Goal: Task Accomplishment & Management: Complete application form

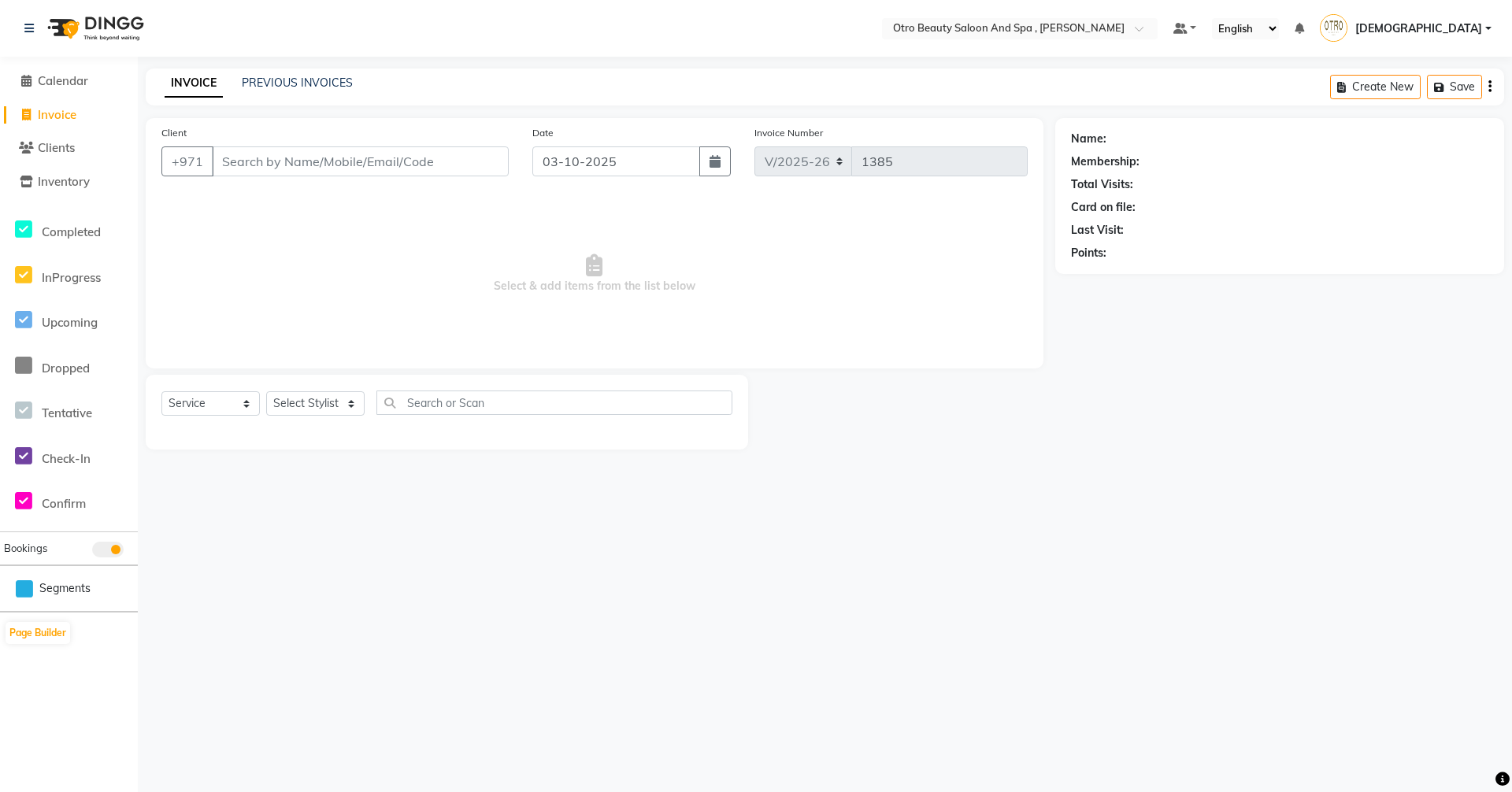
select select "8622"
select select "service"
click at [352, 405] on select "Select Stylist [PERSON_NAME] [PERSON_NAME] Hera Karuna [PERSON_NAME] Mamita [PE…" at bounding box center [315, 404] width 98 height 25
select select "86185"
click at [266, 392] on select "Select Stylist [PERSON_NAME] [PERSON_NAME] Hera Karuna [PERSON_NAME] Mamita [PE…" at bounding box center [315, 404] width 98 height 25
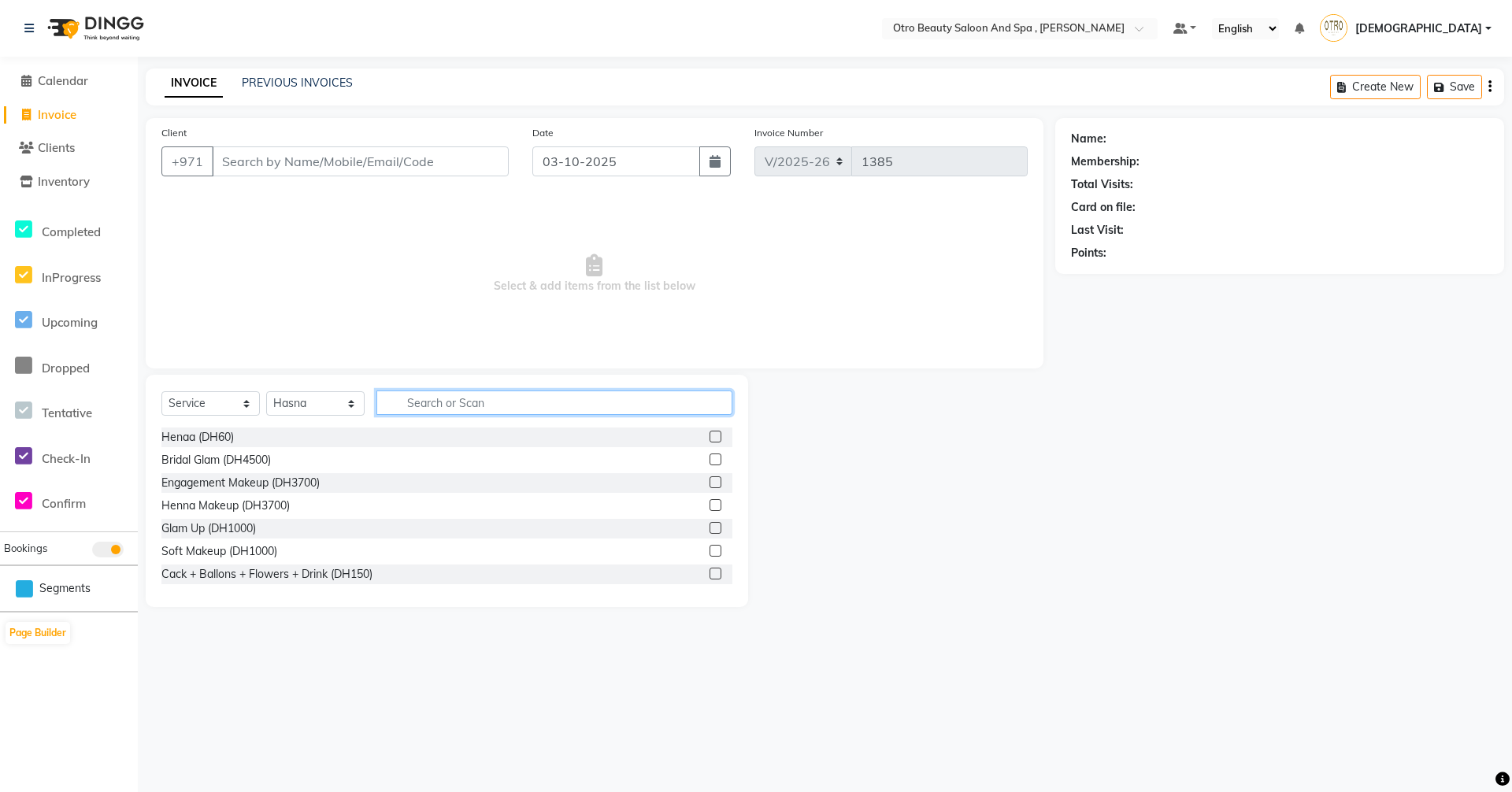
click at [479, 412] on input "text" at bounding box center [554, 403] width 356 height 25
type input "d"
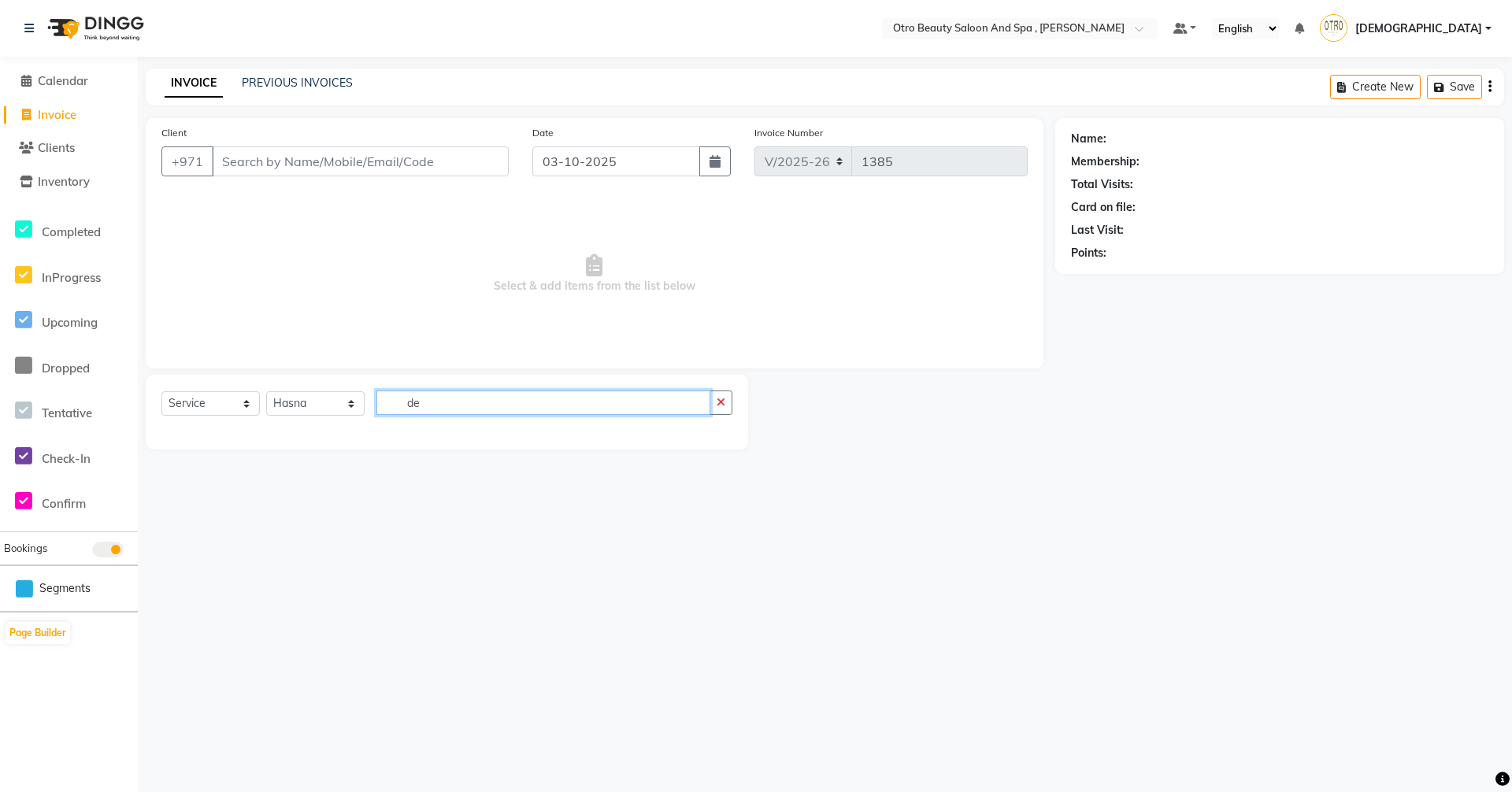
type input "d"
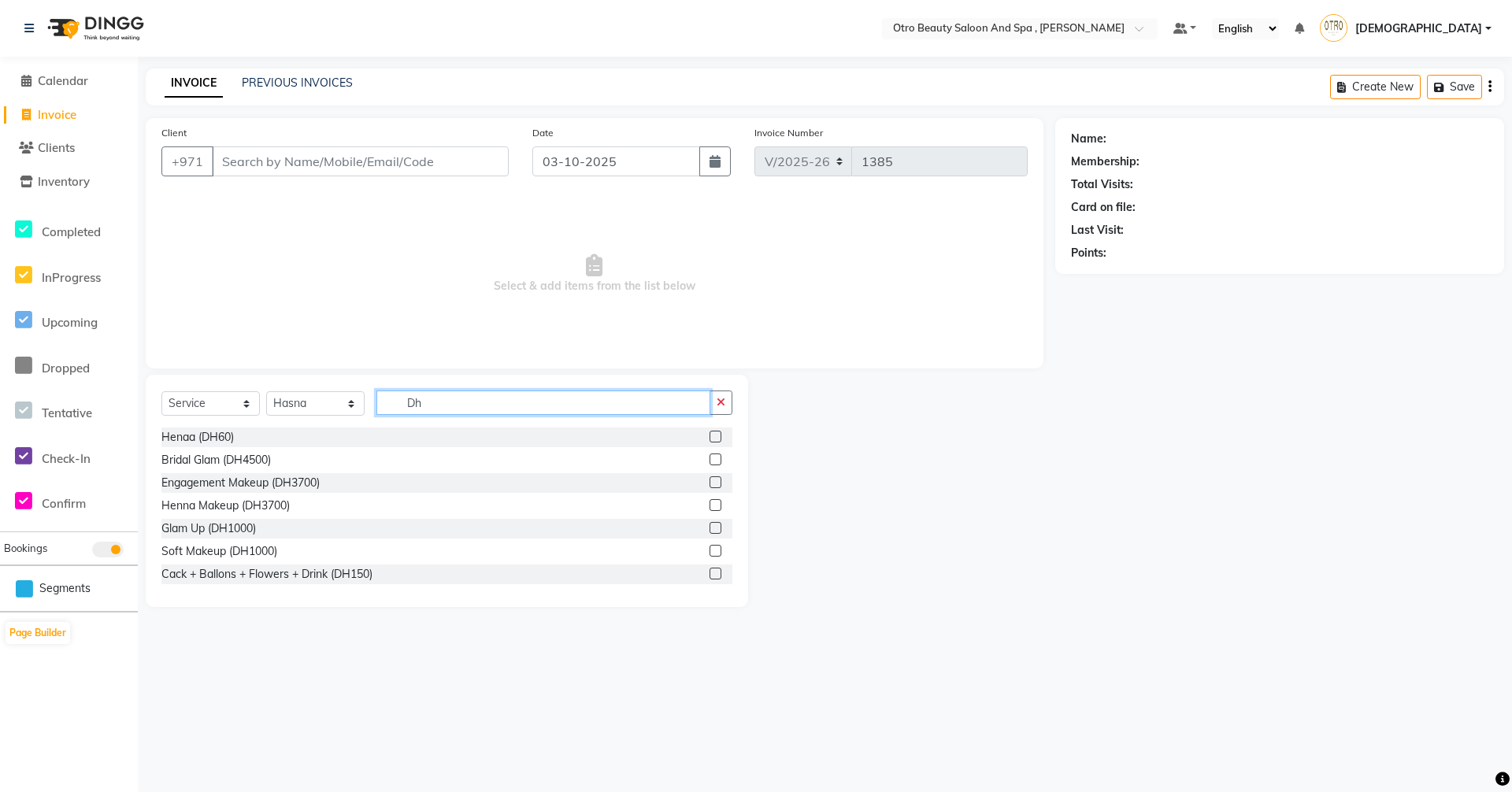
type input "D"
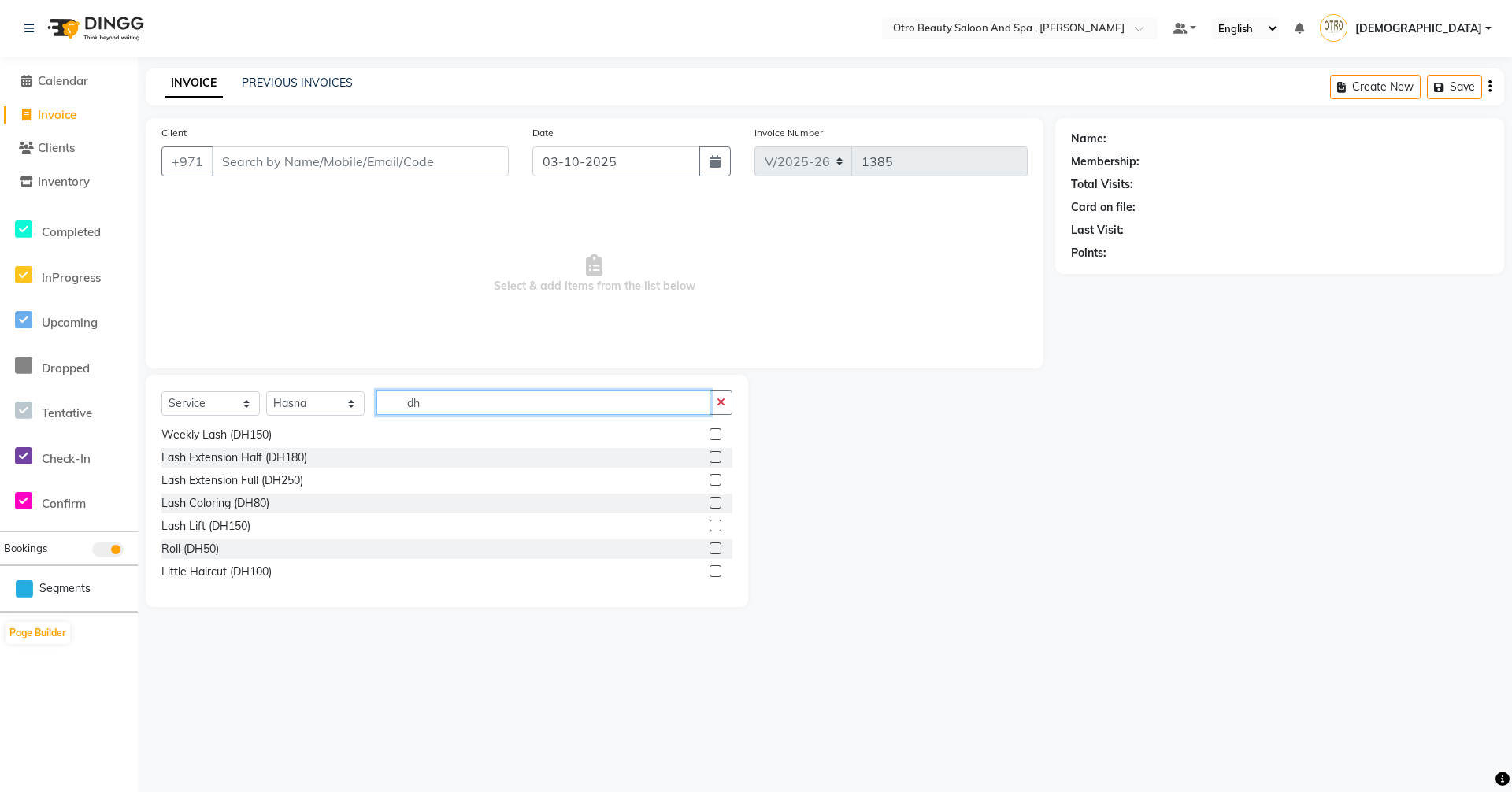
type input "d"
type input "D"
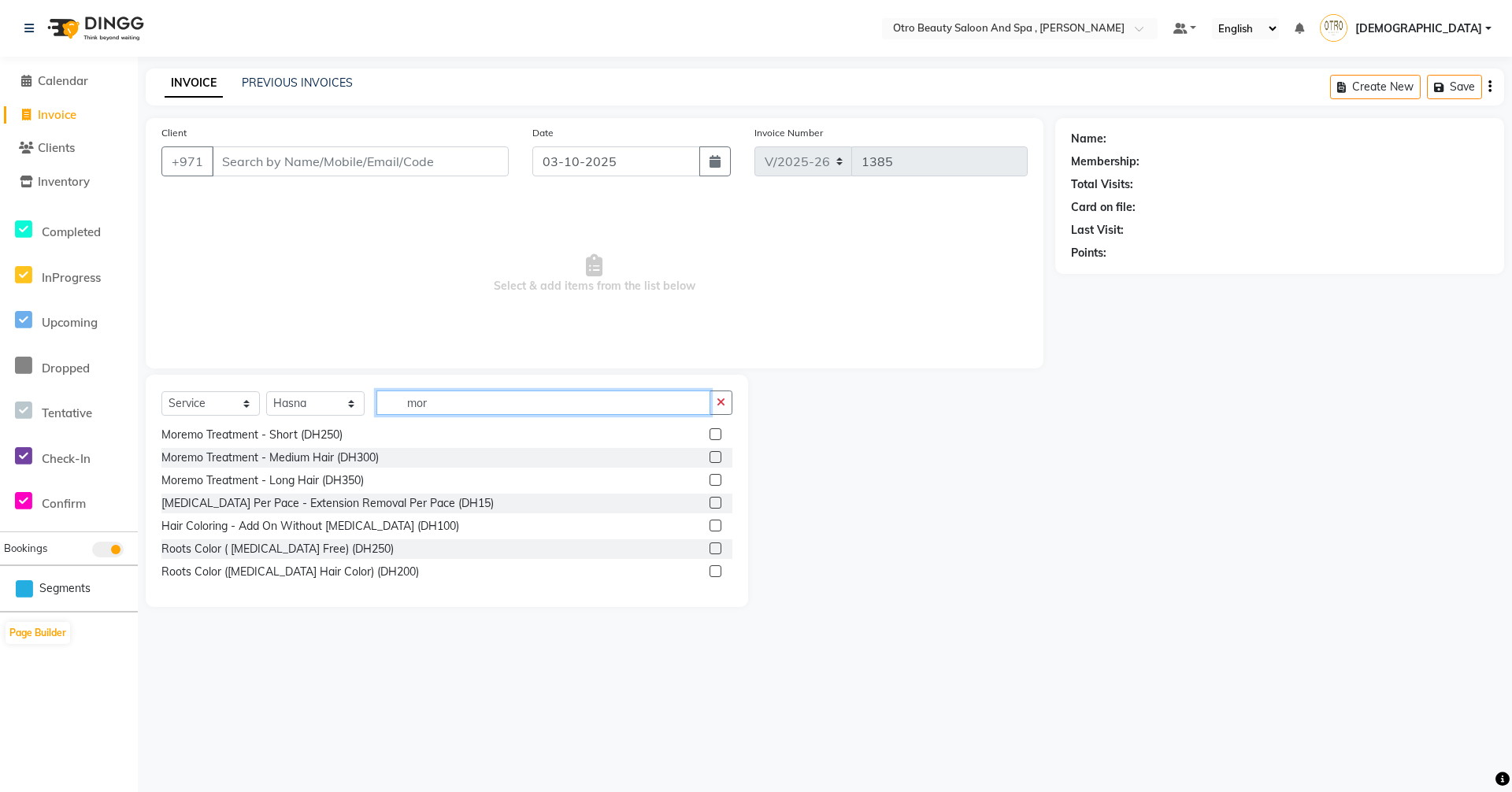
scroll to position [0, 0]
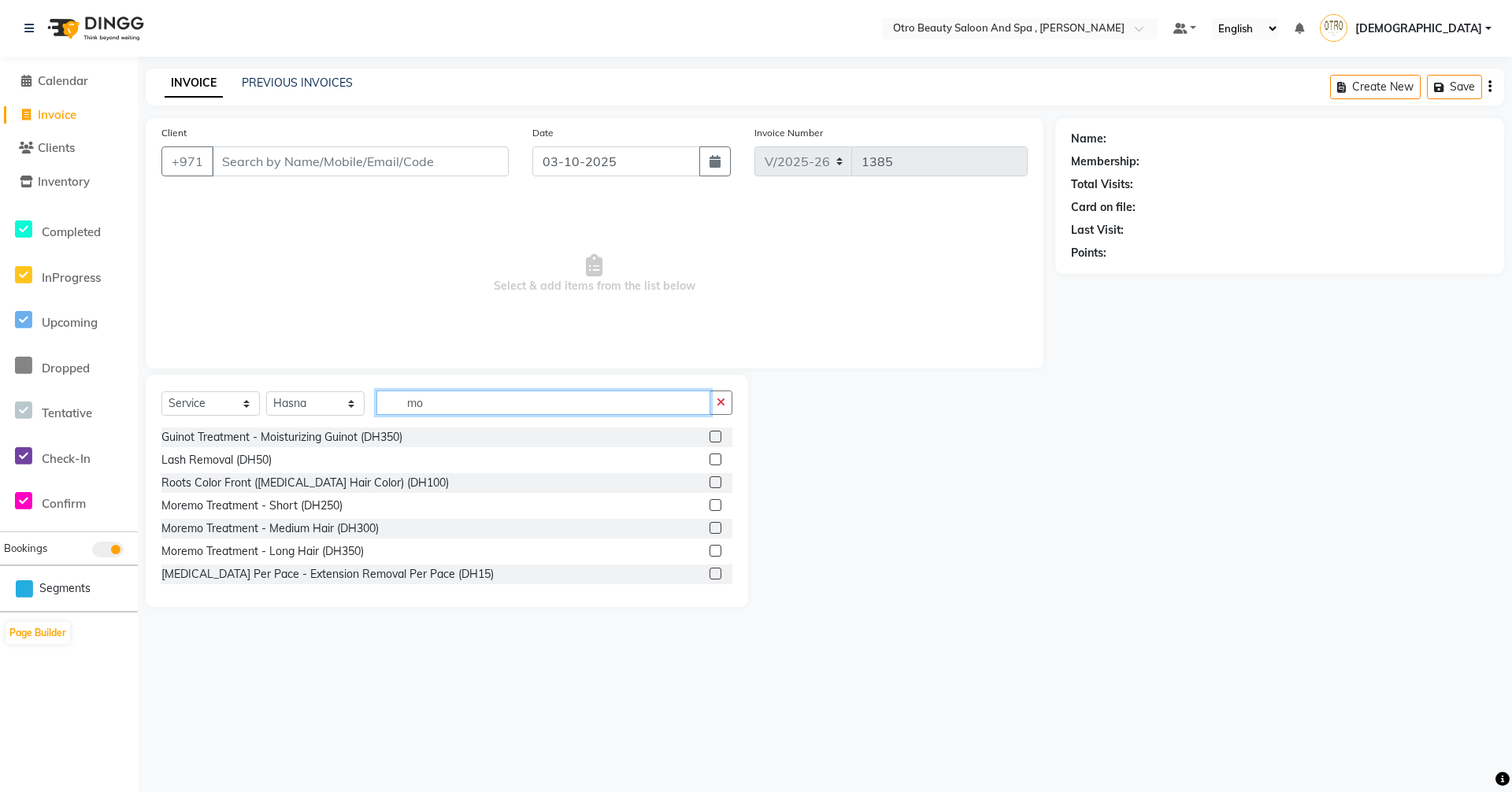
type input "m"
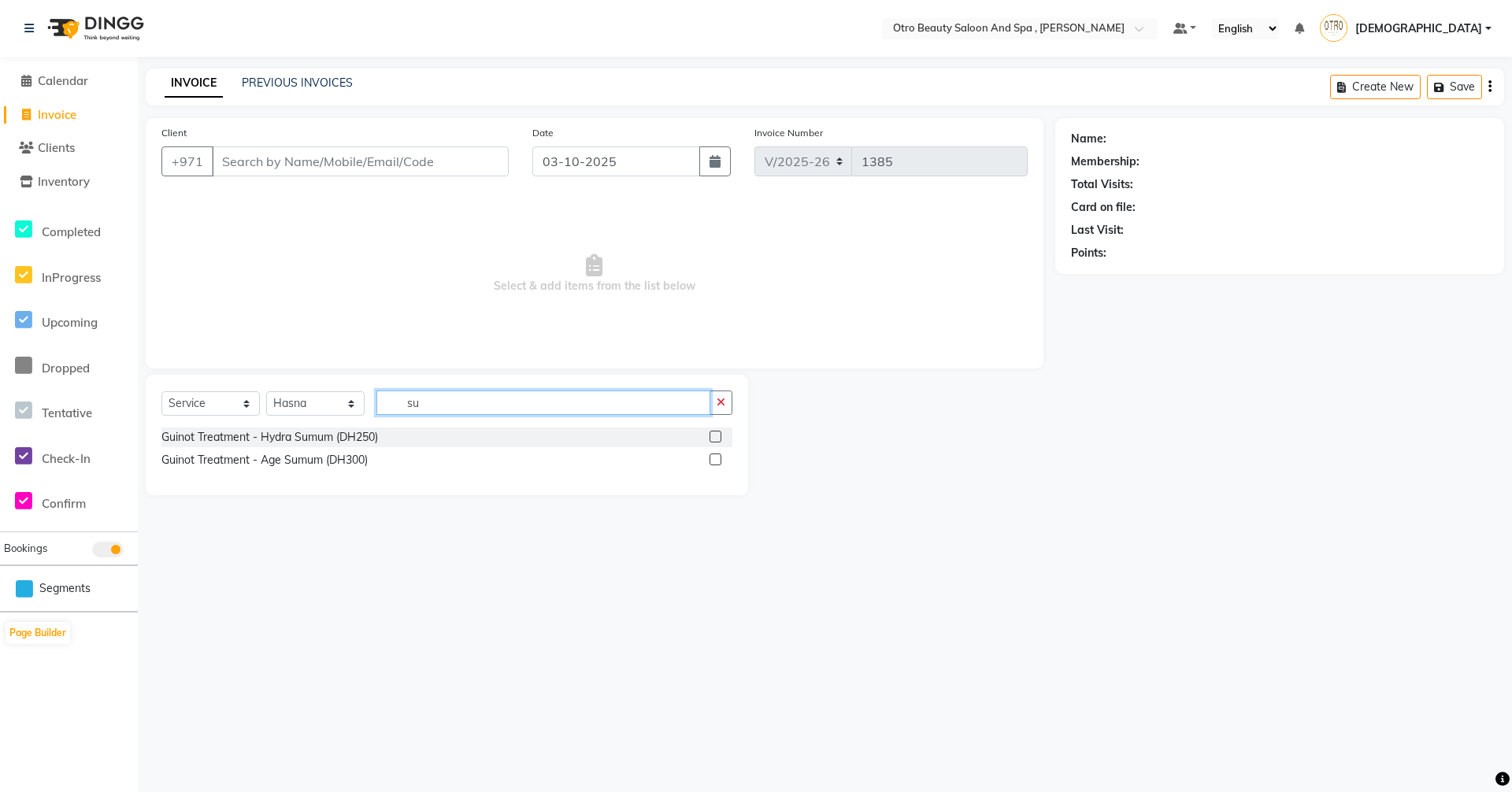
type input "s"
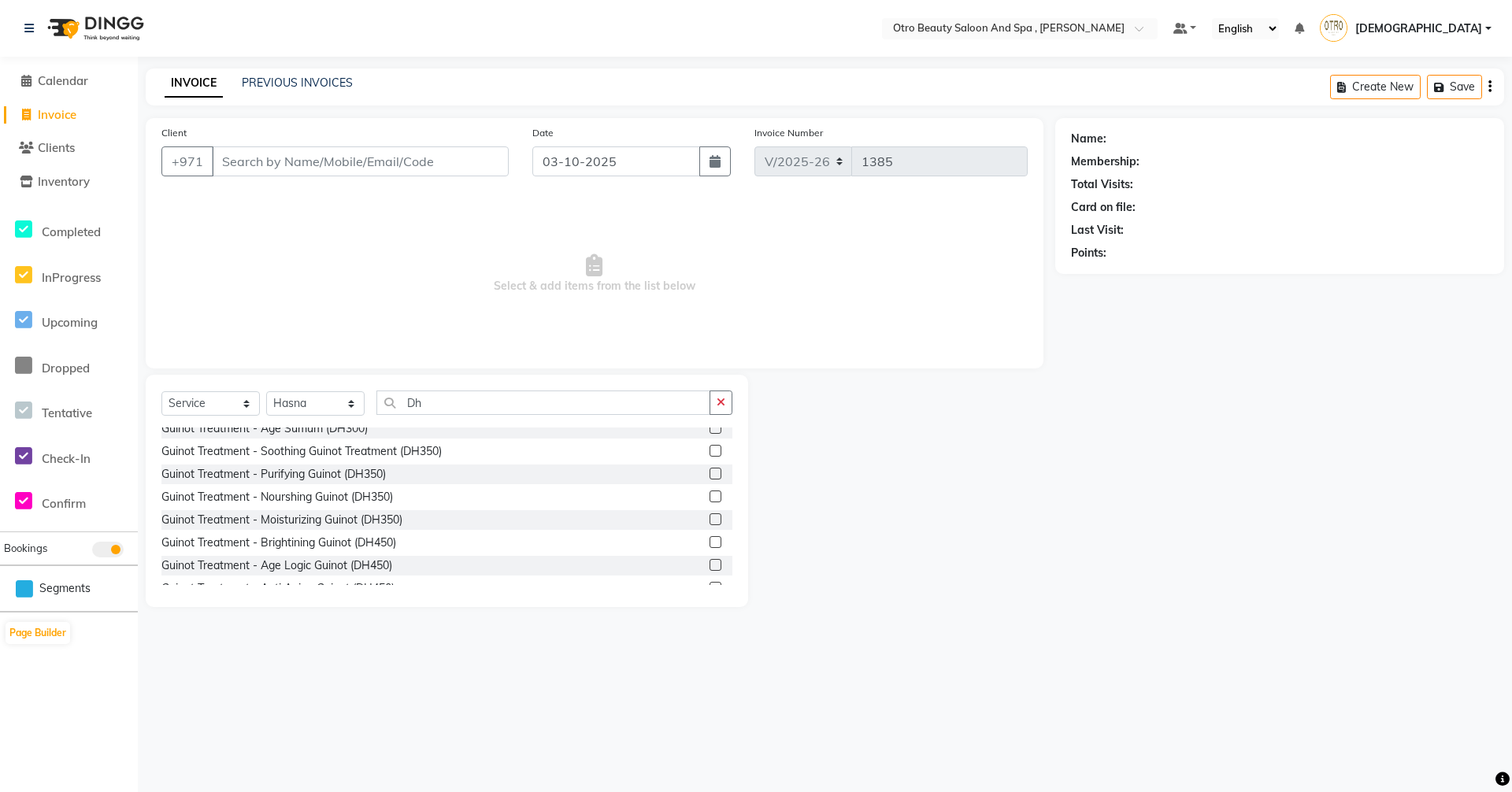
scroll to position [984, 0]
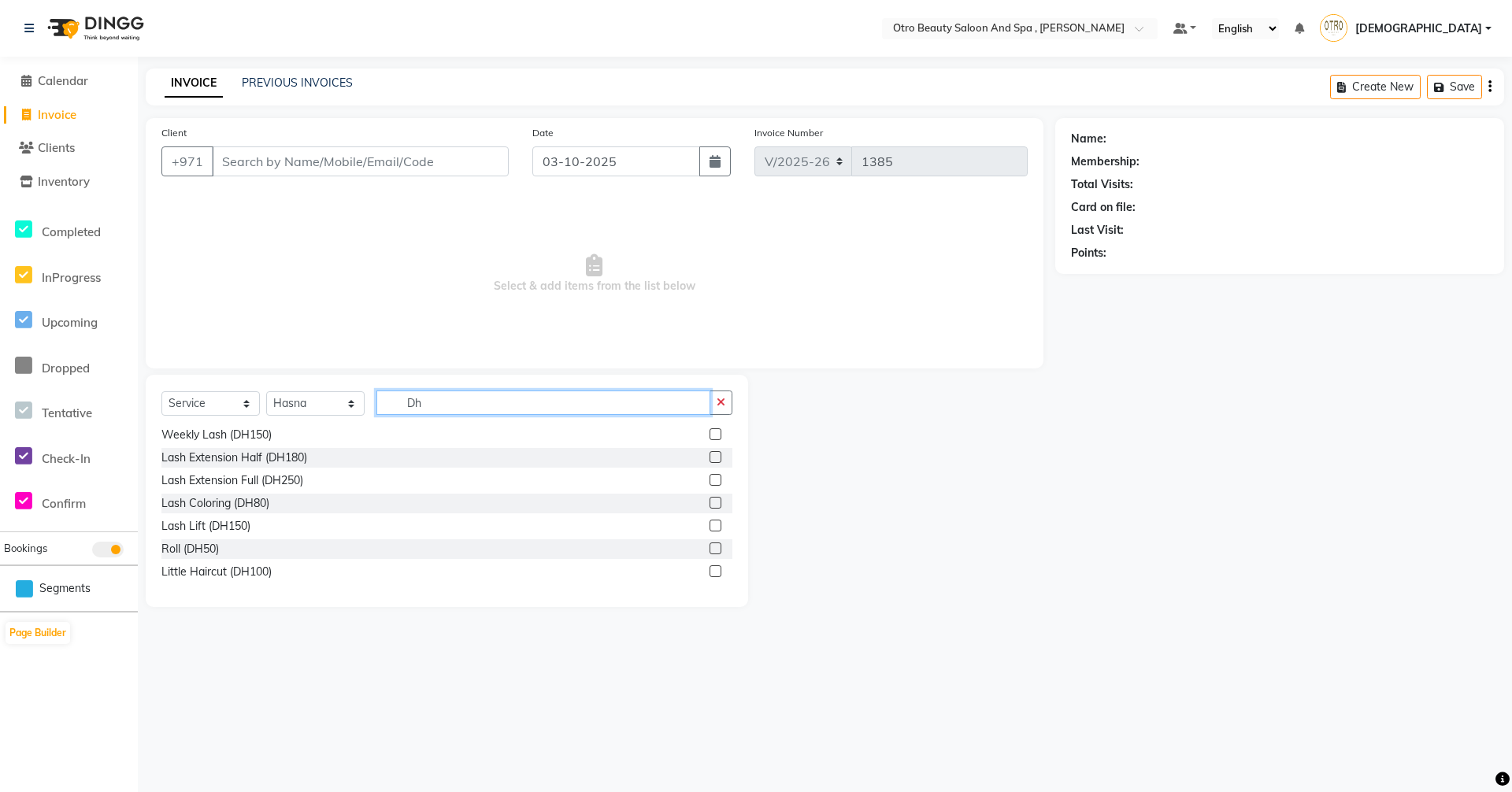
click at [457, 406] on input "Dh" at bounding box center [543, 403] width 334 height 25
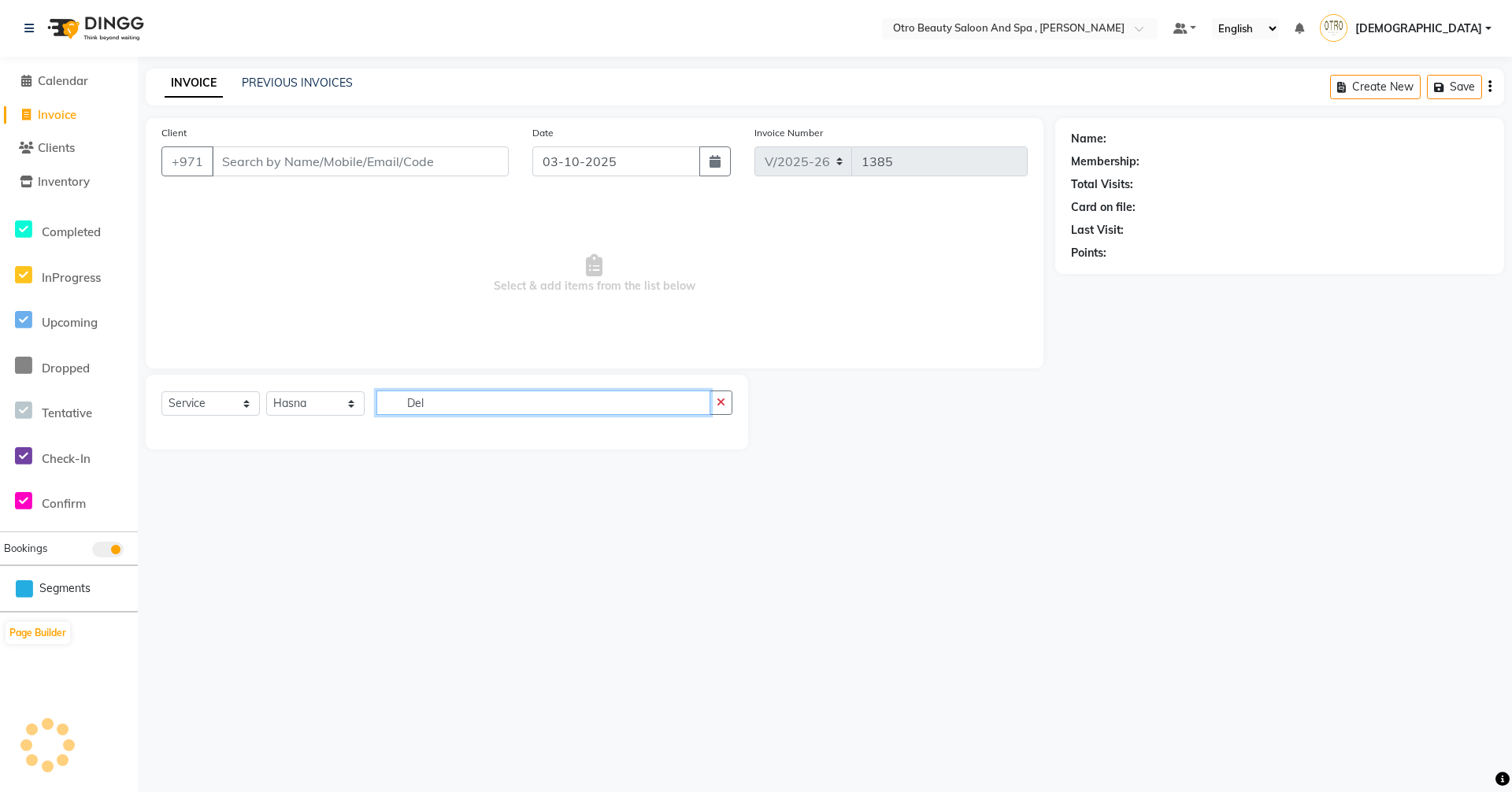
scroll to position [0, 0]
type input "D"
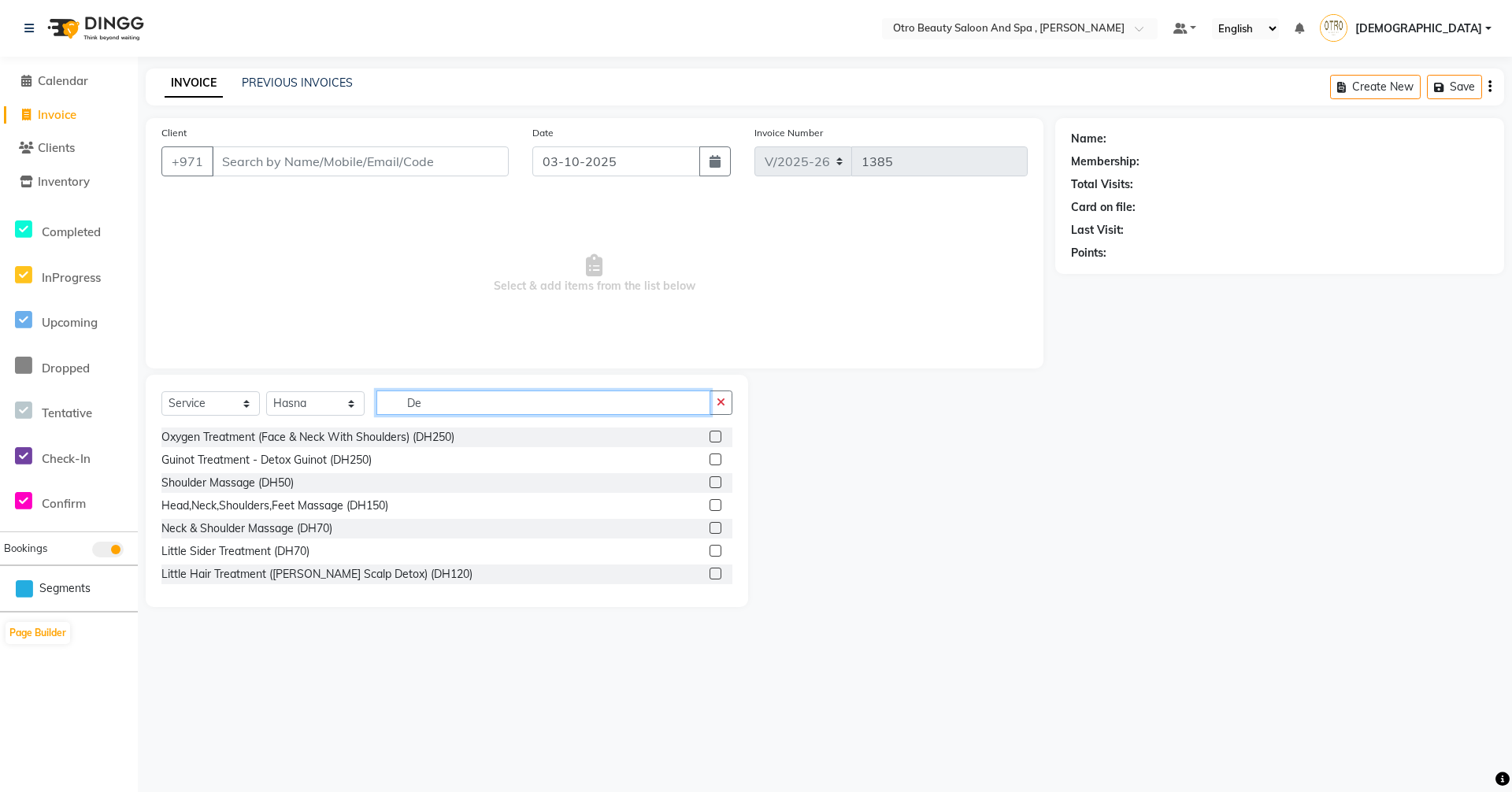
type input "D"
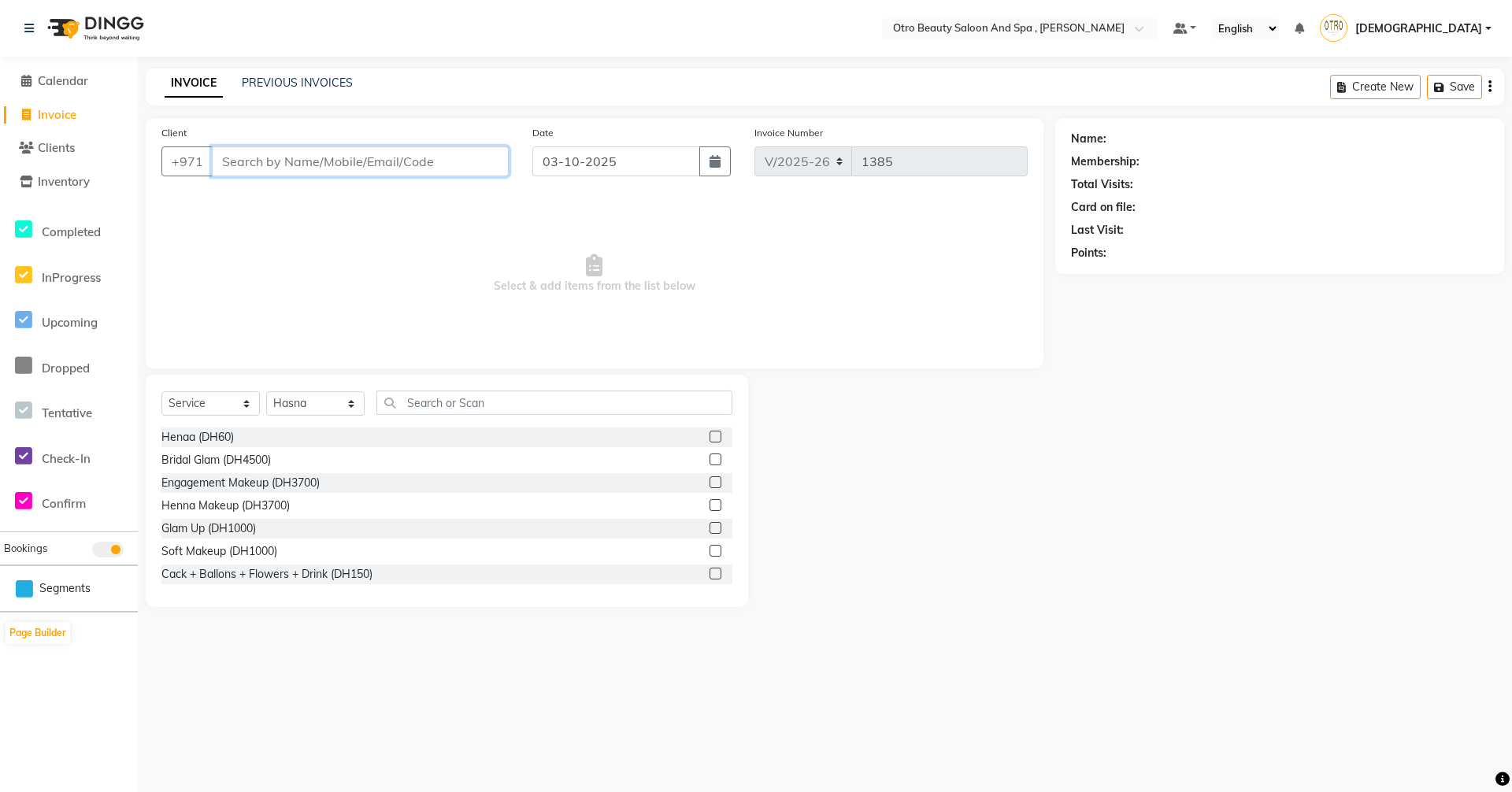
click at [359, 155] on input "Client" at bounding box center [360, 162] width 297 height 30
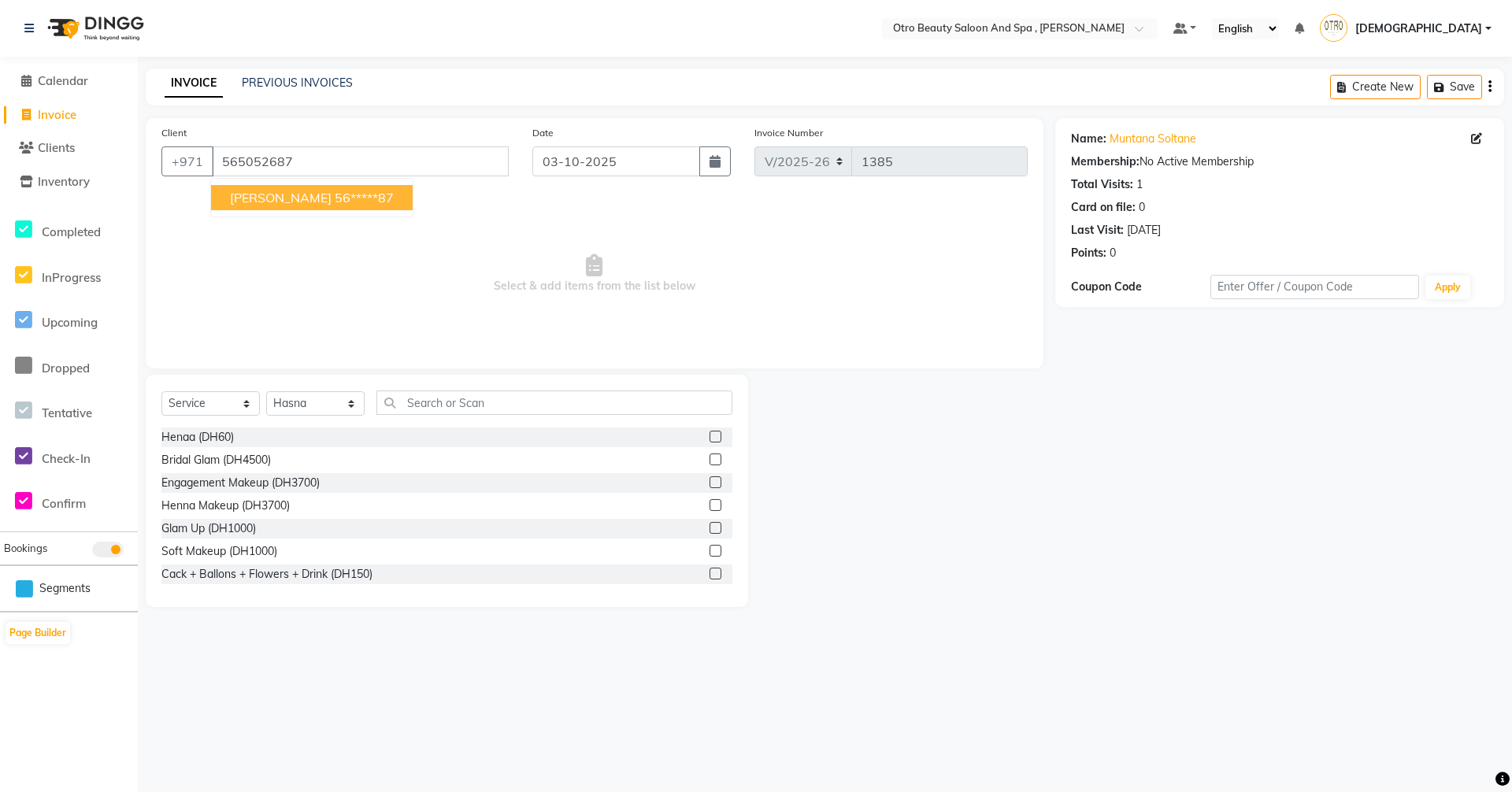
click at [332, 202] on span "[PERSON_NAME]" at bounding box center [280, 198] width 101 height 16
type input "56*****87"
click at [352, 408] on select "Select Stylist [PERSON_NAME] [PERSON_NAME] Hera Karuna [PERSON_NAME] Mamita [PE…" at bounding box center [315, 404] width 98 height 25
select select "86183"
click at [266, 392] on select "Select Stylist [PERSON_NAME] [PERSON_NAME] Hera Karuna [PERSON_NAME] Mamita [PE…" at bounding box center [315, 404] width 98 height 25
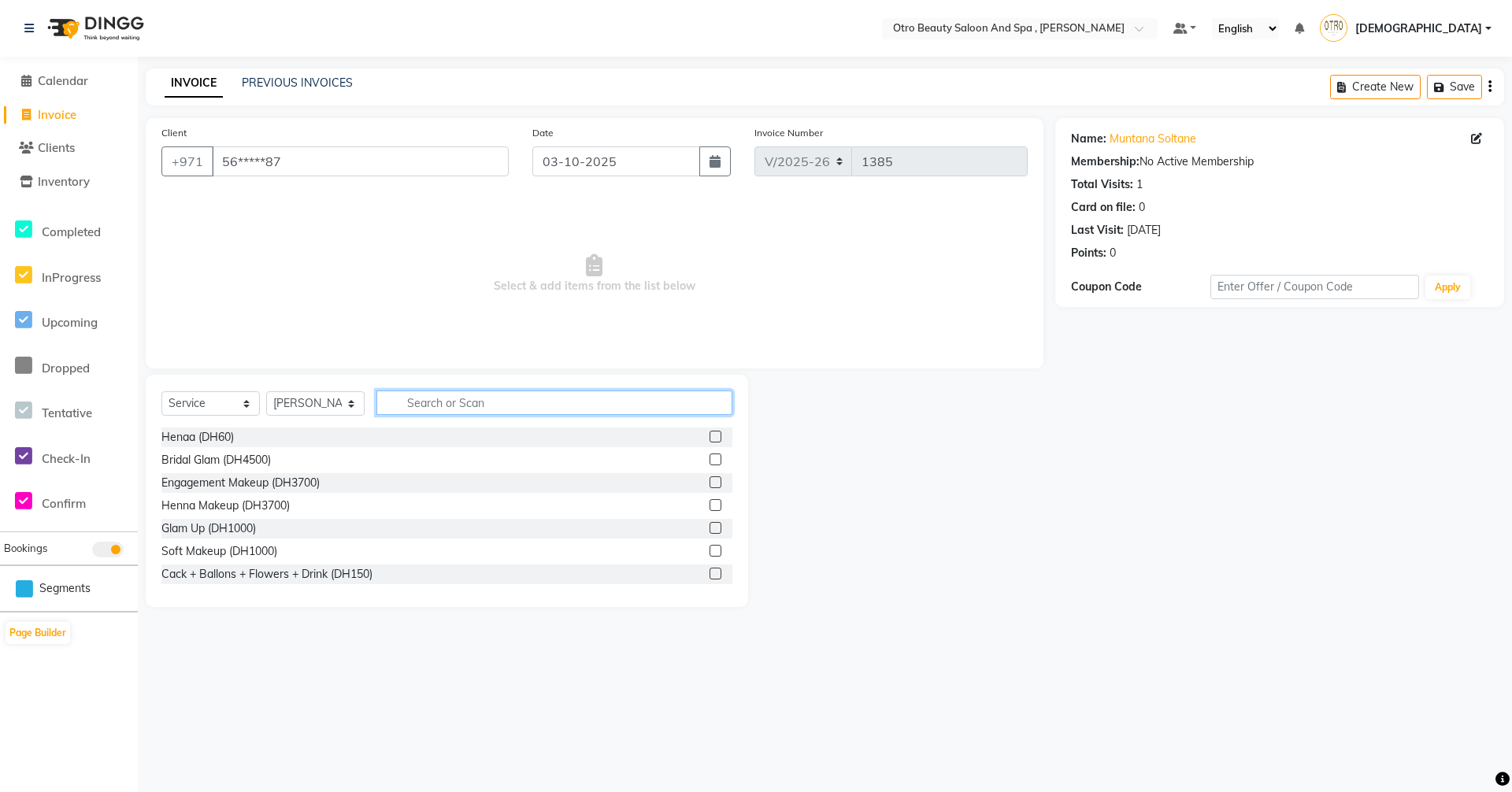
click at [484, 396] on input "text" at bounding box center [554, 403] width 356 height 25
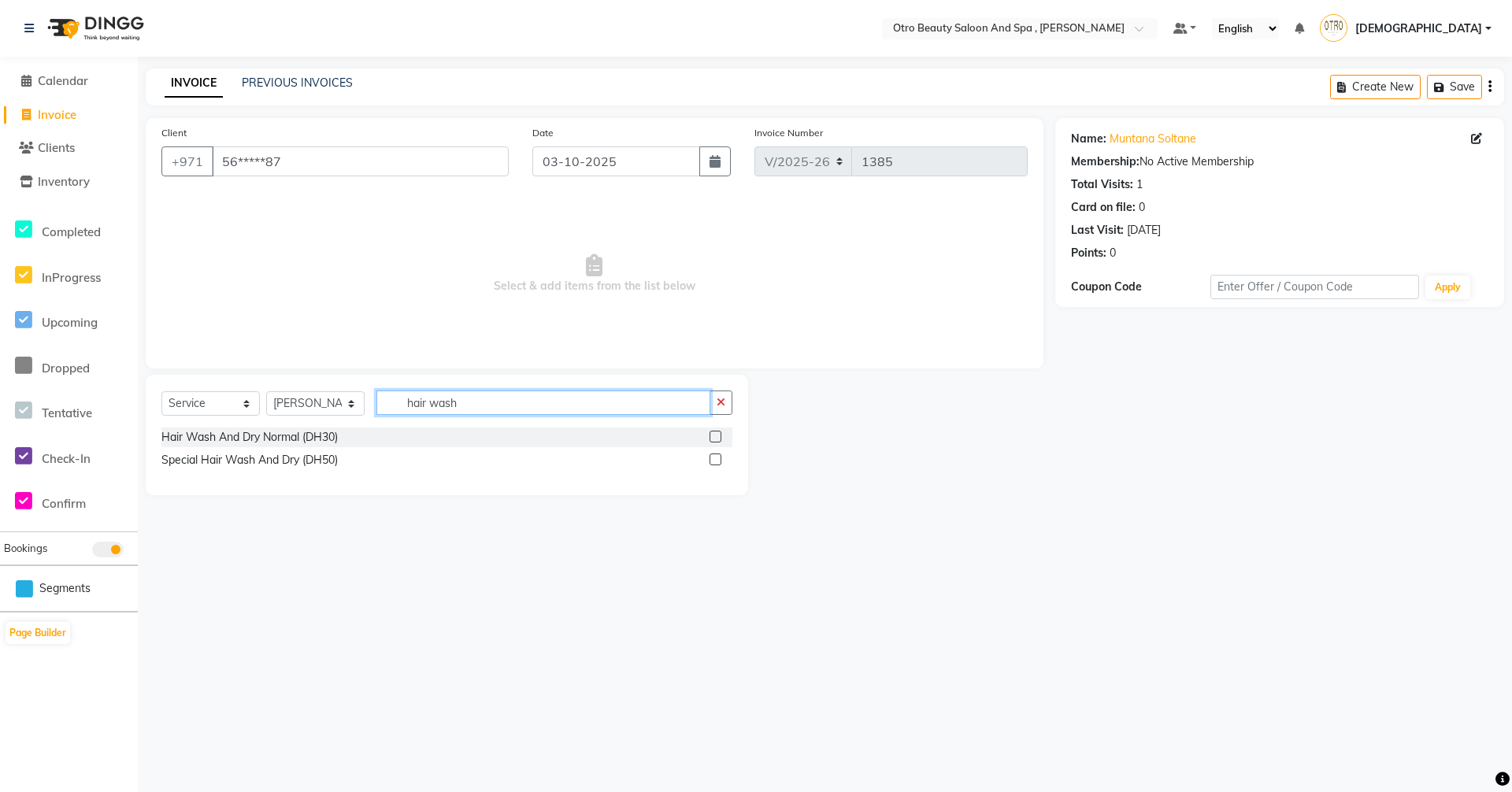
type input "hair wash"
click at [715, 463] on label at bounding box center [715, 459] width 12 height 12
click at [715, 463] on input "checkbox" at bounding box center [715, 460] width 10 height 10
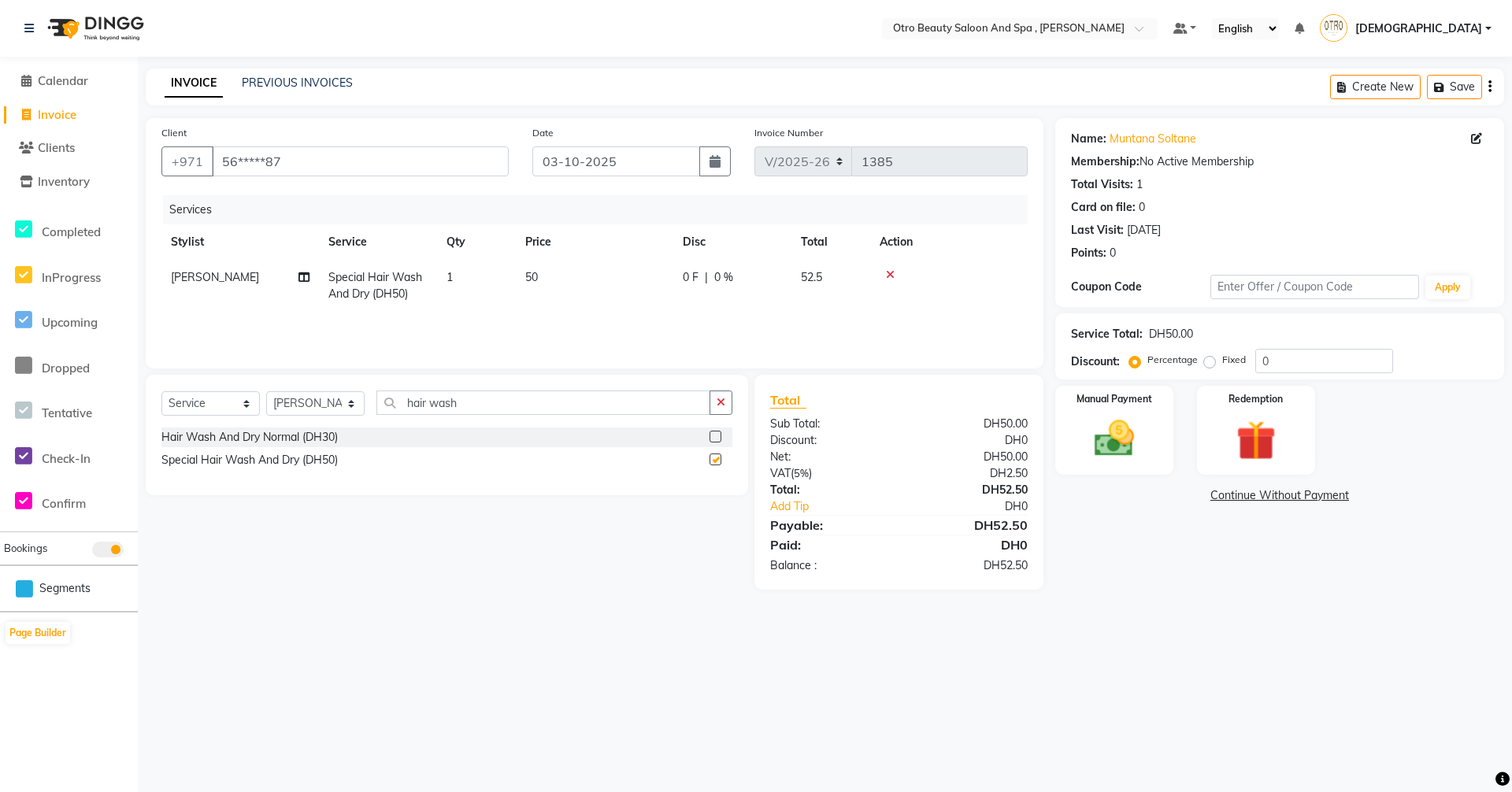
checkbox input "false"
click at [490, 399] on input "hair wash" at bounding box center [543, 403] width 334 height 25
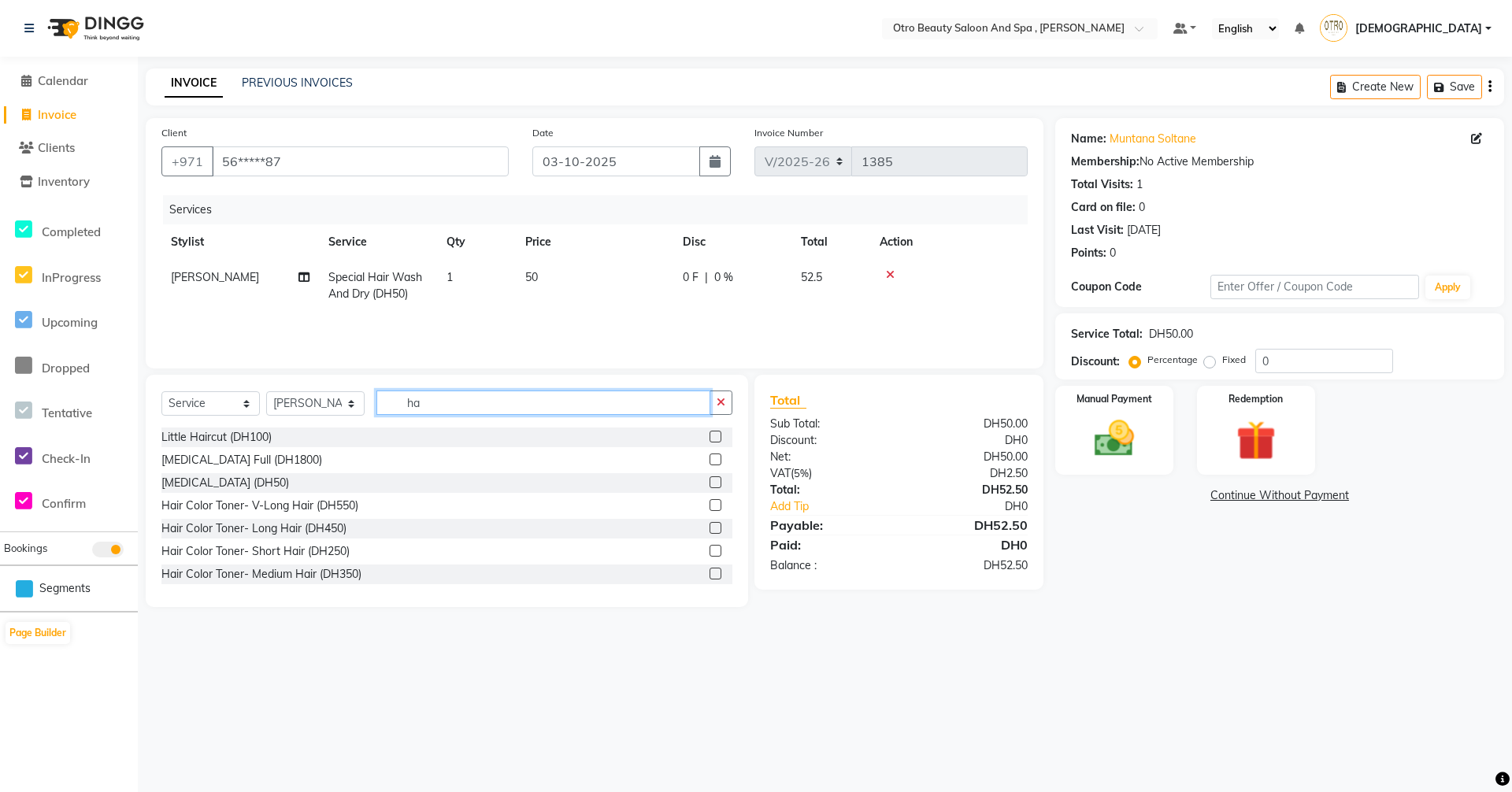
type input "h"
type input "blow dry"
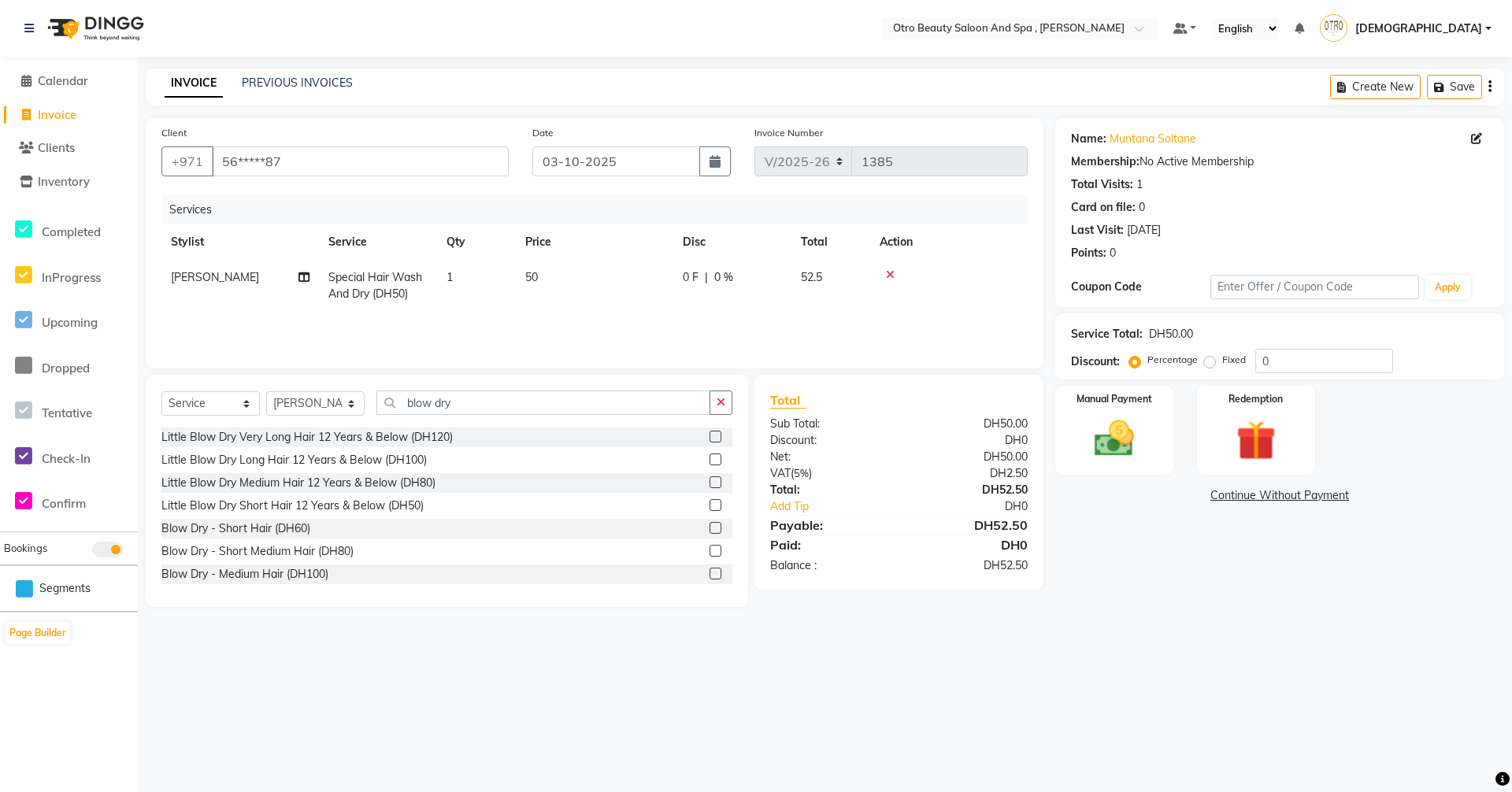
click at [710, 530] on label at bounding box center [715, 528] width 12 height 12
click at [710, 530] on input "checkbox" at bounding box center [715, 529] width 10 height 10
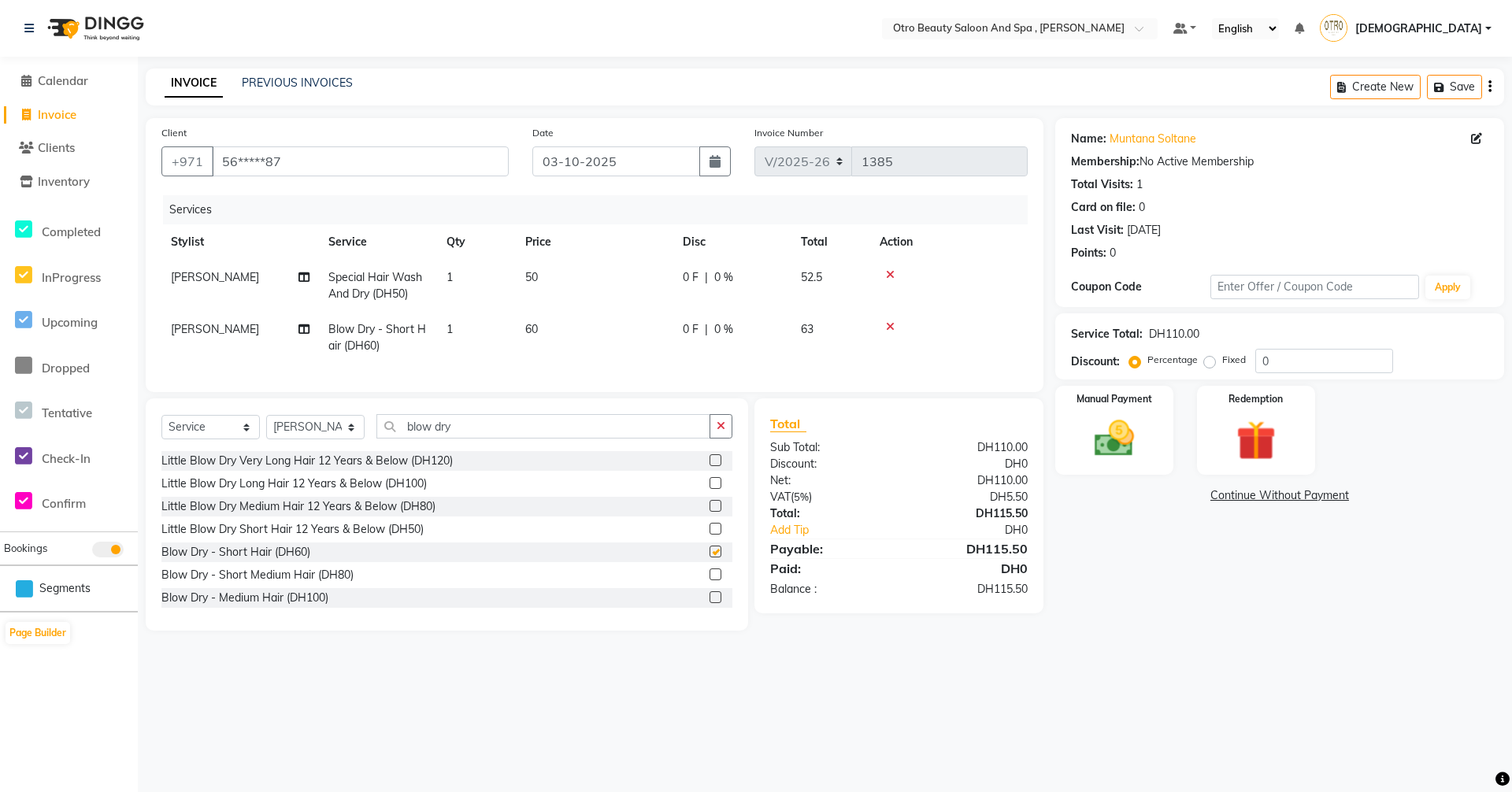
checkbox input "false"
click at [473, 439] on input "blow dry" at bounding box center [543, 426] width 334 height 25
type input "b"
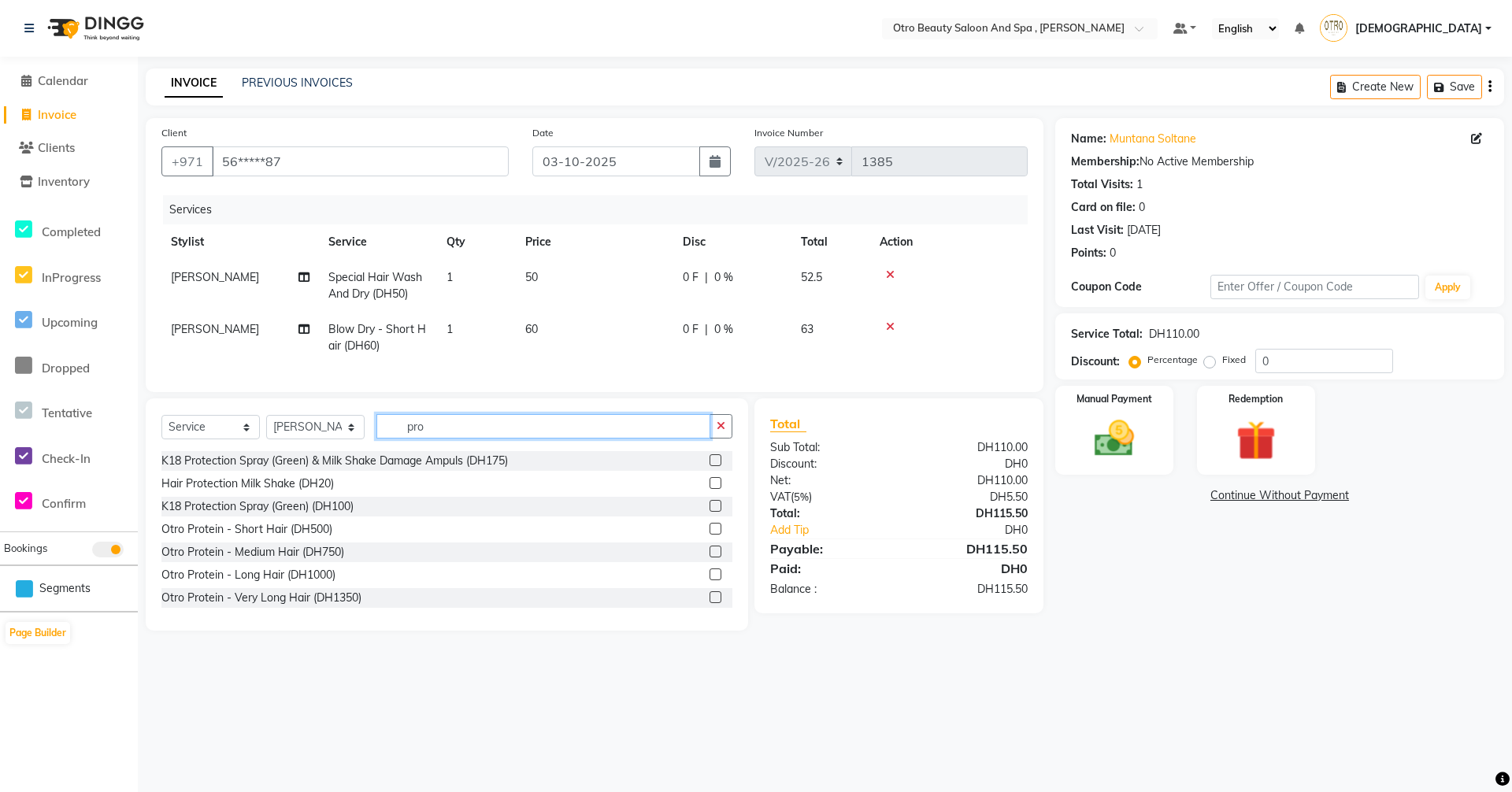
type input "pro"
click at [710, 489] on label at bounding box center [715, 483] width 12 height 12
click at [710, 489] on input "checkbox" at bounding box center [715, 483] width 10 height 10
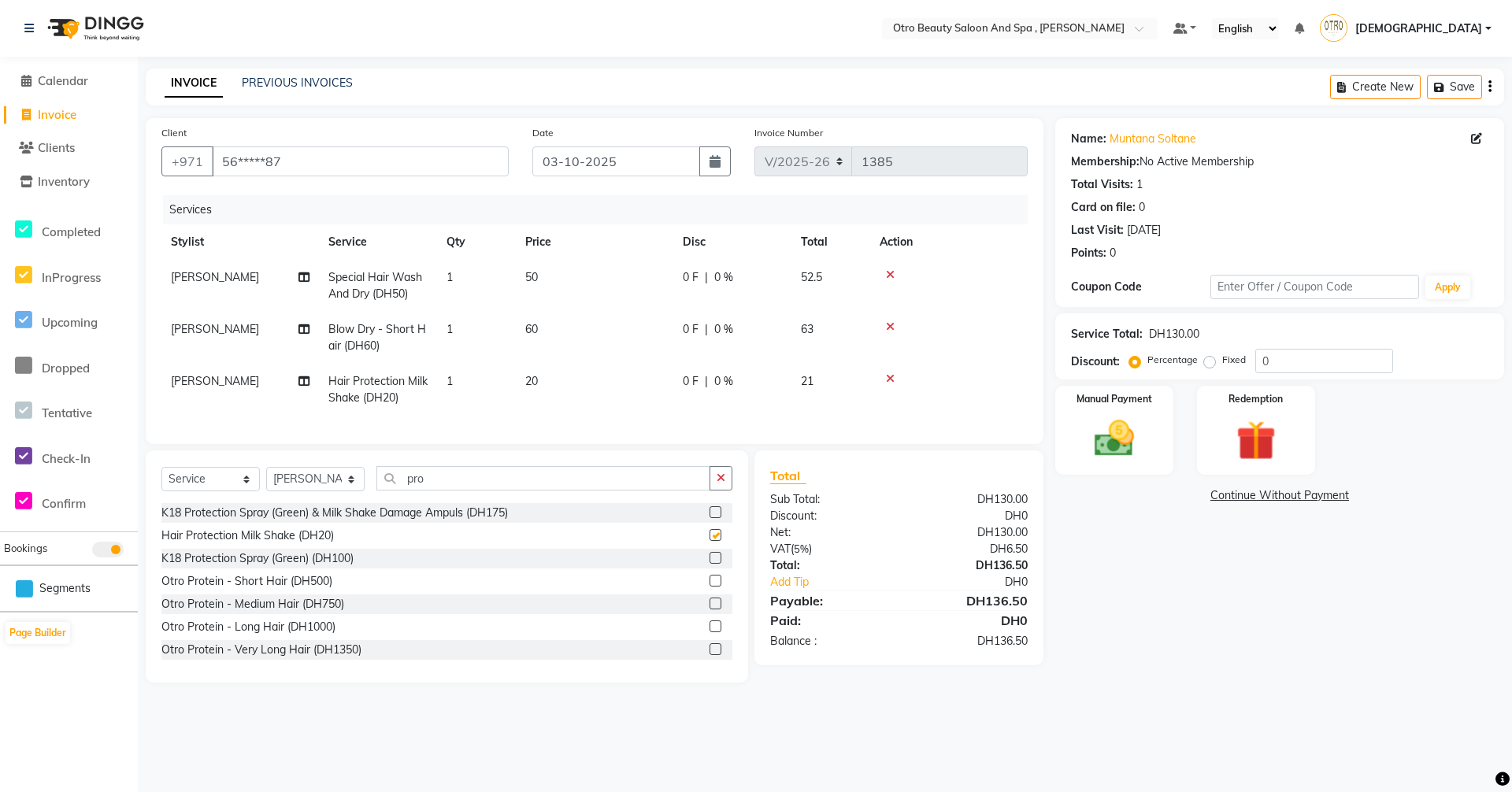
checkbox input "false"
click at [1123, 435] on img at bounding box center [1114, 439] width 68 height 48
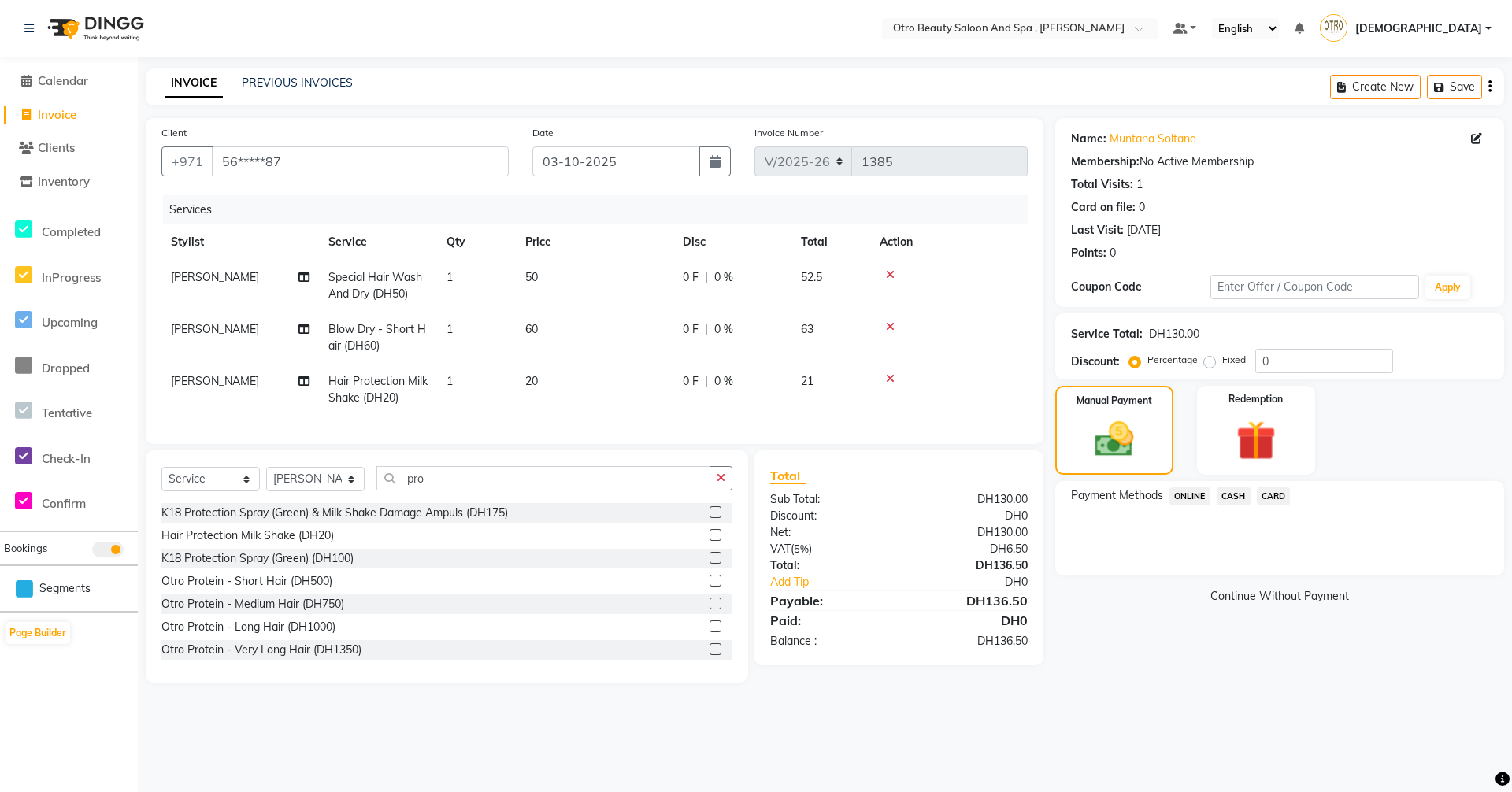
click at [1278, 493] on span "CARD" at bounding box center [1274, 496] width 33 height 18
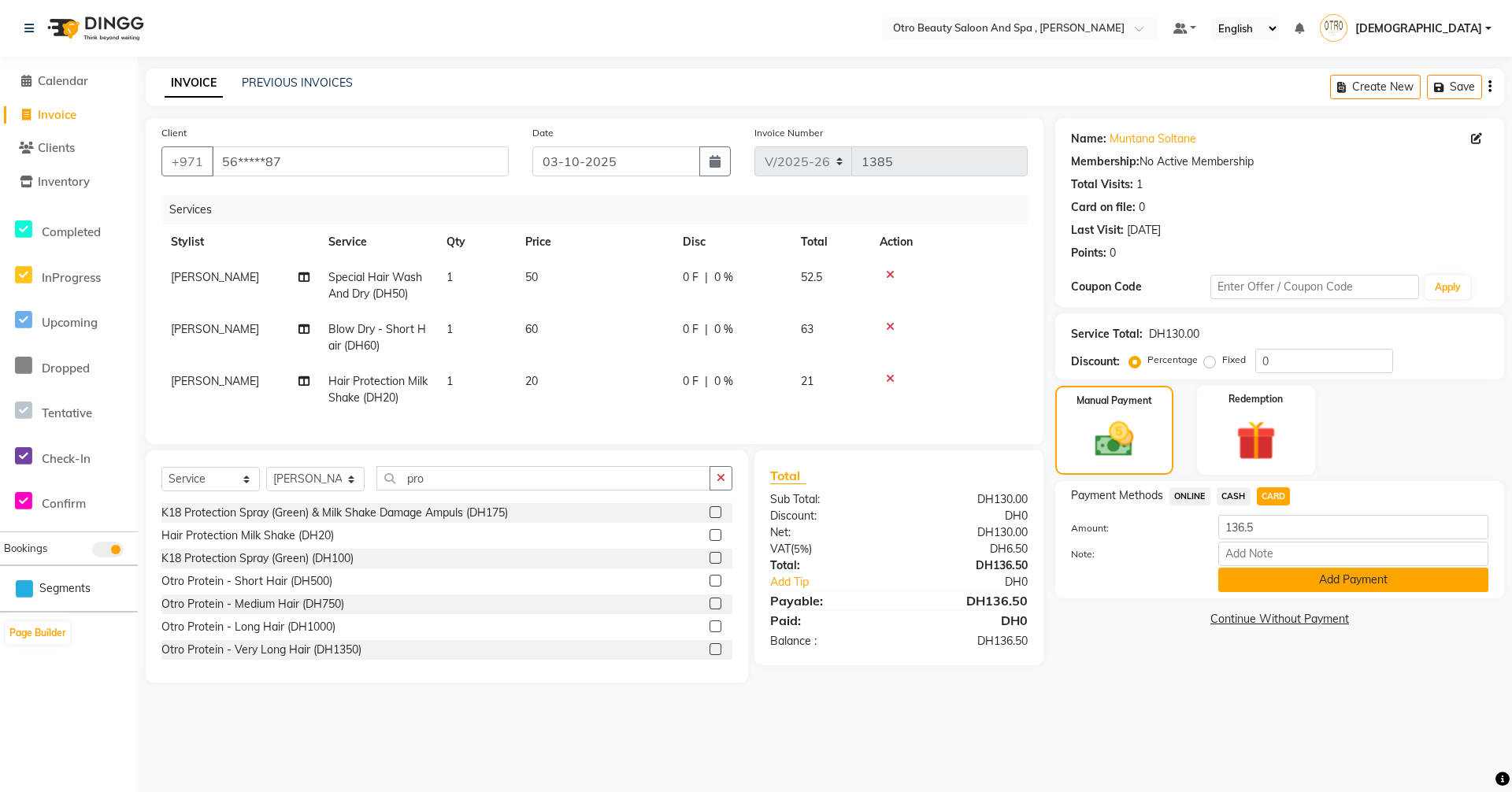
click at [1292, 583] on button "Add Payment" at bounding box center [1353, 580] width 270 height 25
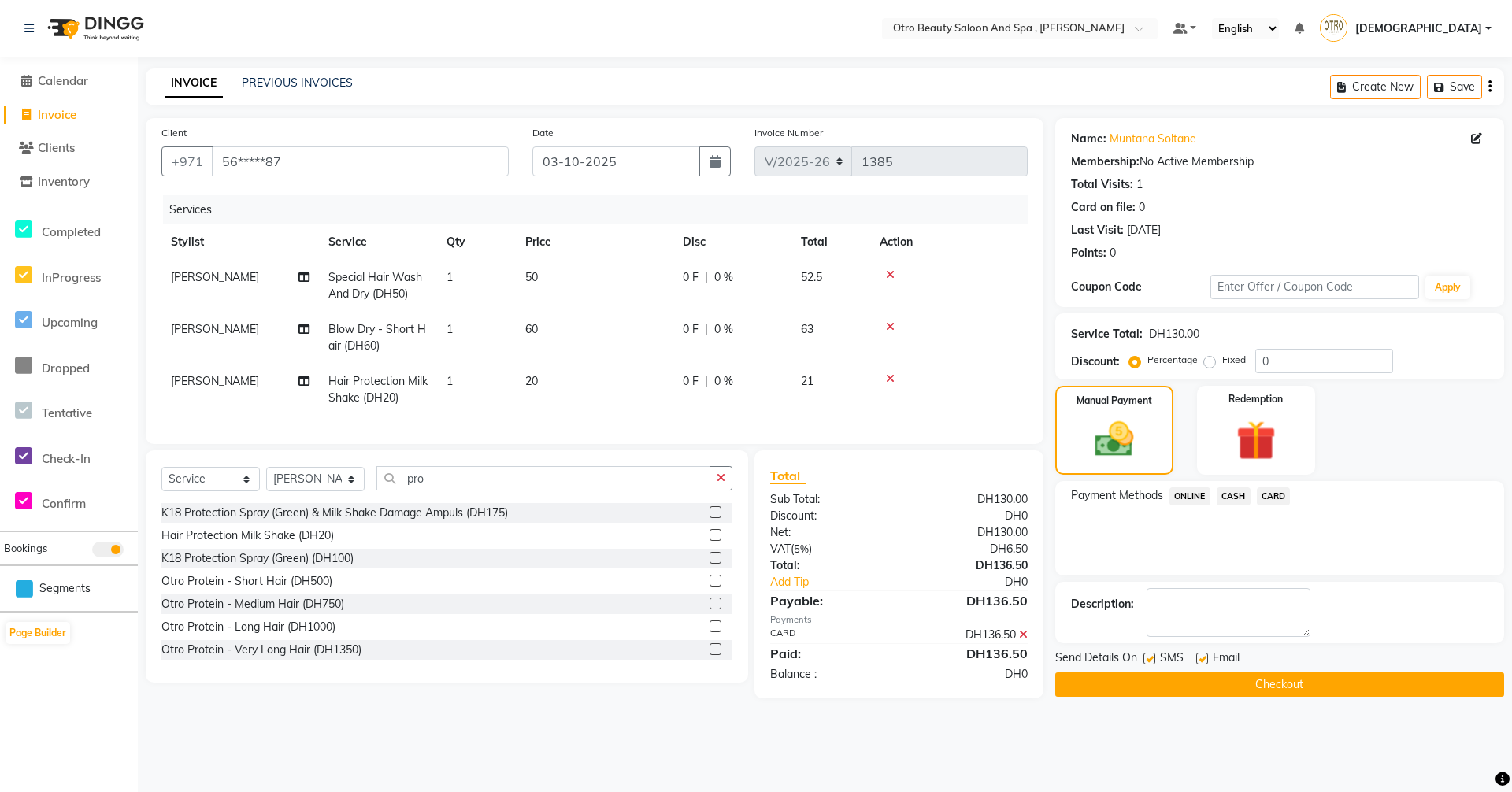
click at [1240, 687] on button "Checkout" at bounding box center [1279, 684] width 449 height 25
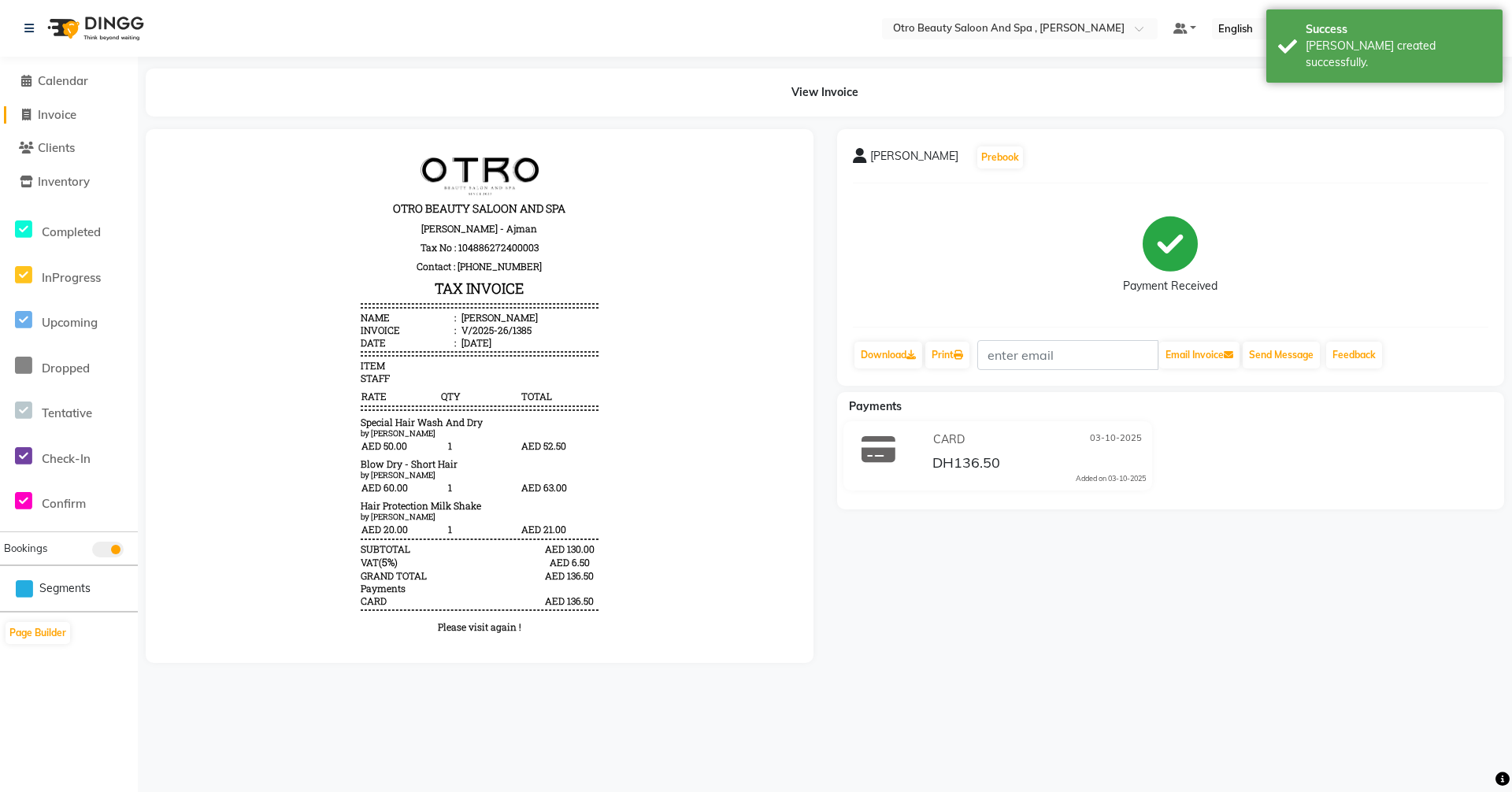
click at [53, 113] on span "Invoice" at bounding box center [57, 114] width 38 height 15
select select "service"
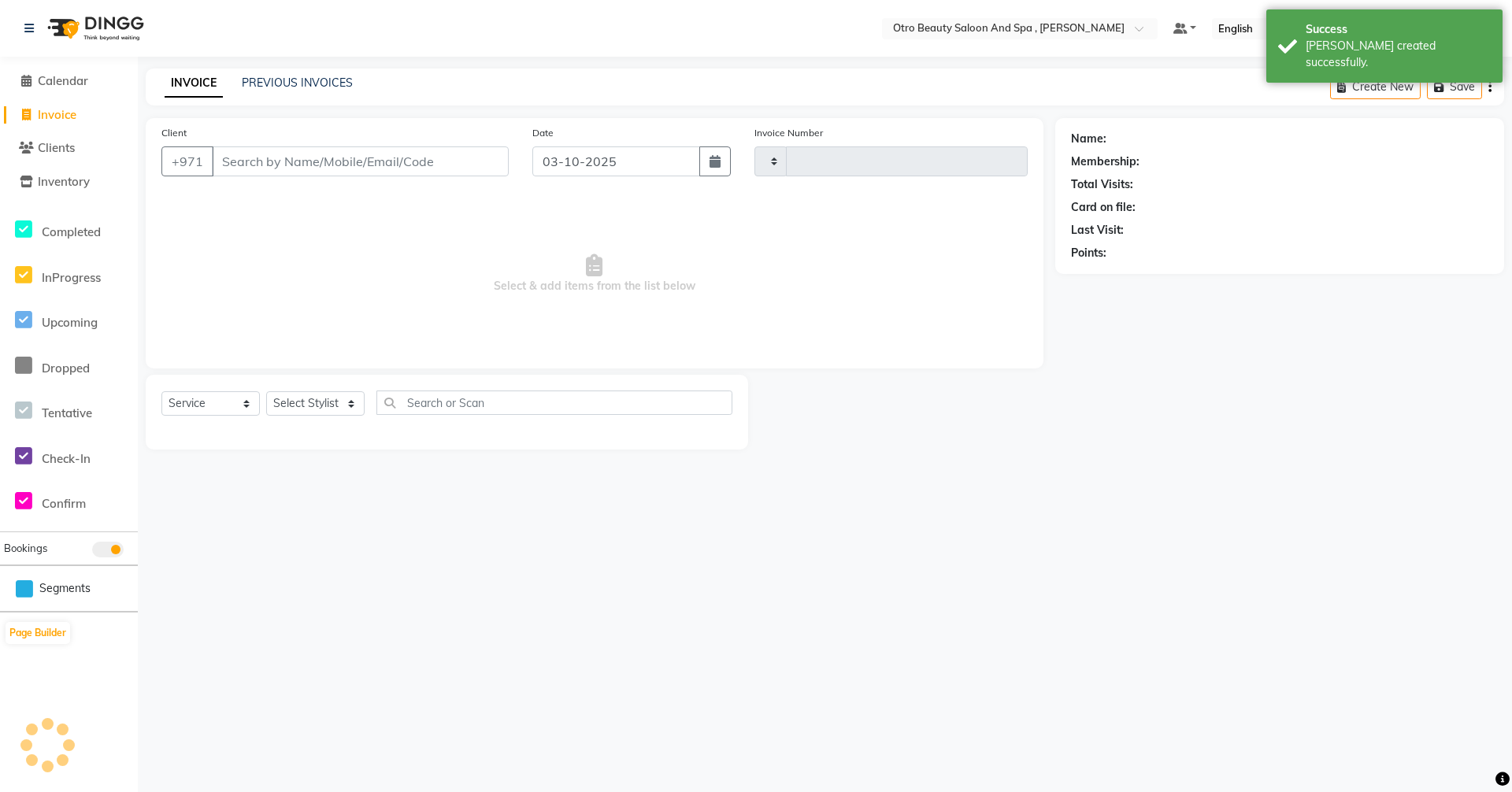
type input "1386"
select select "8622"
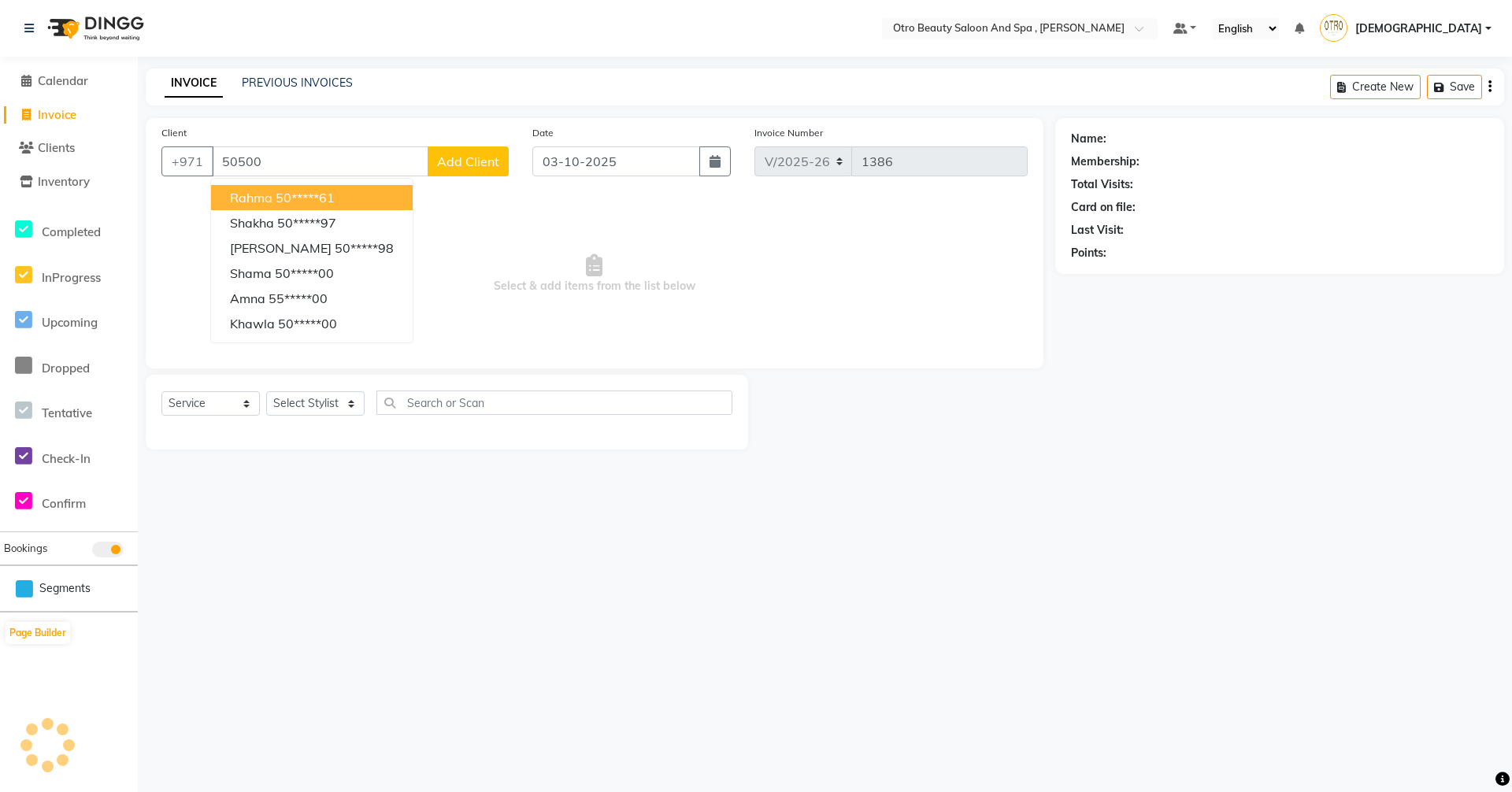
click at [270, 196] on span "rahma" at bounding box center [250, 198] width 42 height 16
type input "50*****61"
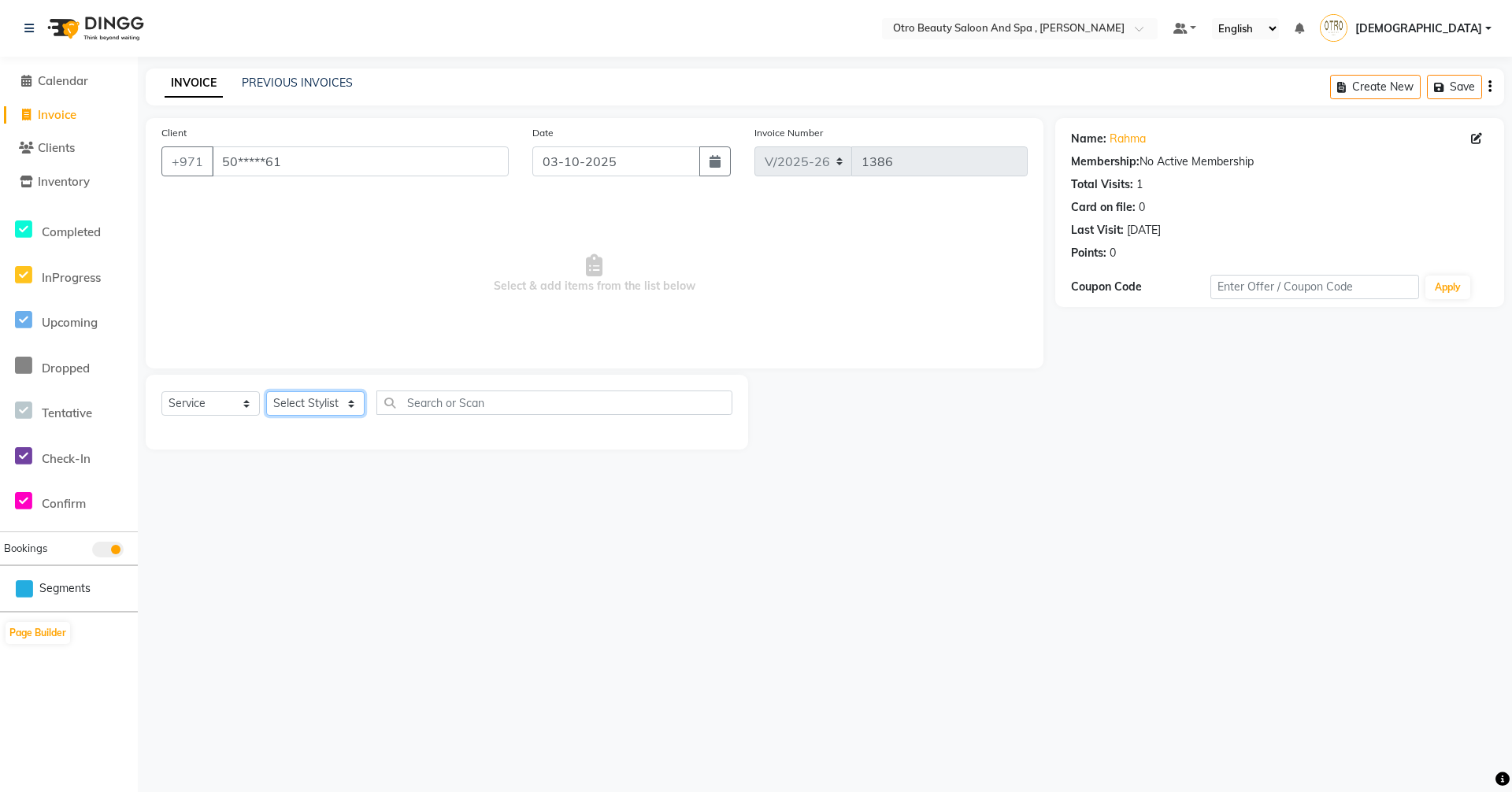
click at [348, 402] on select "Select Stylist [PERSON_NAME] [PERSON_NAME] Hera Karuna [PERSON_NAME] Mamita [PE…" at bounding box center [315, 404] width 98 height 25
select select "86568"
click at [266, 392] on select "Select Stylist [PERSON_NAME] [PERSON_NAME] Hera Karuna [PERSON_NAME] Mamita [PE…" at bounding box center [315, 404] width 98 height 25
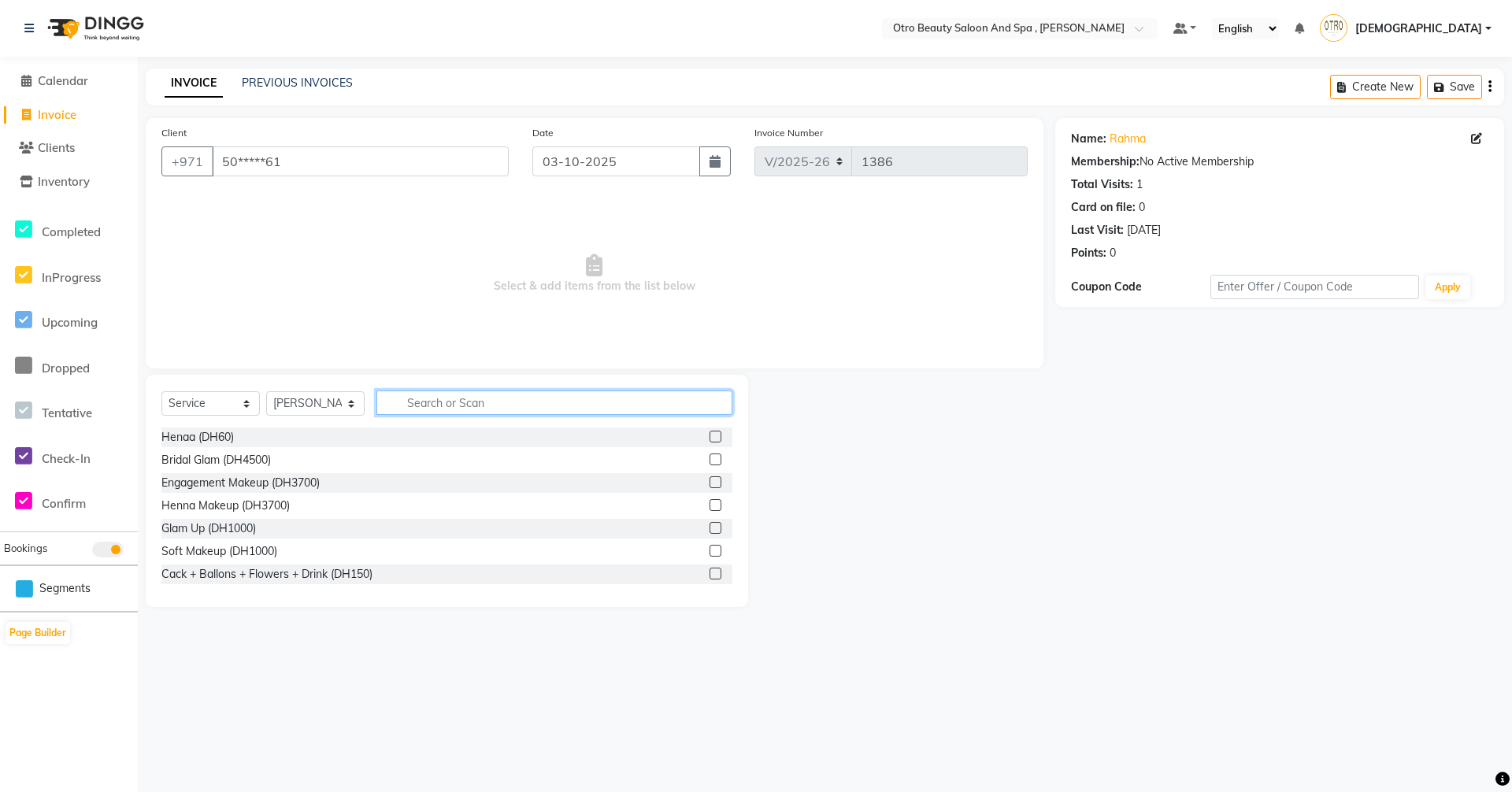
click at [514, 406] on input "text" at bounding box center [554, 403] width 356 height 25
type input "mani"
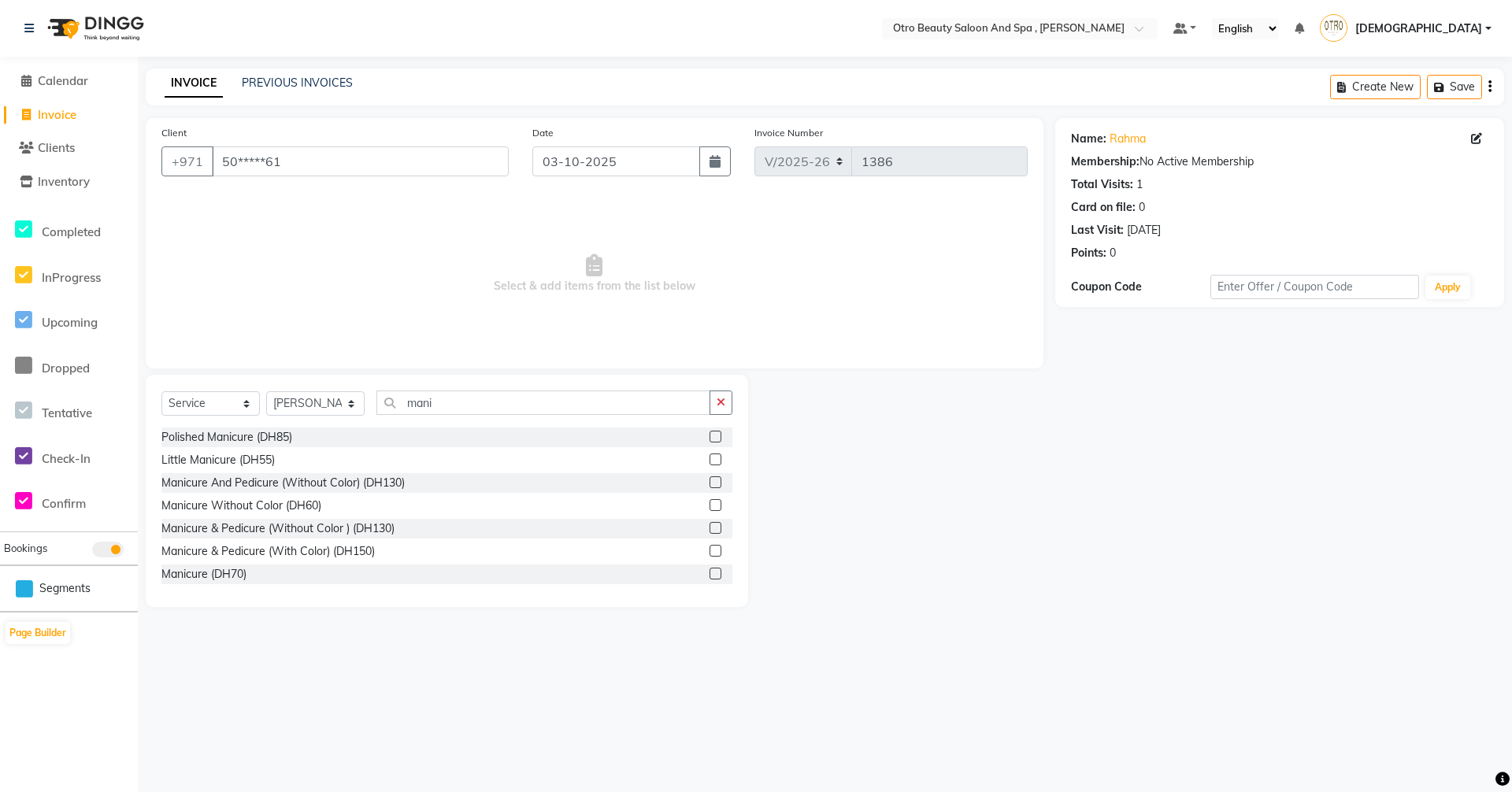
click at [710, 530] on label at bounding box center [715, 528] width 12 height 12
click at [710, 530] on input "checkbox" at bounding box center [715, 529] width 10 height 10
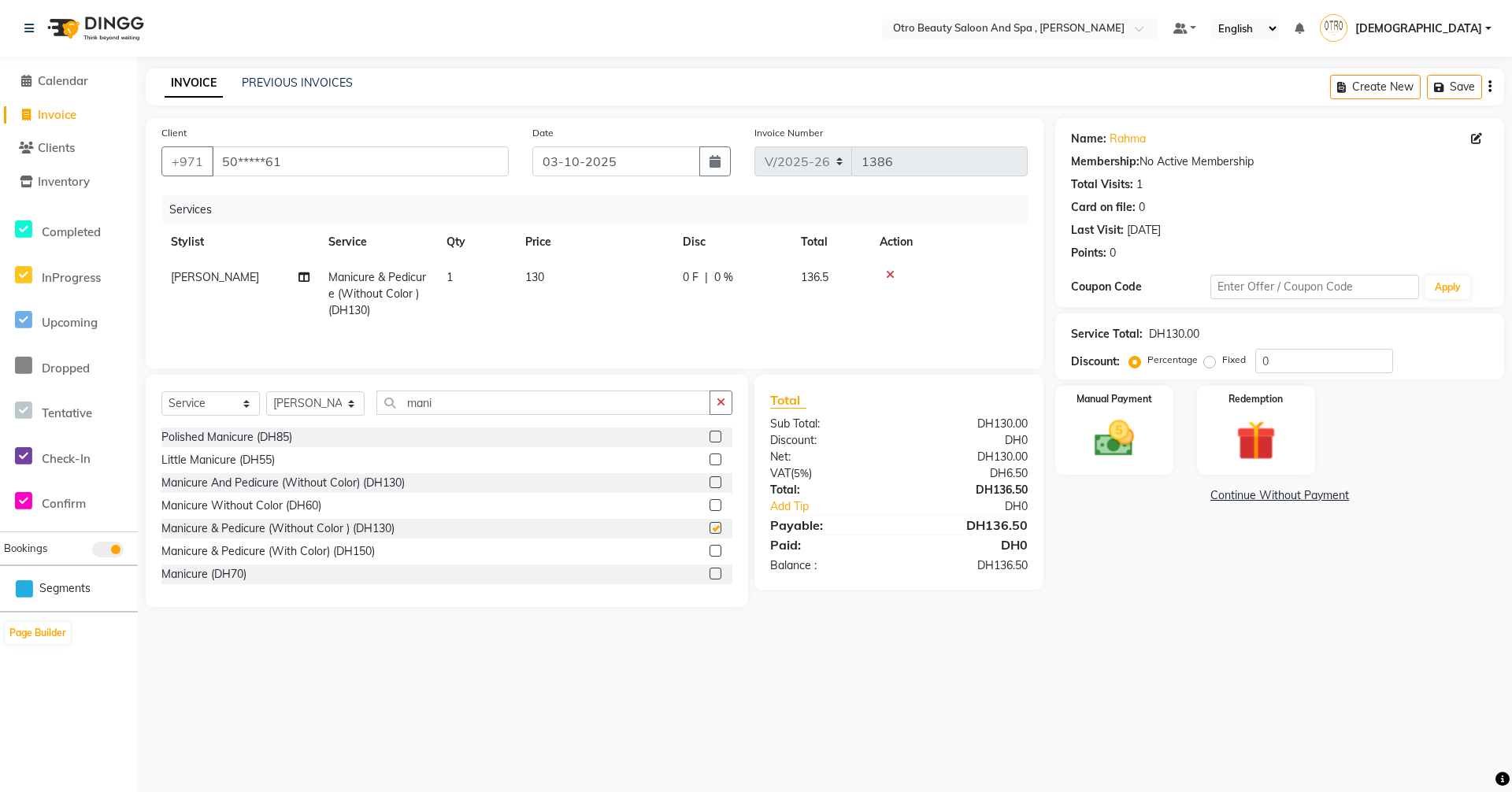
checkbox input "false"
click at [301, 278] on icon at bounding box center [304, 278] width 11 height 11
select select "86568"
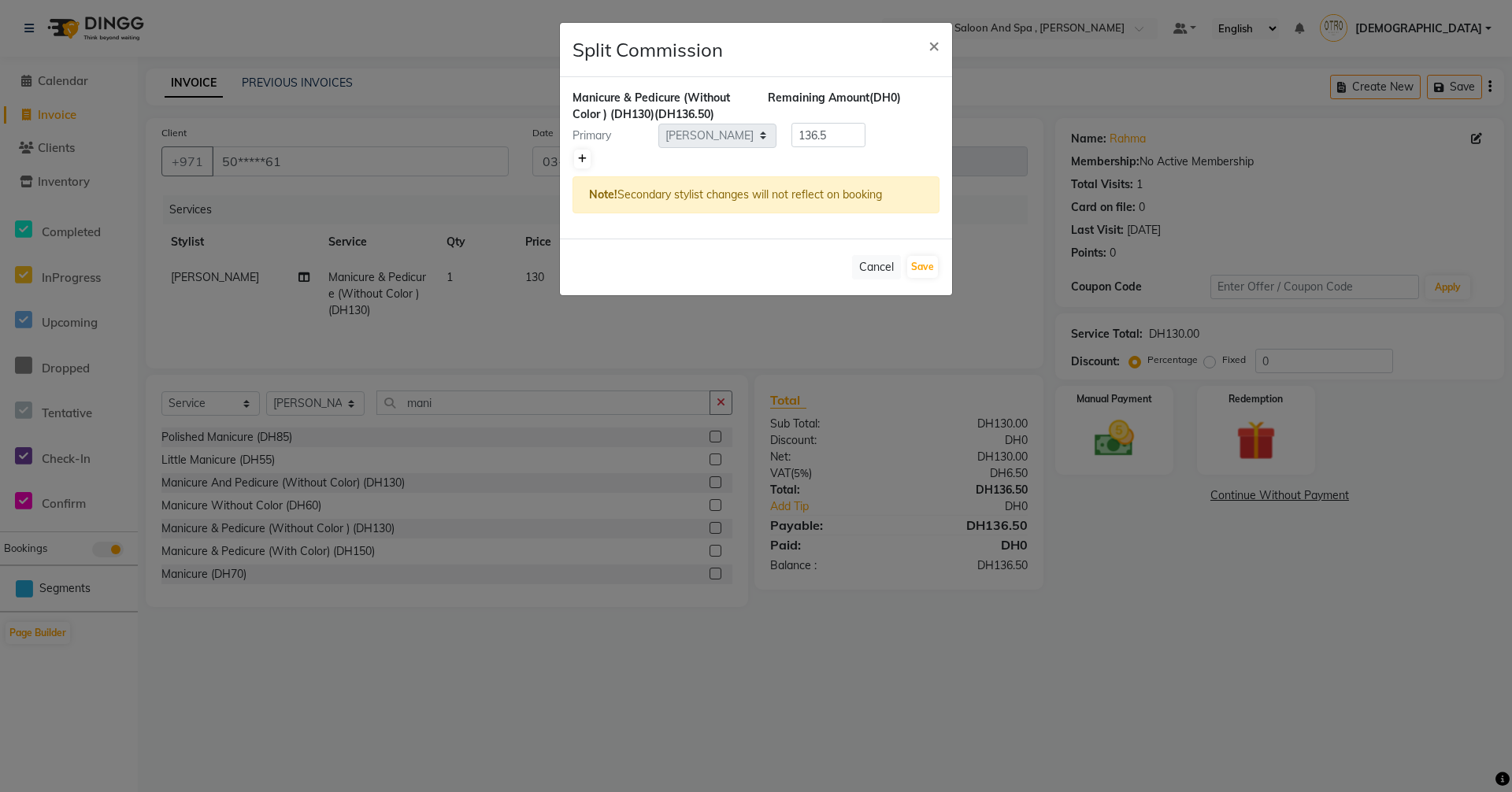
click at [585, 162] on icon at bounding box center [582, 160] width 9 height 10
type input "68.25"
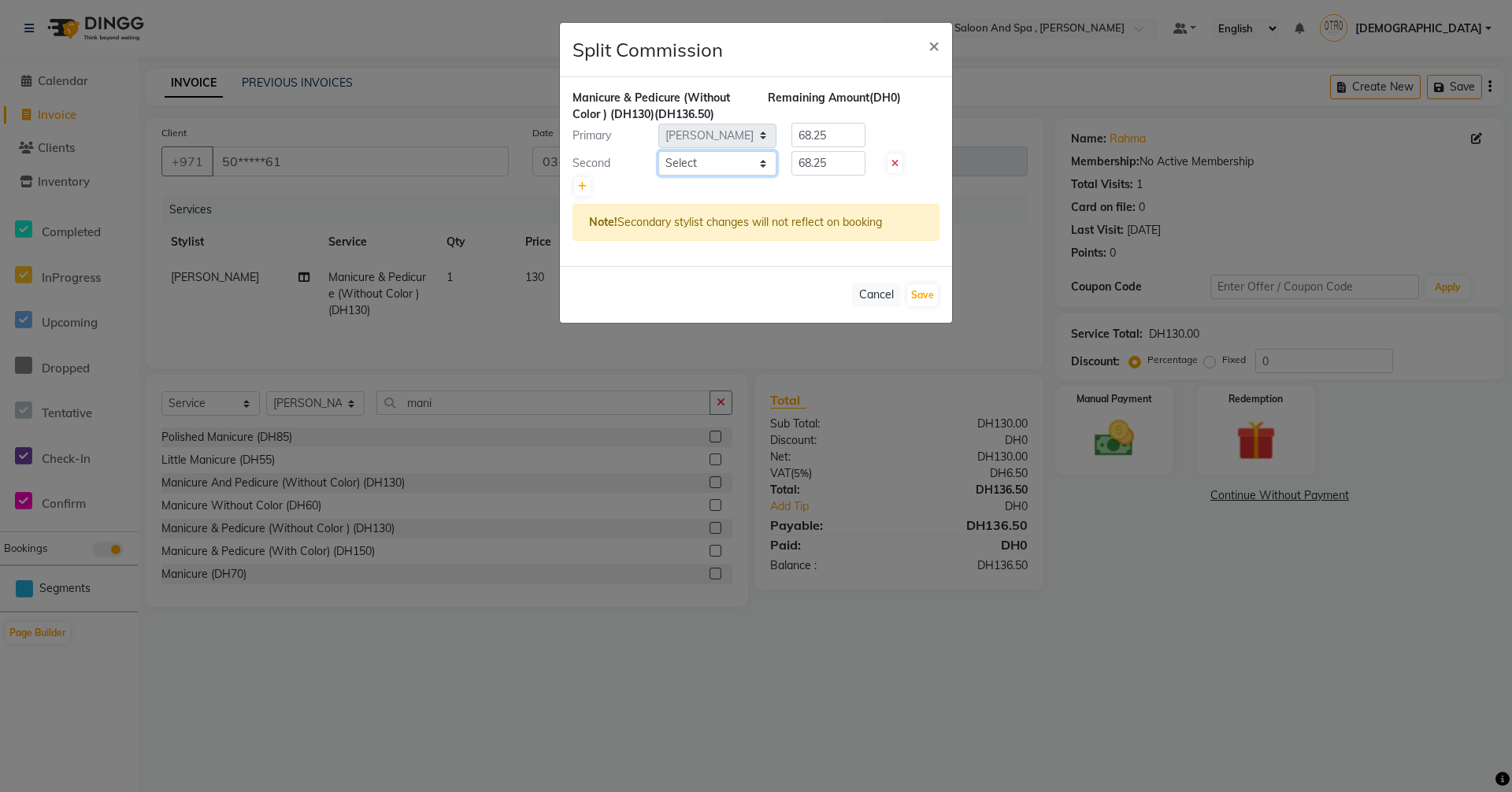
click at [764, 162] on select "Select [PERSON_NAME] [PERSON_NAME] Hera Karuna [PERSON_NAME] Mamita [PERSON_NAM…" at bounding box center [717, 164] width 118 height 25
select select "86539"
click at [658, 152] on select "Select [PERSON_NAME] [PERSON_NAME] Hera Karuna [PERSON_NAME] Mamita [PERSON_NAM…" at bounding box center [717, 164] width 118 height 25
click at [923, 291] on button "Save" at bounding box center [922, 295] width 31 height 22
select select "Select"
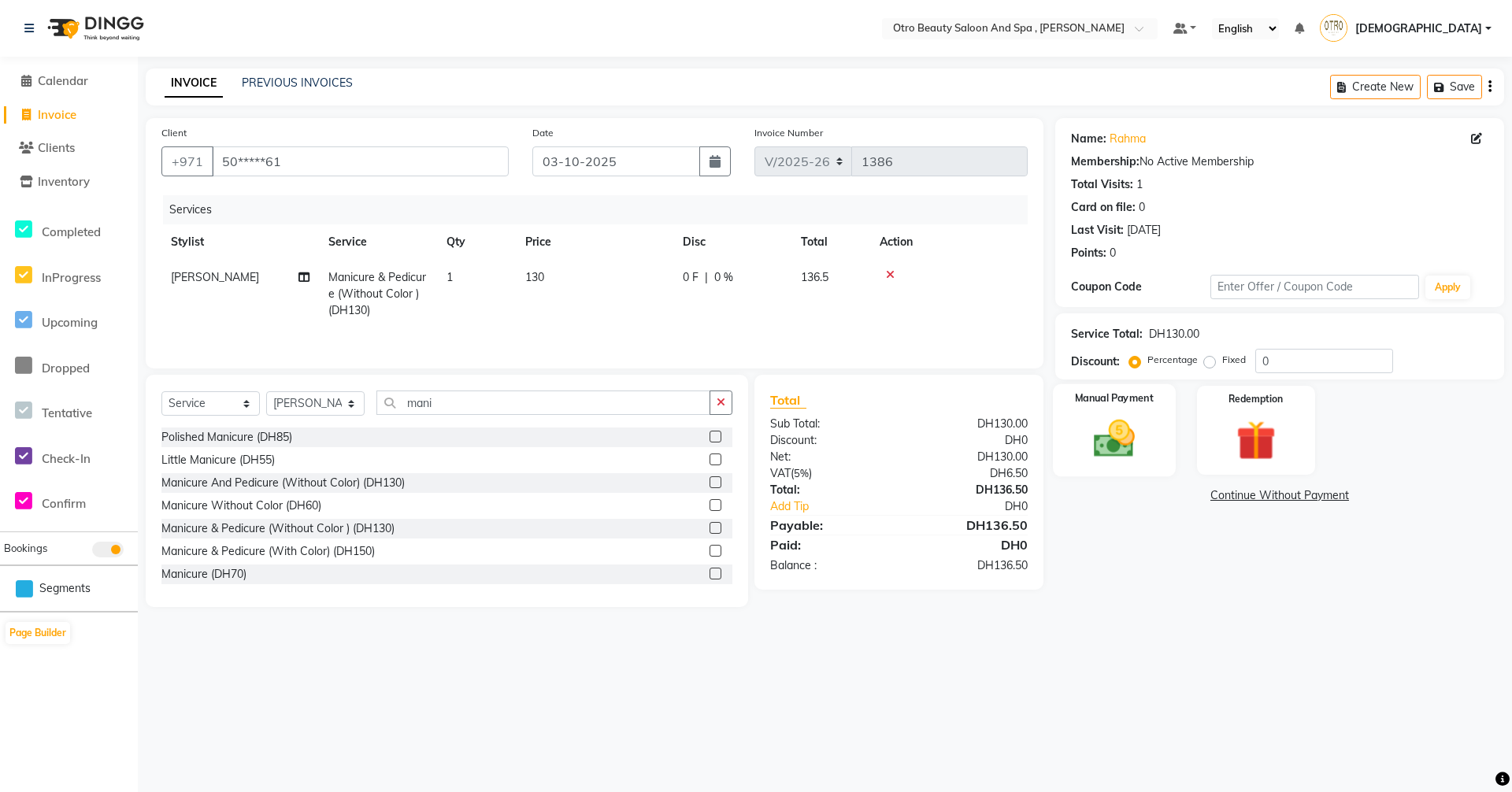
click at [1110, 420] on img at bounding box center [1114, 439] width 68 height 48
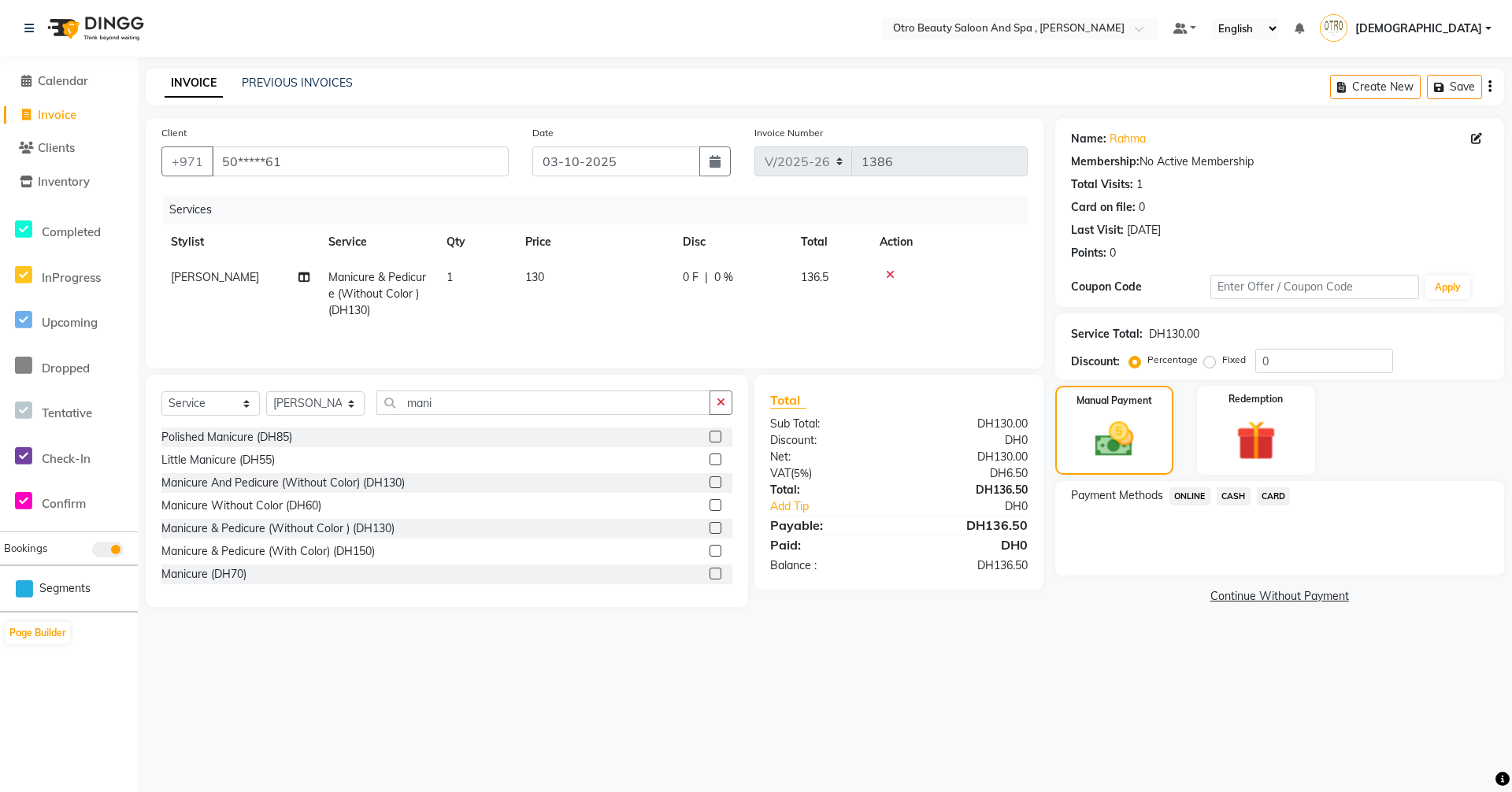
click at [1267, 498] on span "CARD" at bounding box center [1274, 496] width 33 height 18
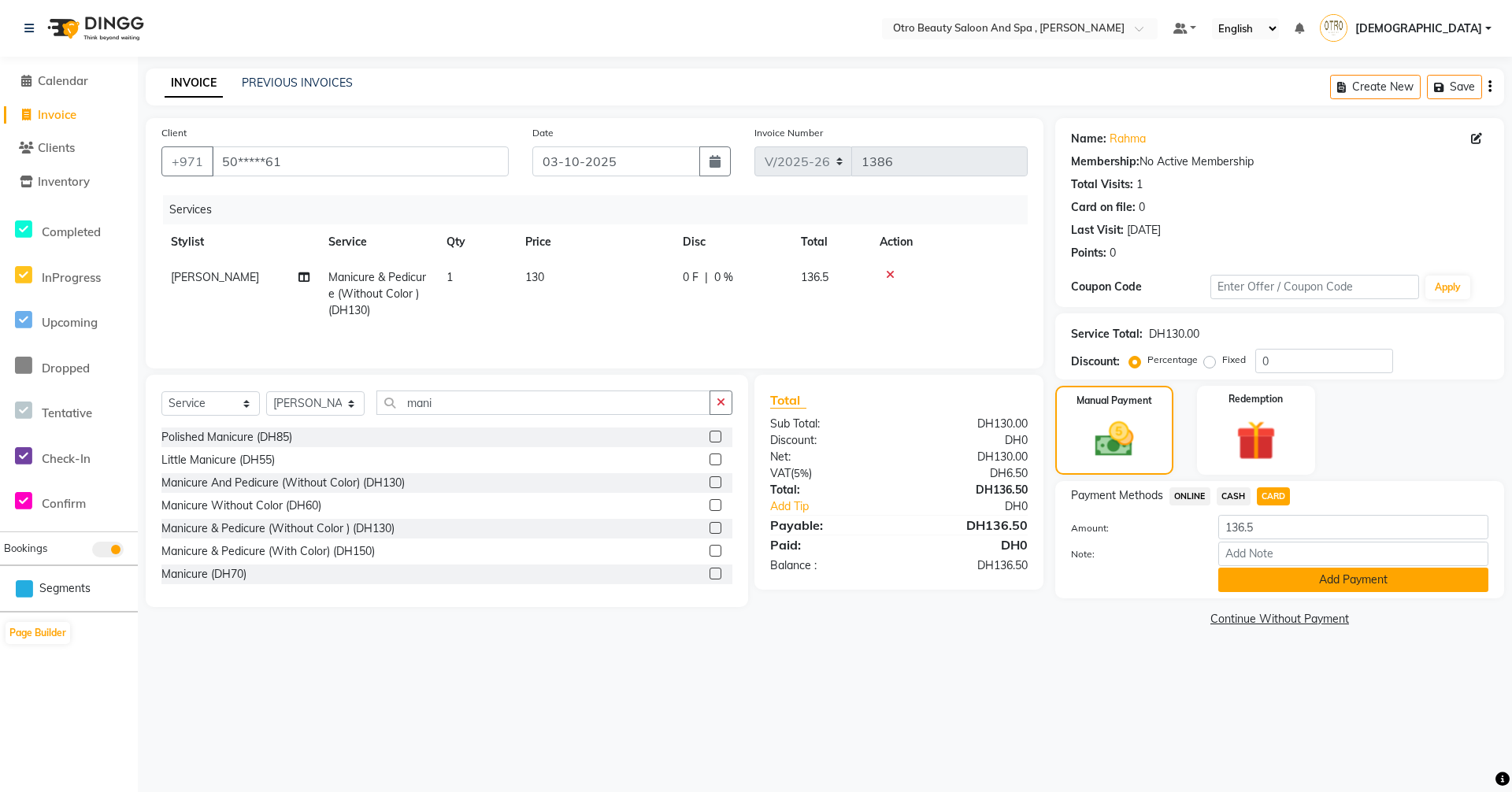
click at [1280, 584] on button "Add Payment" at bounding box center [1353, 580] width 270 height 25
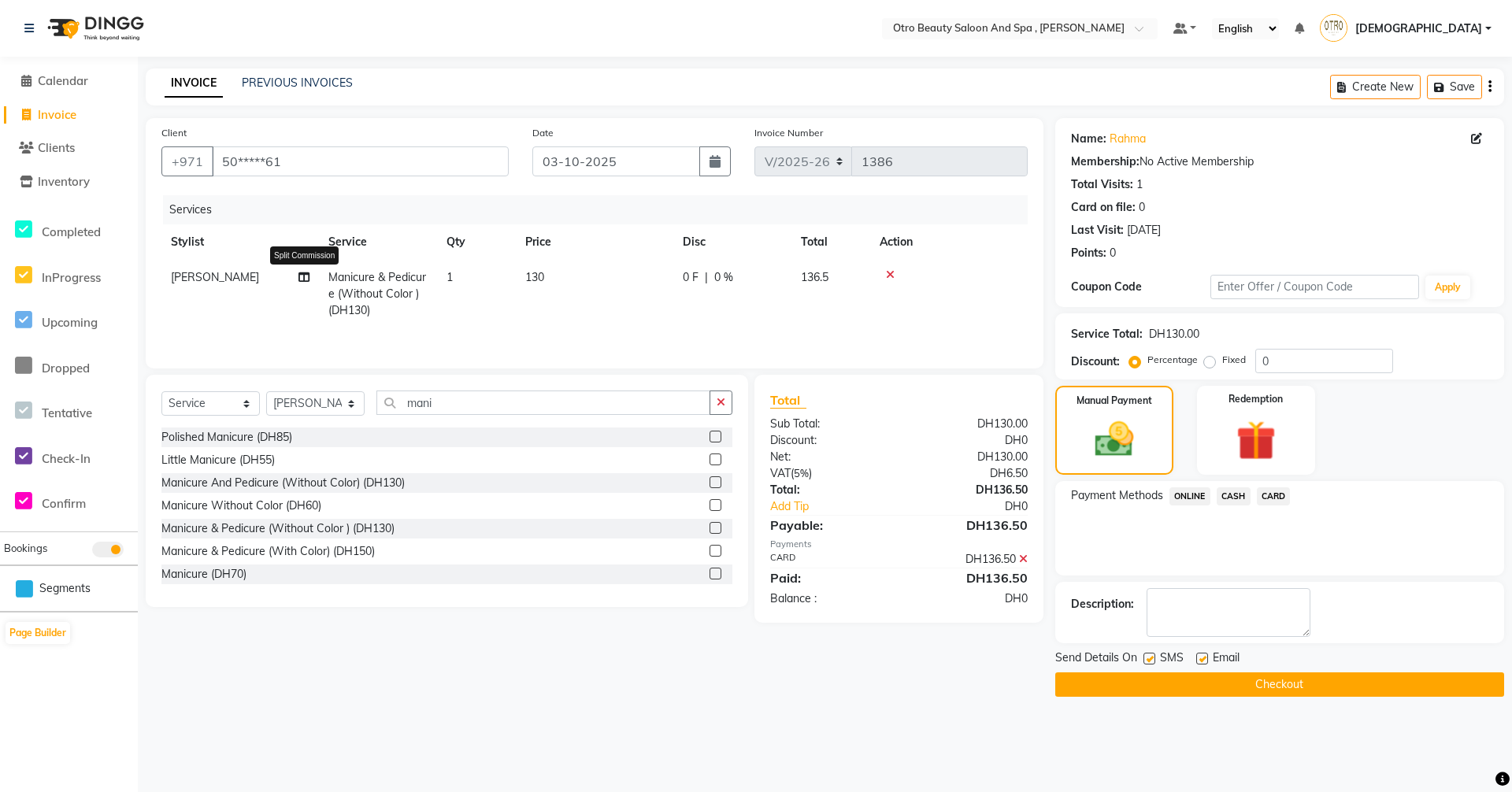
click at [305, 281] on icon at bounding box center [304, 278] width 11 height 11
select select "86568"
select select "86539"
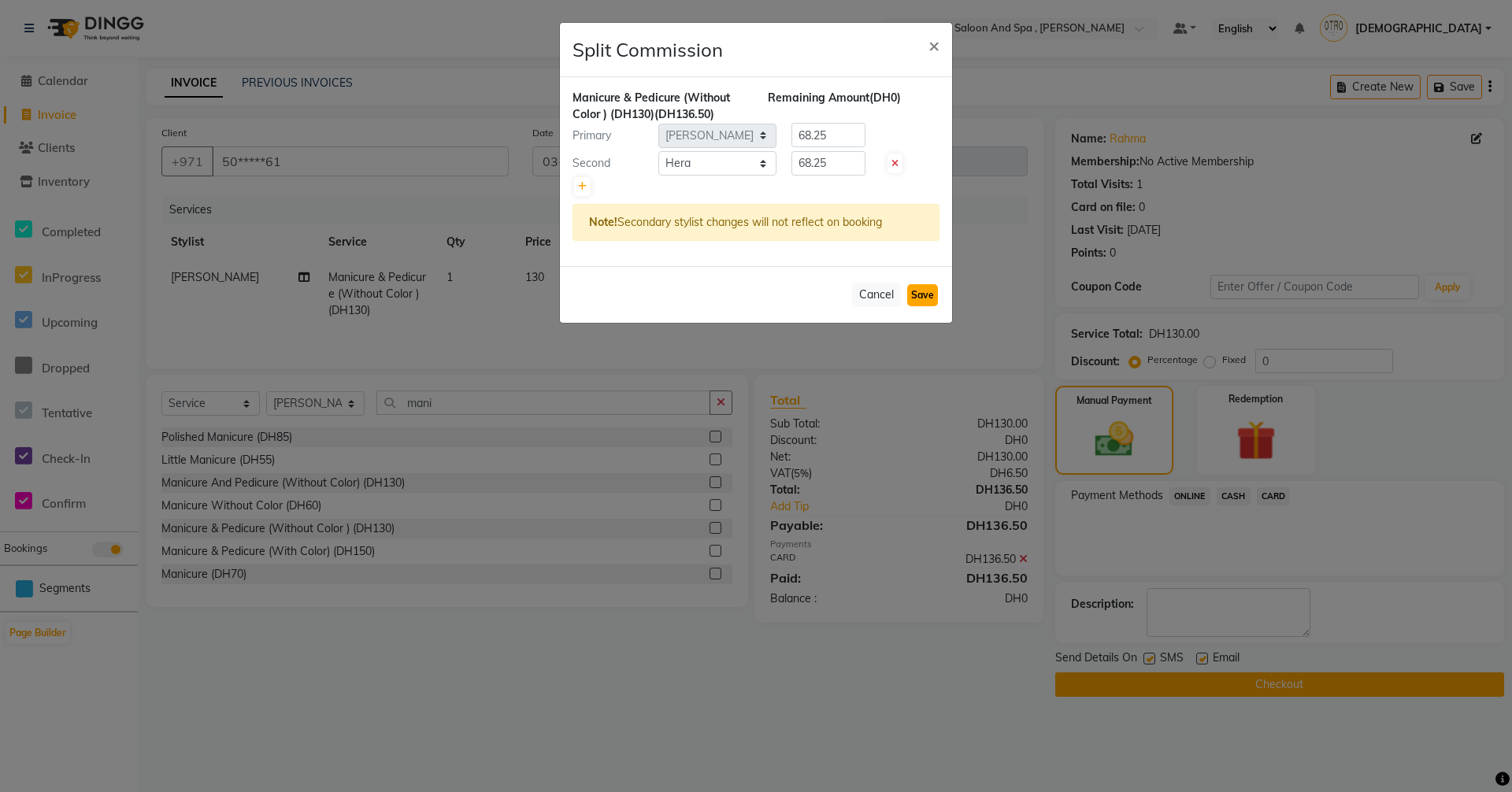
click at [930, 291] on button "Save" at bounding box center [922, 295] width 31 height 22
select select "Select"
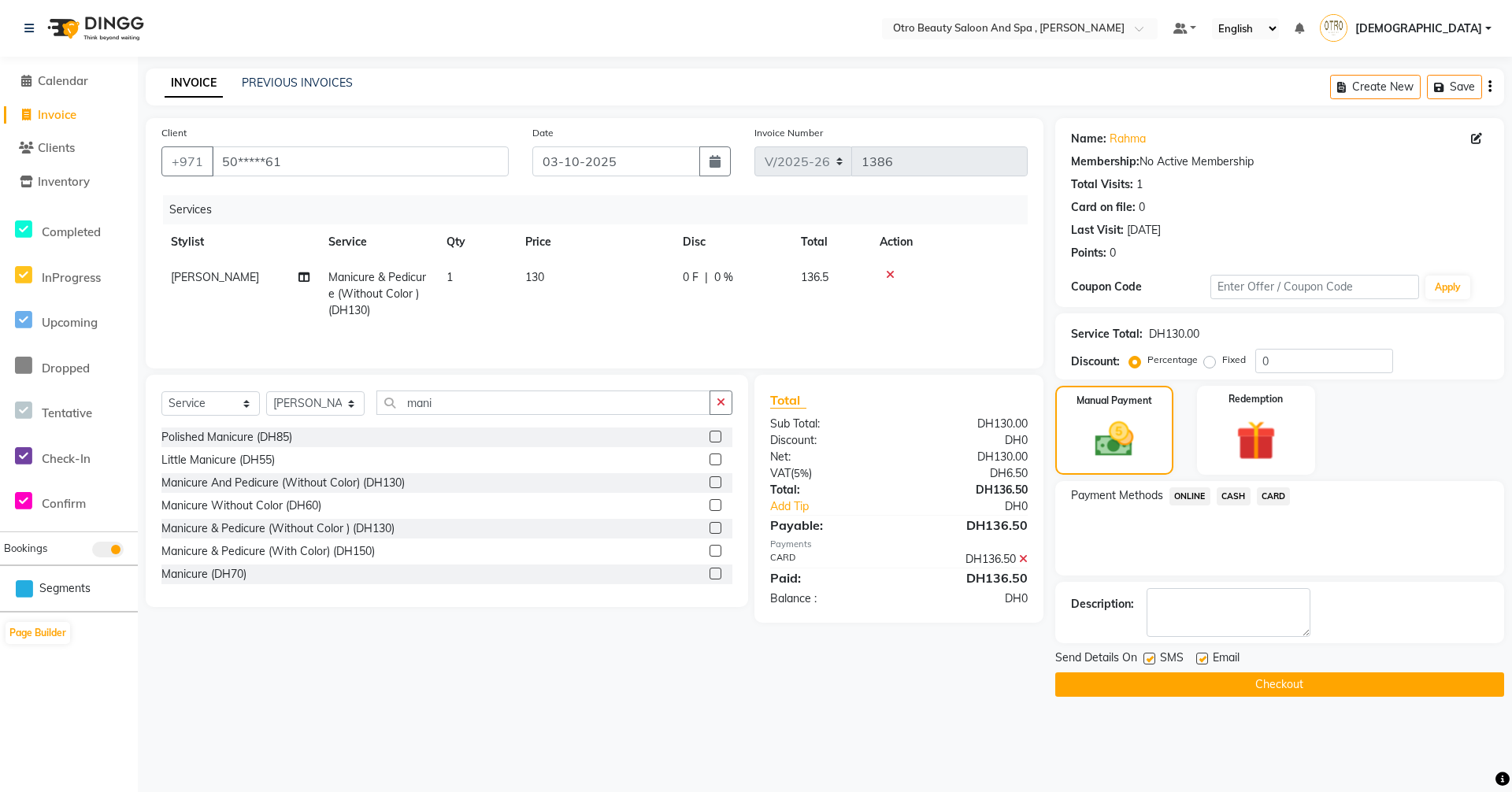
click at [1281, 682] on button "Checkout" at bounding box center [1279, 684] width 449 height 25
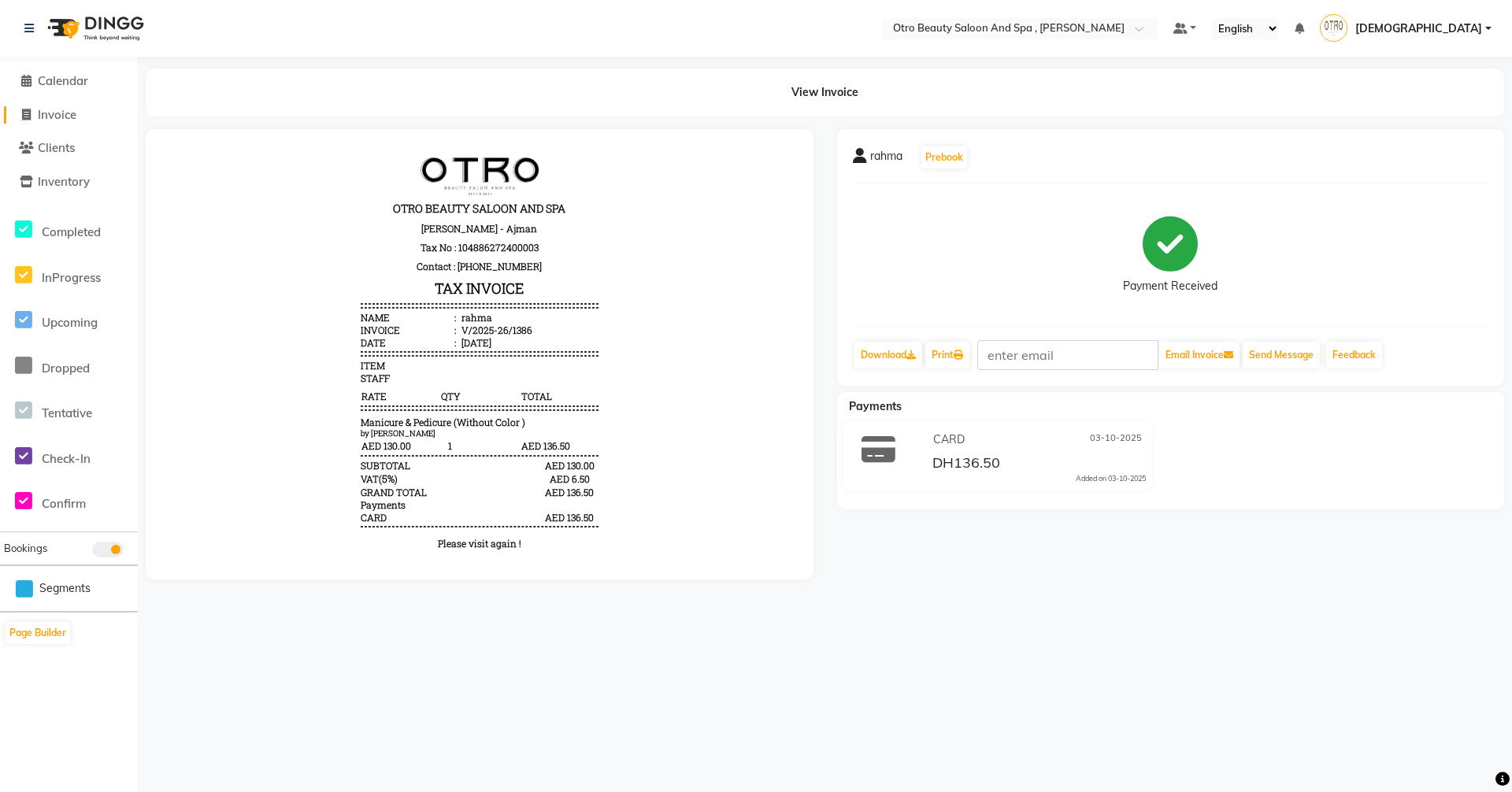
click at [76, 112] on span "Invoice" at bounding box center [57, 114] width 38 height 15
select select "service"
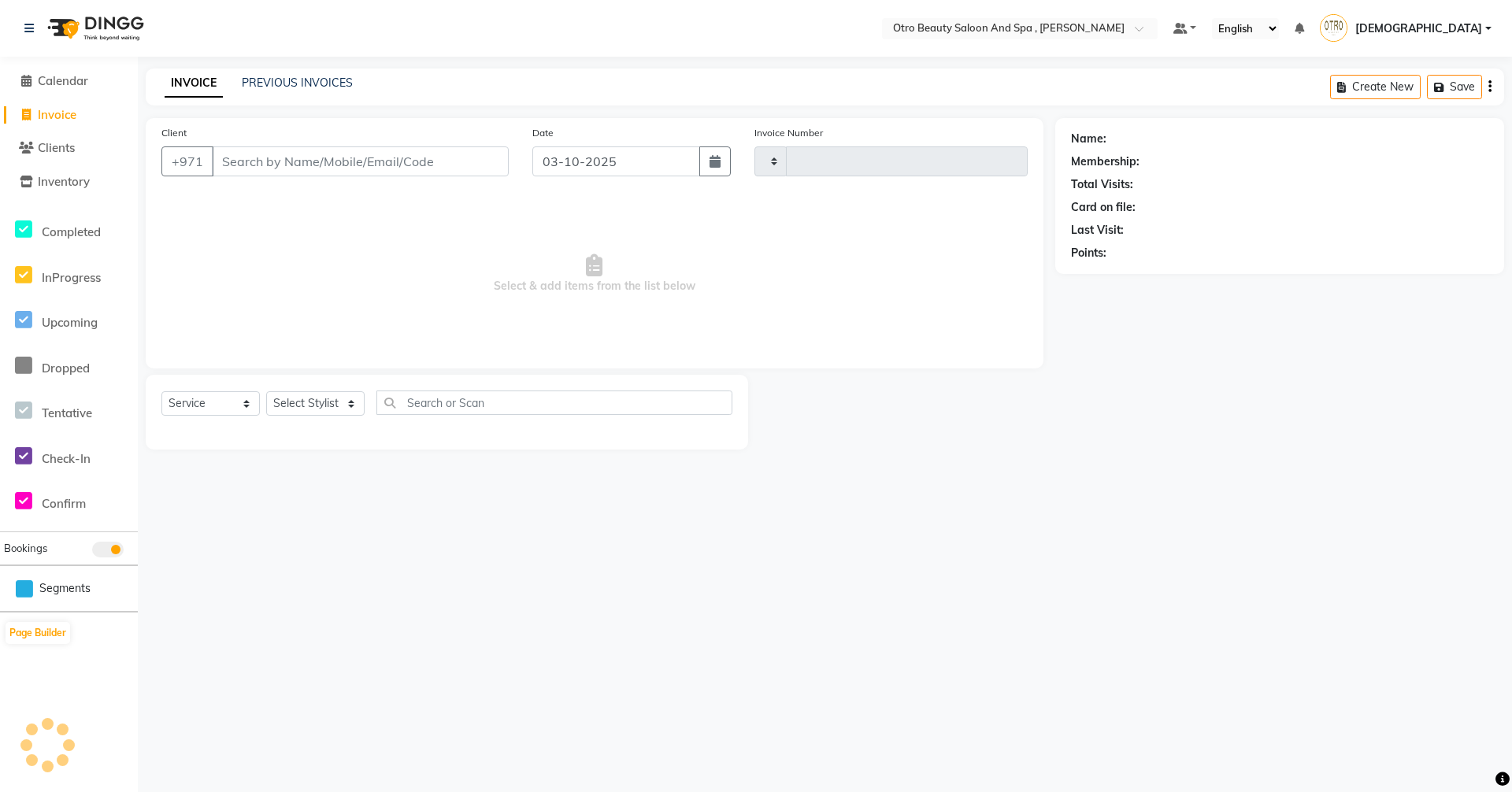
type input "1387"
select select "8622"
click at [291, 80] on link "PREVIOUS INVOICES" at bounding box center [297, 83] width 111 height 14
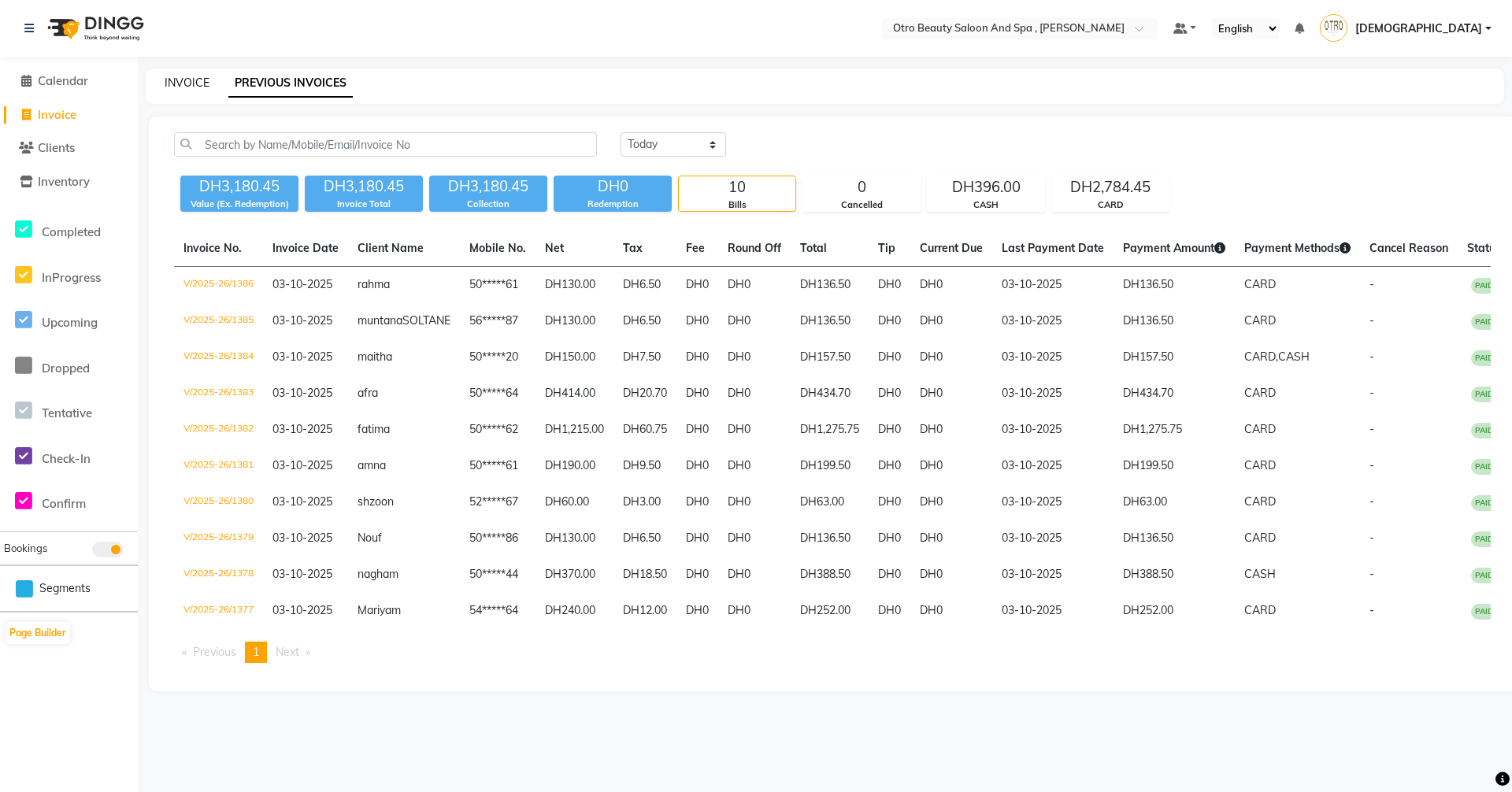
click at [191, 86] on link "INVOICE" at bounding box center [187, 83] width 45 height 14
select select "service"
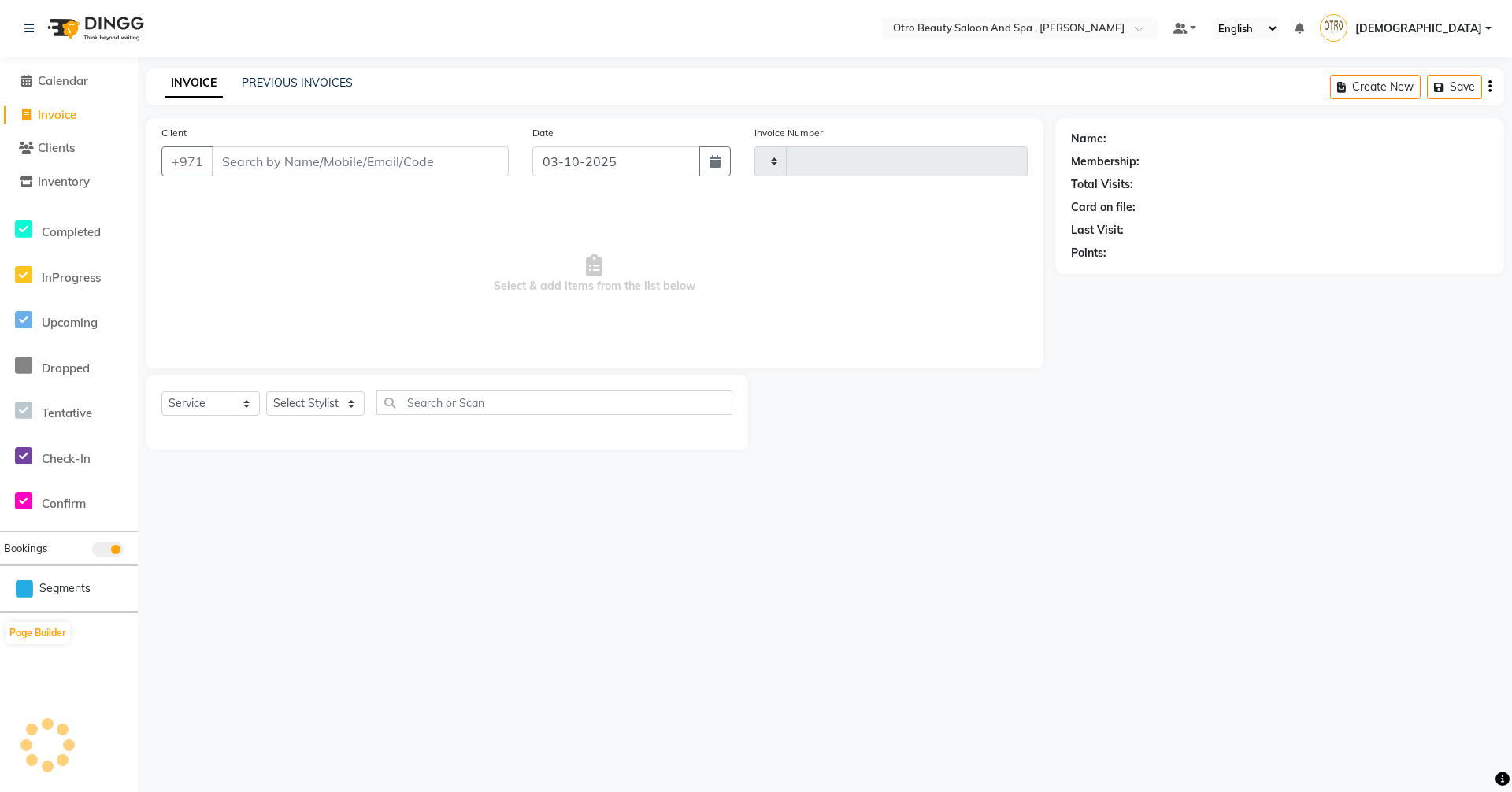
type input "1387"
select select "8622"
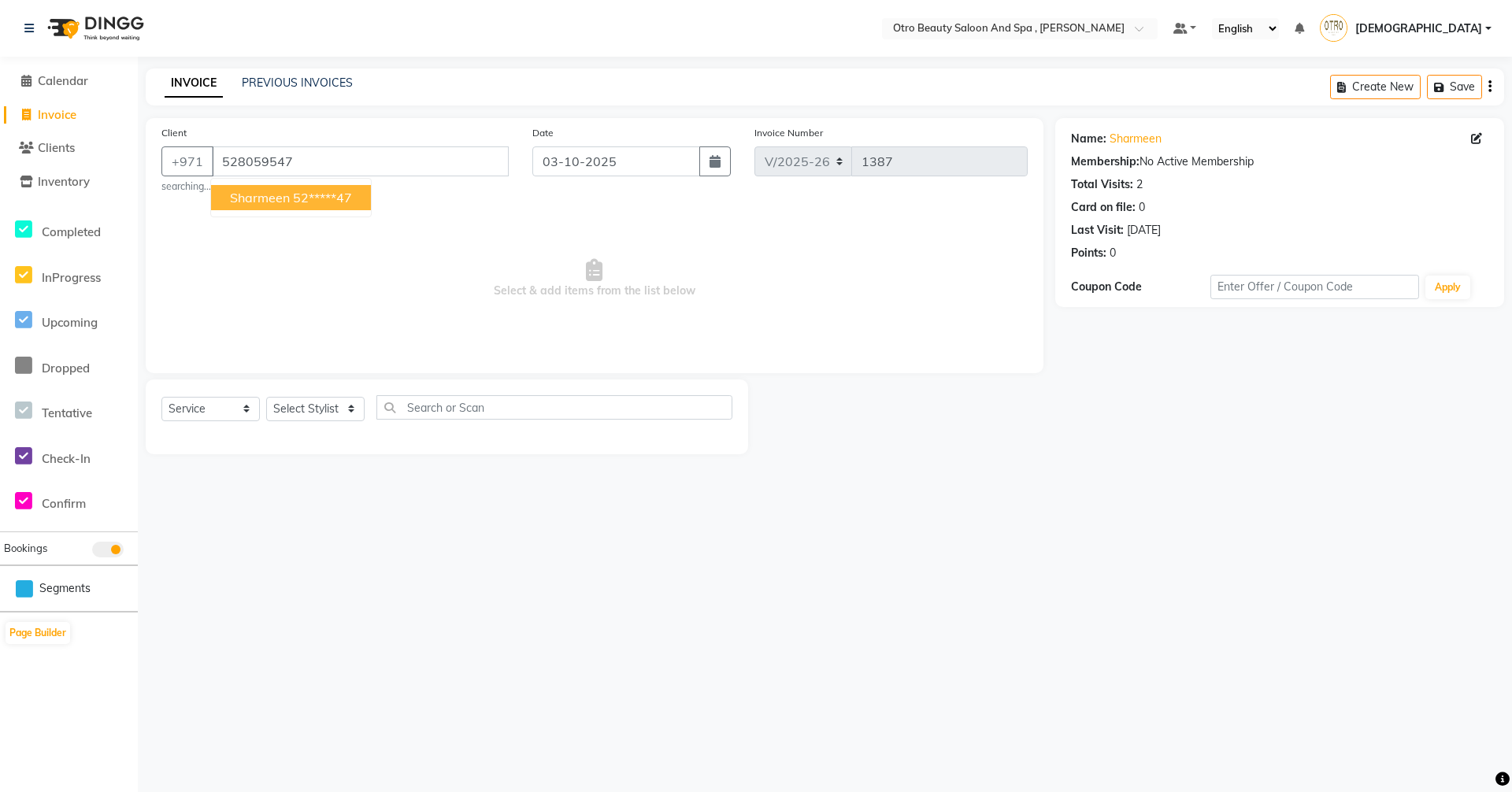
drag, startPoint x: 285, startPoint y: 195, endPoint x: 336, endPoint y: 280, distance: 99.1
click at [285, 198] on span "sharmeen" at bounding box center [259, 198] width 60 height 16
type input "52*****47"
click at [354, 409] on select "Select Stylist [PERSON_NAME] [PERSON_NAME] Hera Karuna [PERSON_NAME] Mamita [PE…" at bounding box center [315, 409] width 98 height 25
select select "86597"
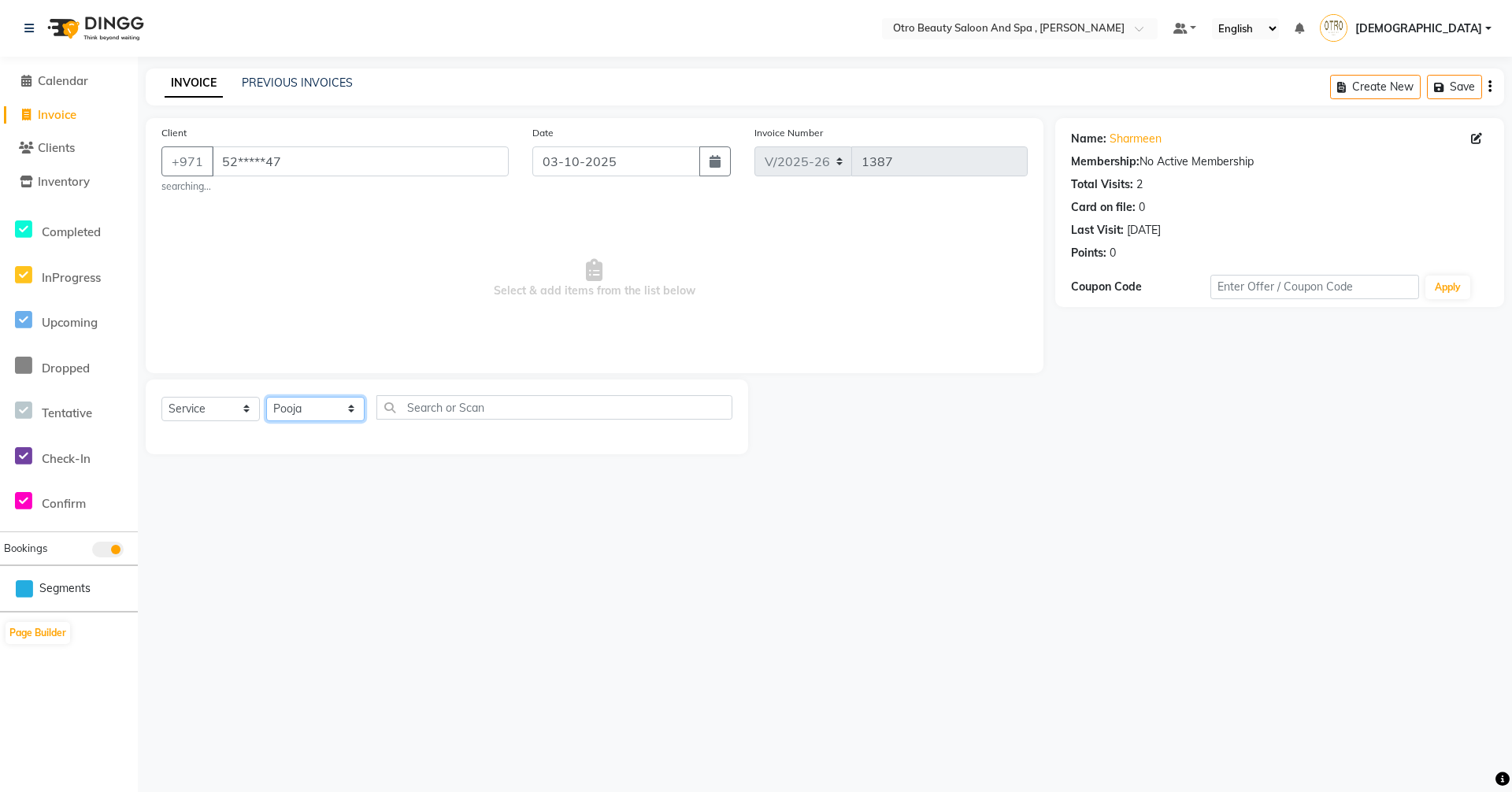
click at [266, 397] on select "Select Stylist [PERSON_NAME] [PERSON_NAME] Hera Karuna [PERSON_NAME] Mamita [PE…" at bounding box center [315, 409] width 98 height 25
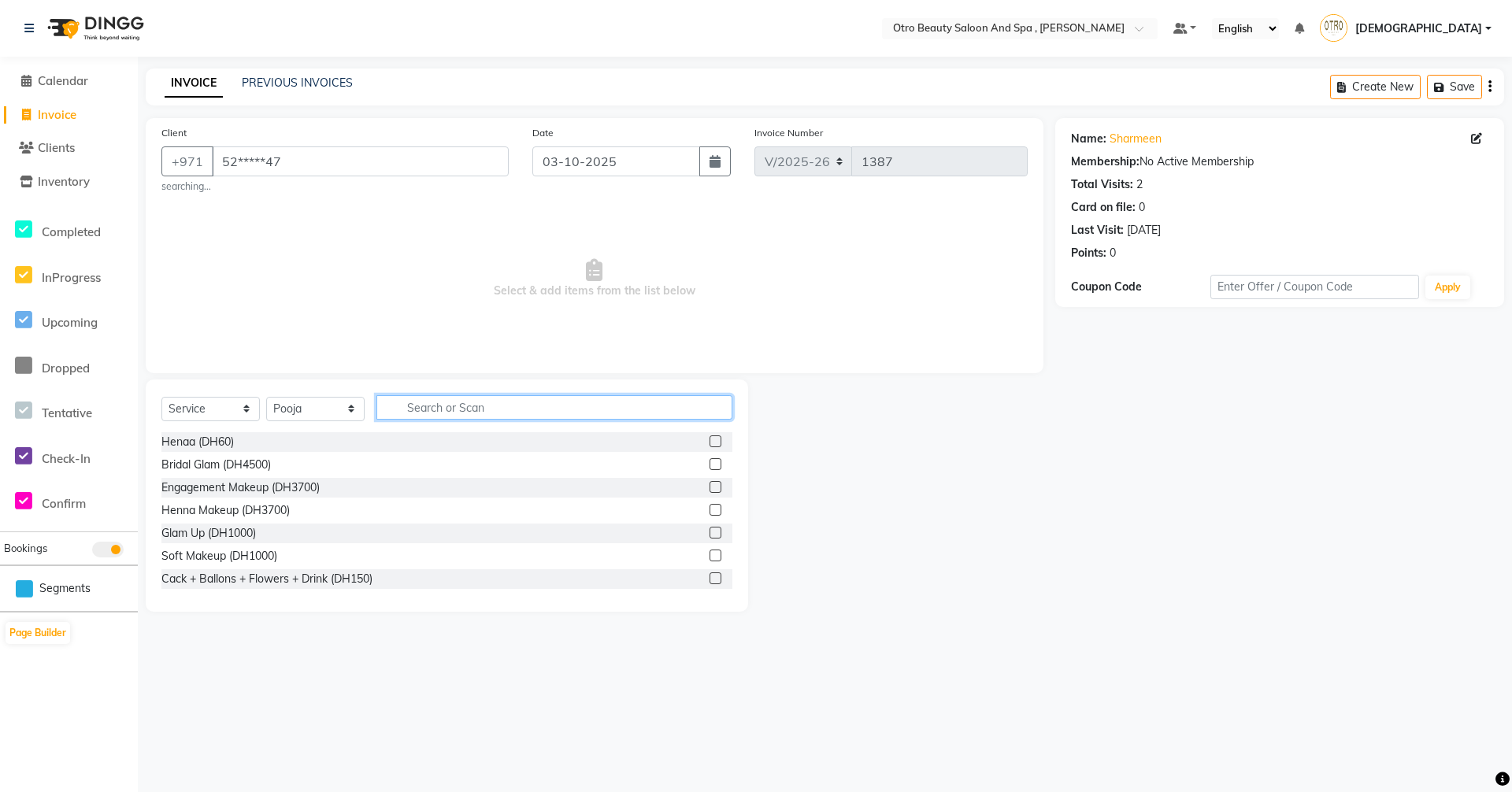
click at [458, 408] on input "text" at bounding box center [554, 408] width 356 height 25
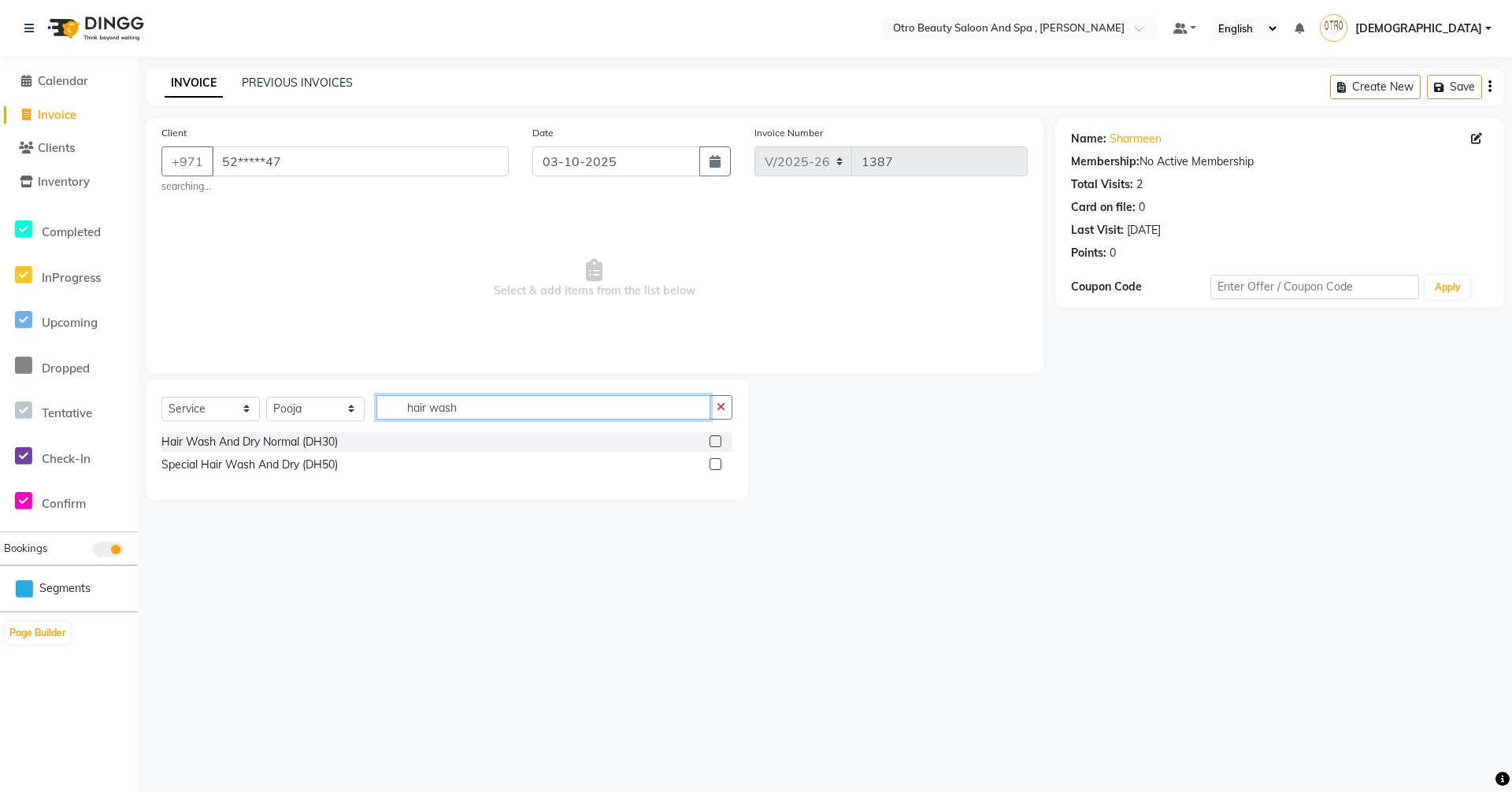
type input "hair wash"
drag, startPoint x: 709, startPoint y: 462, endPoint x: 716, endPoint y: 469, distance: 9.9
click at [710, 463] on label at bounding box center [715, 464] width 12 height 12
click at [710, 463] on input "checkbox" at bounding box center [715, 465] width 10 height 10
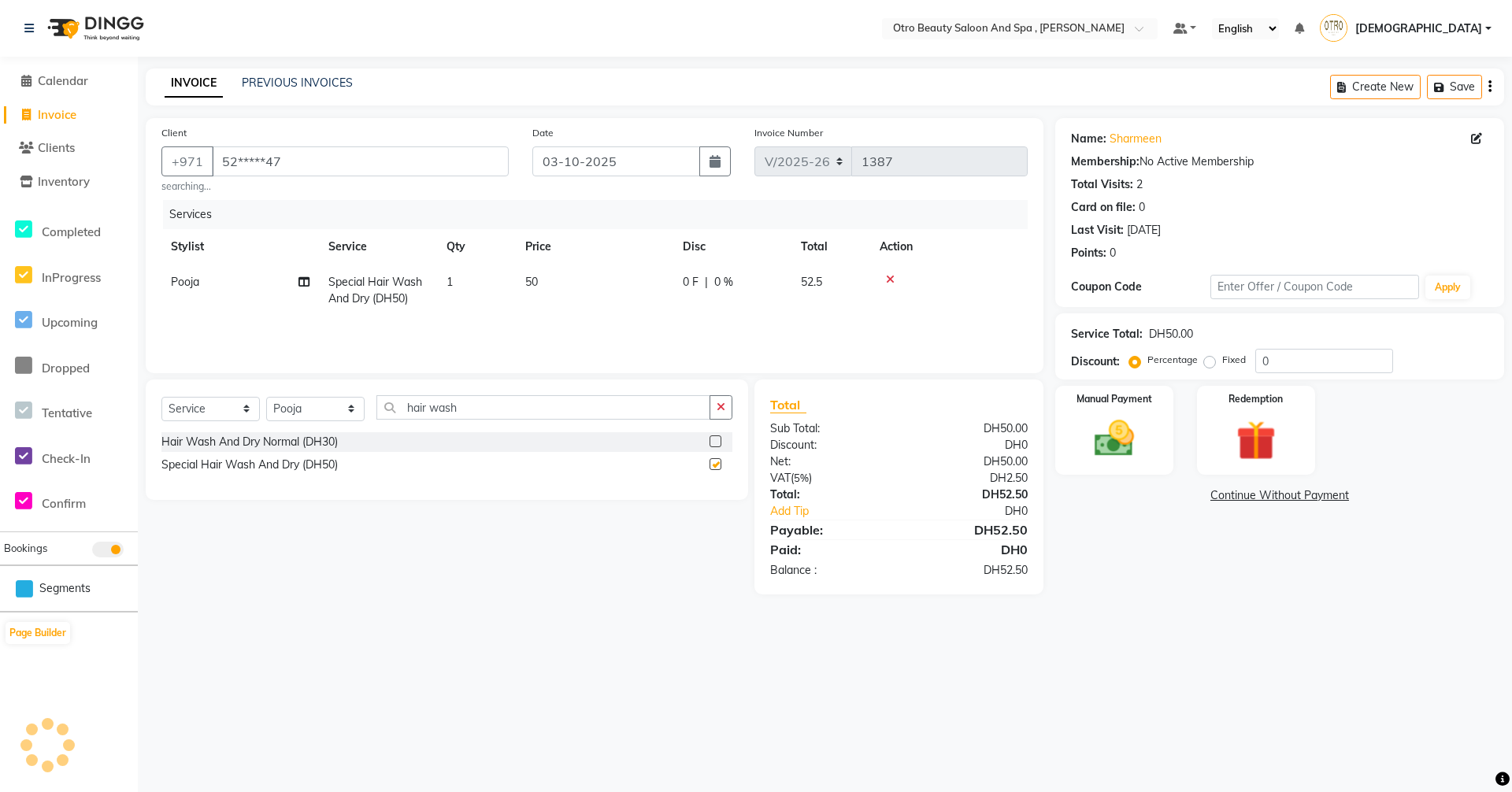
checkbox input "false"
drag, startPoint x: 352, startPoint y: 408, endPoint x: 348, endPoint y: 399, distance: 9.8
click at [352, 409] on select "Select Stylist [PERSON_NAME] [PERSON_NAME] Hera Karuna [PERSON_NAME] Mamita [PE…" at bounding box center [315, 409] width 98 height 25
select select "86183"
click at [266, 397] on select "Select Stylist [PERSON_NAME] [PERSON_NAME] Hera Karuna [PERSON_NAME] Mamita [PE…" at bounding box center [315, 409] width 98 height 25
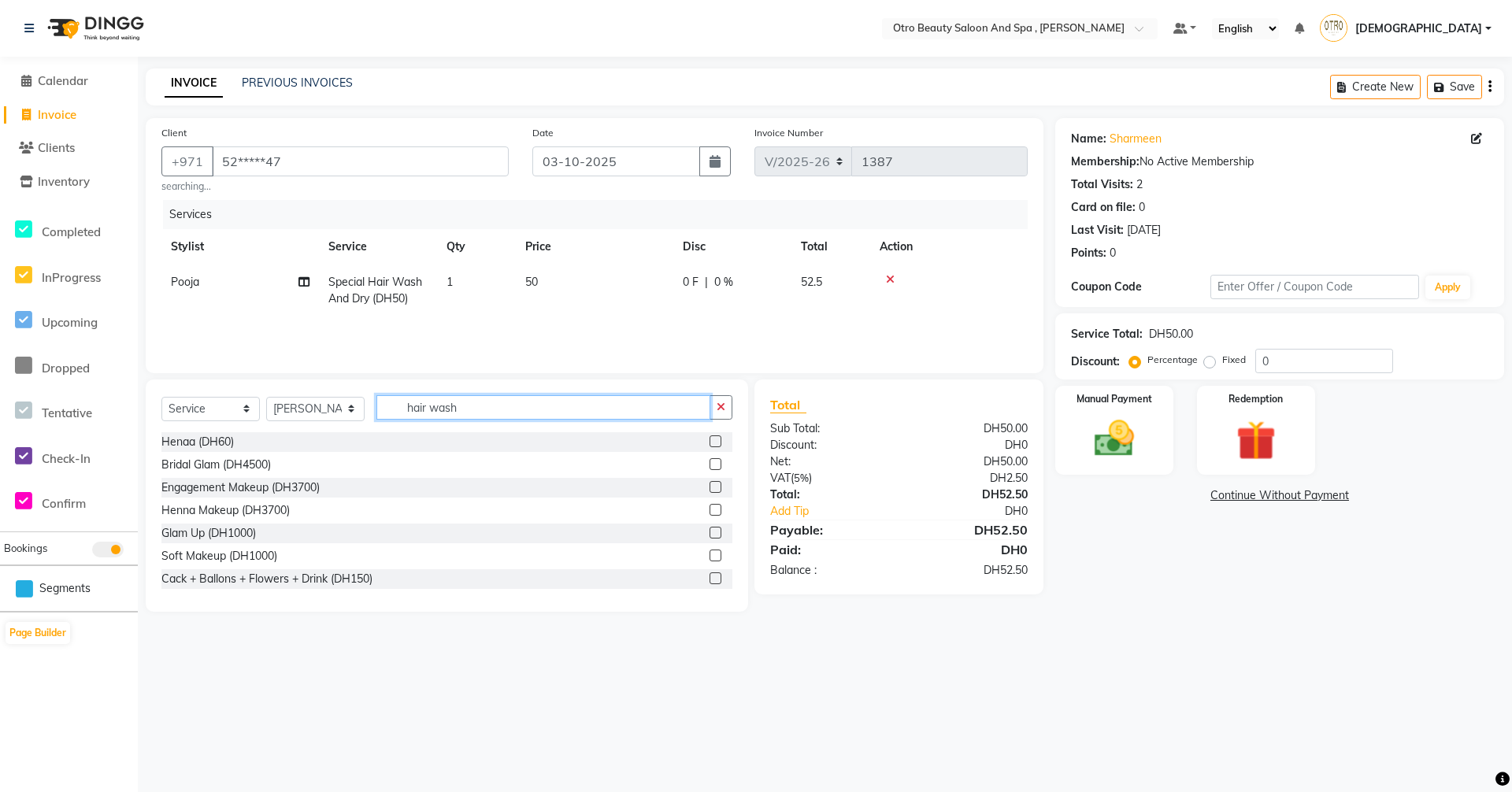
click at [504, 413] on input "hair wash" at bounding box center [543, 408] width 334 height 25
type input "h"
type input "pro"
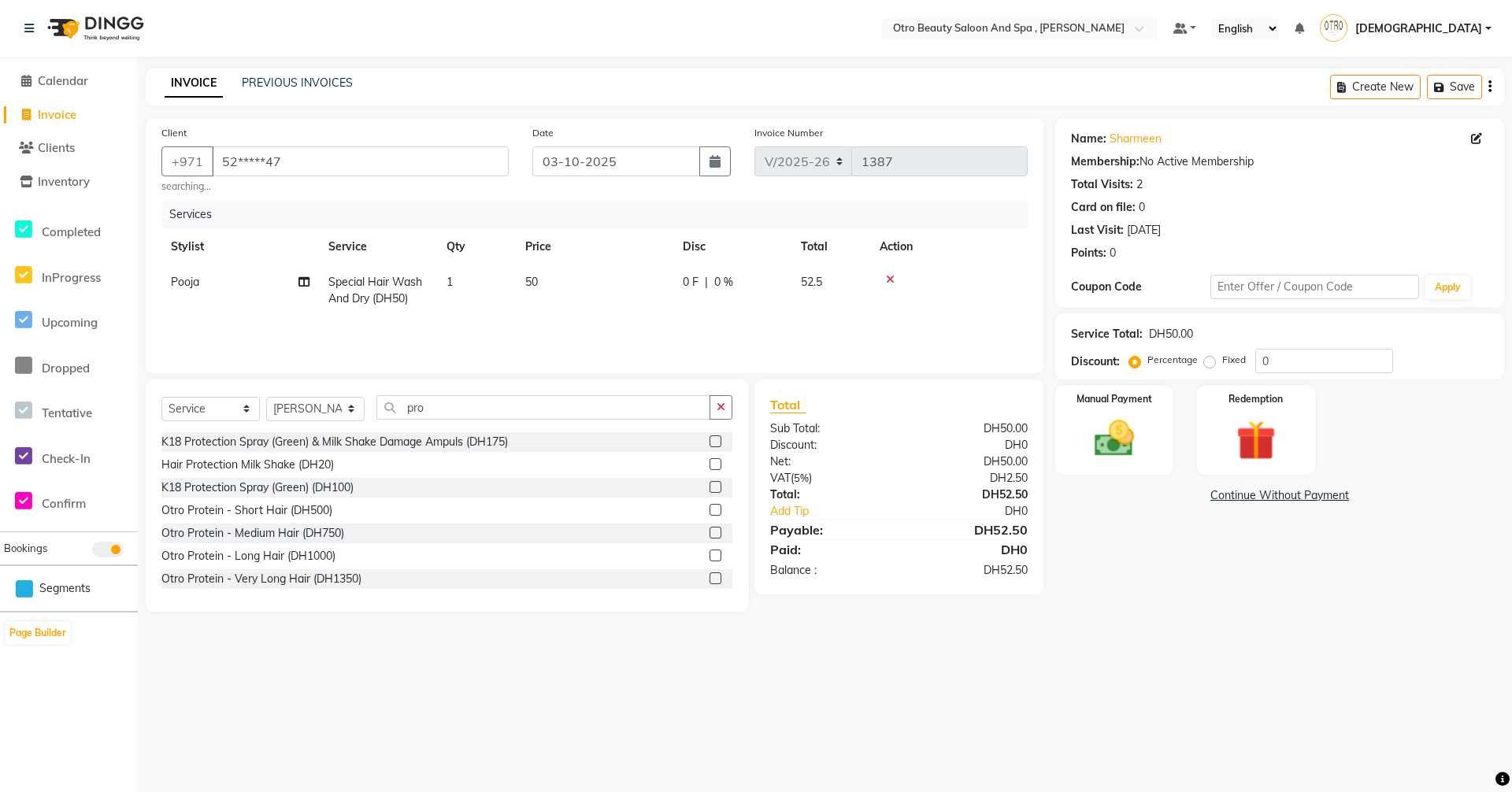
click at [710, 467] on label at bounding box center [715, 464] width 12 height 12
click at [710, 467] on input "checkbox" at bounding box center [715, 465] width 10 height 10
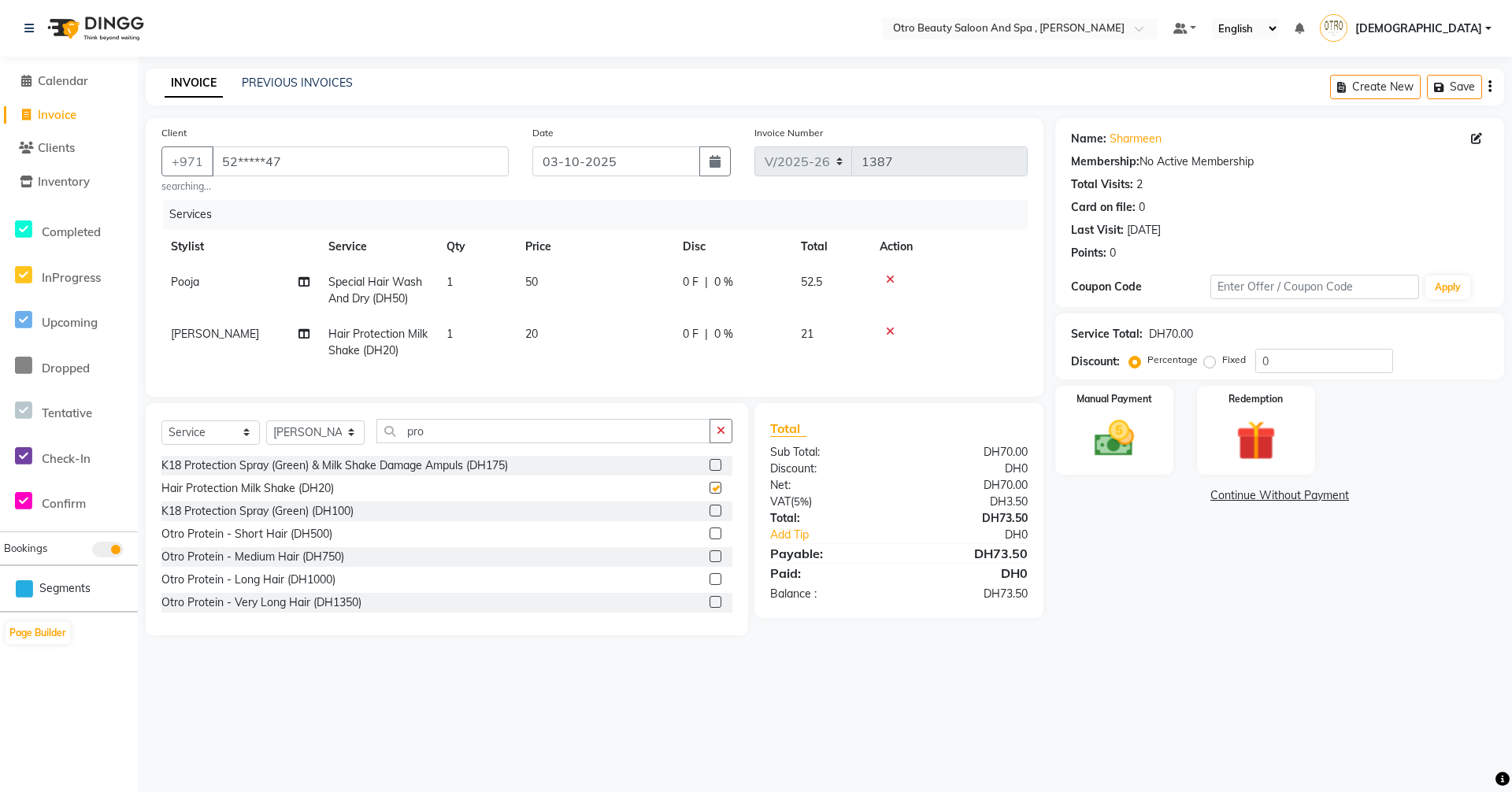
checkbox input "false"
click at [463, 443] on input "pro" at bounding box center [543, 431] width 334 height 25
type input "p"
type input "blow"
click at [710, 585] on label at bounding box center [715, 579] width 12 height 12
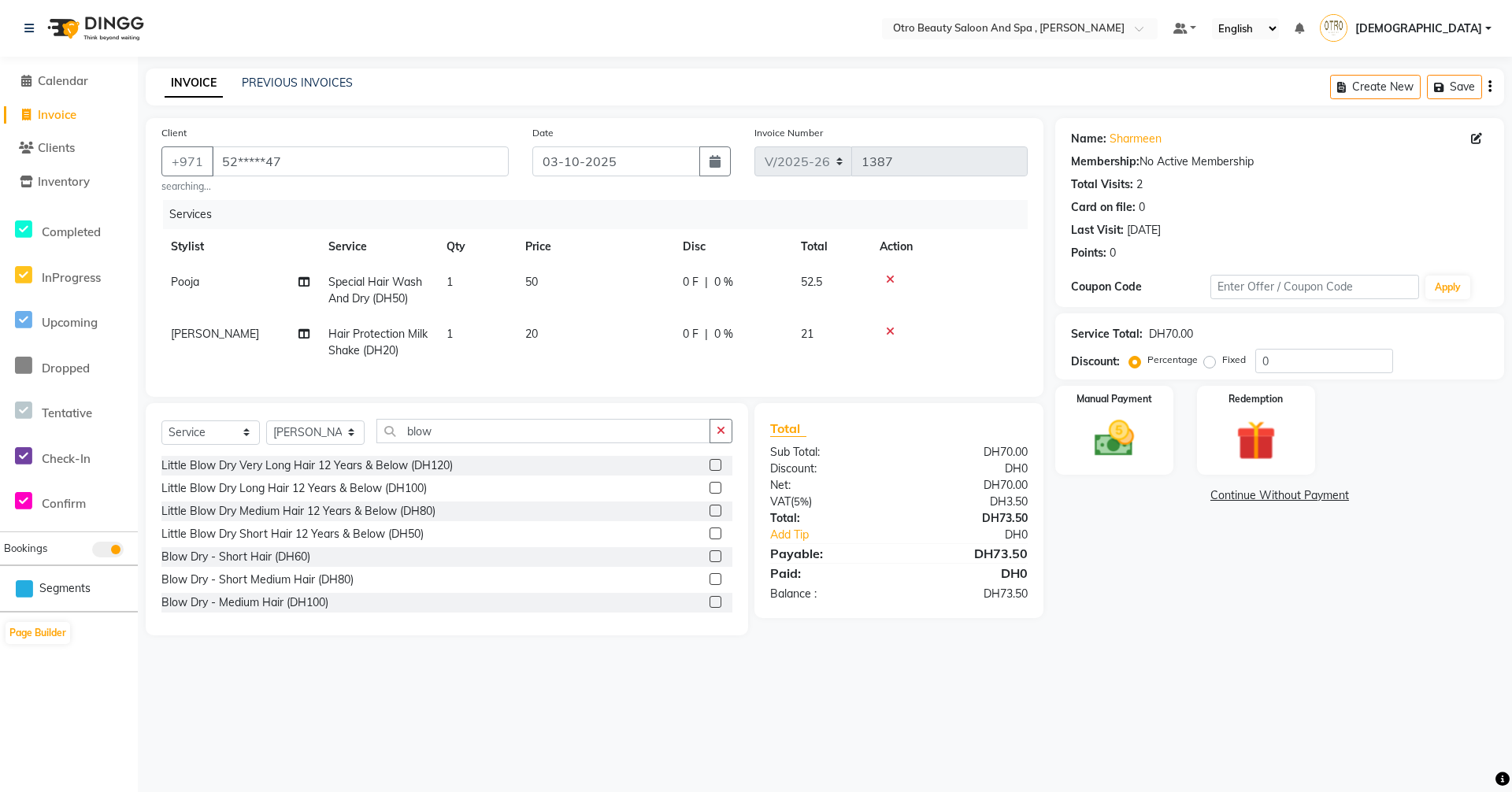
click at [710, 585] on input "checkbox" at bounding box center [715, 580] width 10 height 10
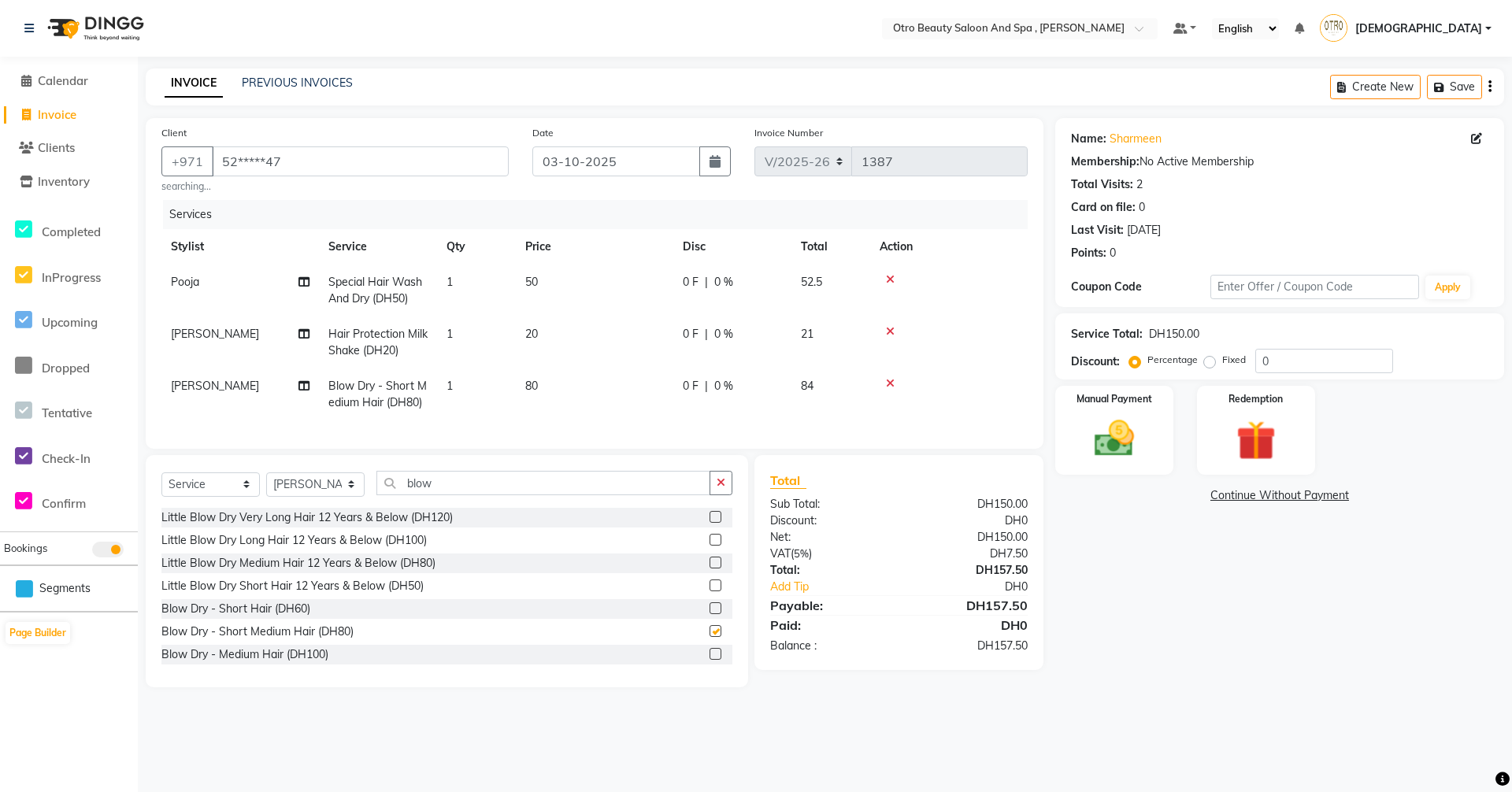
checkbox input "false"
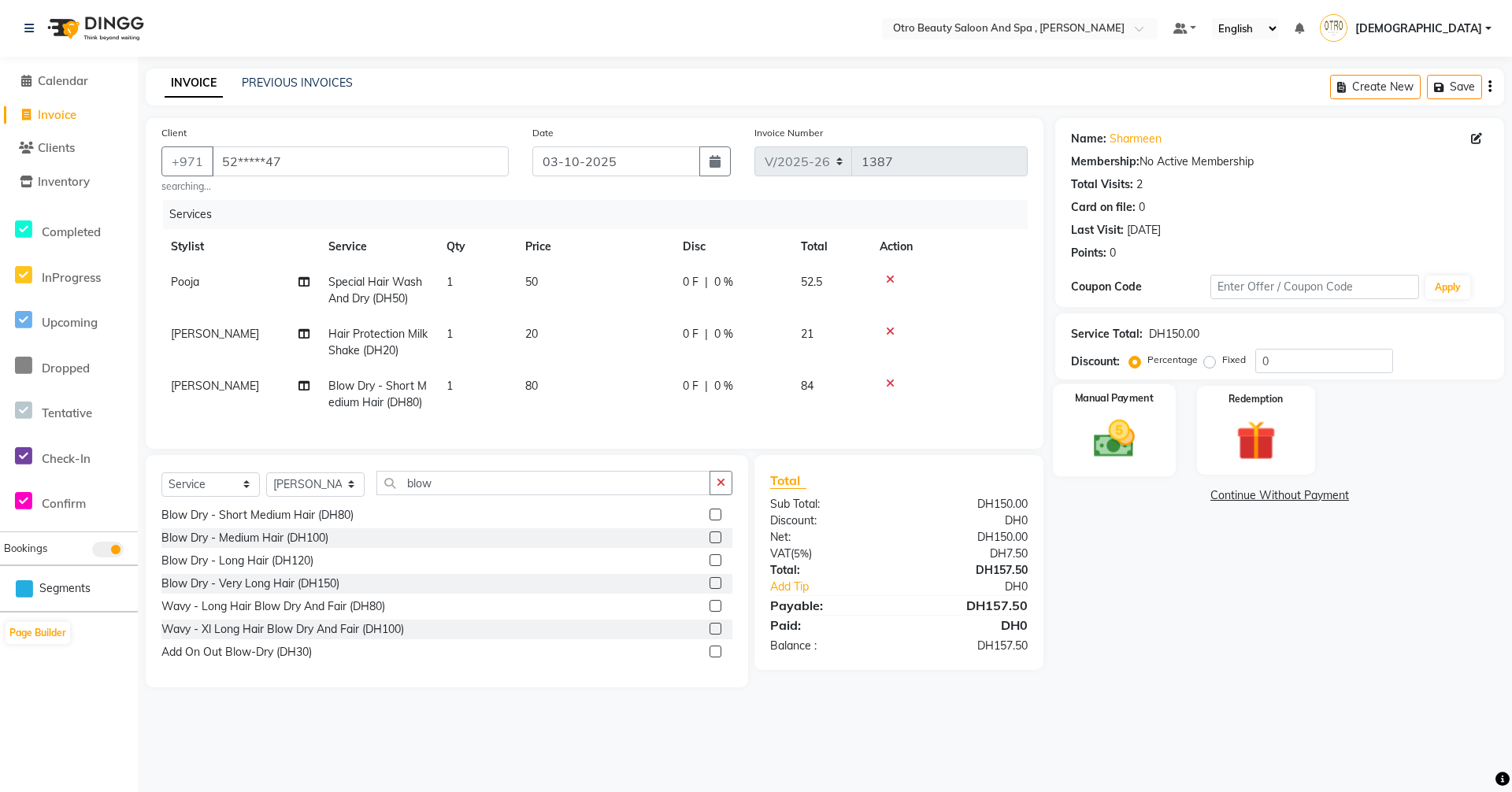
click at [1100, 425] on img at bounding box center [1114, 439] width 68 height 48
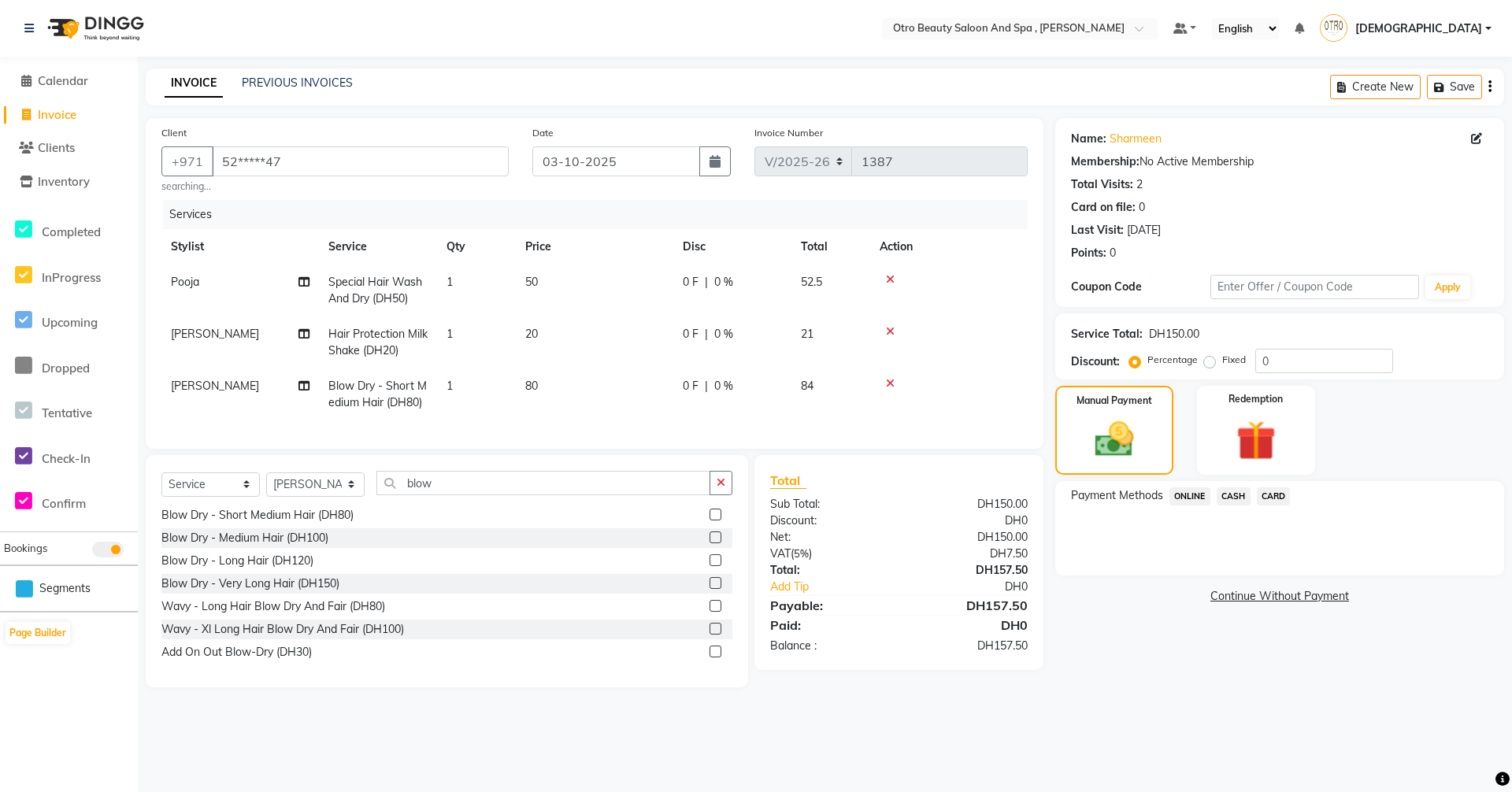
click at [1279, 497] on span "CARD" at bounding box center [1274, 496] width 33 height 18
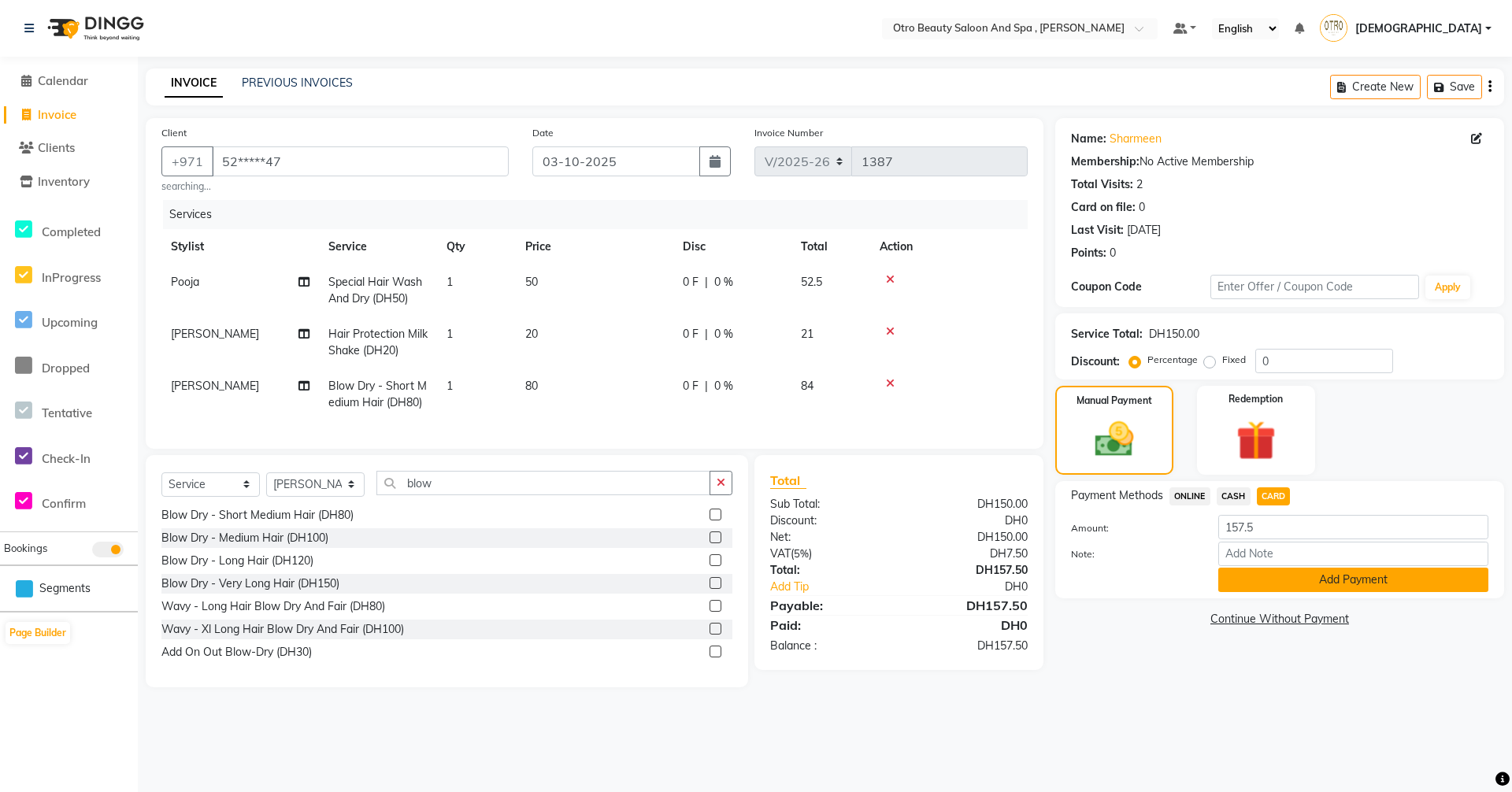
click at [1305, 582] on button "Add Payment" at bounding box center [1353, 580] width 270 height 25
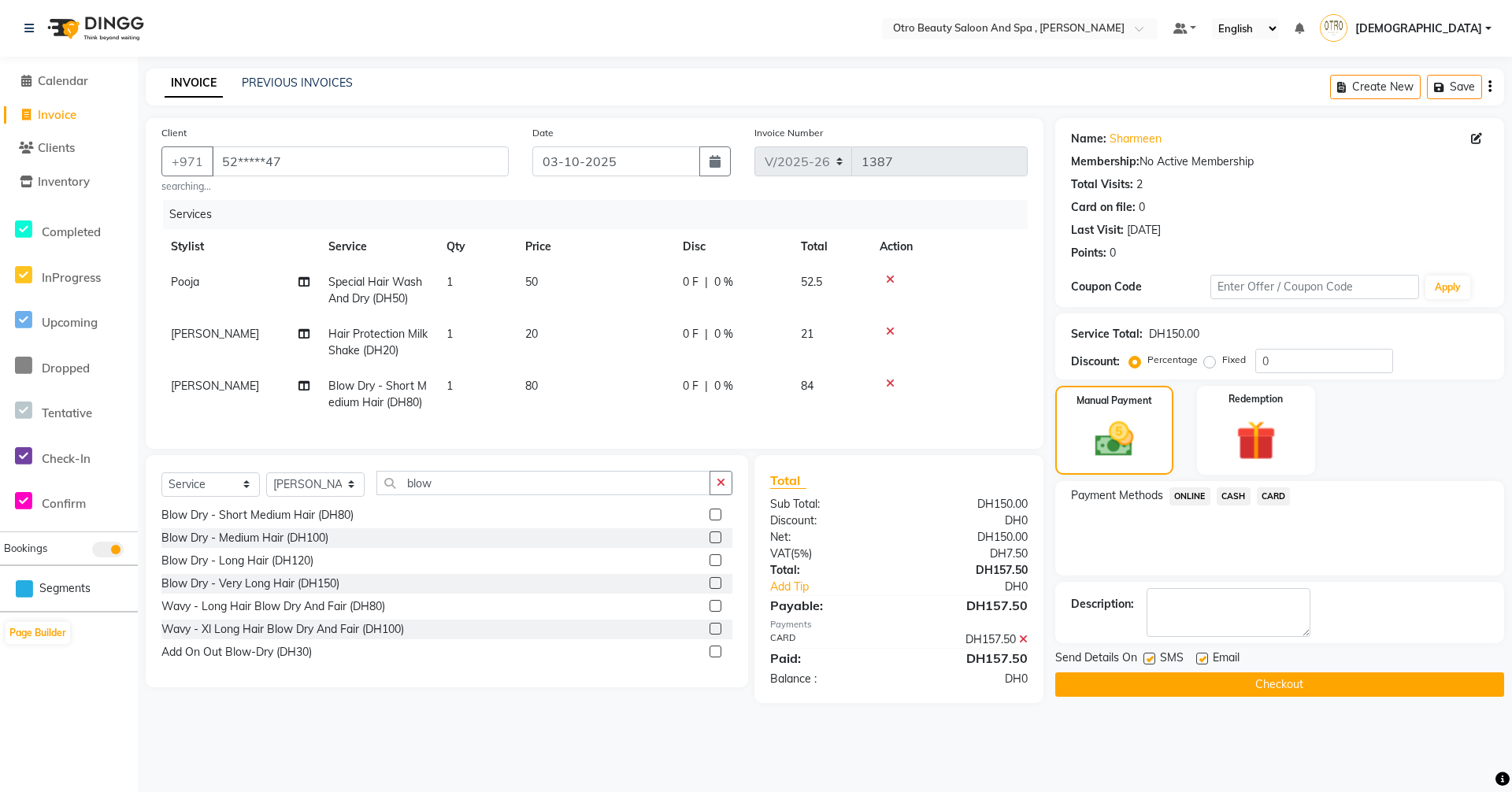
click at [1259, 684] on button "Checkout" at bounding box center [1279, 684] width 449 height 25
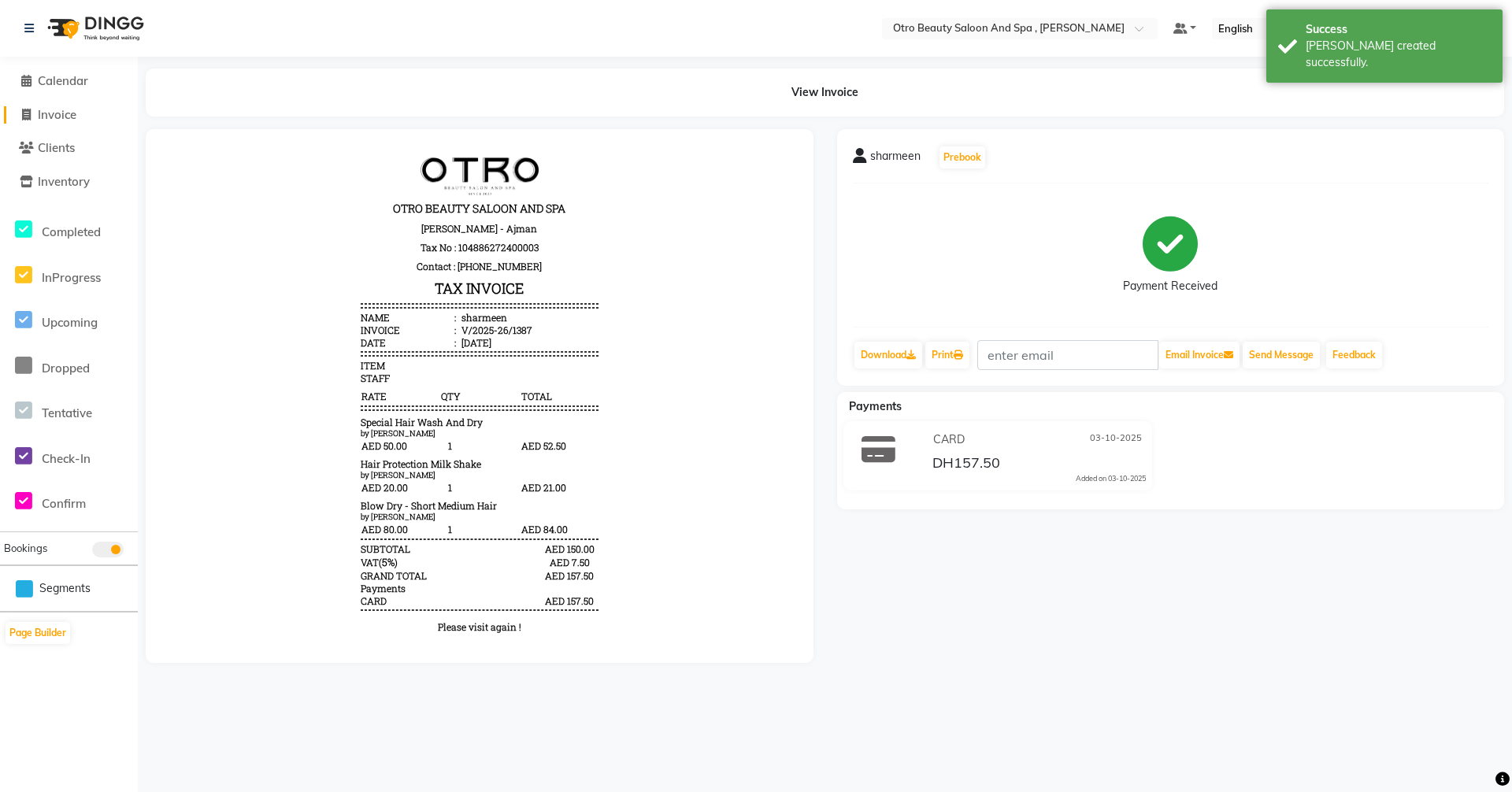
click at [48, 114] on span "Invoice" at bounding box center [57, 114] width 38 height 15
select select "service"
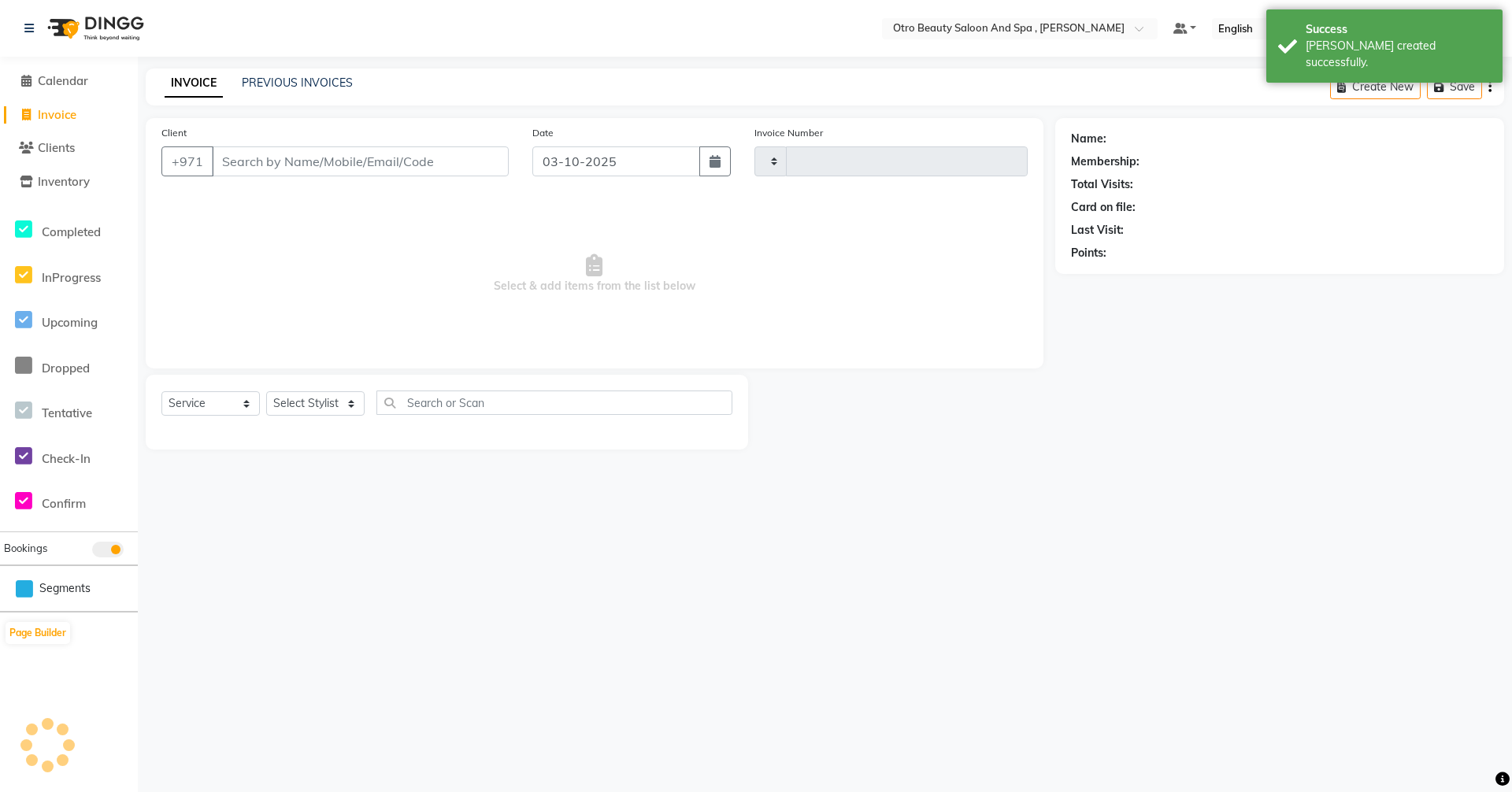
type input "1388"
select select "8622"
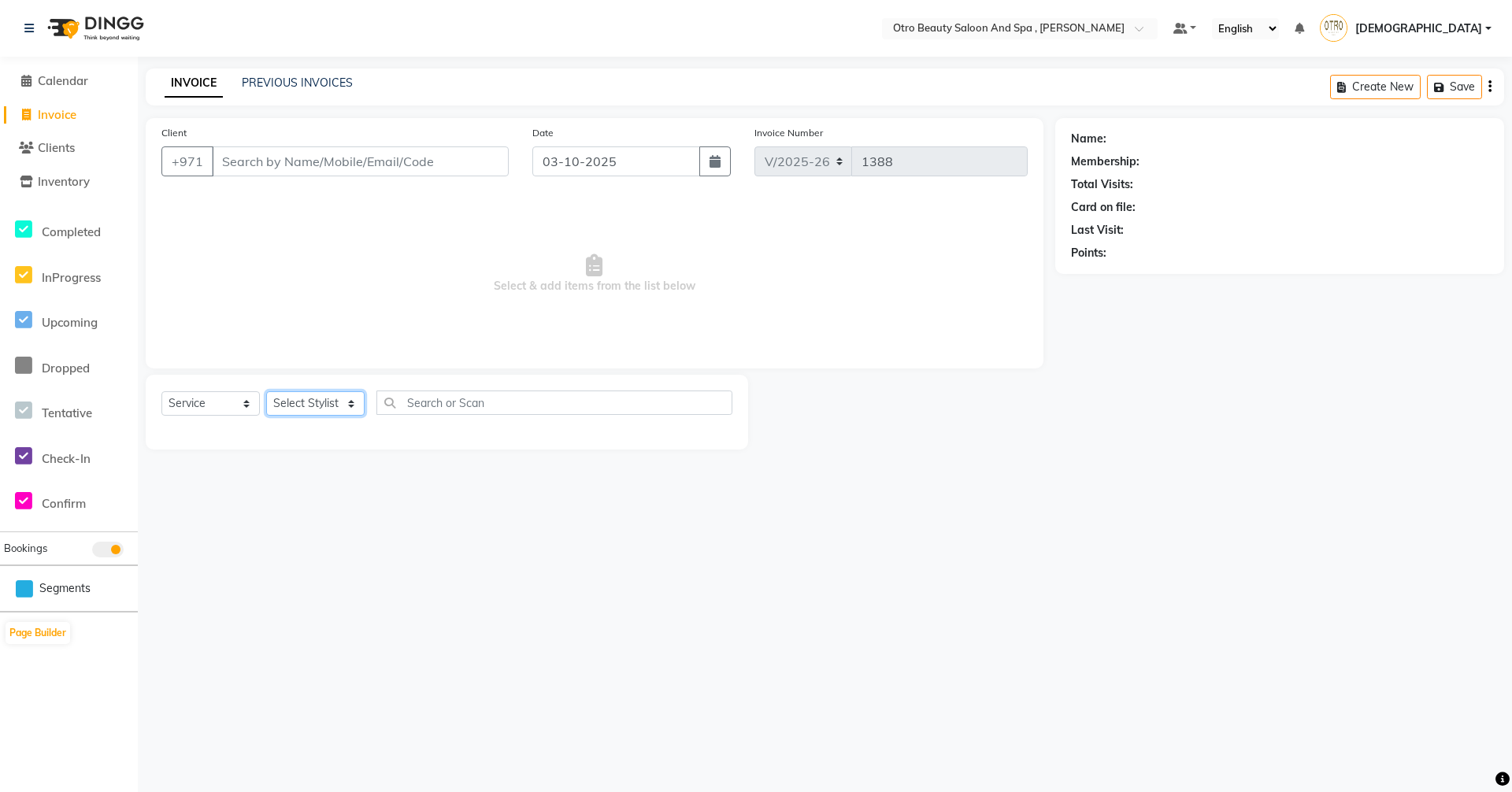
click at [350, 406] on select "Select Stylist [PERSON_NAME] [PERSON_NAME] Hera Karuna [PERSON_NAME] Mamita [PE…" at bounding box center [315, 404] width 98 height 25
select select "86535"
click at [266, 392] on select "Select Stylist [PERSON_NAME] [PERSON_NAME] Hera Karuna [PERSON_NAME] Mamita [PE…" at bounding box center [315, 404] width 98 height 25
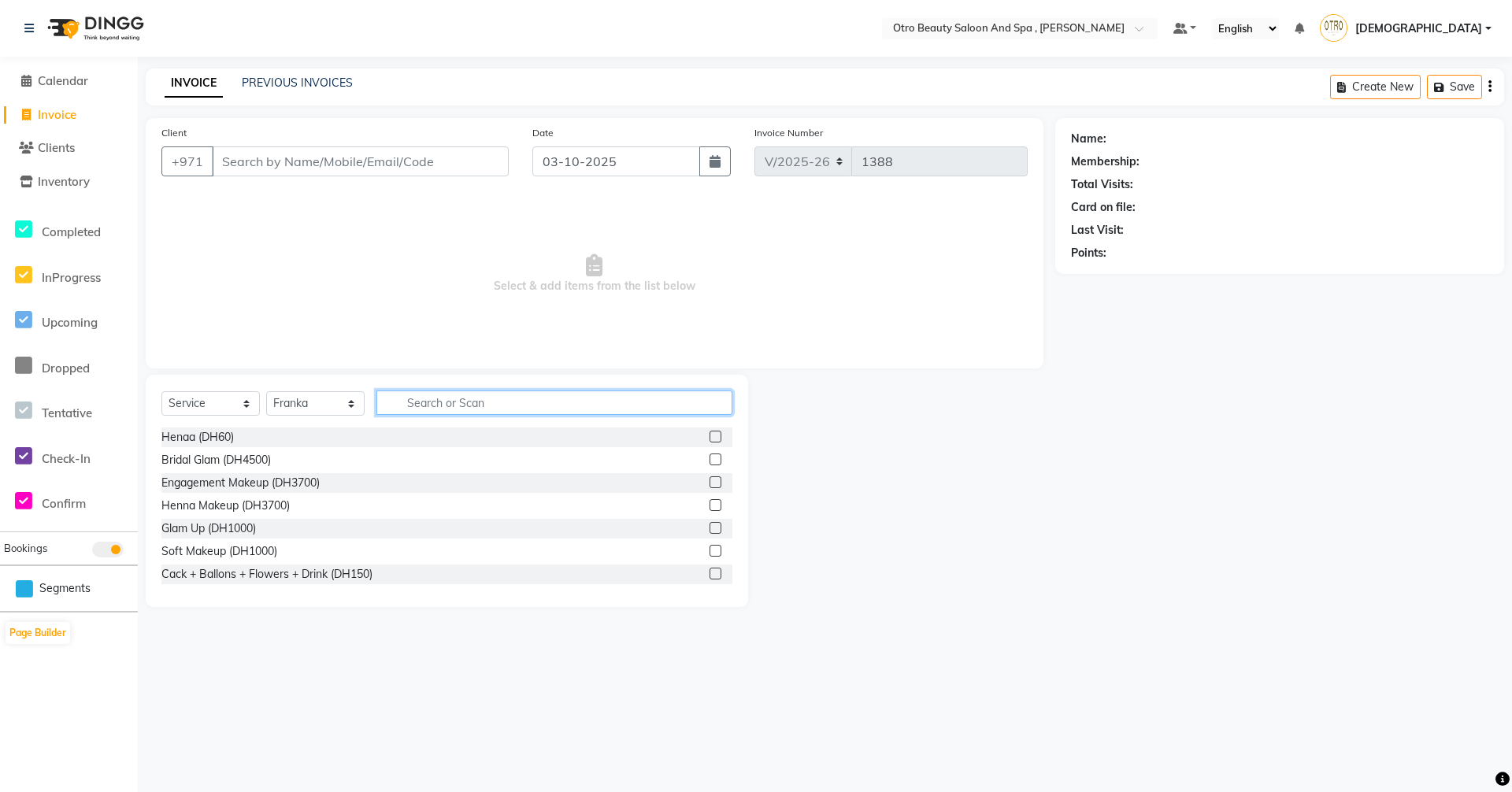
click at [452, 404] on input "text" at bounding box center [554, 403] width 356 height 25
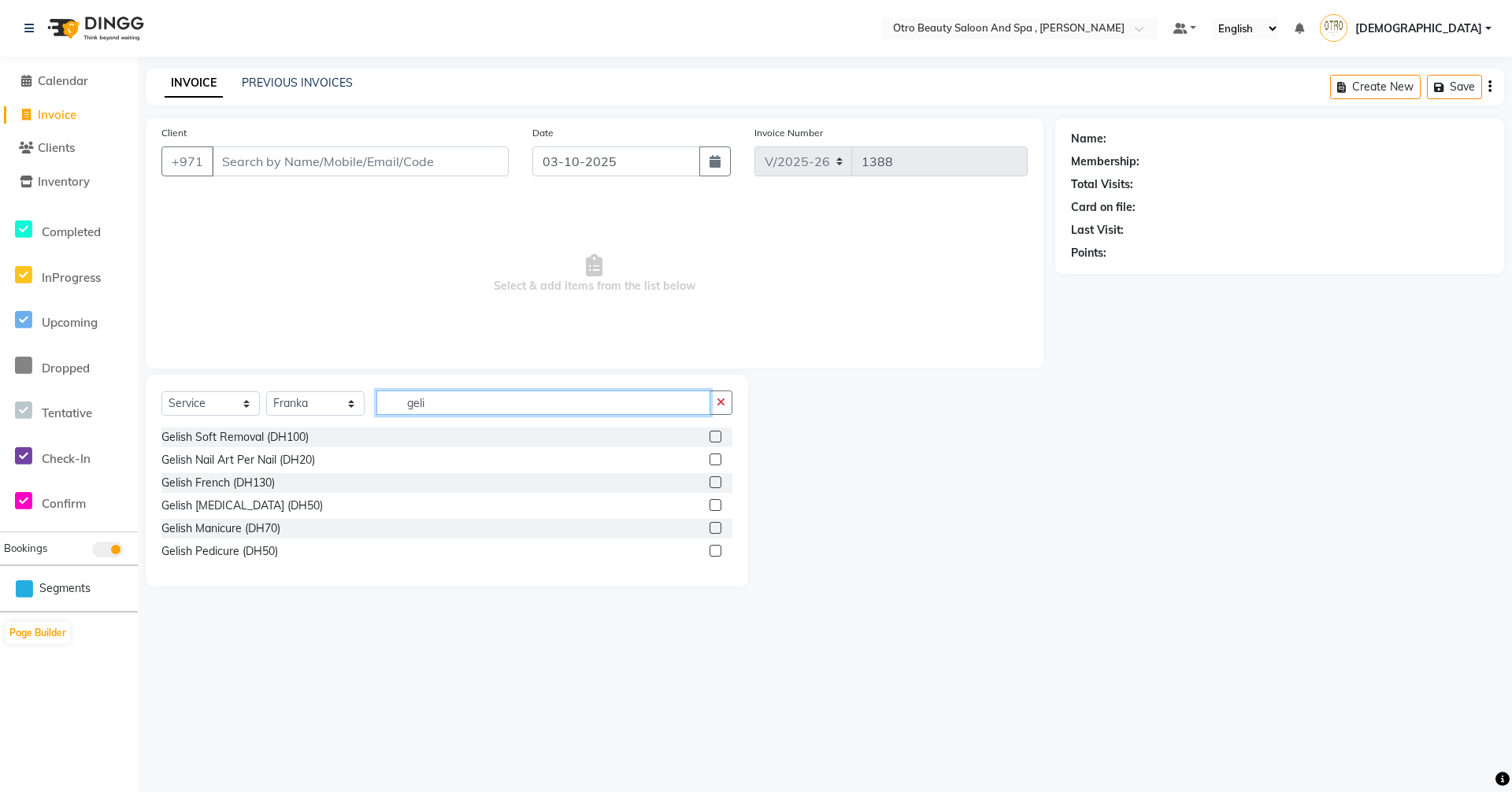
type input "geli"
drag, startPoint x: 452, startPoint y: 404, endPoint x: 1005, endPoint y: 509, distance: 562.9
click at [1005, 509] on div at bounding box center [901, 481] width 307 height 212
click at [307, 82] on link "PREVIOUS INVOICES" at bounding box center [297, 83] width 111 height 14
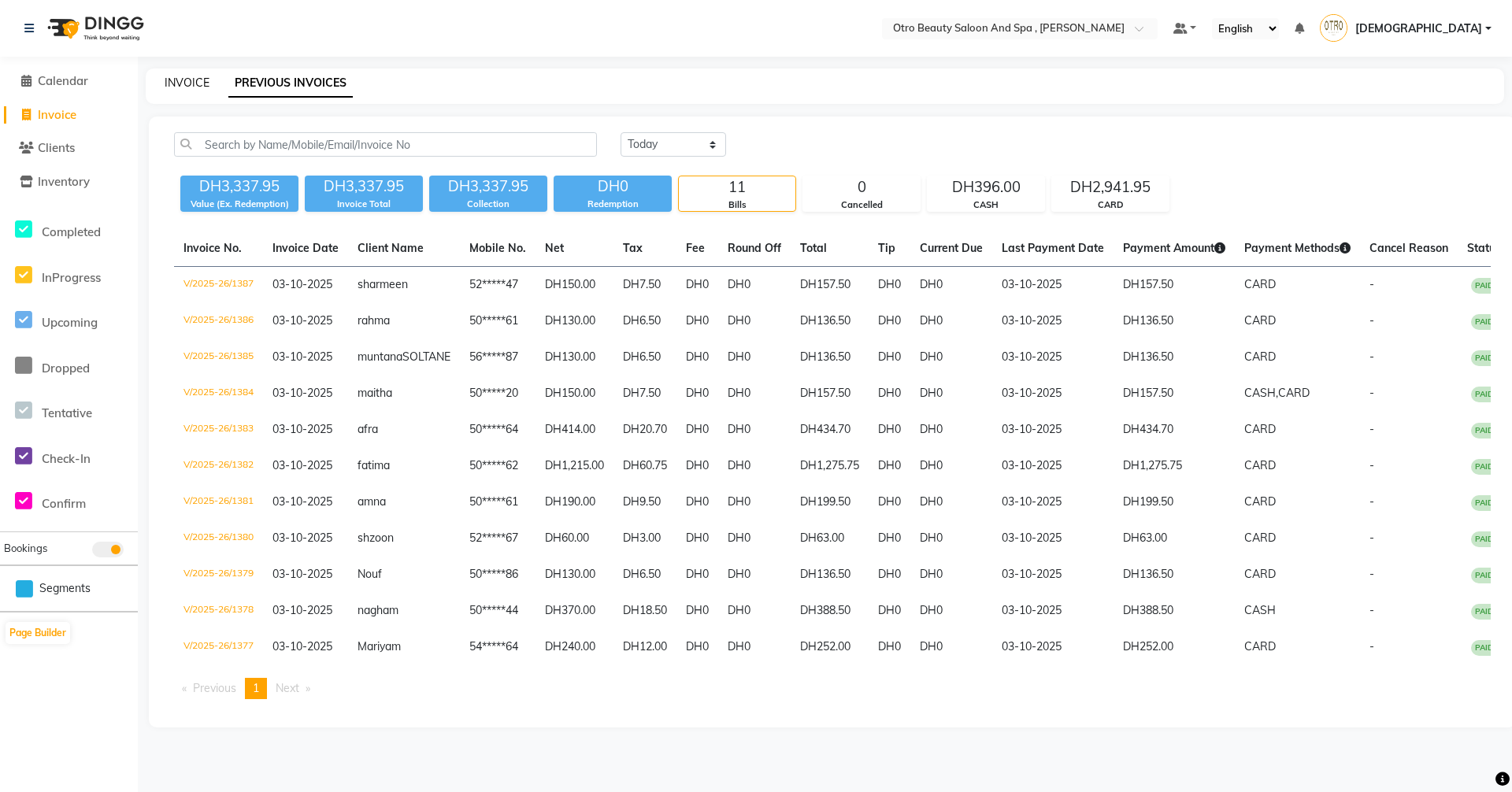
click at [183, 81] on link "INVOICE" at bounding box center [187, 83] width 45 height 14
select select "service"
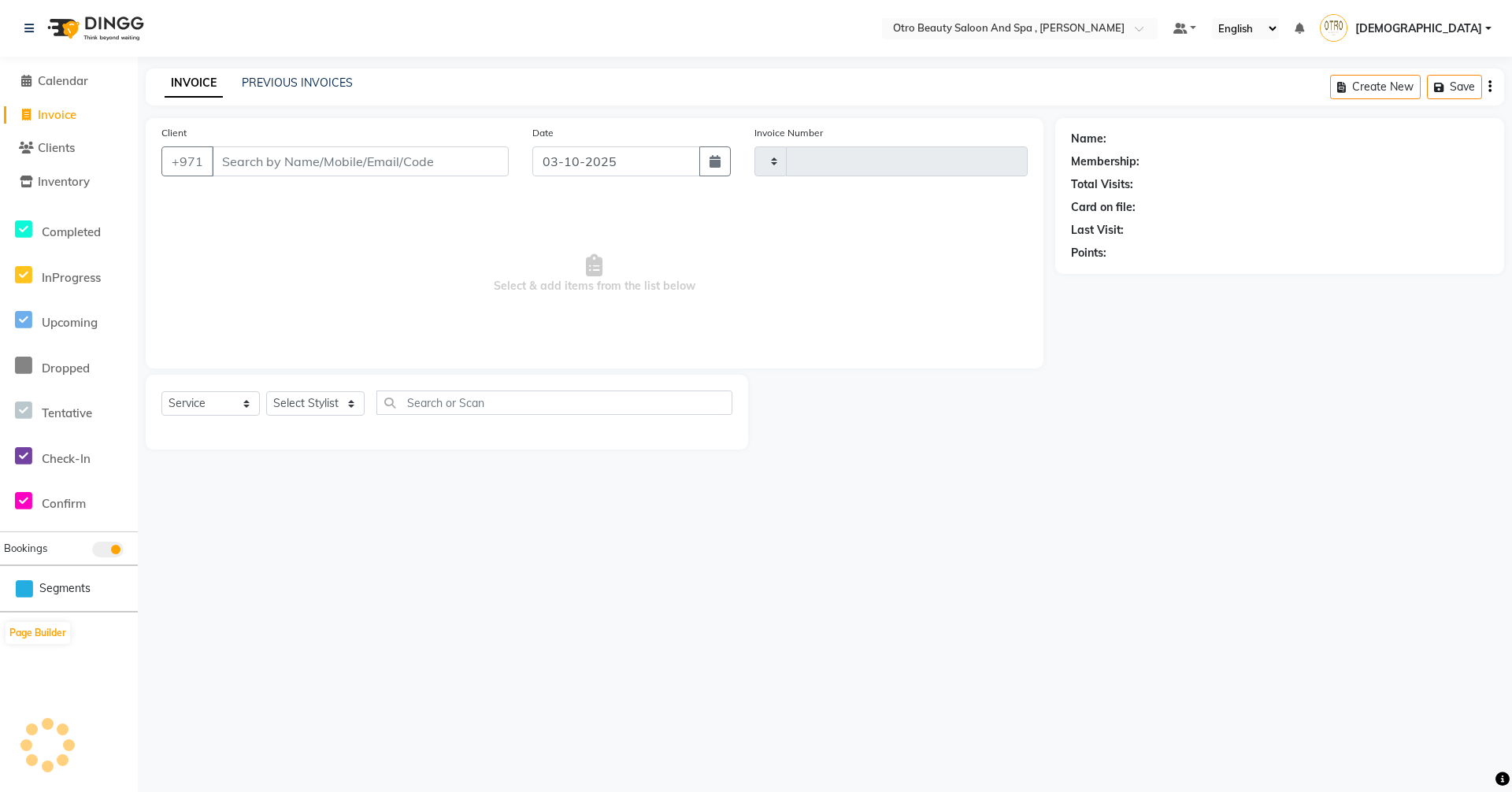
type input "1388"
select select "8622"
click at [300, 84] on link "PREVIOUS INVOICES" at bounding box center [297, 83] width 111 height 14
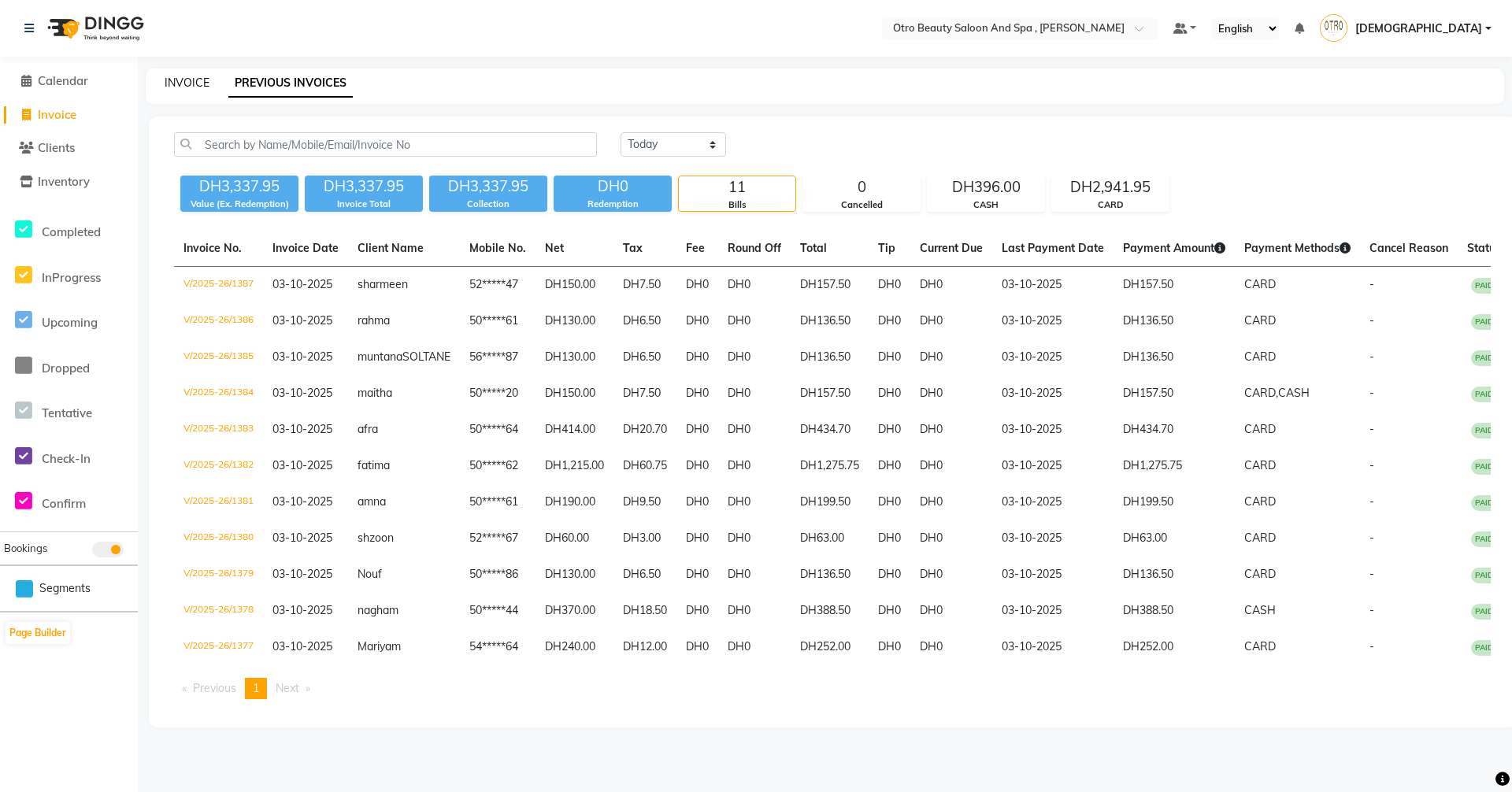
click at [169, 82] on link "INVOICE" at bounding box center [187, 83] width 45 height 14
select select "service"
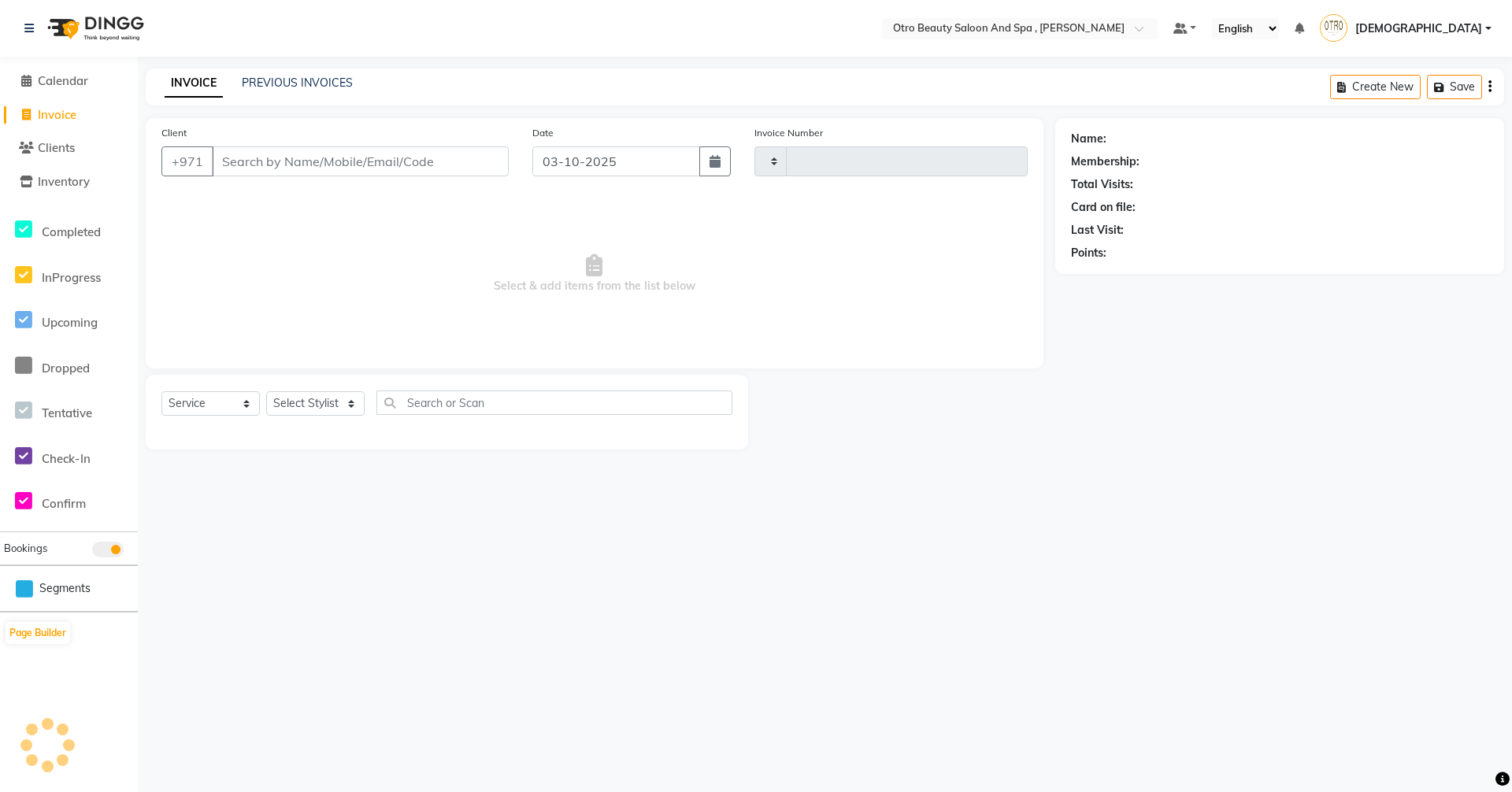
type input "1388"
select select "8622"
click at [419, 399] on input "text" at bounding box center [554, 403] width 356 height 25
type input "fu"
click at [348, 411] on select "Select Stylist [PERSON_NAME] [PERSON_NAME] Hera Karuna [PERSON_NAME] Mamita [PE…" at bounding box center [315, 404] width 98 height 25
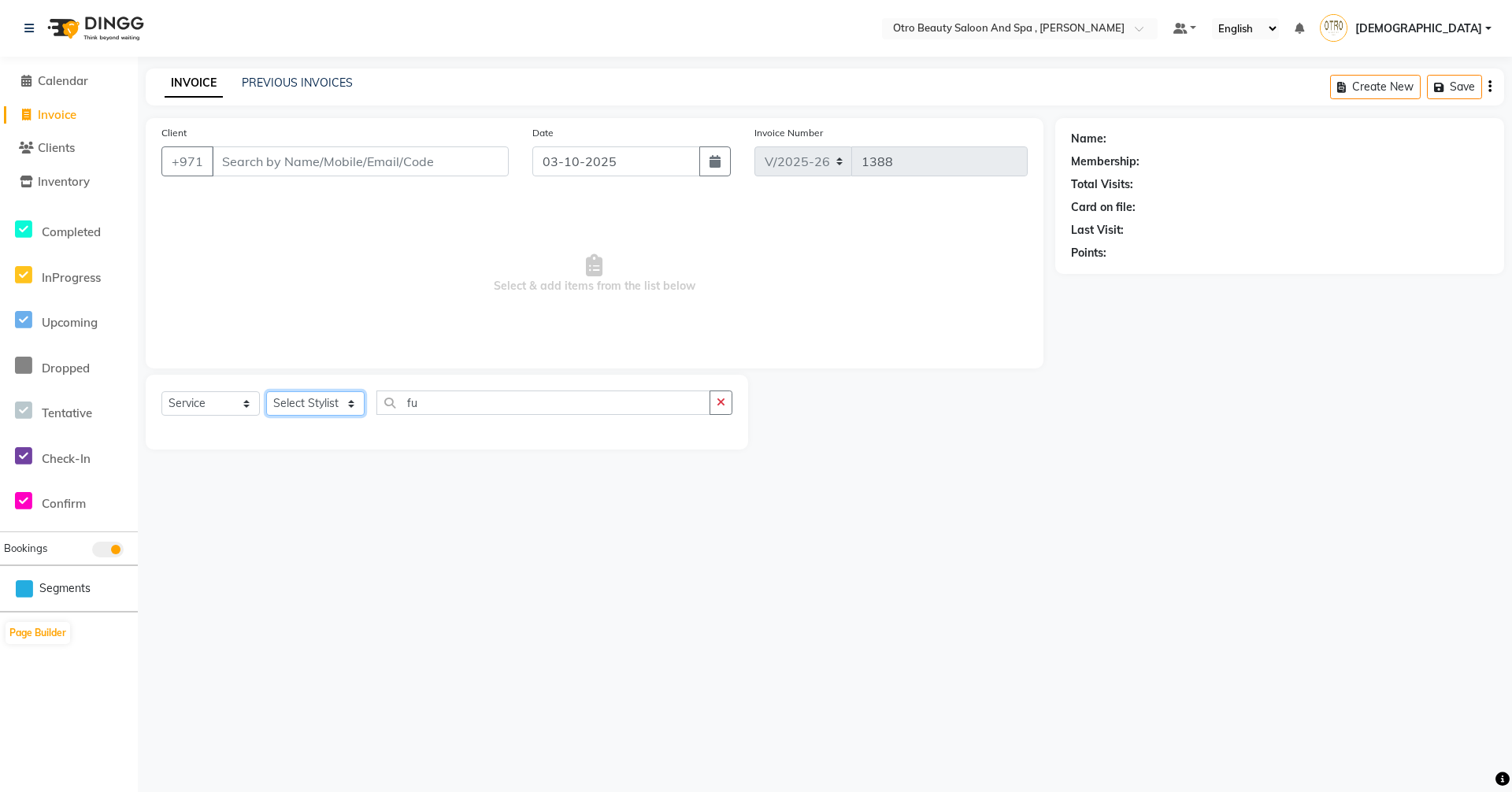
select select "86535"
click at [266, 392] on select "Select Stylist [PERSON_NAME] [PERSON_NAME] Hera Karuna [PERSON_NAME] Mamita [PE…" at bounding box center [315, 404] width 98 height 25
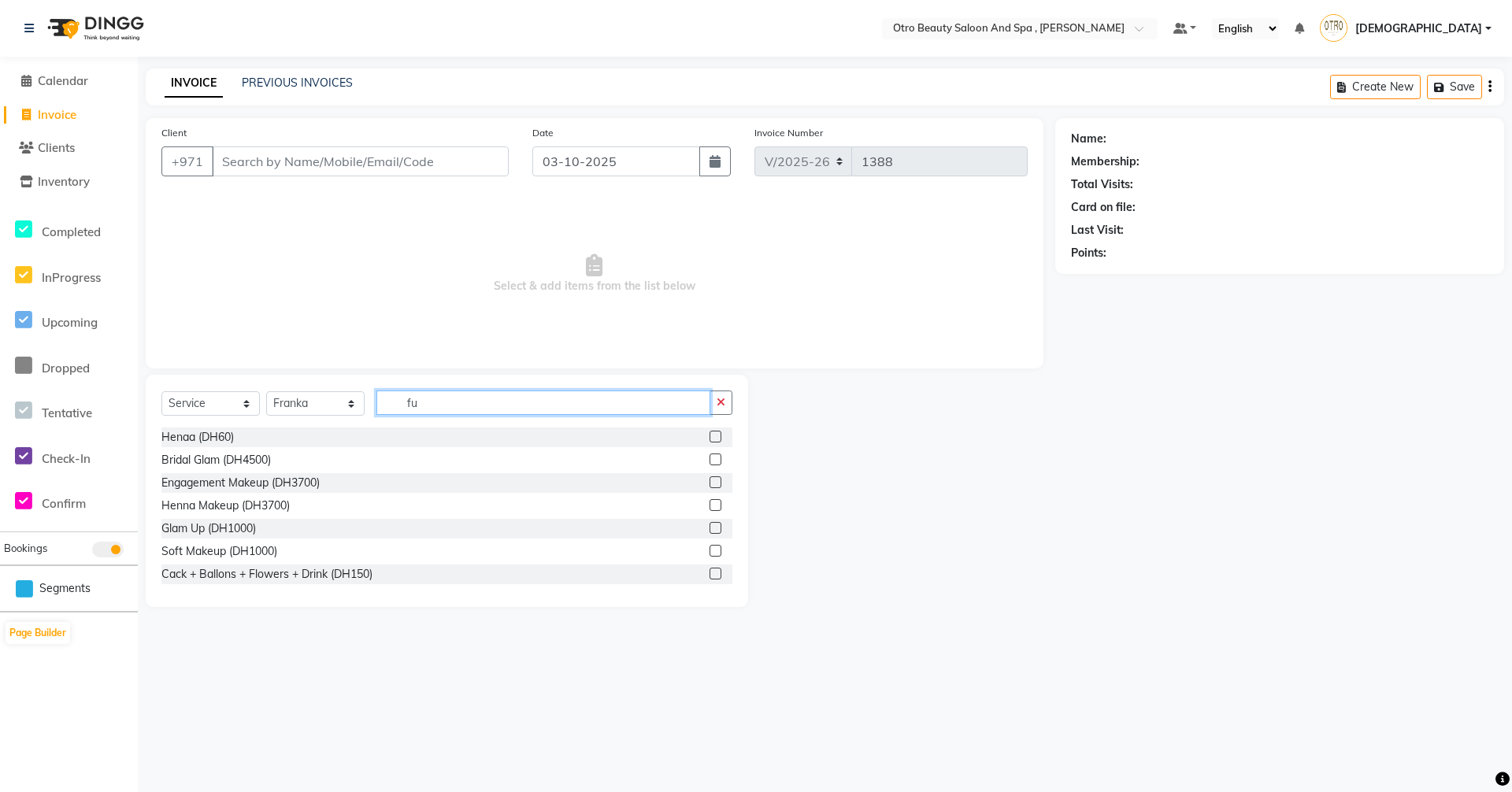
click at [464, 408] on input "fu" at bounding box center [543, 403] width 334 height 25
type input "f"
type input "h"
click at [353, 156] on input "Client" at bounding box center [360, 162] width 297 height 30
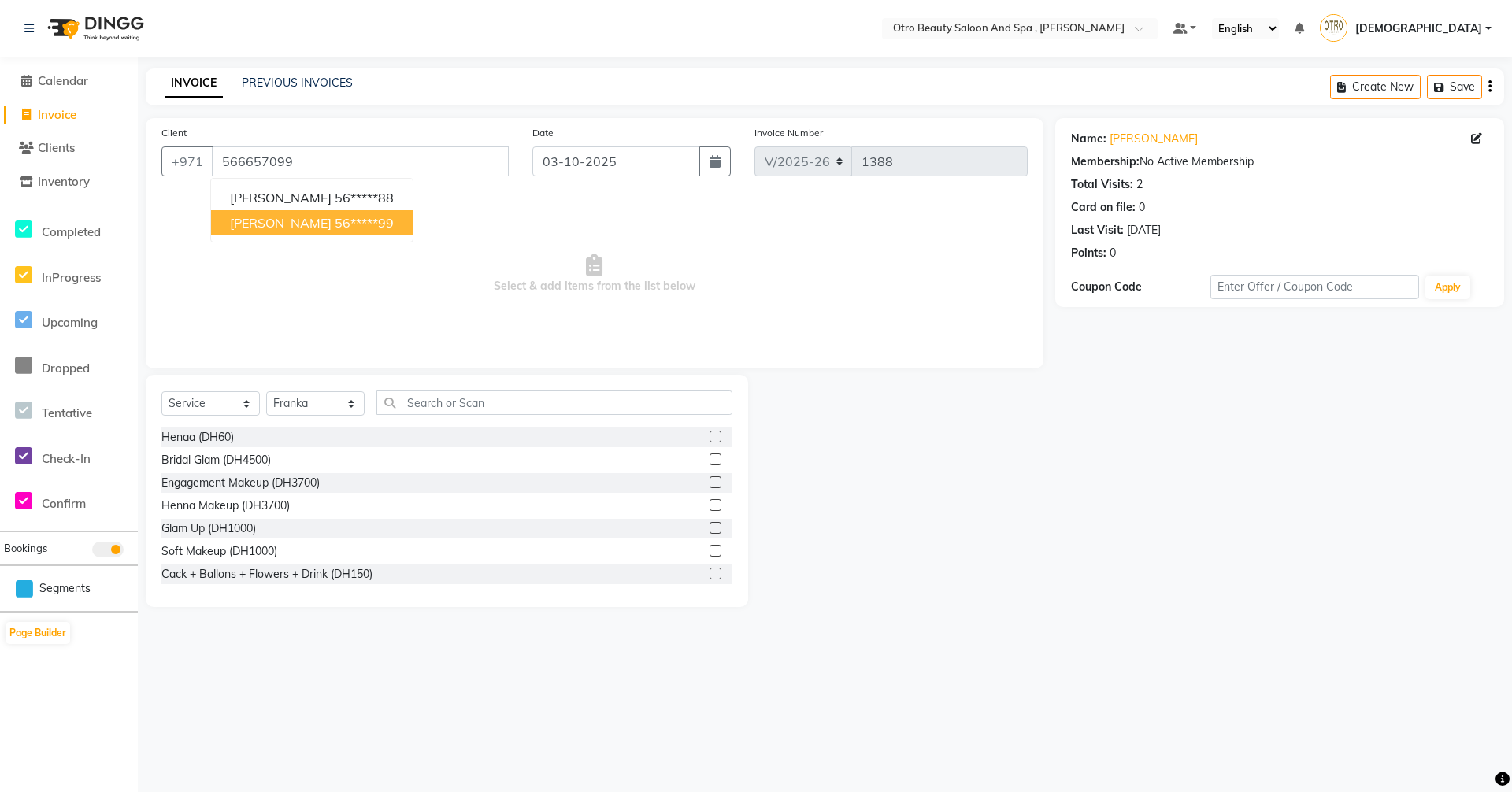
click at [335, 227] on ngb-highlight "56*****99" at bounding box center [364, 223] width 59 height 16
type input "56*****99"
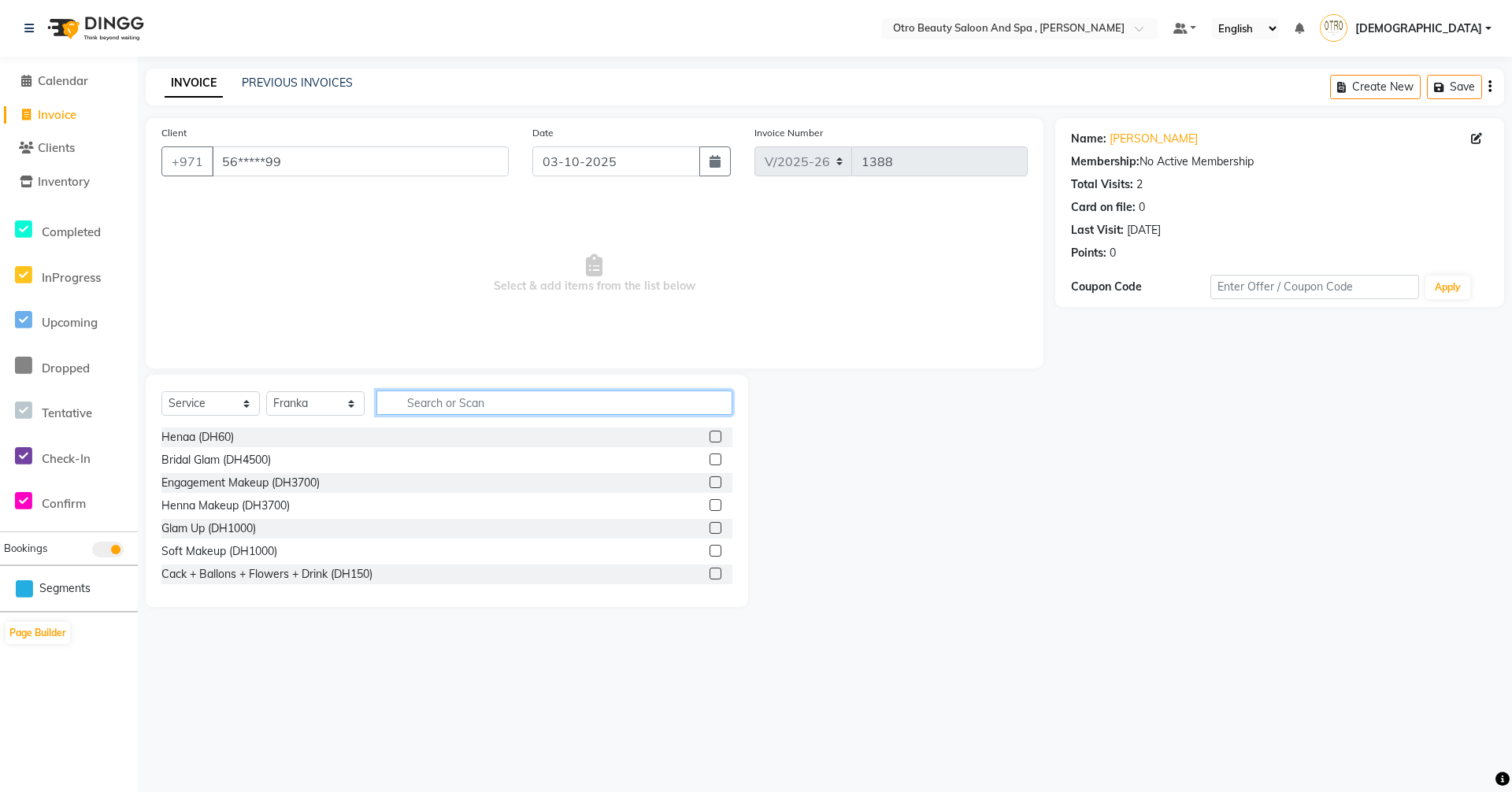
drag, startPoint x: 424, startPoint y: 404, endPoint x: 479, endPoint y: 427, distance: 59.6
click at [428, 404] on input "text" at bounding box center [554, 403] width 356 height 25
type input "f"
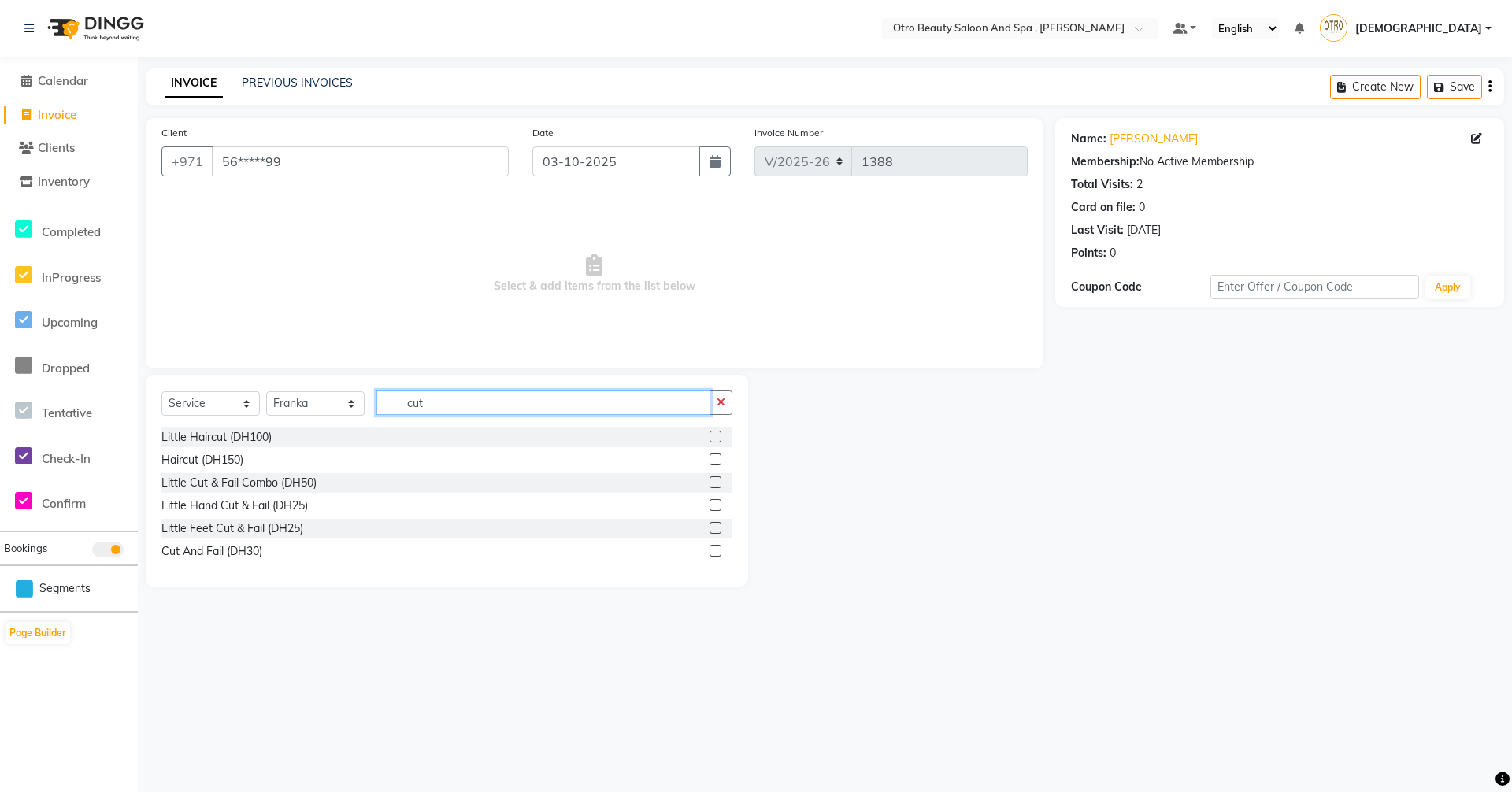
type input "cut"
click at [713, 550] on label at bounding box center [715, 550] width 12 height 12
click at [713, 550] on input "checkbox" at bounding box center [715, 551] width 10 height 10
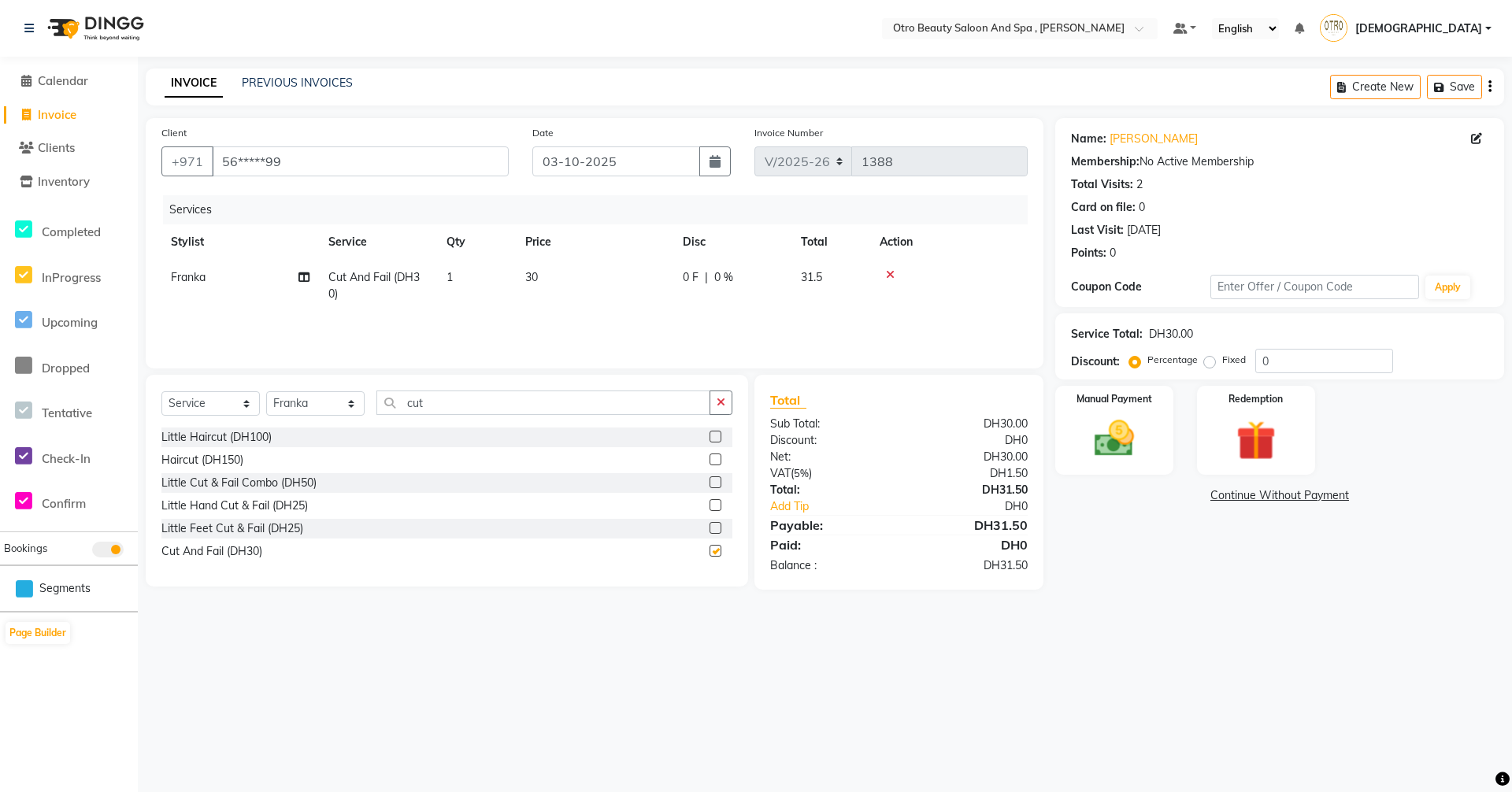
checkbox input "false"
click at [355, 408] on select "Select Stylist [PERSON_NAME] [PERSON_NAME] Hera Karuna [PERSON_NAME] Mamita [PE…" at bounding box center [315, 404] width 98 height 25
select select "86568"
click at [266, 392] on select "Select Stylist [PERSON_NAME] [PERSON_NAME] Hera Karuna [PERSON_NAME] Mamita [PE…" at bounding box center [315, 404] width 98 height 25
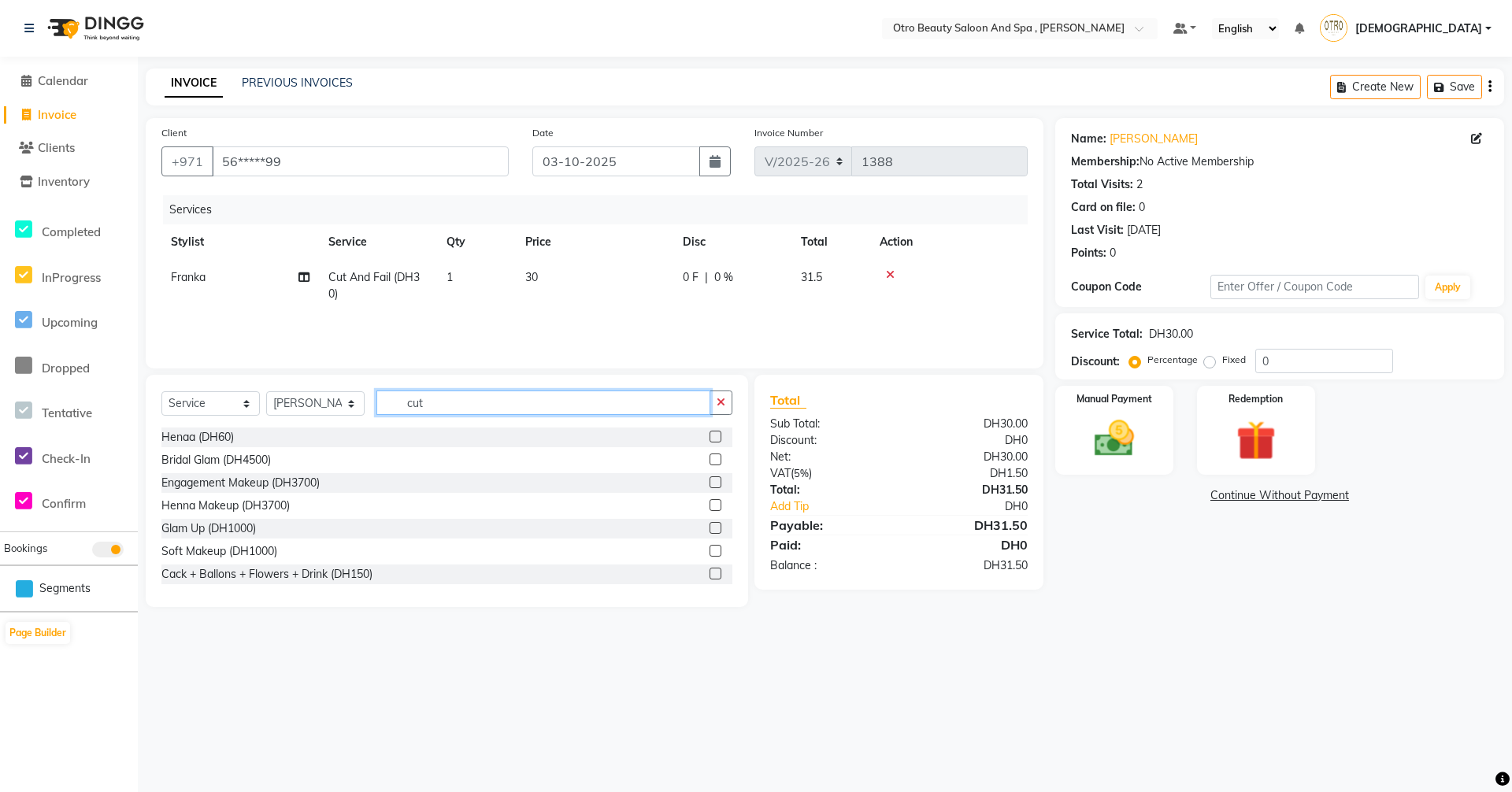
click at [466, 412] on input "cut" at bounding box center [543, 403] width 334 height 25
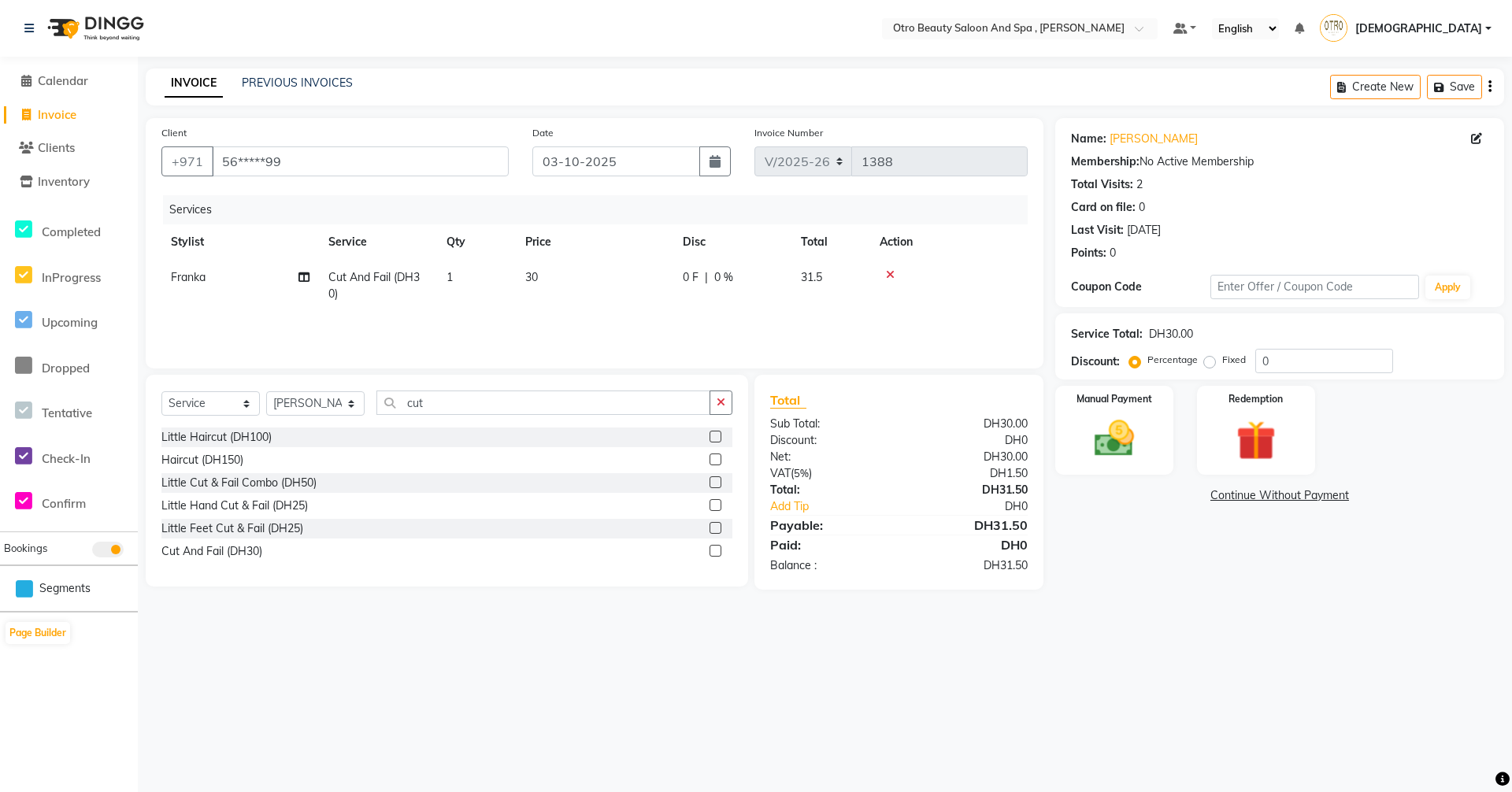
click at [718, 553] on label at bounding box center [715, 550] width 12 height 12
click at [718, 553] on input "checkbox" at bounding box center [715, 551] width 10 height 10
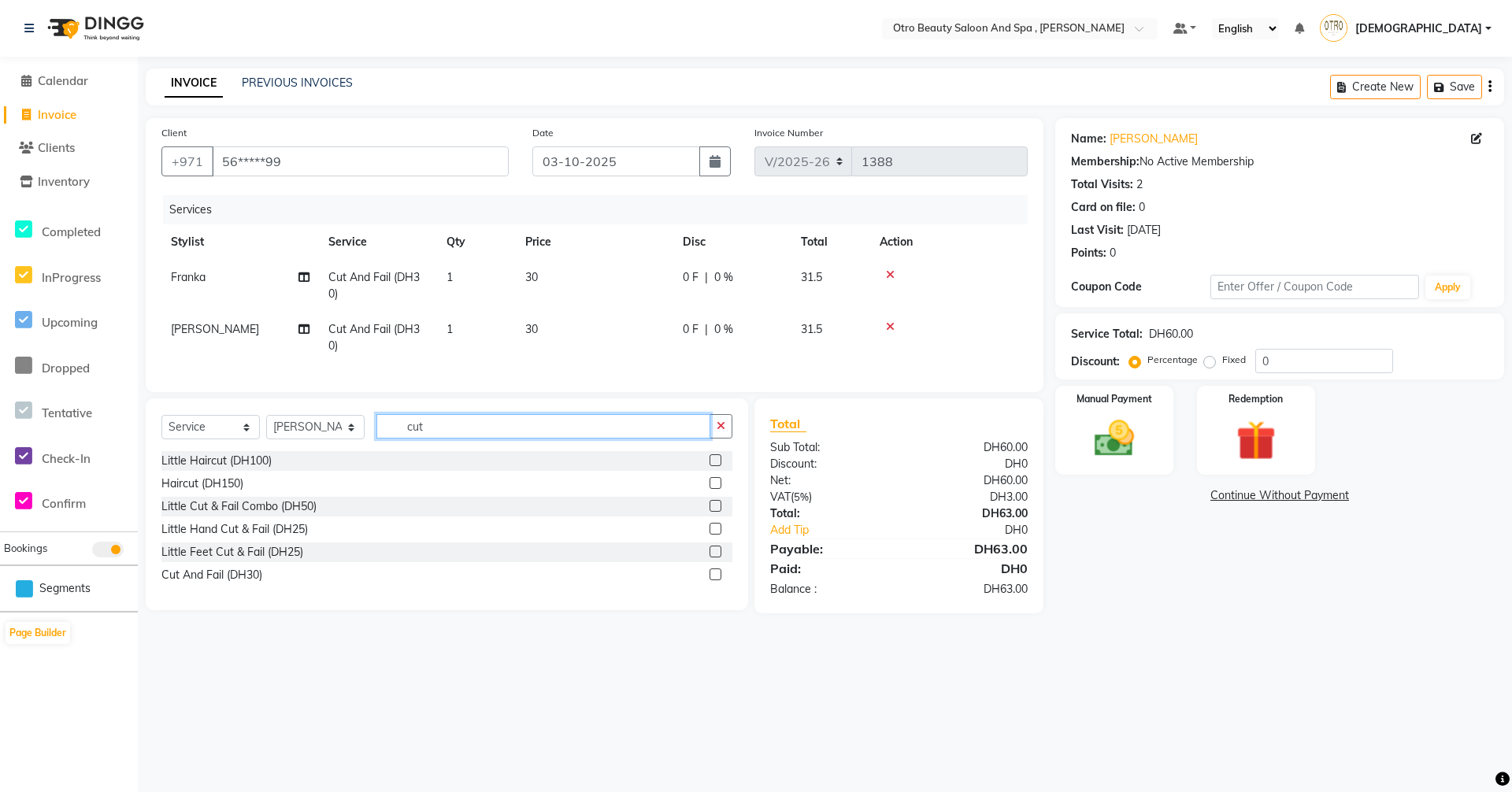
click at [430, 439] on input "cut" at bounding box center [543, 426] width 334 height 25
click at [714, 581] on label at bounding box center [715, 574] width 12 height 12
click at [714, 581] on input "checkbox" at bounding box center [715, 575] width 10 height 10
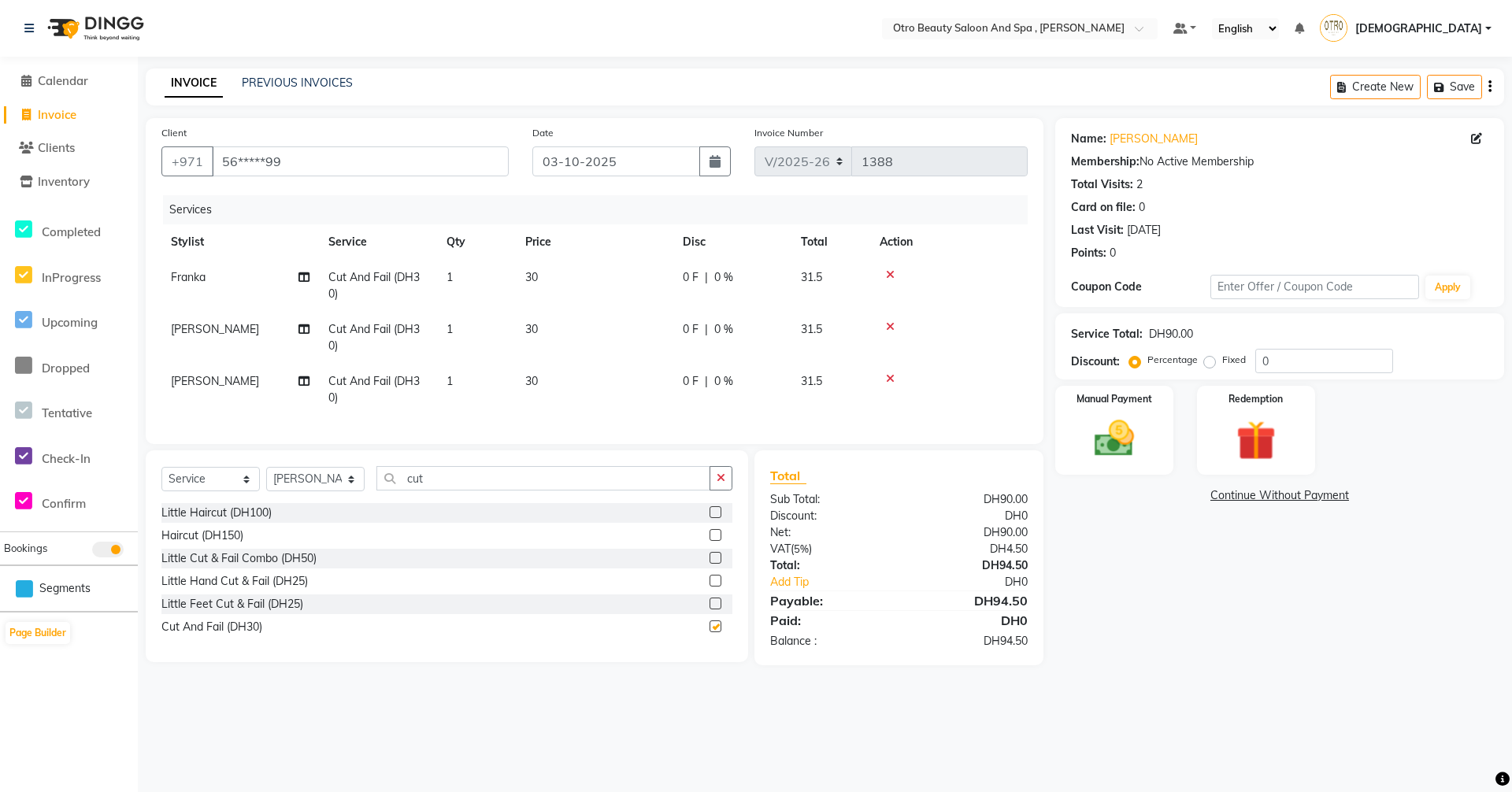
checkbox input "false"
click at [1107, 429] on img at bounding box center [1114, 439] width 68 height 48
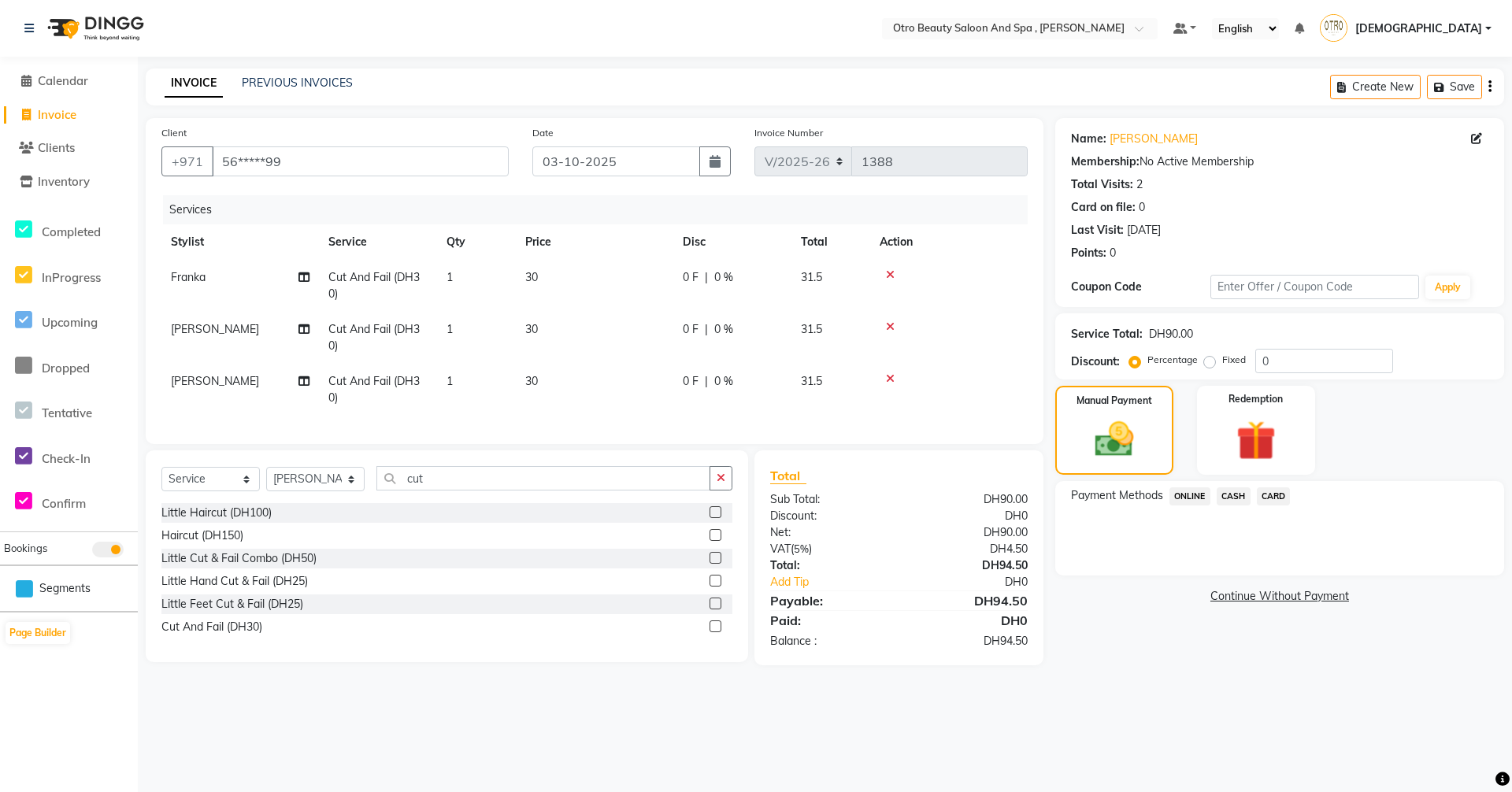
click at [1282, 496] on span "CARD" at bounding box center [1274, 496] width 33 height 18
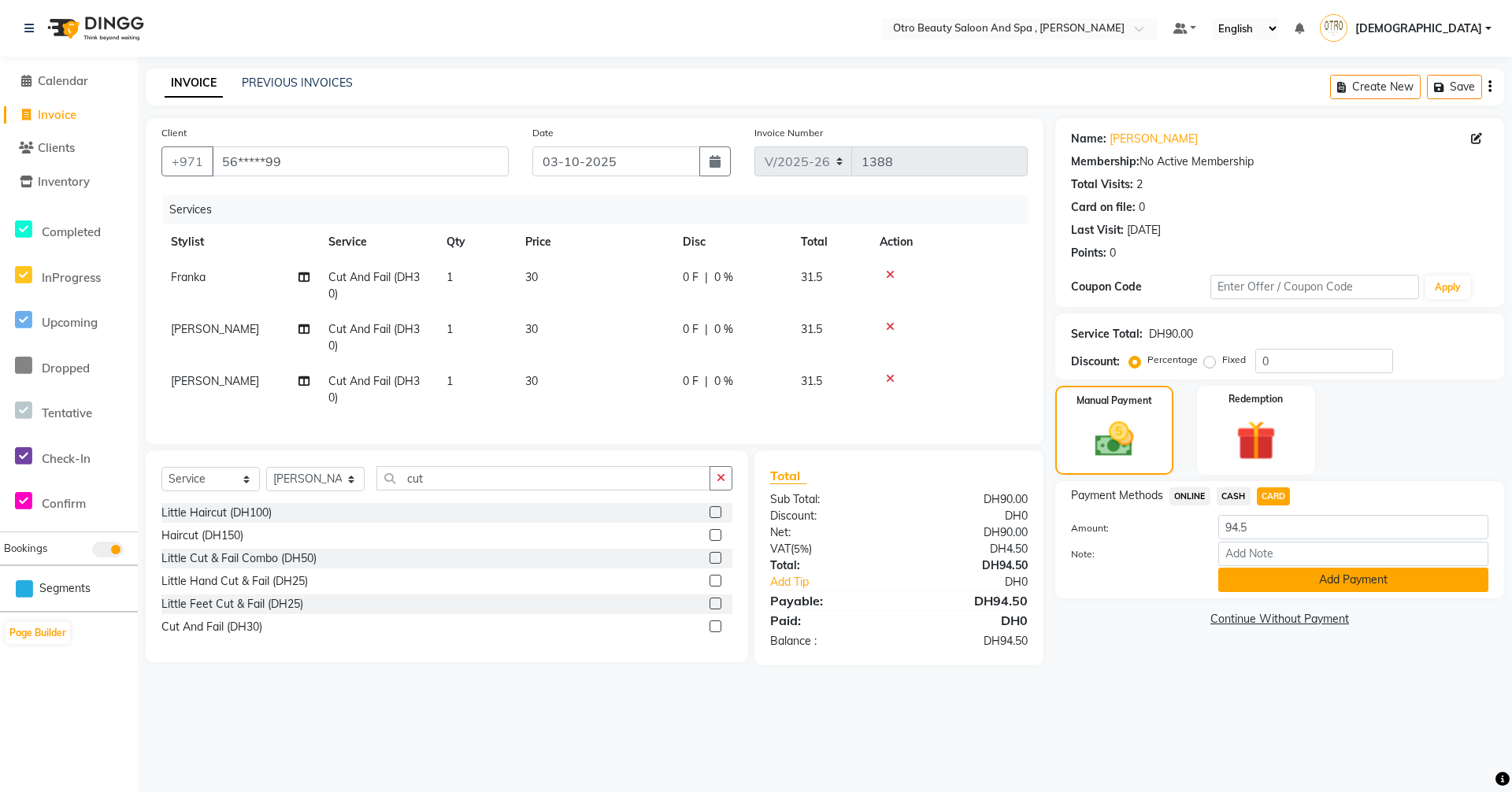
click at [1279, 585] on button "Add Payment" at bounding box center [1353, 580] width 270 height 25
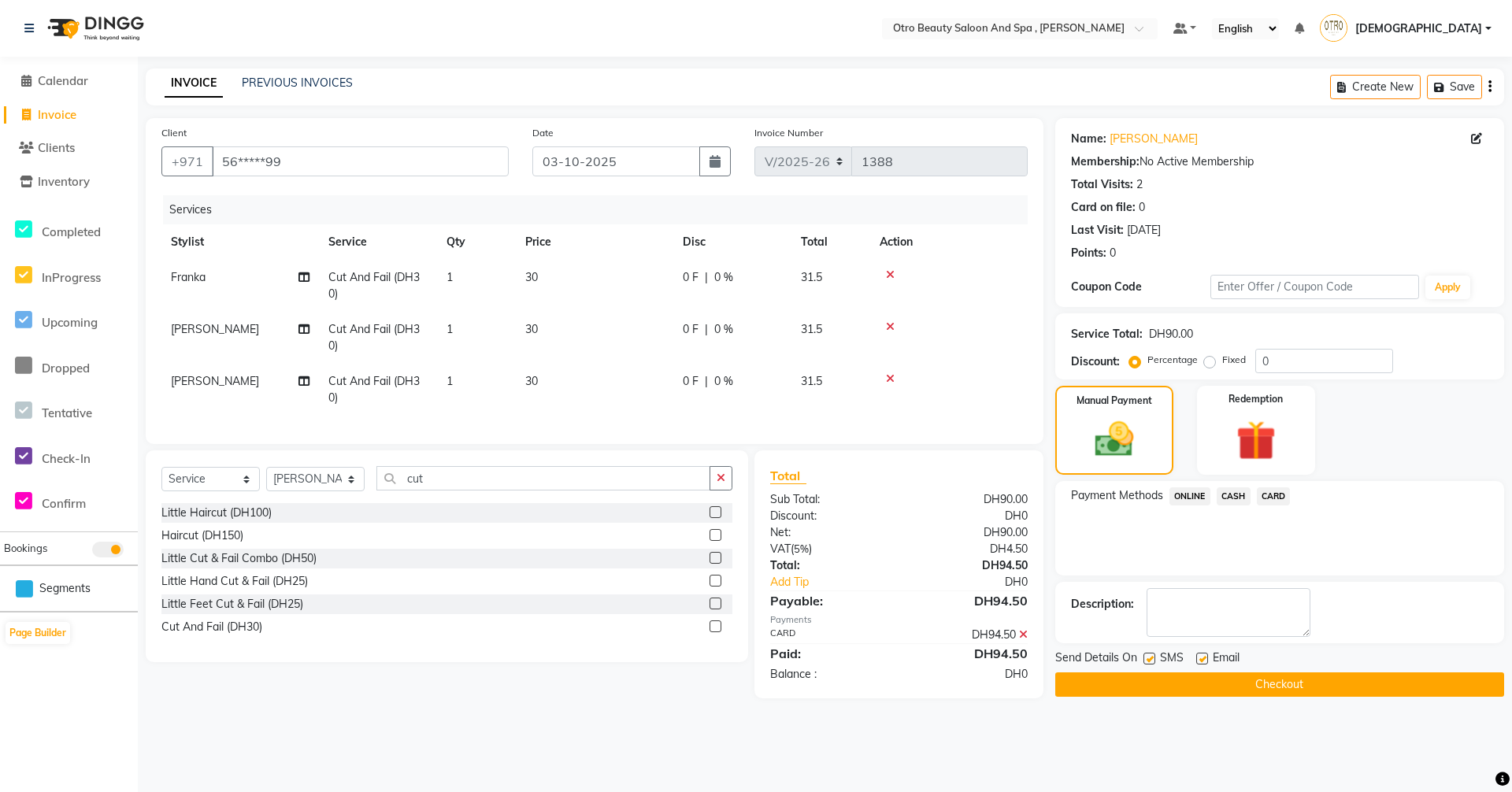
click at [1248, 690] on button "Checkout" at bounding box center [1279, 684] width 449 height 25
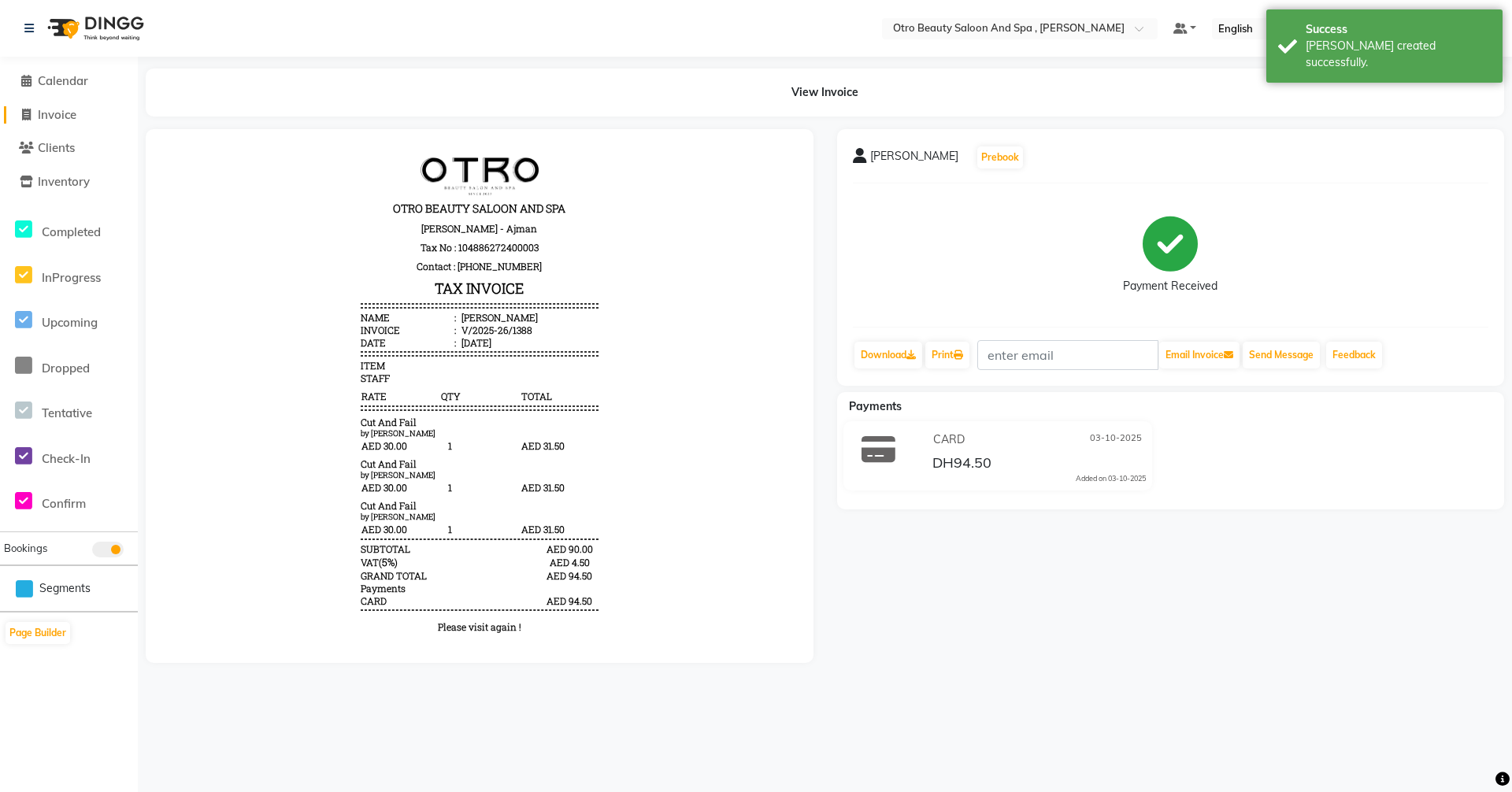
click at [69, 119] on span "Invoice" at bounding box center [57, 114] width 38 height 15
select select "service"
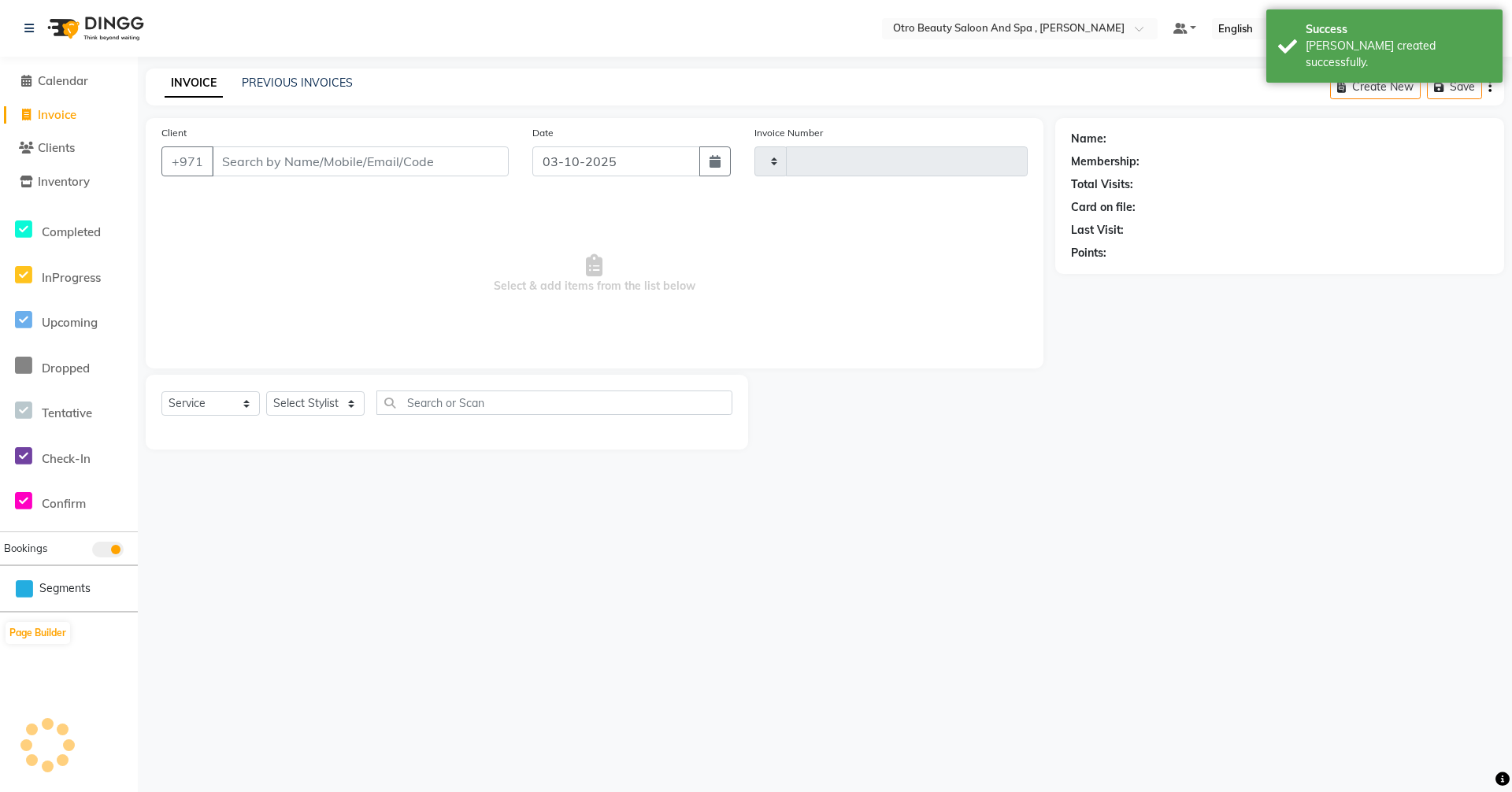
type input "1389"
select select "8622"
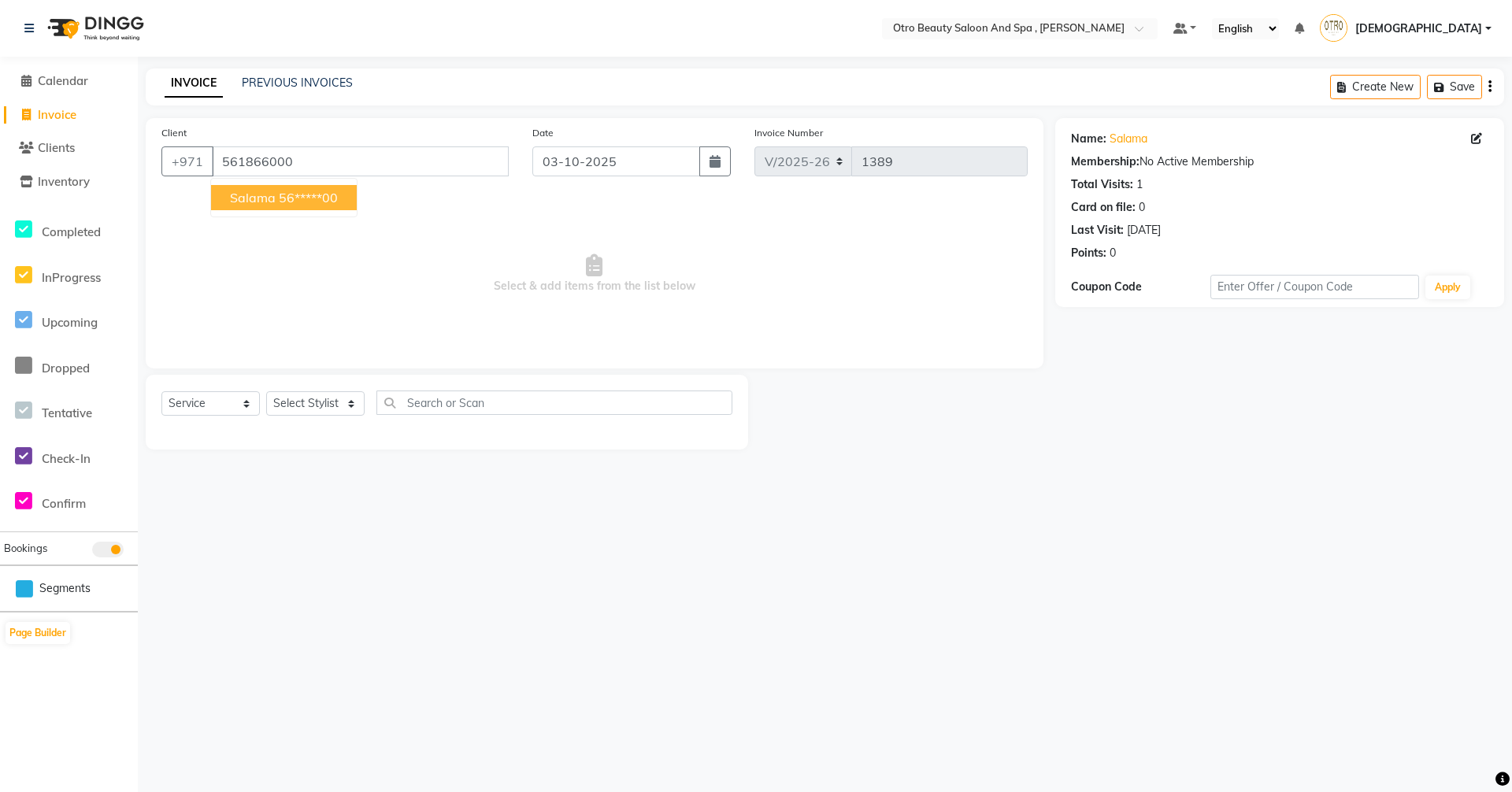
click at [290, 201] on ngb-highlight "56*****00" at bounding box center [309, 198] width 59 height 16
type input "56*****00"
click at [356, 404] on select "Select Stylist [PERSON_NAME] [PERSON_NAME] Hera Karuna [PERSON_NAME] Mamita [PE…" at bounding box center [315, 404] width 98 height 25
select select "88126"
click at [266, 392] on select "Select Stylist [PERSON_NAME] [PERSON_NAME] Hera Karuna [PERSON_NAME] Mamita [PE…" at bounding box center [315, 404] width 98 height 25
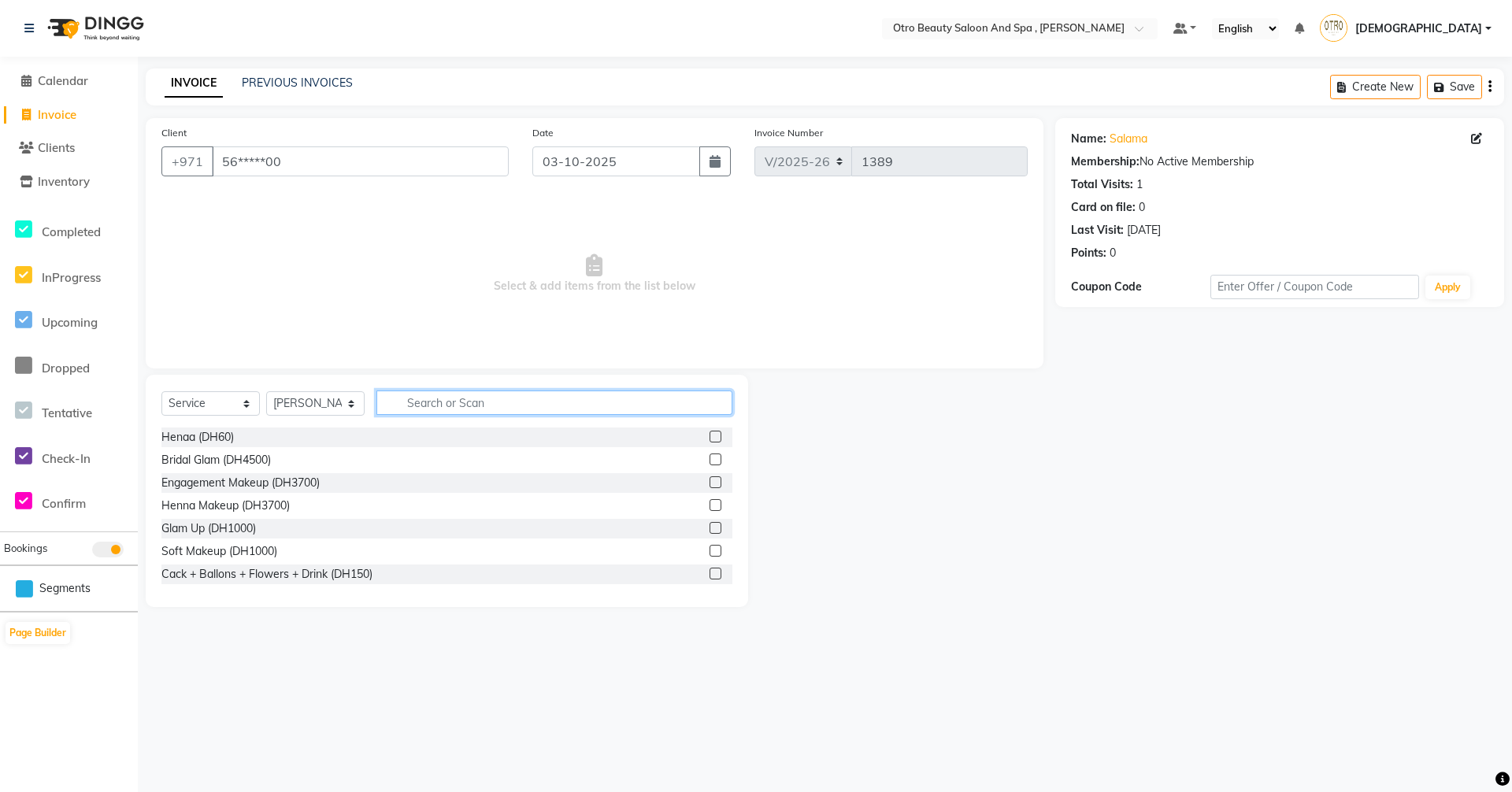
click at [486, 403] on input "text" at bounding box center [554, 403] width 356 height 25
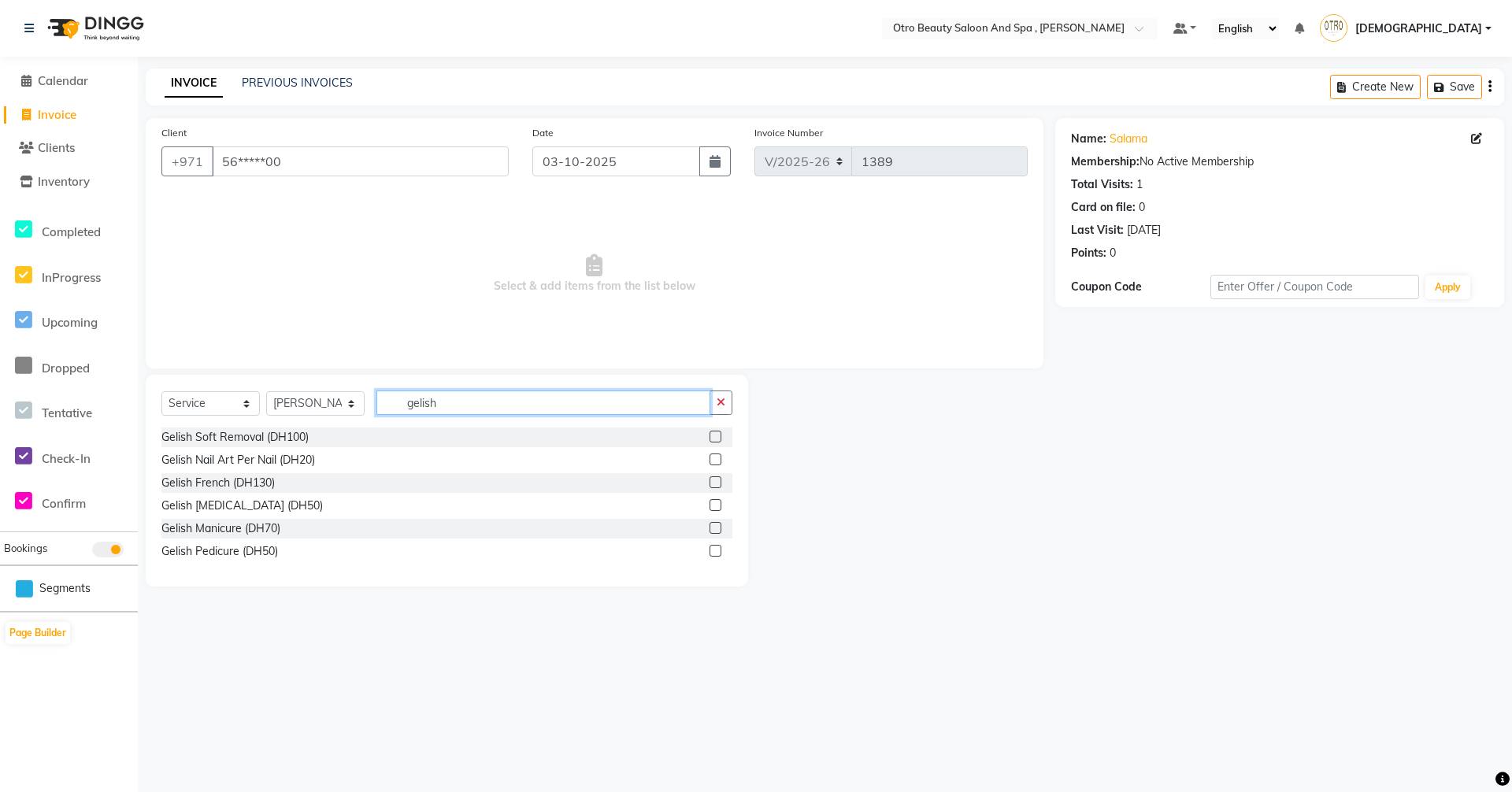
type input "gelish"
click at [716, 507] on label at bounding box center [715, 505] width 12 height 12
click at [716, 507] on input "checkbox" at bounding box center [715, 506] width 10 height 10
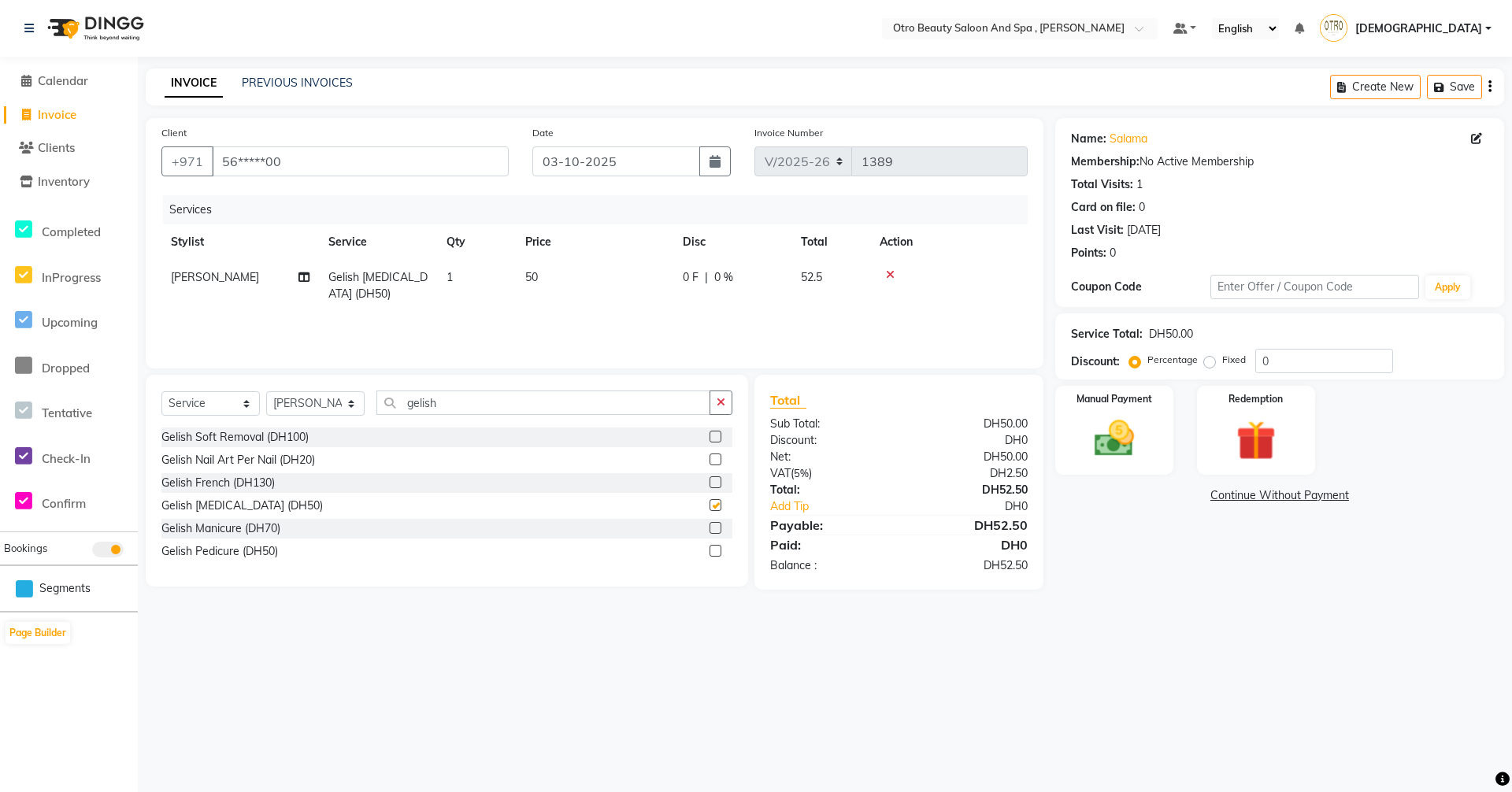
checkbox input "false"
click at [353, 406] on select "Select Stylist [PERSON_NAME] [PERSON_NAME] Hera Karuna [PERSON_NAME] Mamita [PE…" at bounding box center [315, 404] width 98 height 25
select select "86535"
click at [266, 392] on select "Select Stylist [PERSON_NAME] [PERSON_NAME] Hera Karuna [PERSON_NAME] Mamita [PE…" at bounding box center [315, 404] width 98 height 25
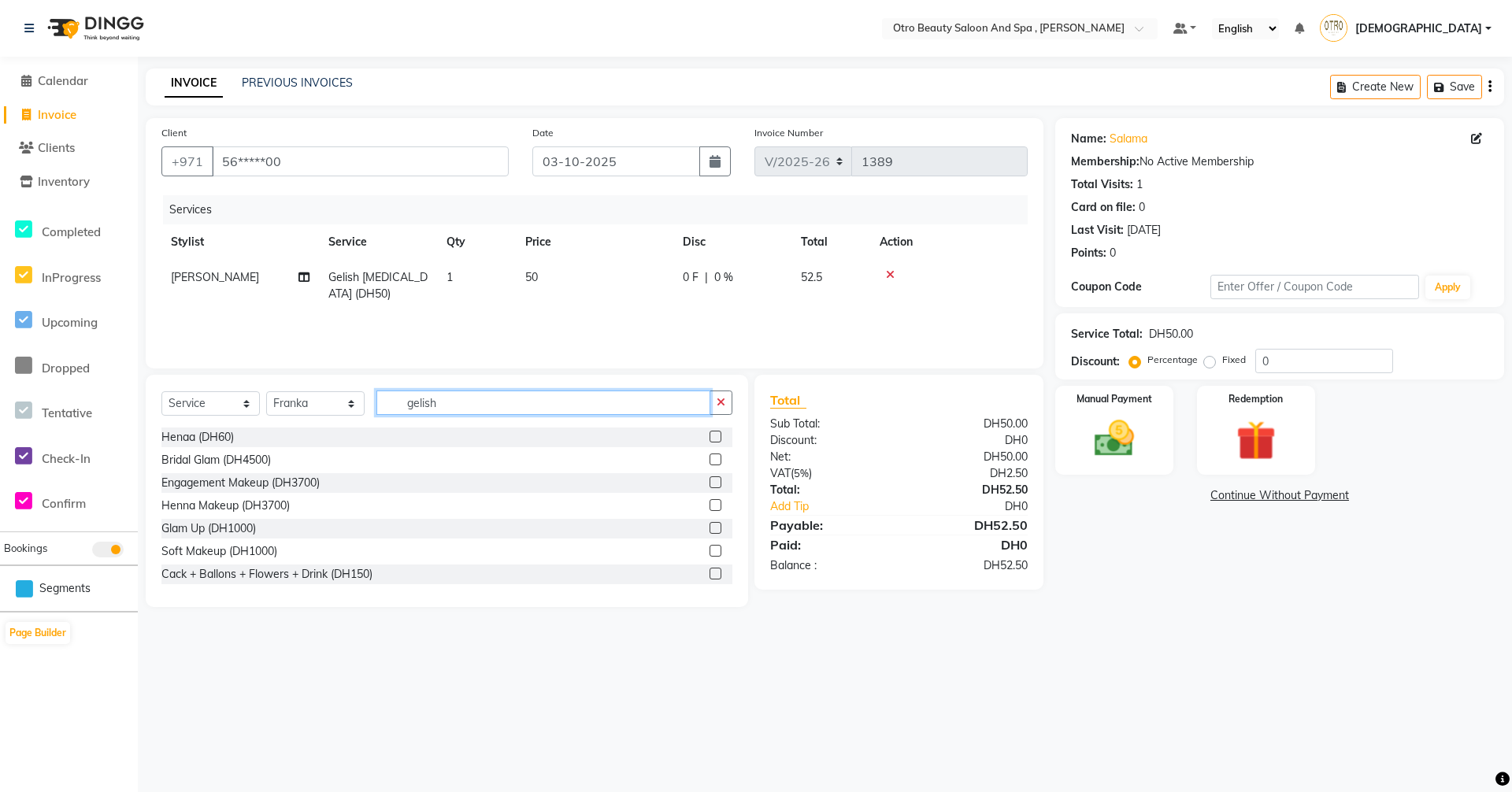
click at [540, 396] on input "gelish" at bounding box center [543, 403] width 334 height 25
type input "g"
type input "mani"
click at [710, 530] on label at bounding box center [715, 528] width 12 height 12
click at [710, 530] on input "checkbox" at bounding box center [715, 529] width 10 height 10
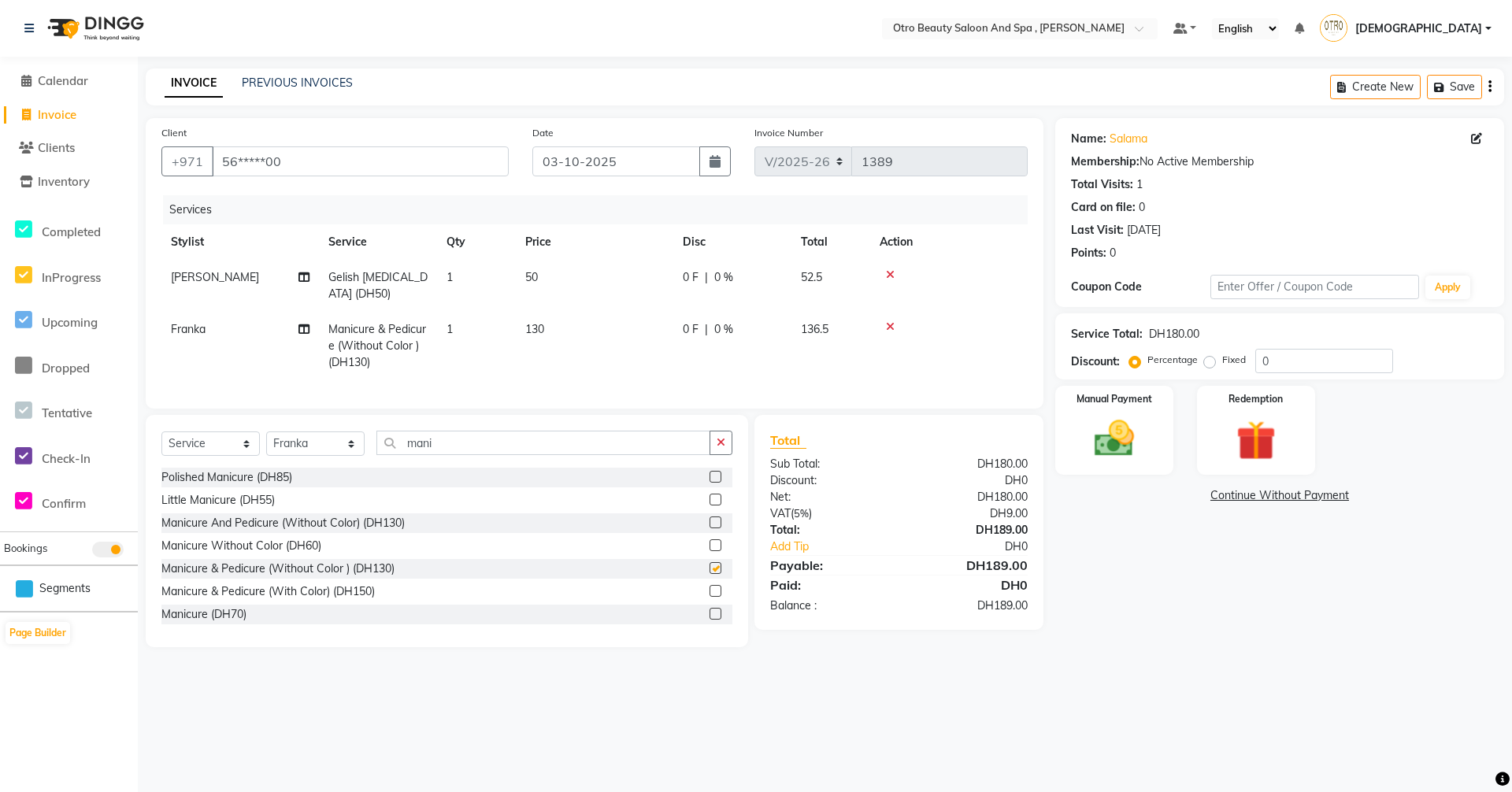
checkbox input "false"
click at [305, 328] on icon at bounding box center [304, 329] width 11 height 11
select select "86535"
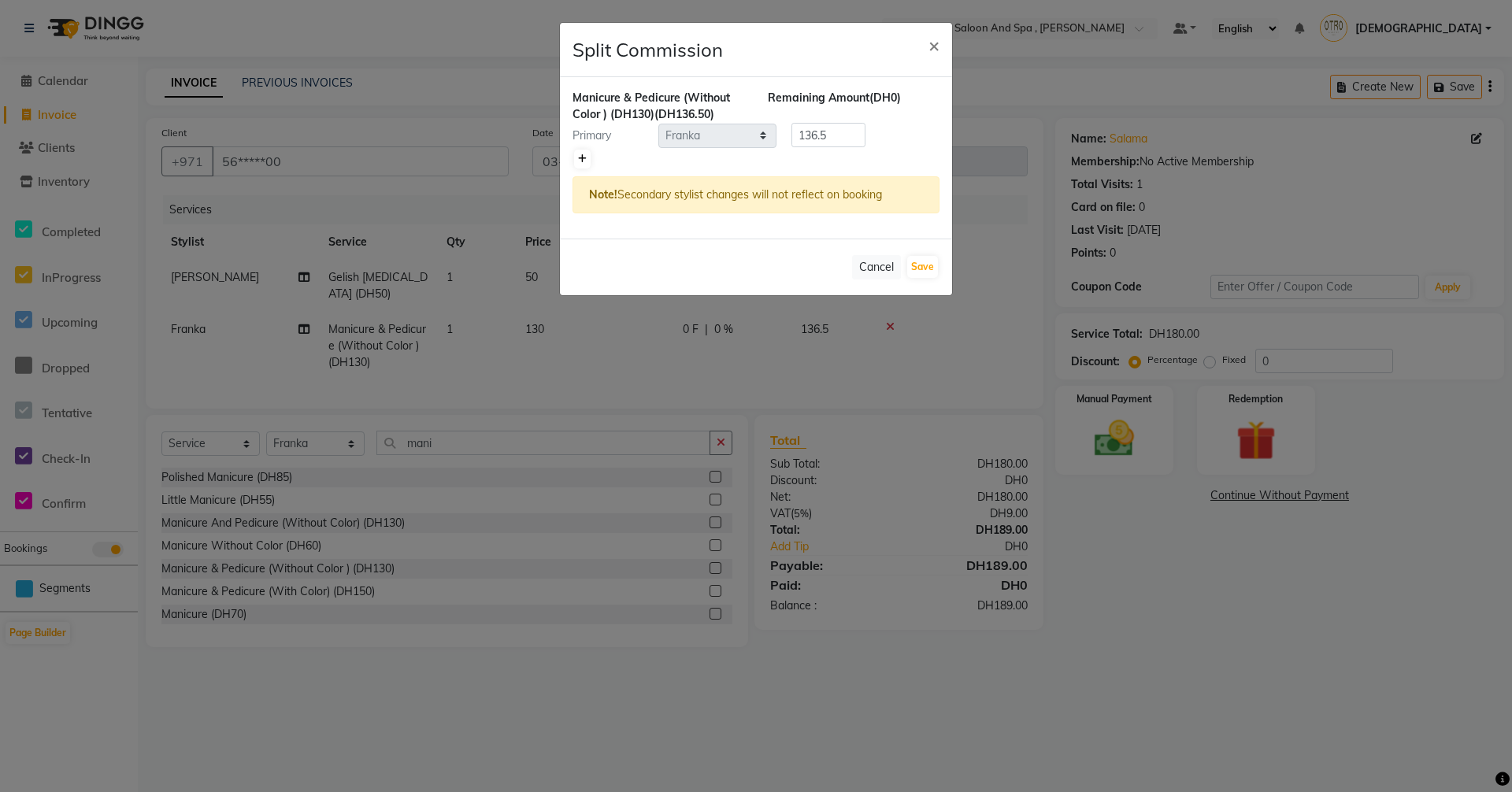
click at [575, 158] on link at bounding box center [582, 160] width 17 height 19
type input "68.25"
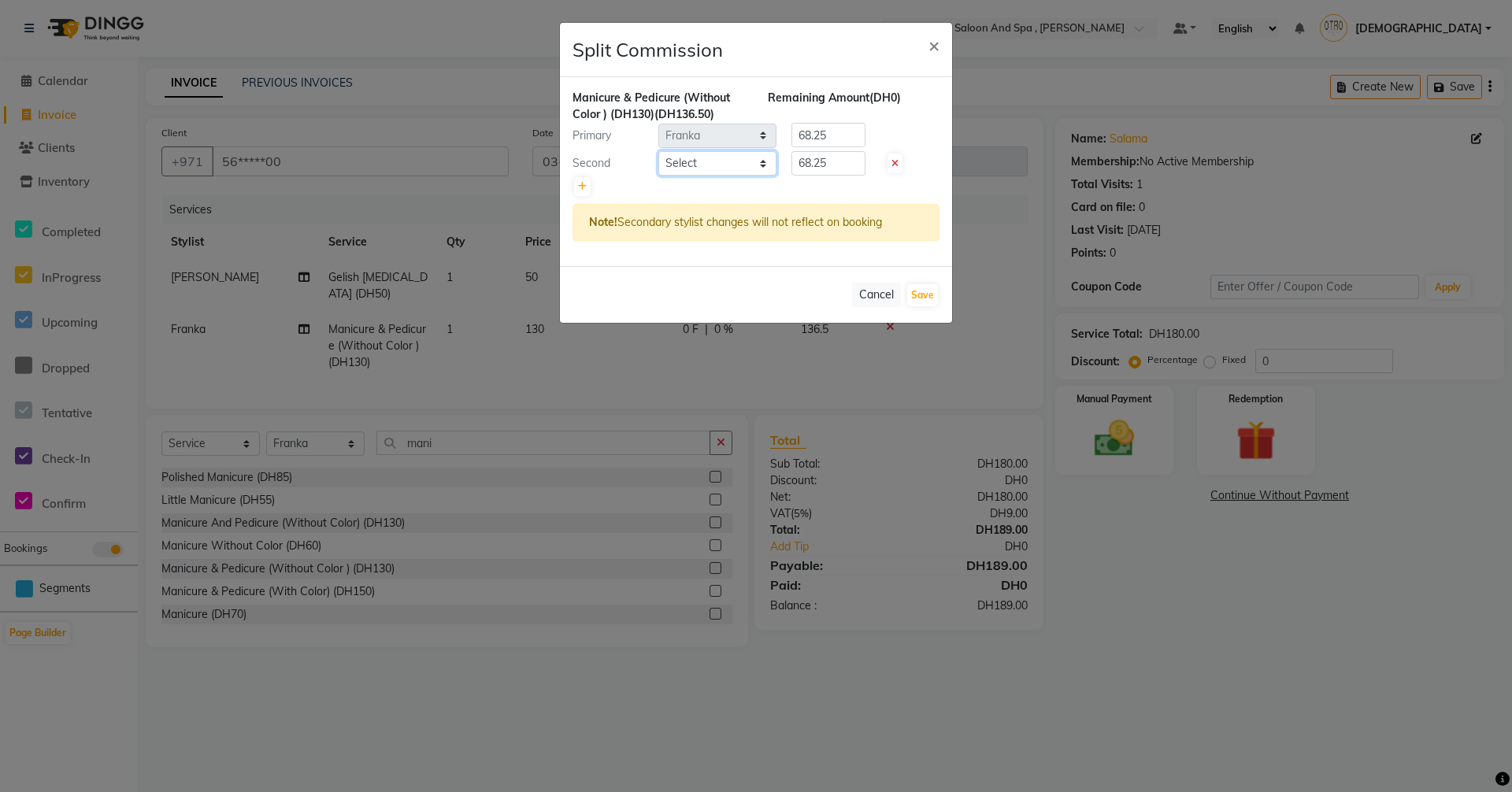
click at [760, 166] on select "Select [PERSON_NAME] [PERSON_NAME] Hera Karuna [PERSON_NAME] Mamita [PERSON_NAM…" at bounding box center [717, 164] width 118 height 25
select select "88126"
click at [658, 152] on select "Select [PERSON_NAME] [PERSON_NAME] Hera Karuna [PERSON_NAME] Mamita [PERSON_NAM…" at bounding box center [717, 164] width 118 height 25
click at [928, 295] on button "Save" at bounding box center [922, 295] width 31 height 22
select select "Select"
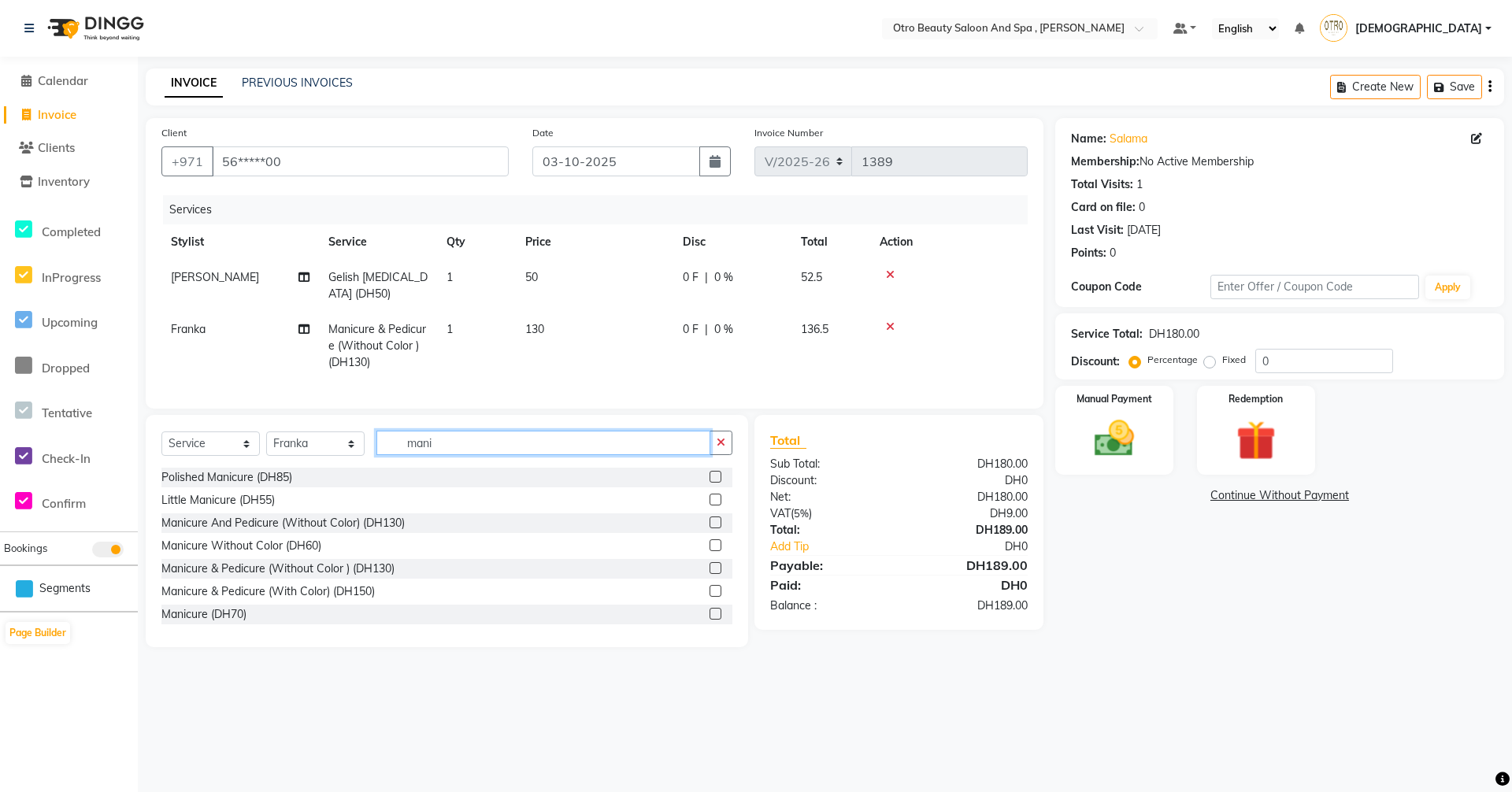
click at [459, 447] on input "mani" at bounding box center [543, 443] width 334 height 25
type input "m"
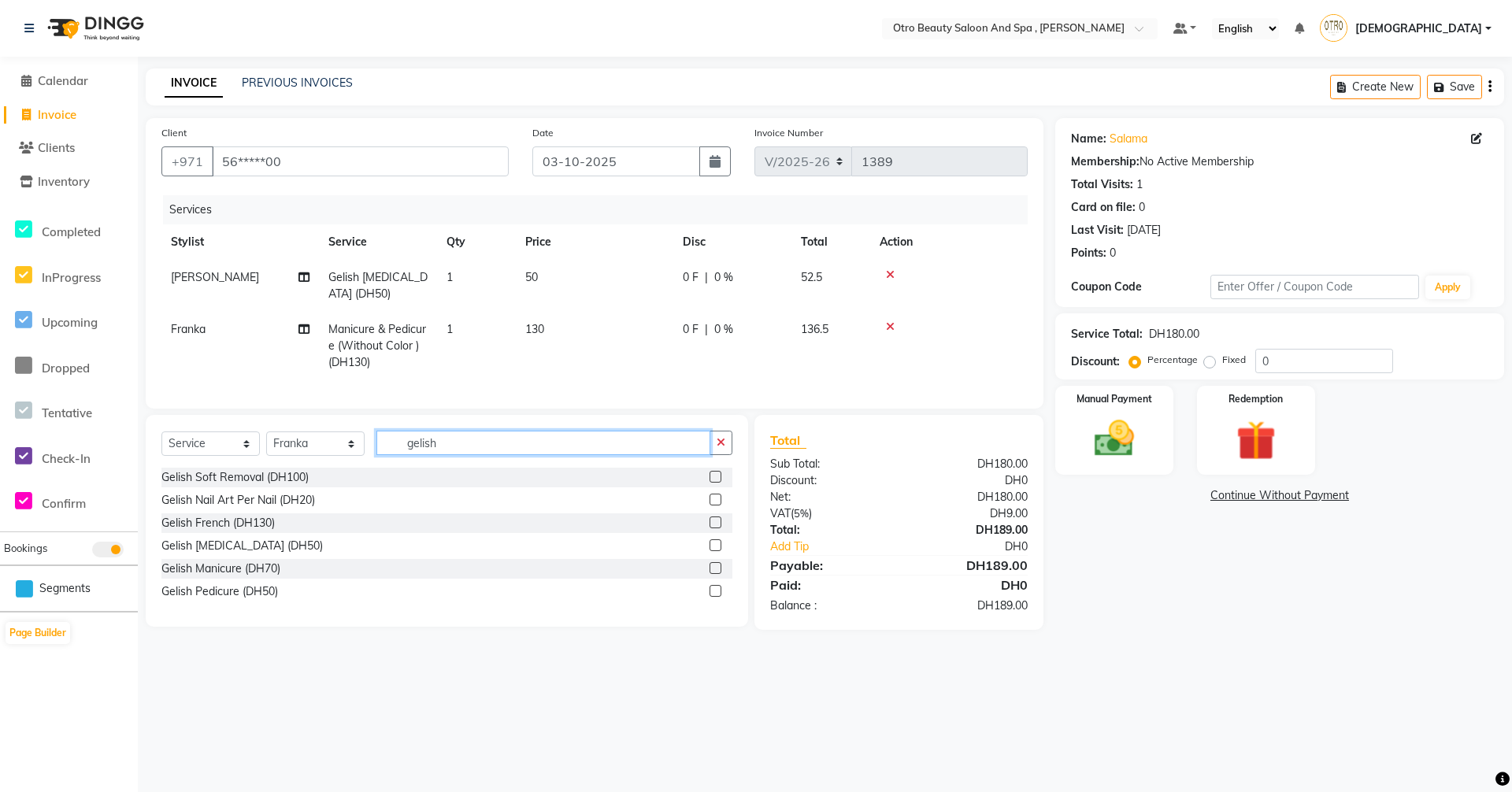
type input "gelish"
click at [717, 574] on label at bounding box center [715, 568] width 12 height 12
click at [717, 574] on input "checkbox" at bounding box center [715, 569] width 10 height 10
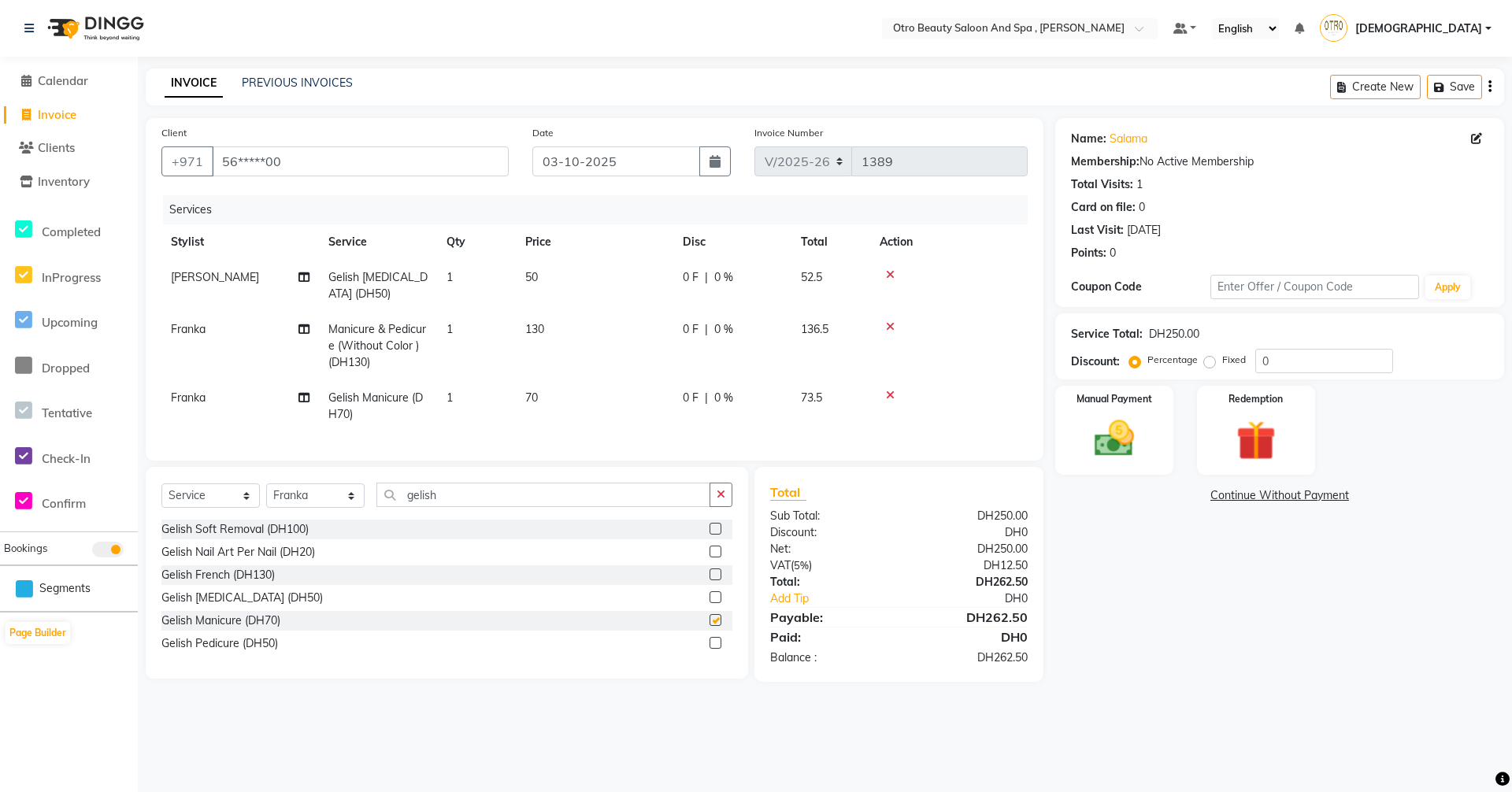
checkbox input "false"
click at [463, 507] on input "gelish" at bounding box center [543, 495] width 334 height 25
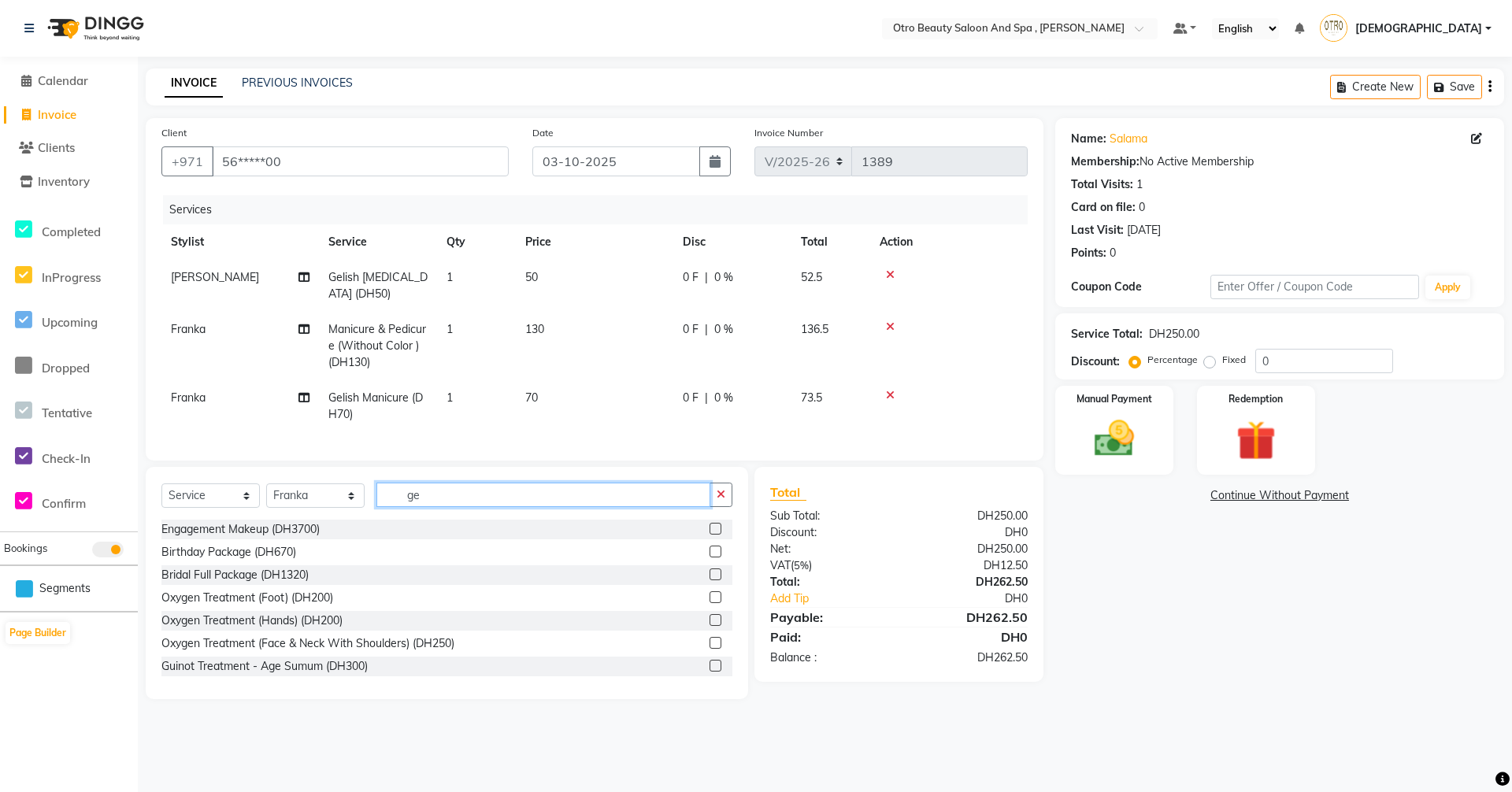
type input "g"
type input "f"
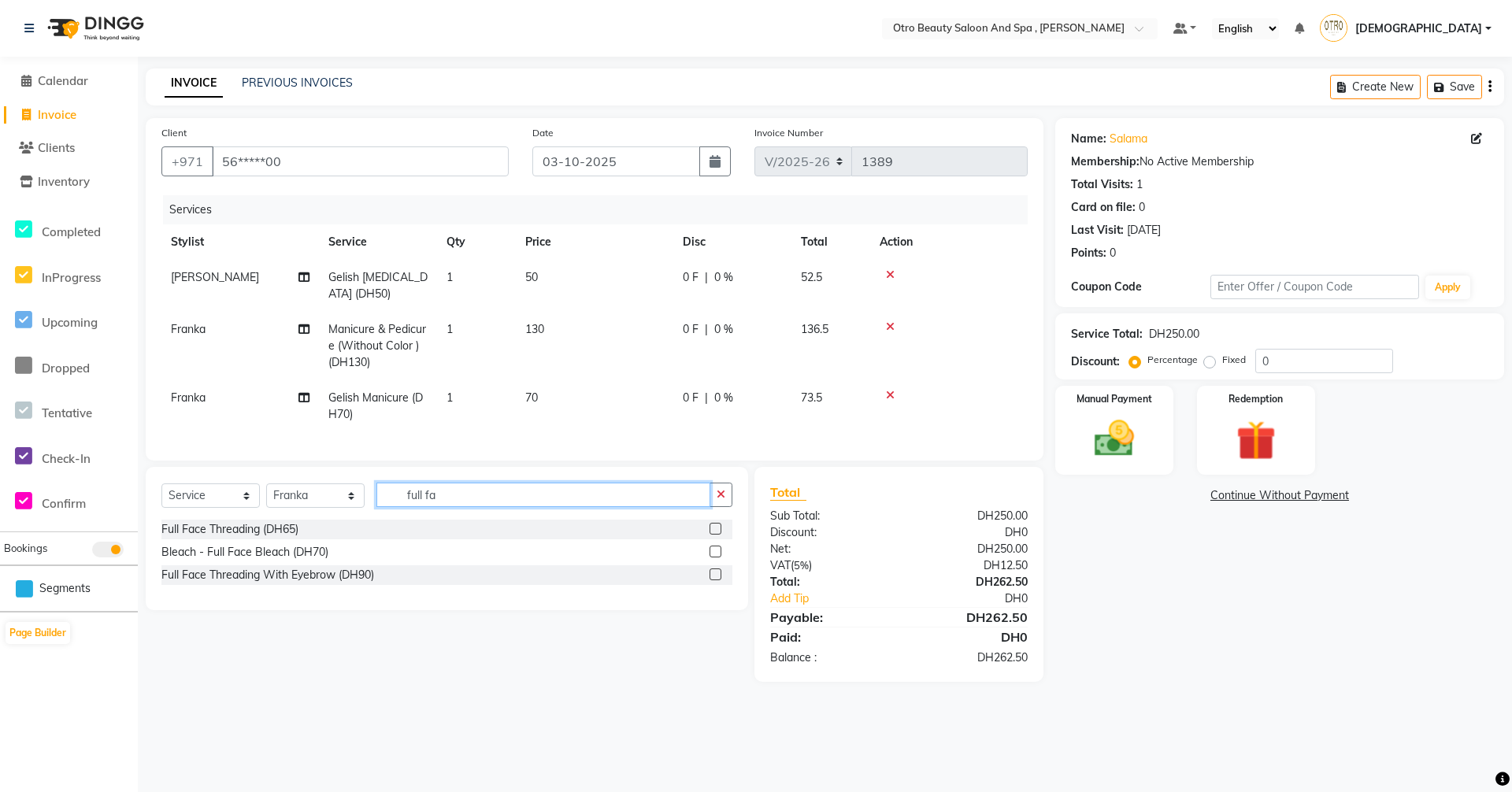
type input "full fa"
click at [716, 581] on label at bounding box center [715, 574] width 12 height 12
click at [716, 581] on input "checkbox" at bounding box center [715, 575] width 10 height 10
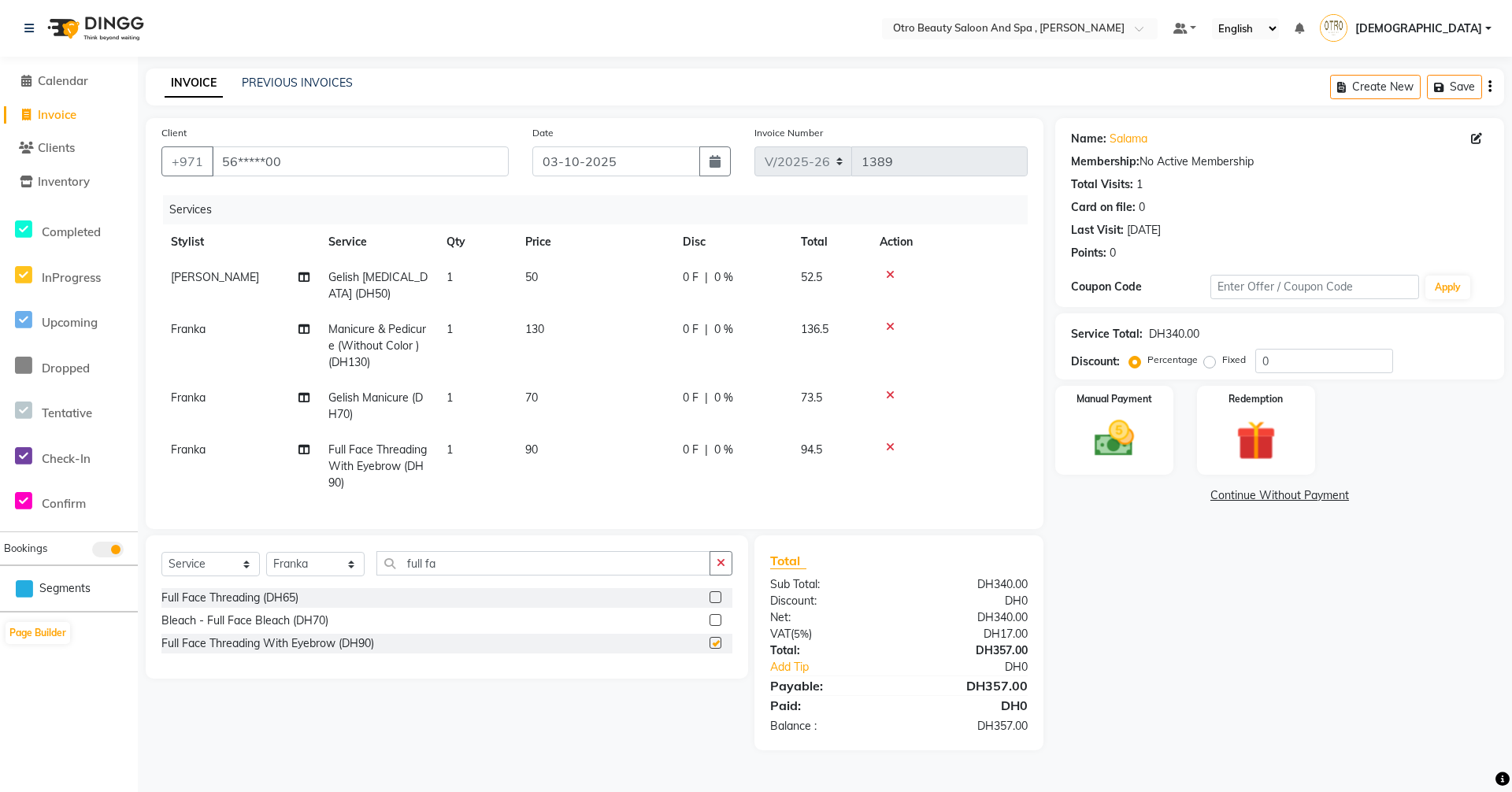
checkbox input "false"
click at [349, 577] on select "Select Stylist [PERSON_NAME] [PERSON_NAME] Hera Karuna [PERSON_NAME] Mamita [PE…" at bounding box center [315, 564] width 98 height 25
select select "86184"
click at [266, 564] on select "Select Stylist [PERSON_NAME] [PERSON_NAME] Hera Karuna [PERSON_NAME] Mamita [PE…" at bounding box center [315, 564] width 98 height 25
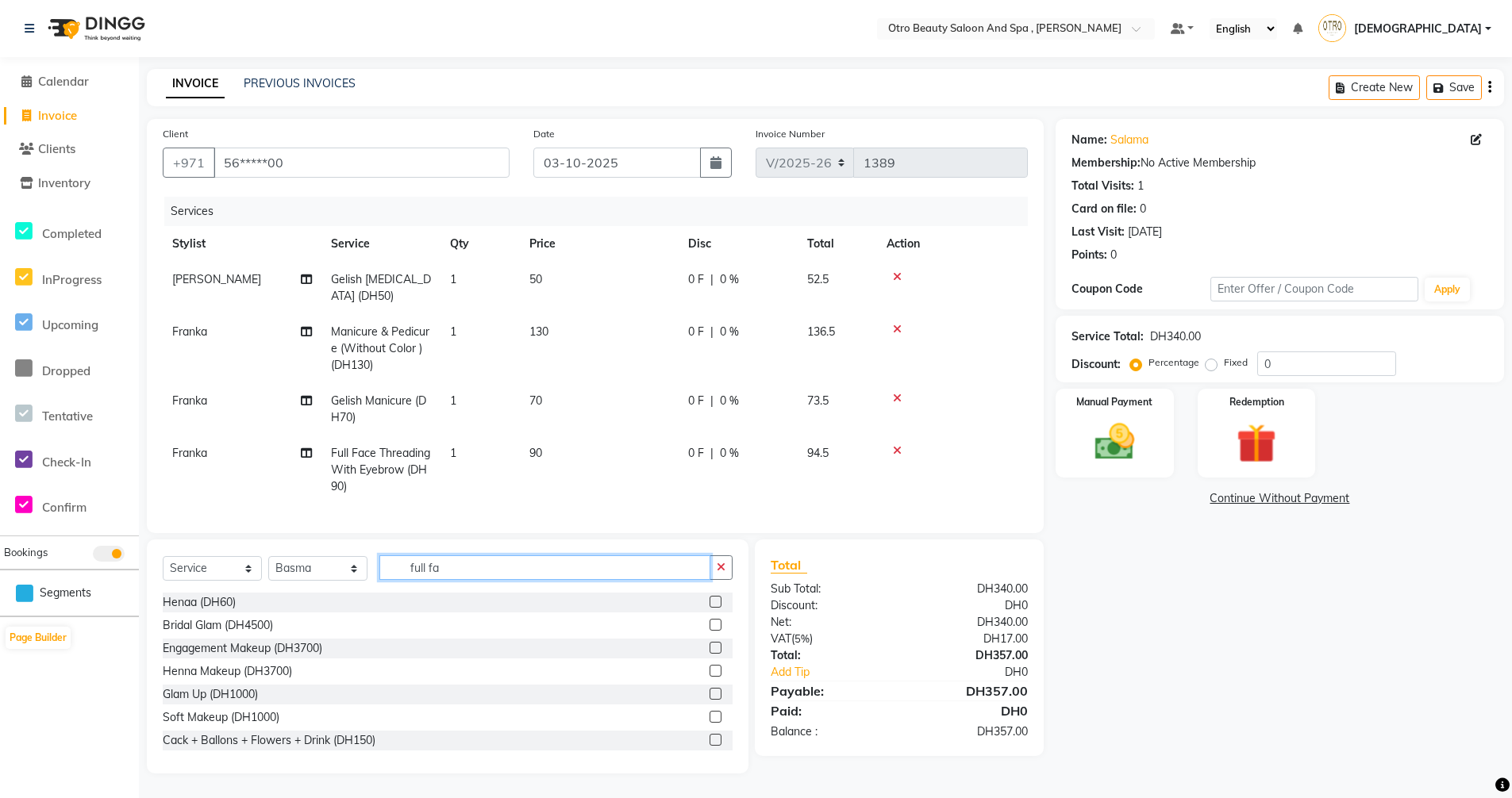
click at [482, 580] on input "full fa" at bounding box center [545, 567] width 331 height 25
type input "f"
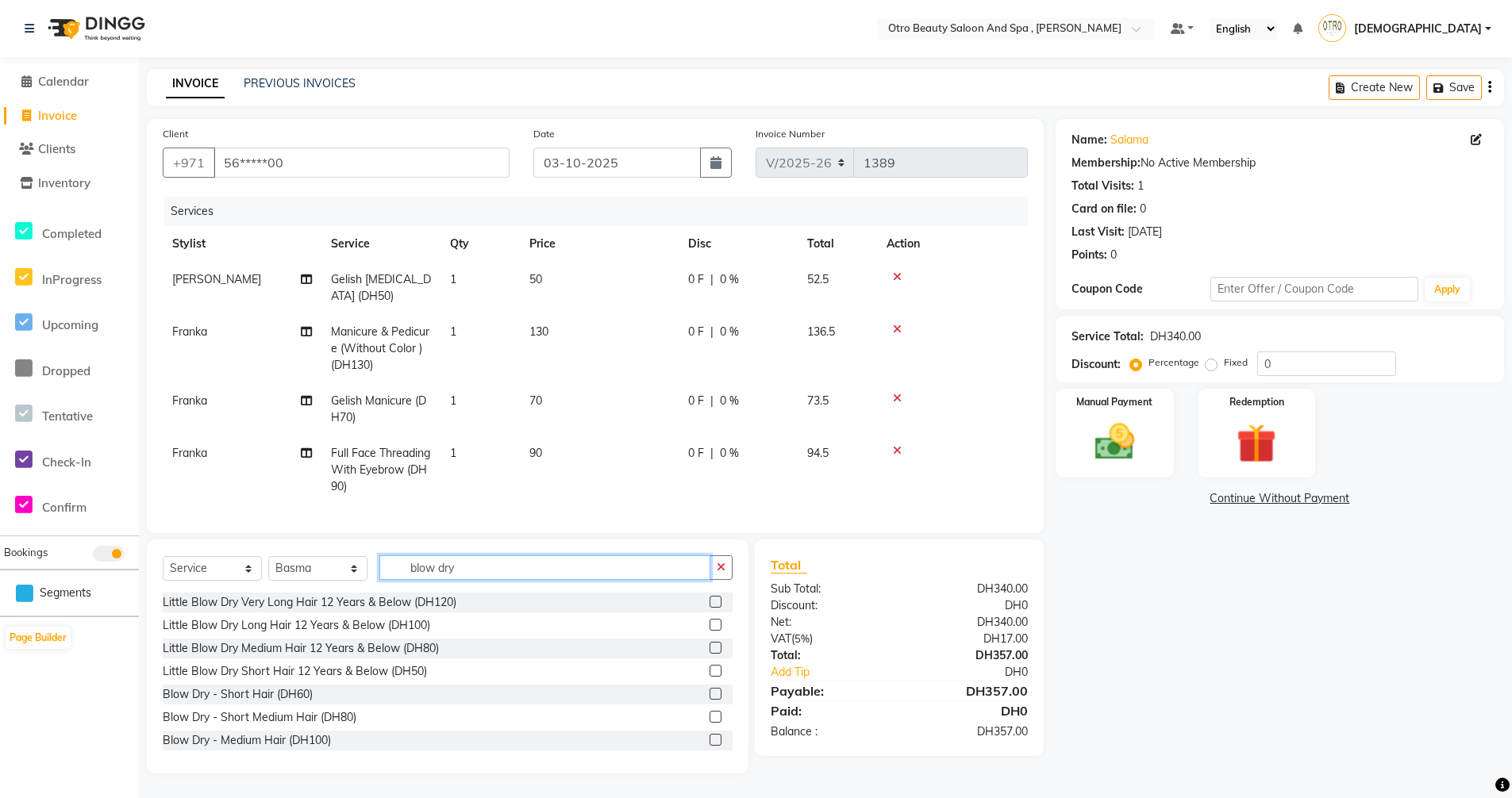
type input "blow dry"
click at [710, 723] on label at bounding box center [715, 717] width 12 height 12
click at [710, 723] on input "checkbox" at bounding box center [715, 718] width 10 height 10
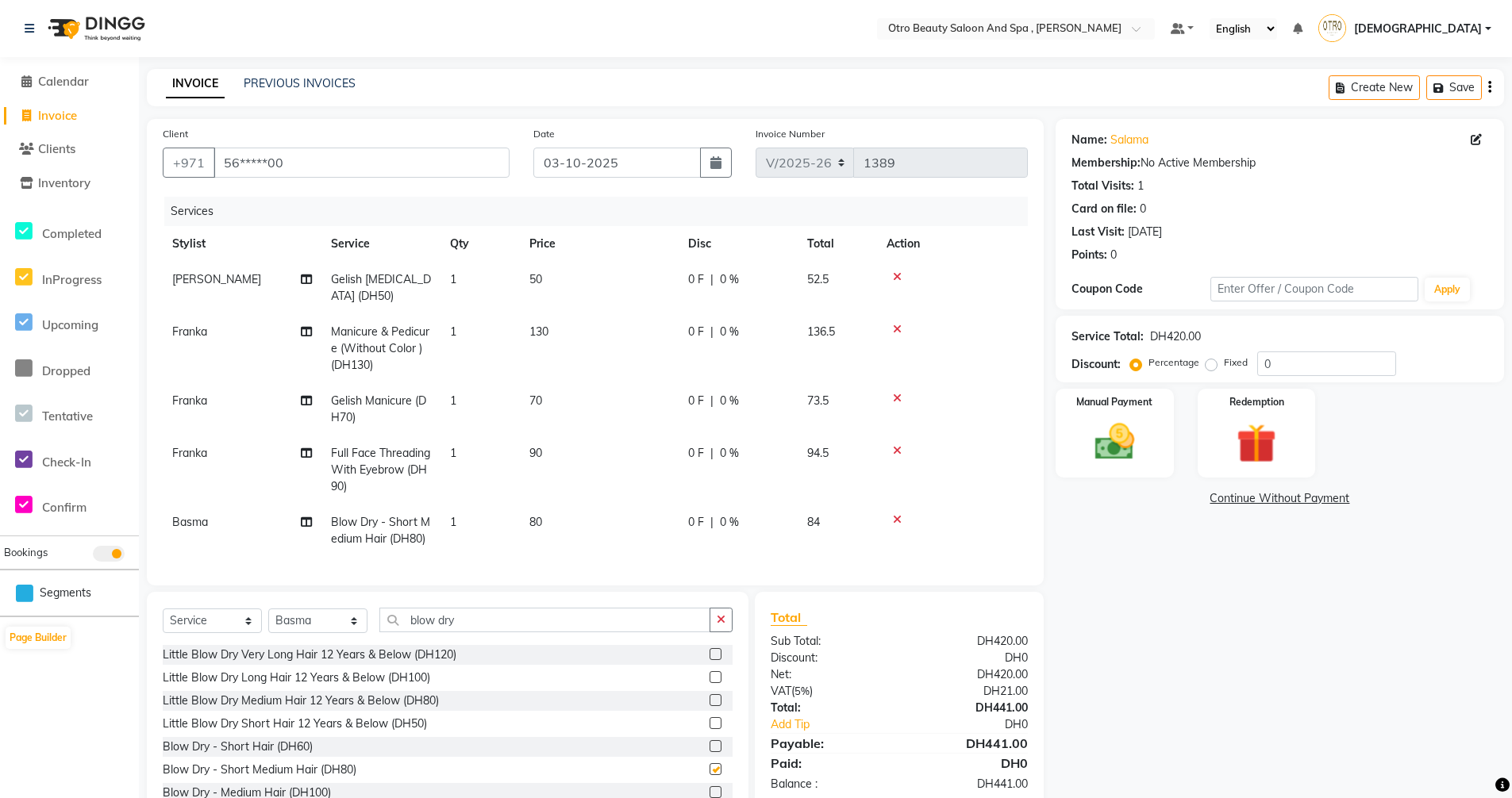
checkbox input "false"
click at [498, 632] on input "blow dry" at bounding box center [545, 620] width 331 height 25
type input "b"
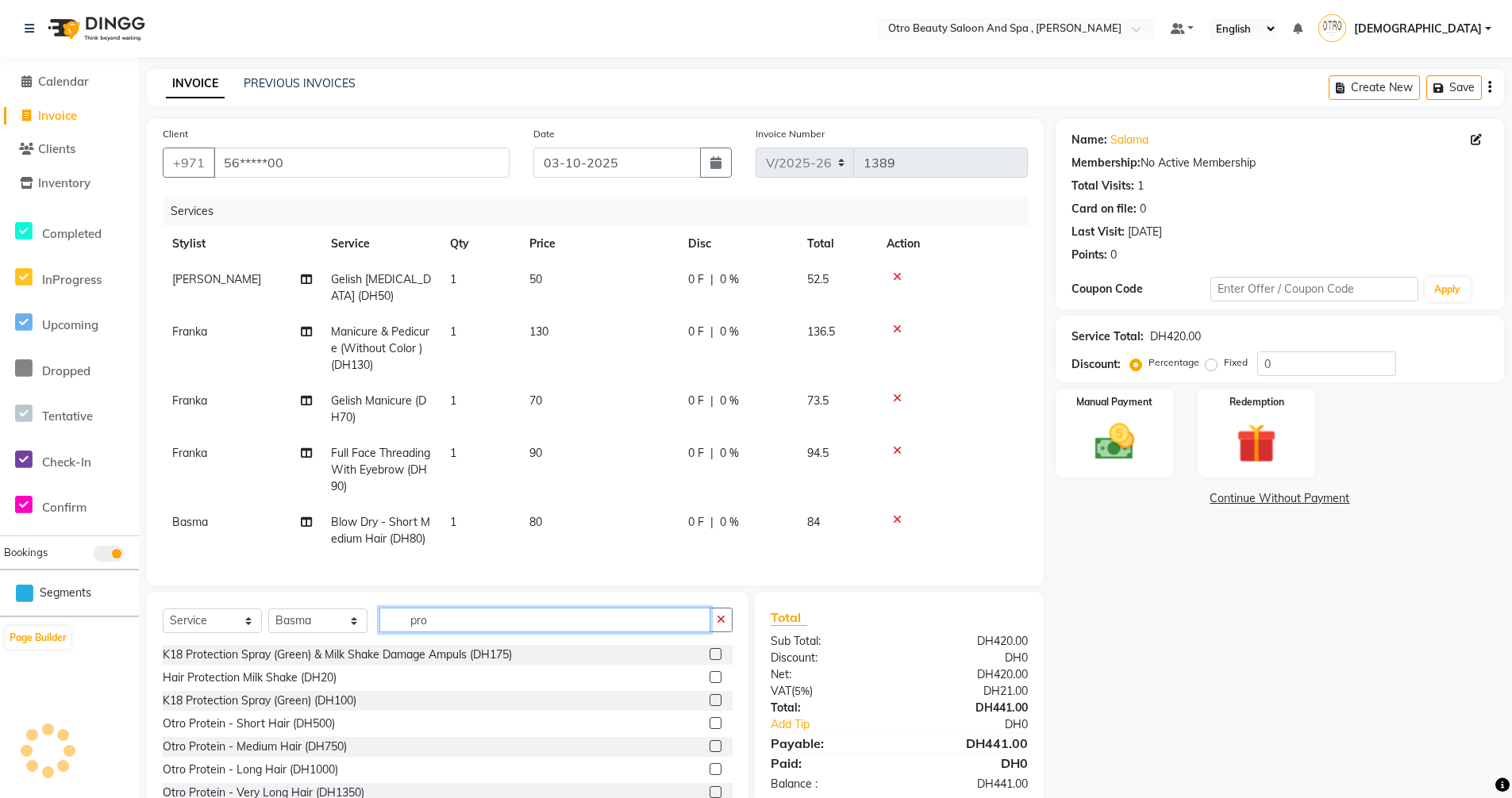
type input "pro"
click at [710, 683] on label at bounding box center [715, 677] width 12 height 12
click at [710, 683] on input "checkbox" at bounding box center [715, 677] width 10 height 10
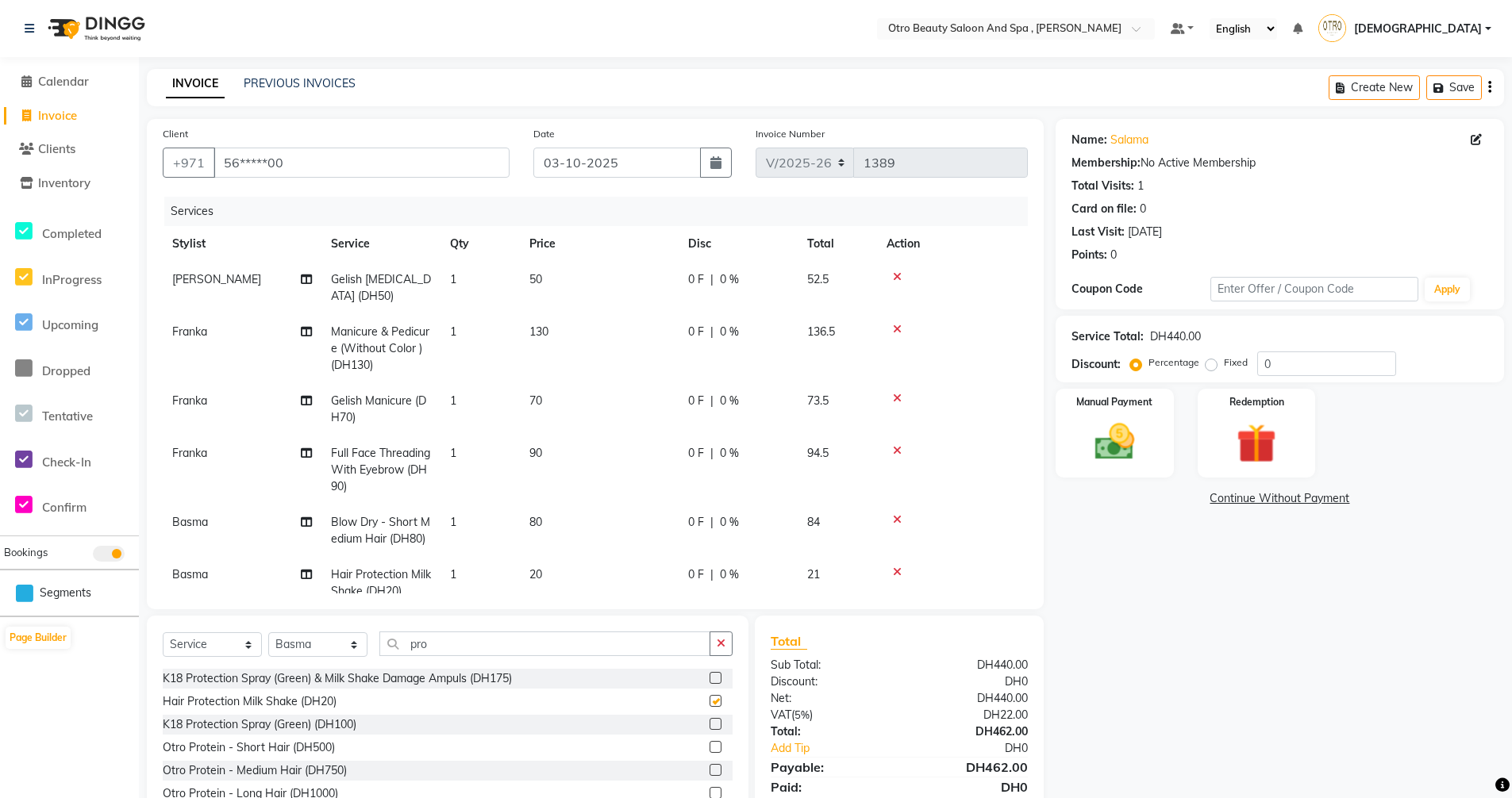
checkbox input "false"
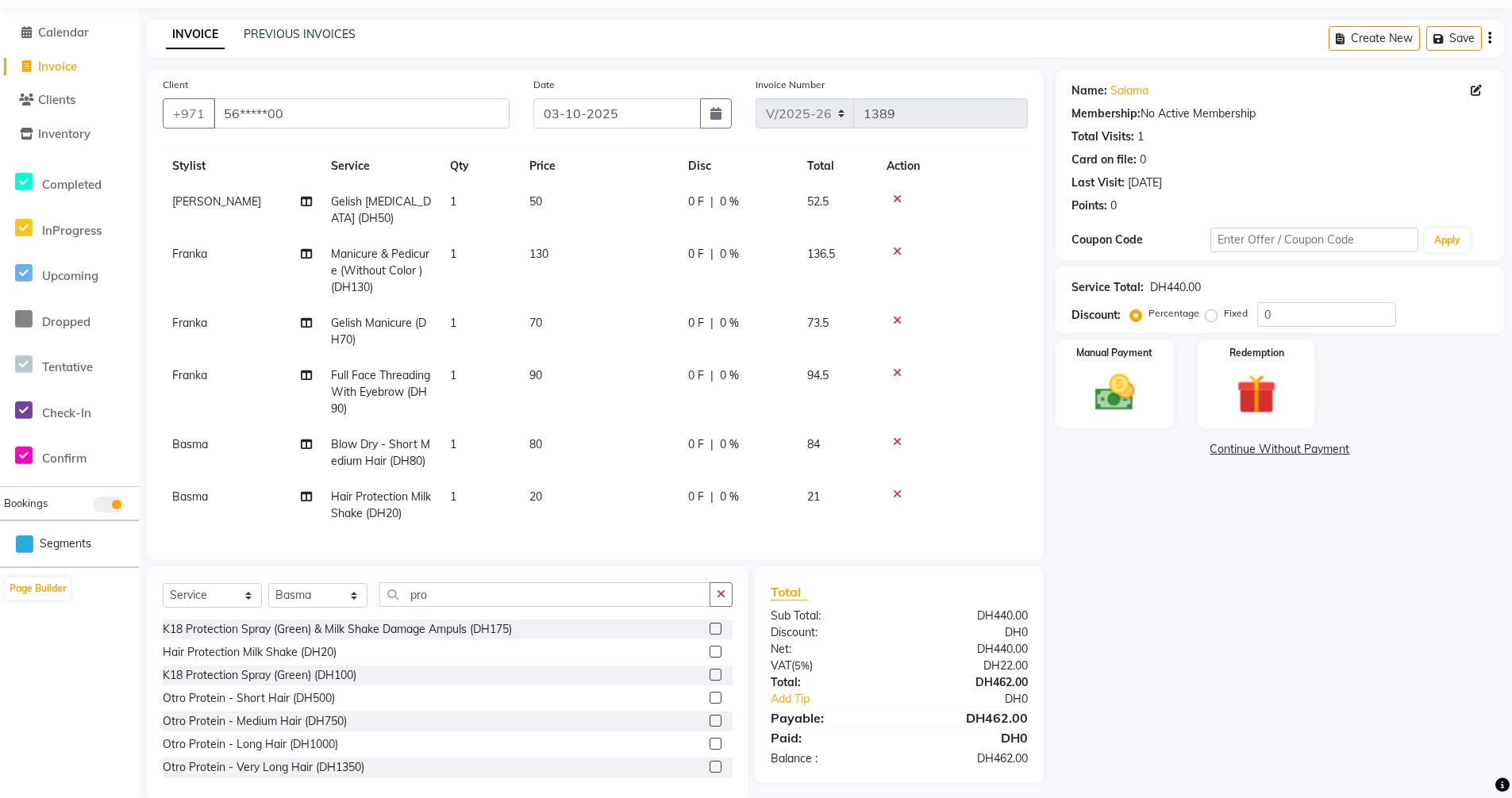
scroll to position [76, 0]
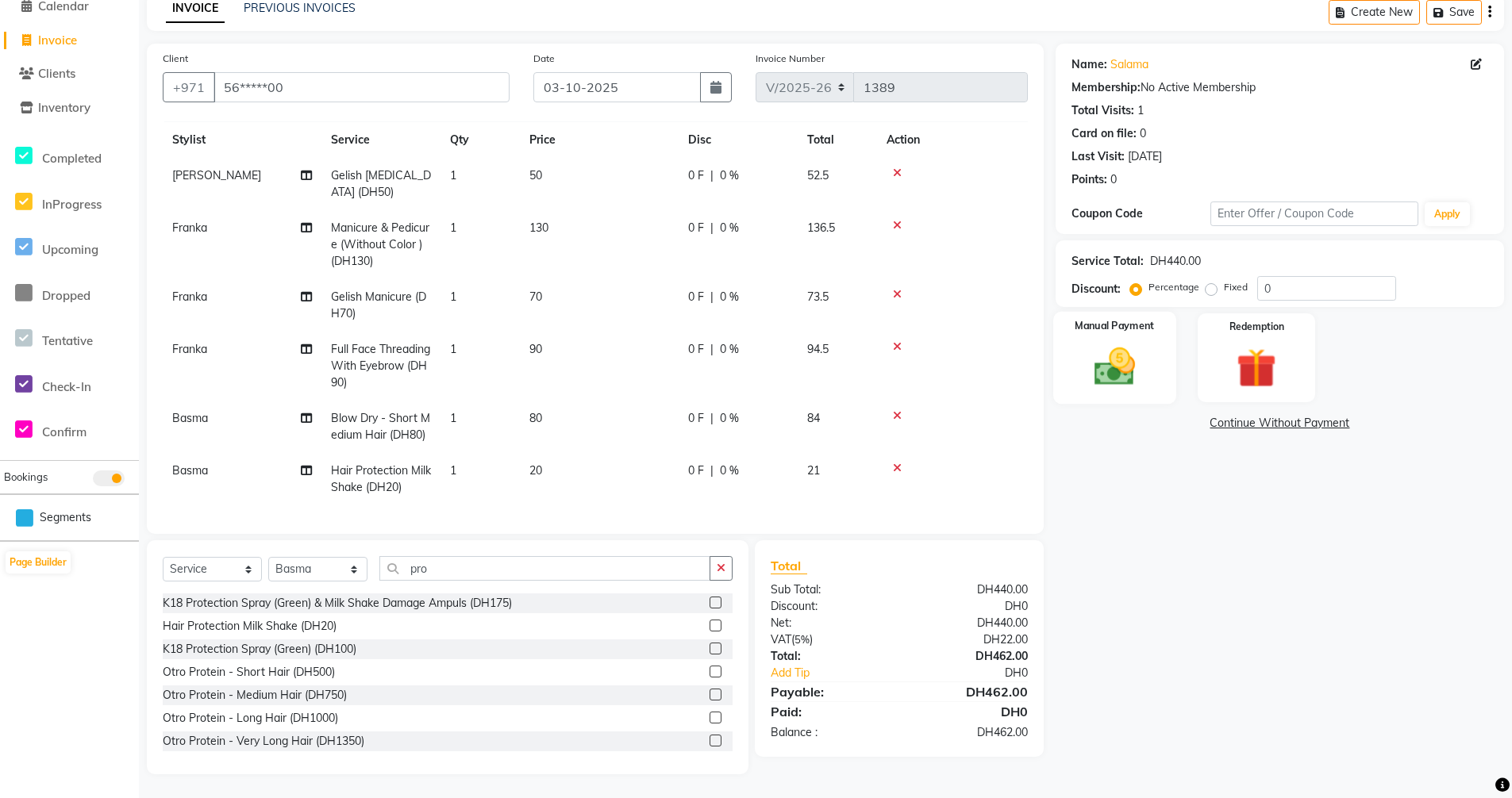
click at [1104, 373] on img at bounding box center [1115, 366] width 68 height 47
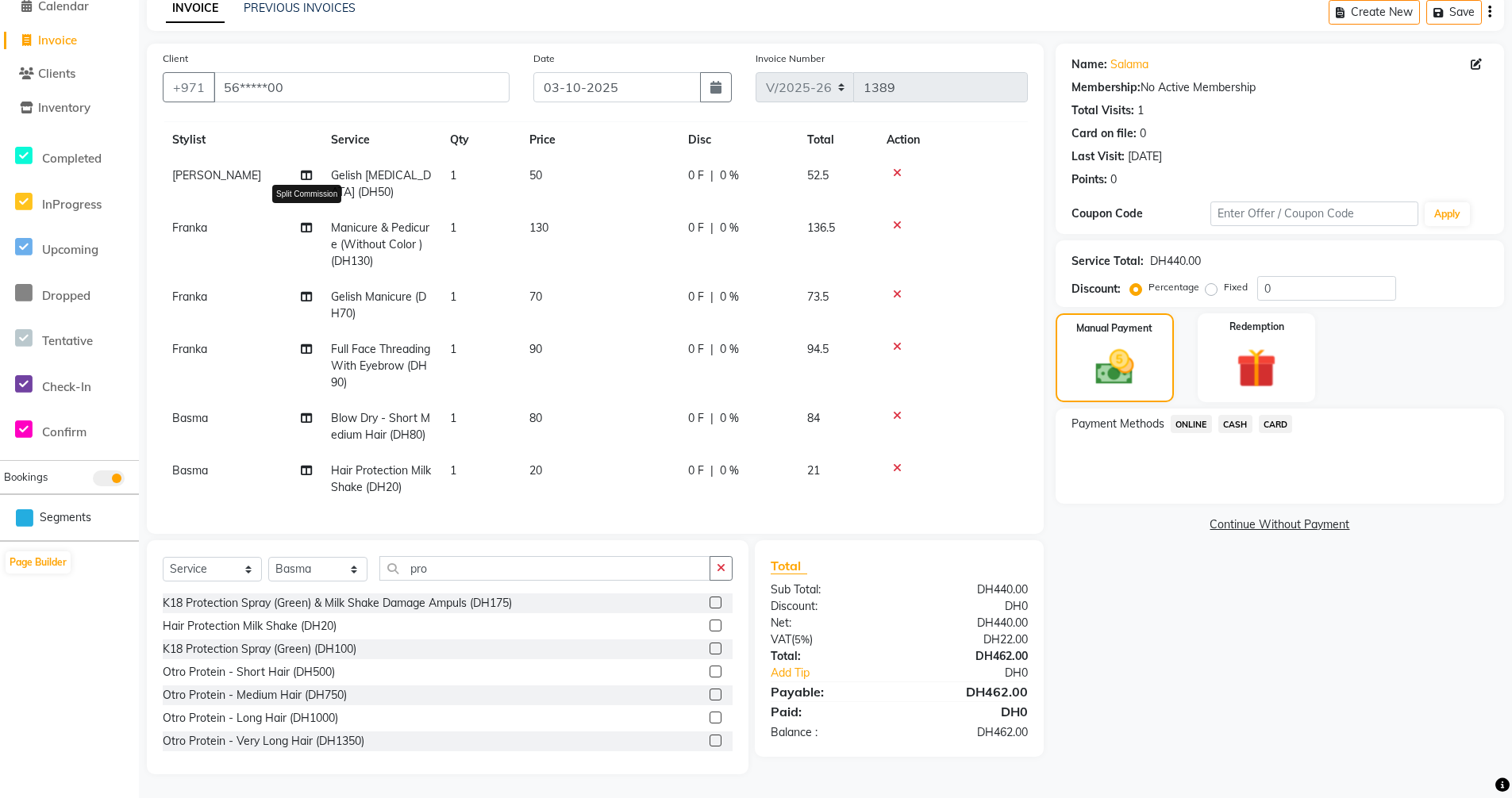
click at [302, 222] on icon at bounding box center [306, 227] width 11 height 11
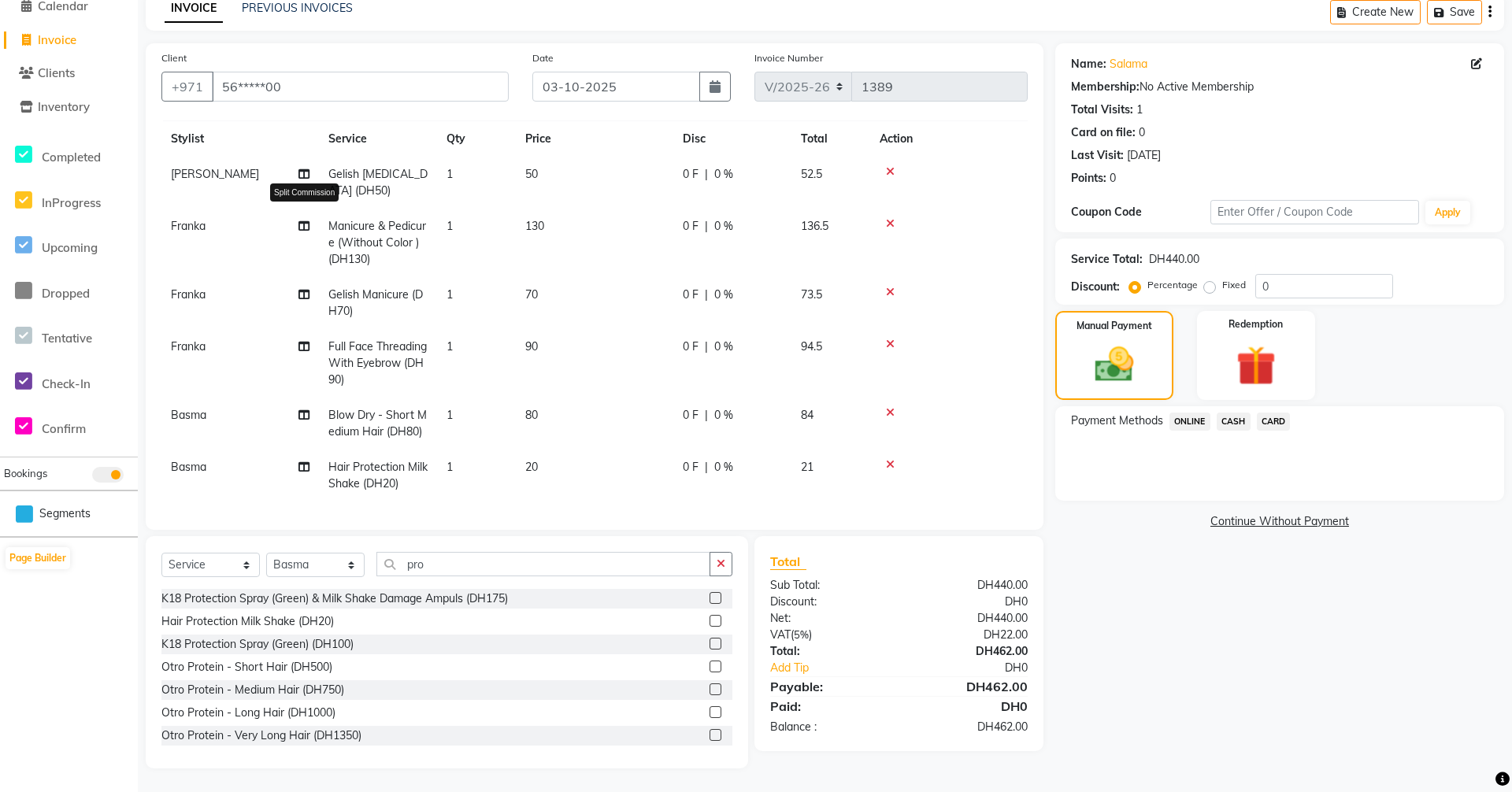
select select "86535"
select select "88126"
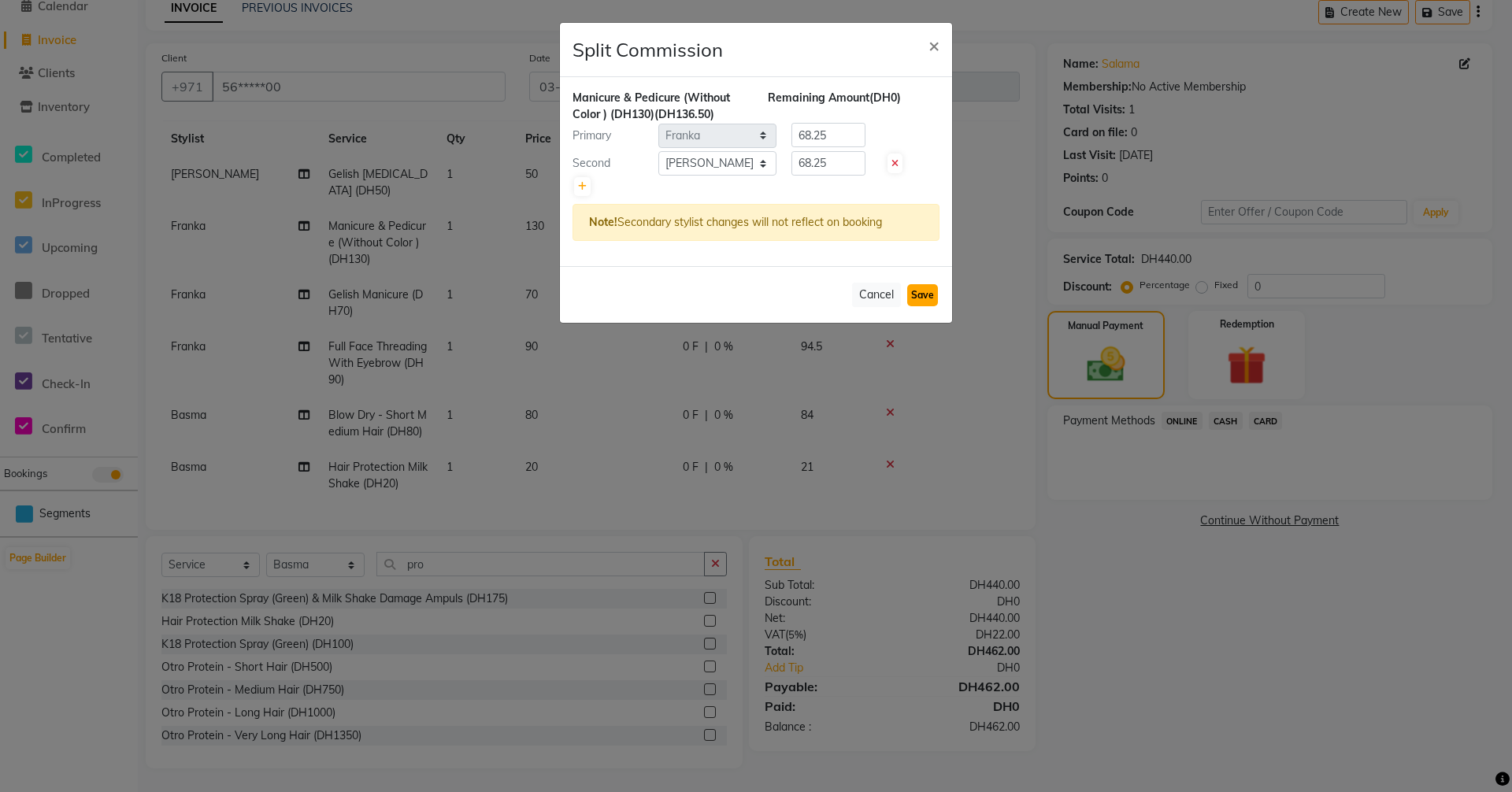
click at [918, 291] on button "Save" at bounding box center [922, 295] width 31 height 22
select select "Select"
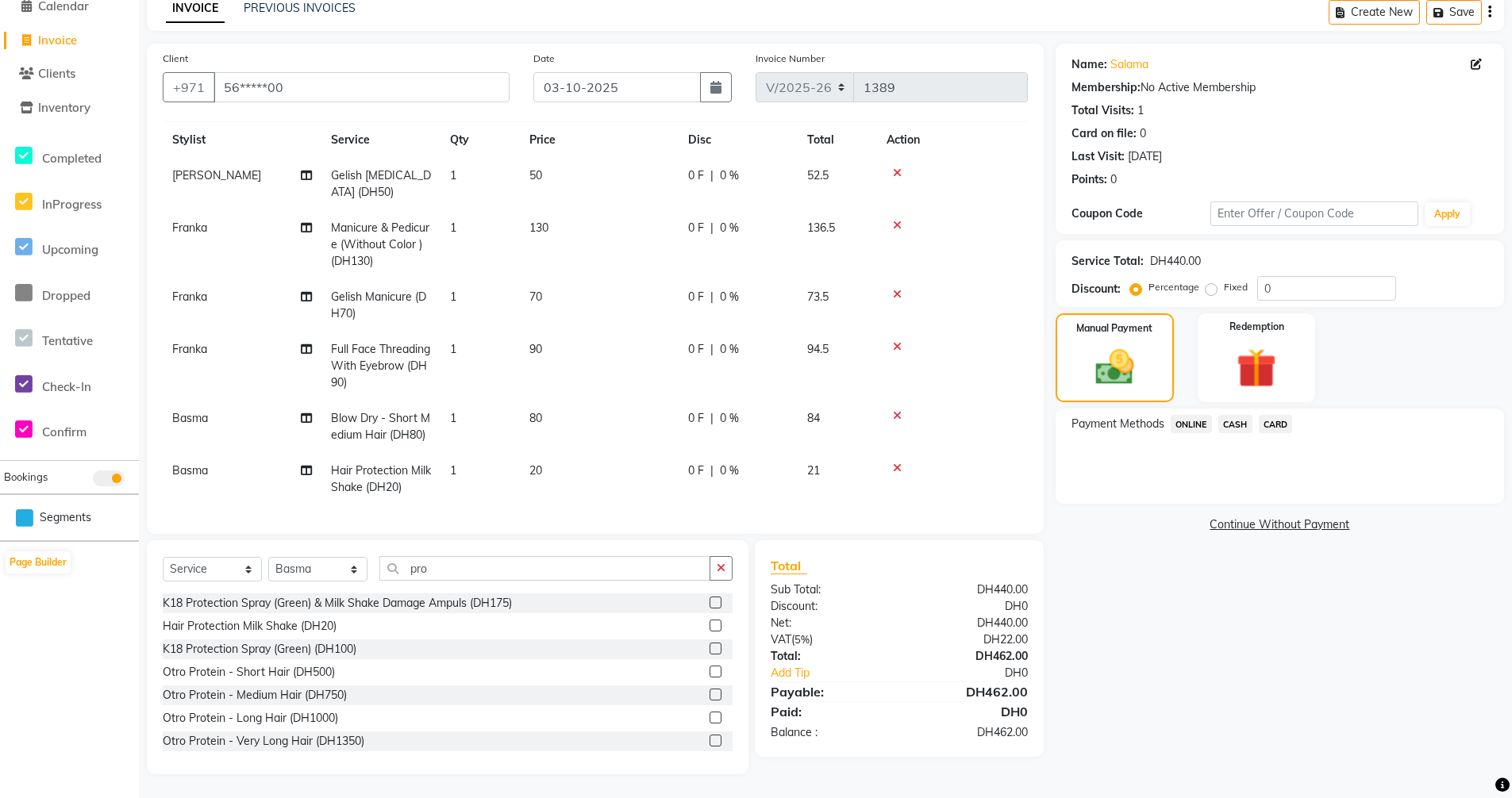
click at [1276, 424] on span "CARD" at bounding box center [1276, 424] width 34 height 18
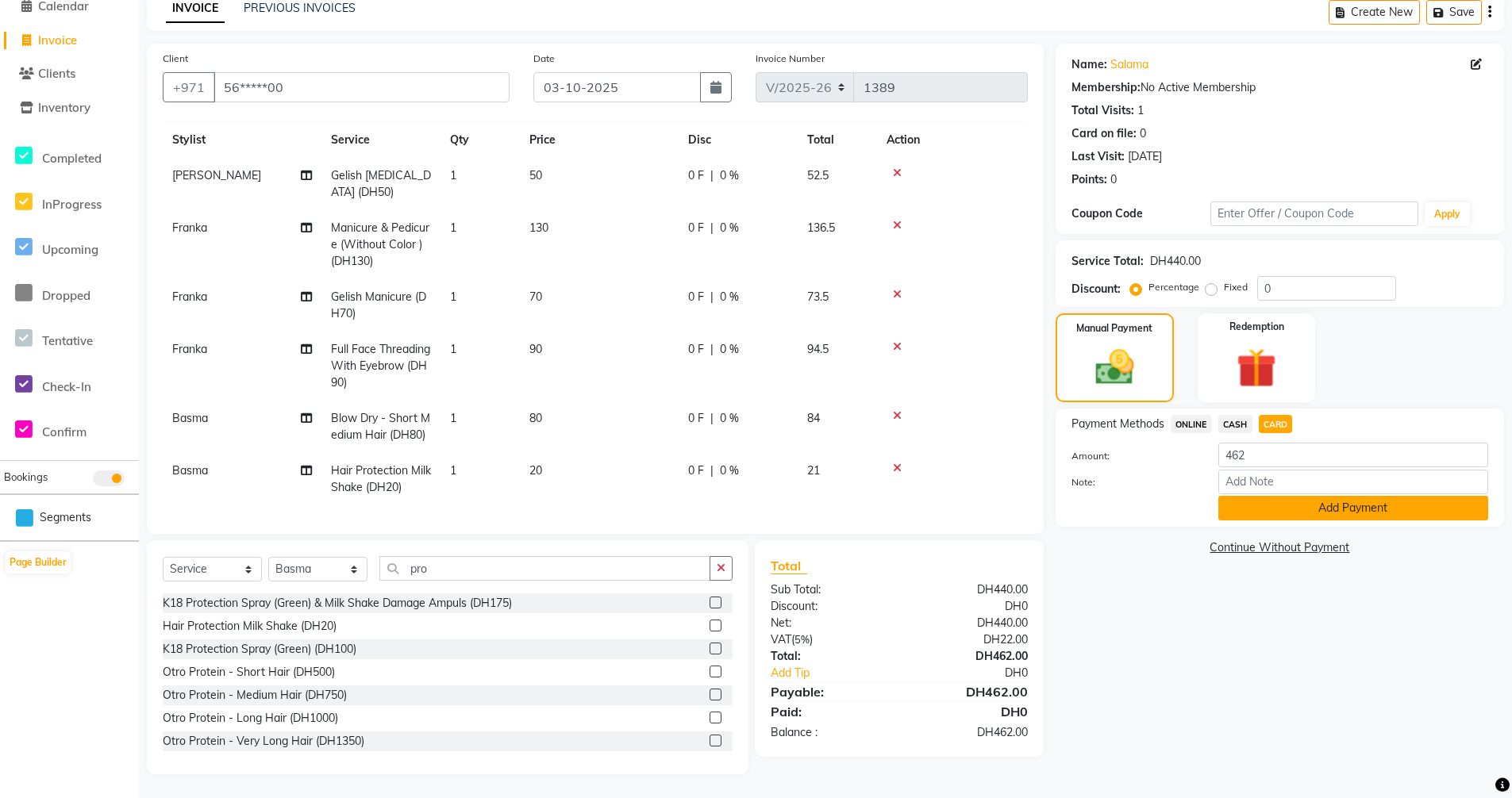
click at [1291, 509] on button "Add Payment" at bounding box center [1354, 508] width 270 height 25
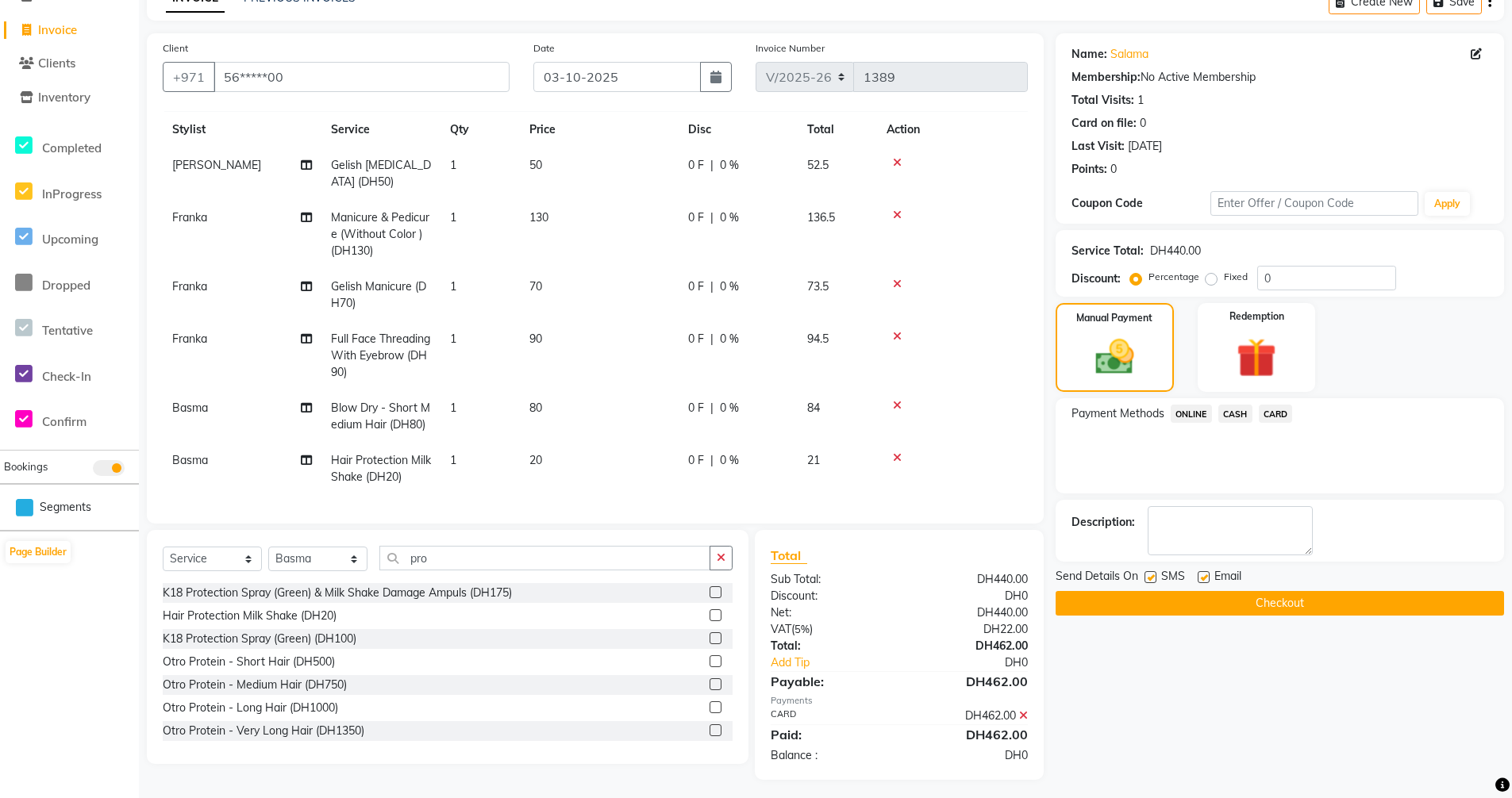
scroll to position [92, 0]
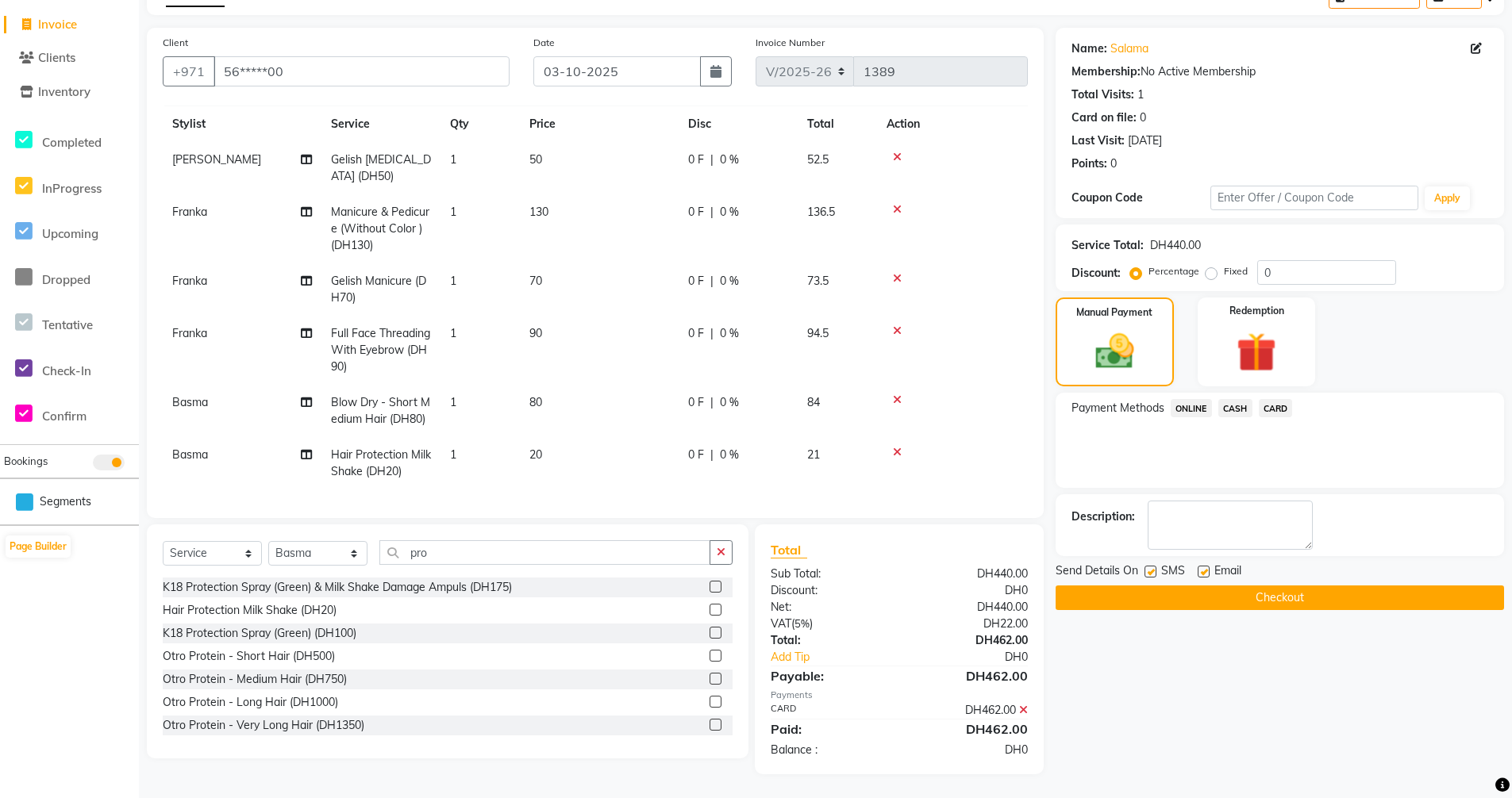
click at [1214, 604] on button "Checkout" at bounding box center [1280, 598] width 449 height 25
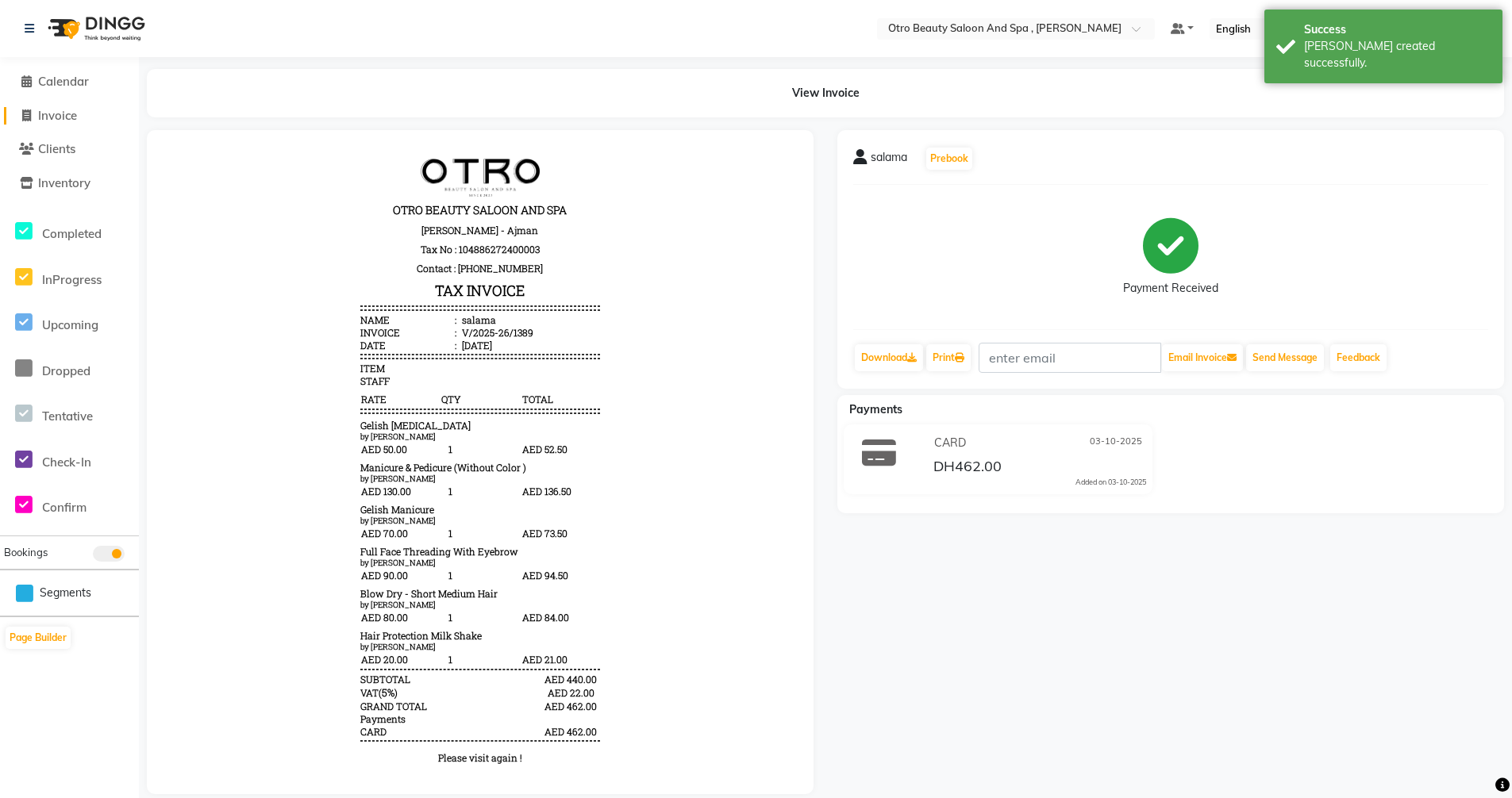
click at [55, 113] on span "Invoice" at bounding box center [57, 115] width 39 height 15
select select "service"
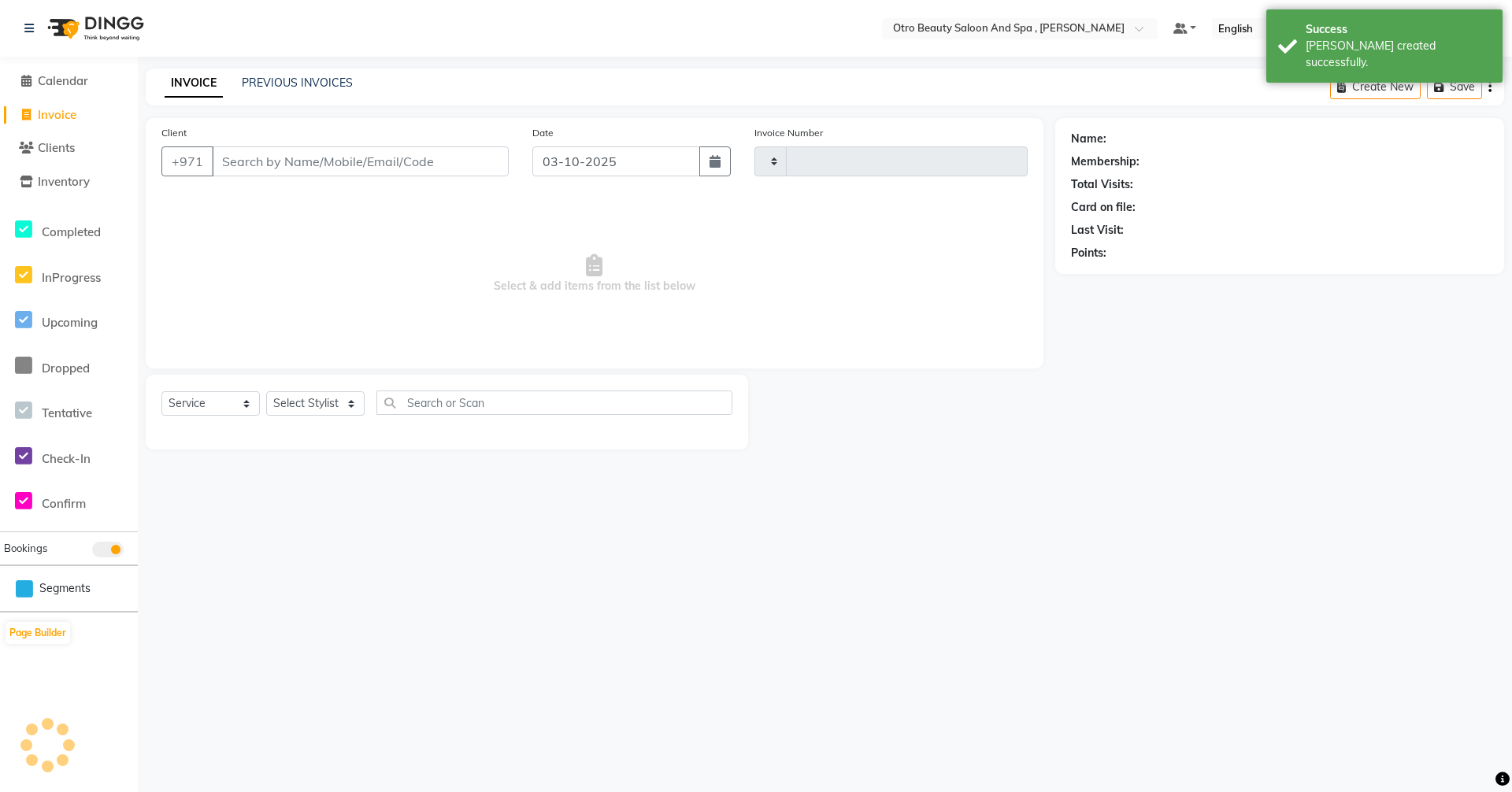
type input "1390"
select select "8622"
click at [282, 90] on div "PREVIOUS INVOICES" at bounding box center [297, 83] width 111 height 17
click at [309, 85] on link "PREVIOUS INVOICES" at bounding box center [297, 83] width 111 height 14
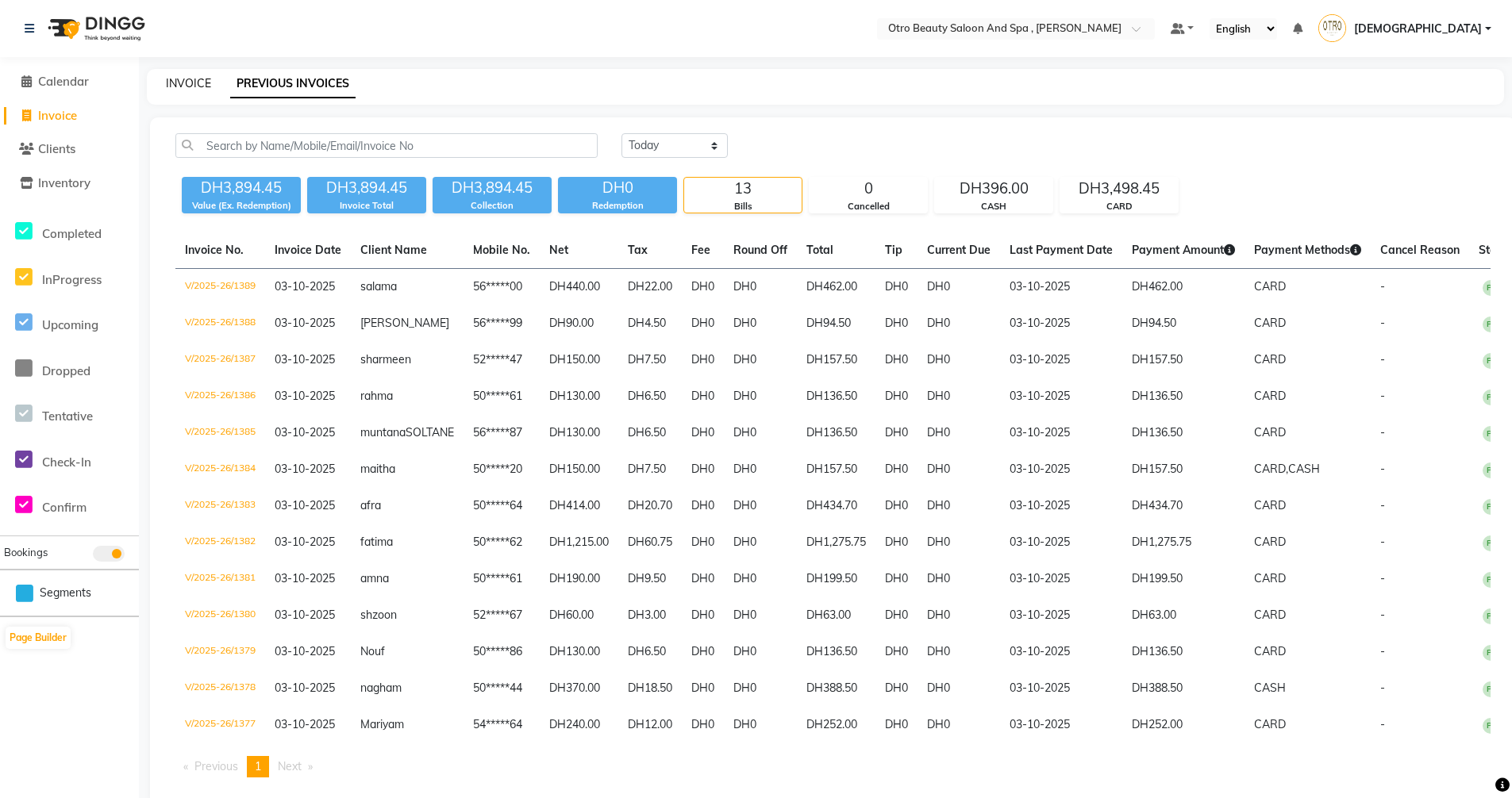
click at [194, 83] on link "INVOICE" at bounding box center [188, 84] width 45 height 14
select select "service"
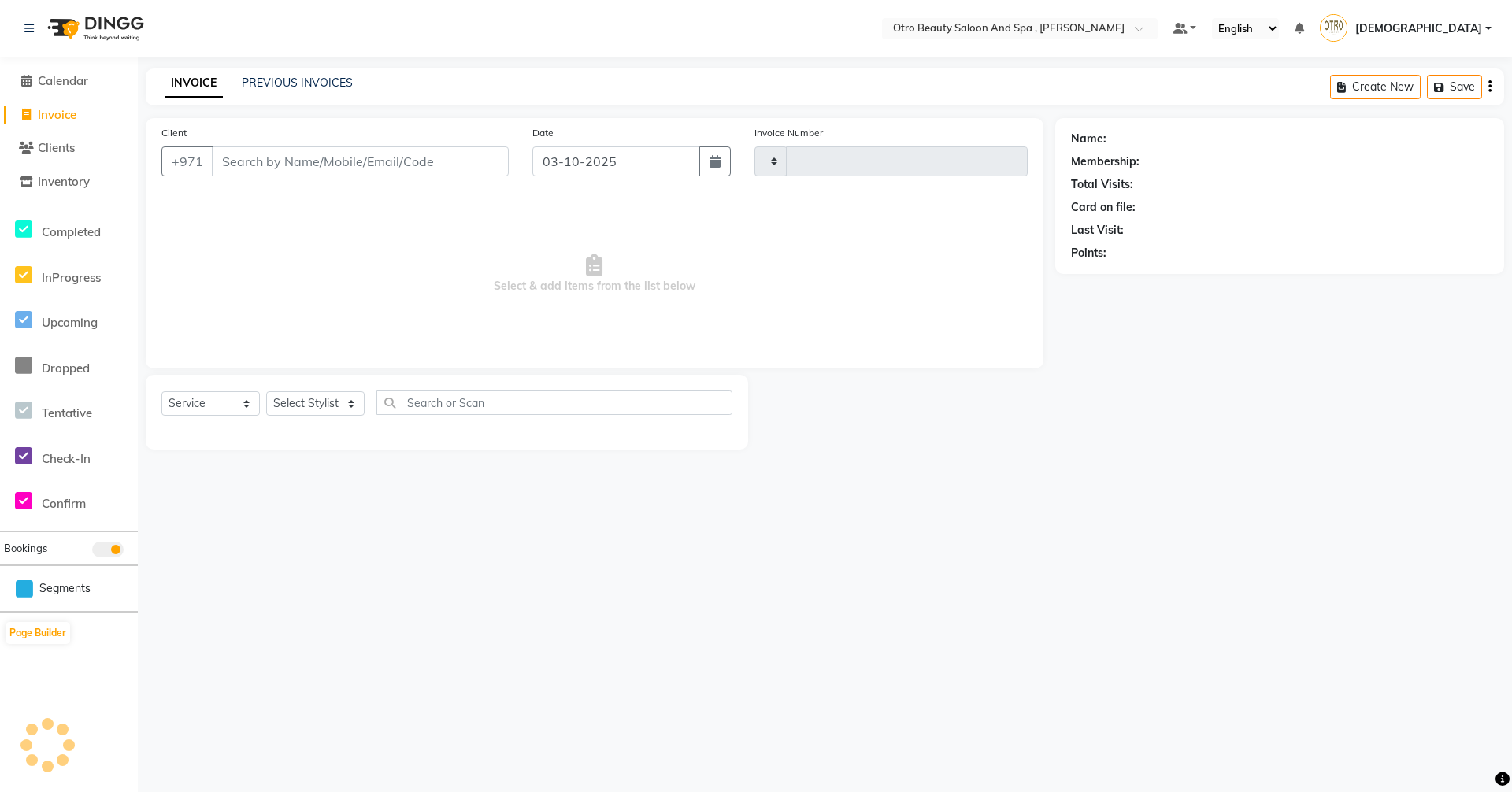
type input "1390"
select select "8622"
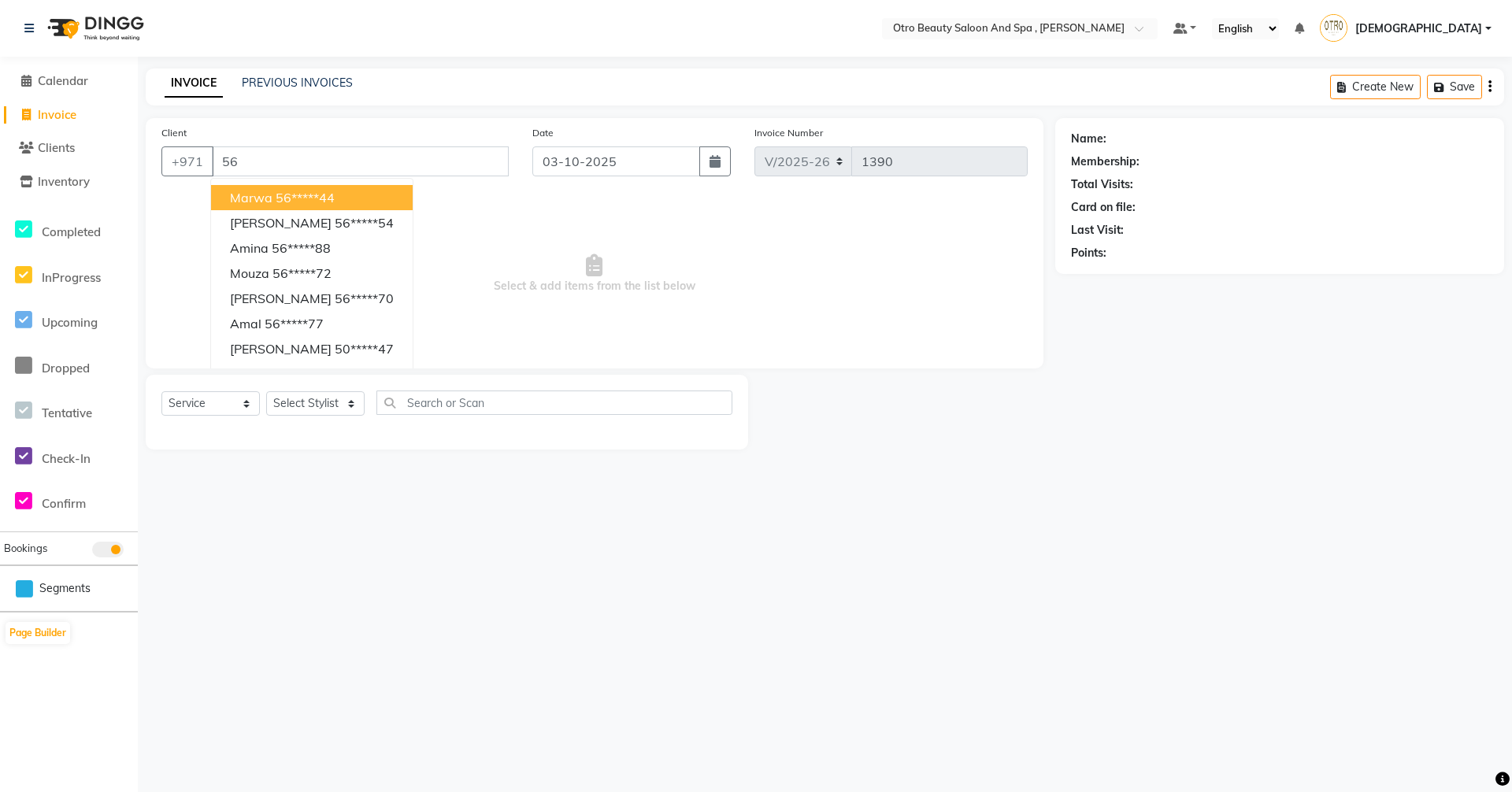
type input "5"
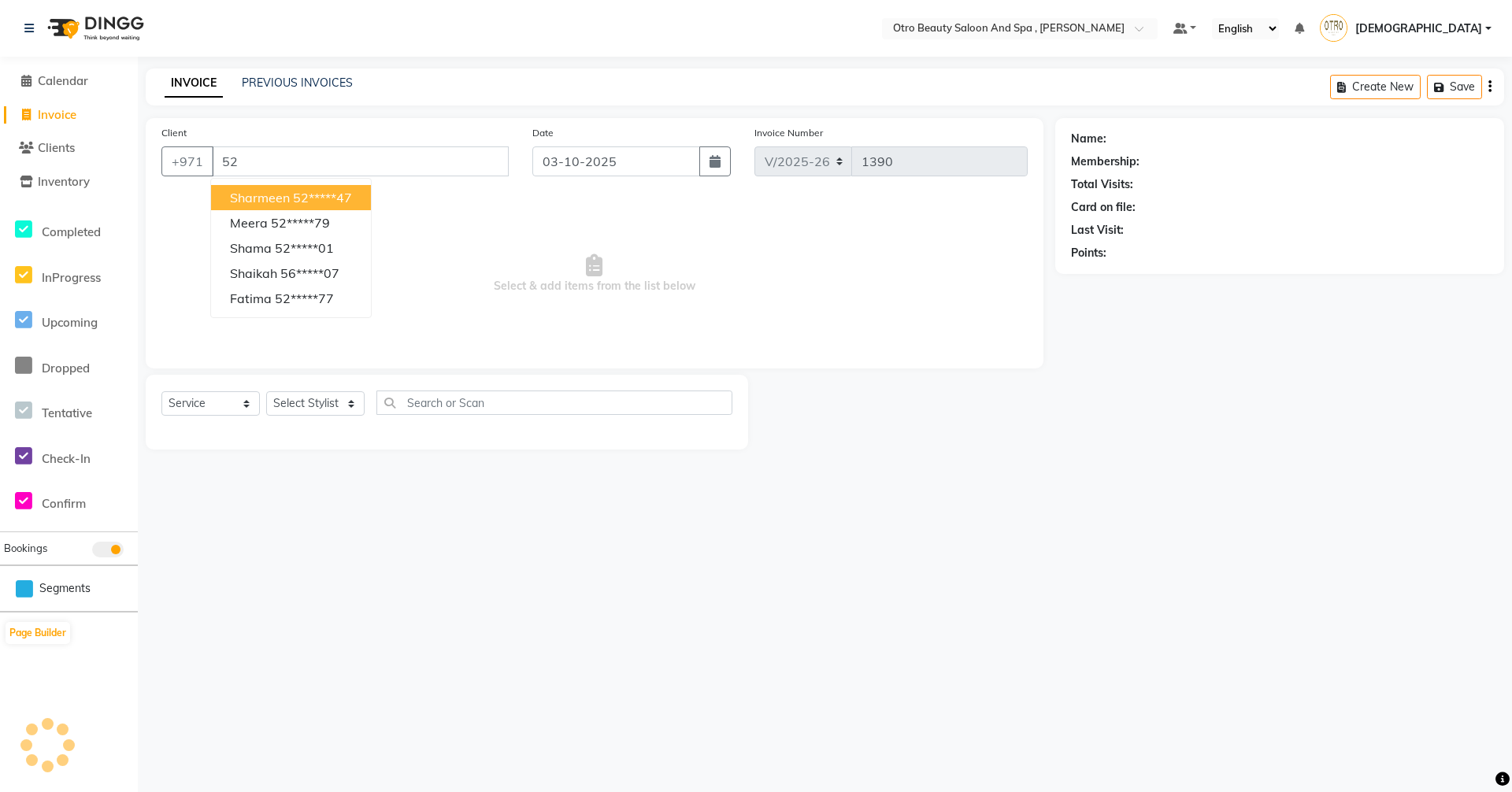
type input "5"
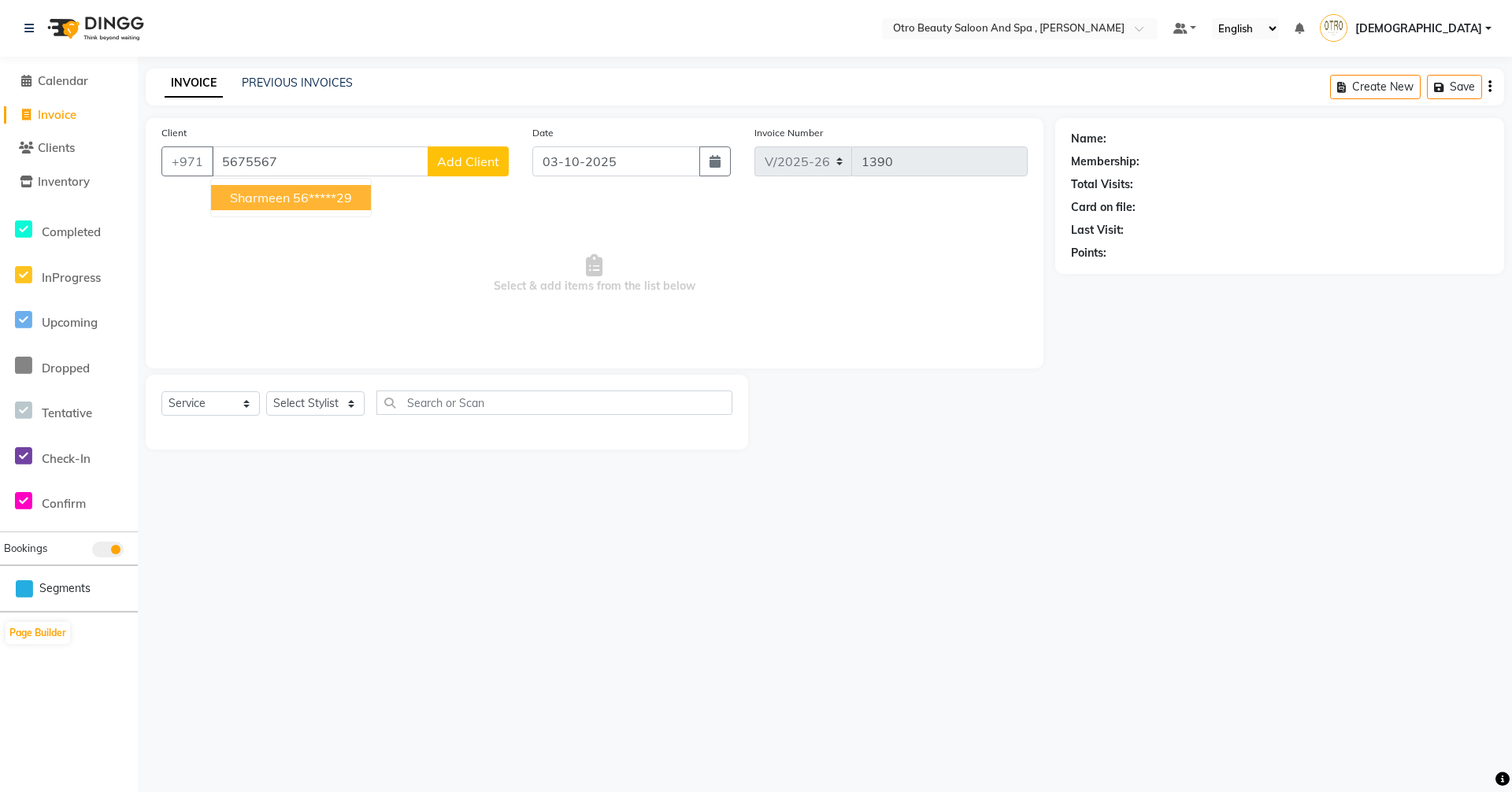
click at [237, 194] on span "Sharmeen" at bounding box center [259, 198] width 60 height 16
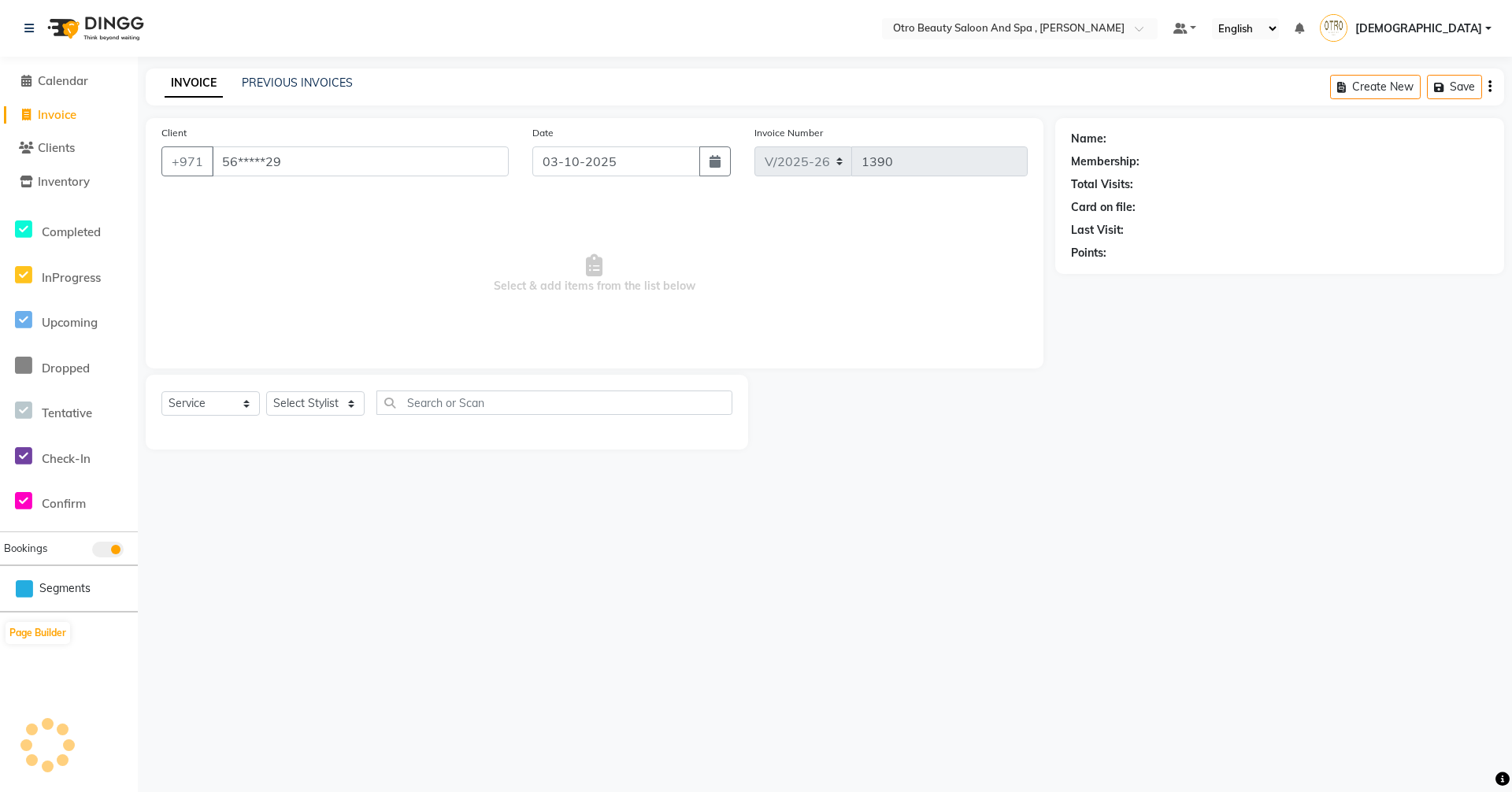
type input "56*****29"
click at [1479, 138] on icon at bounding box center [1476, 139] width 11 height 11
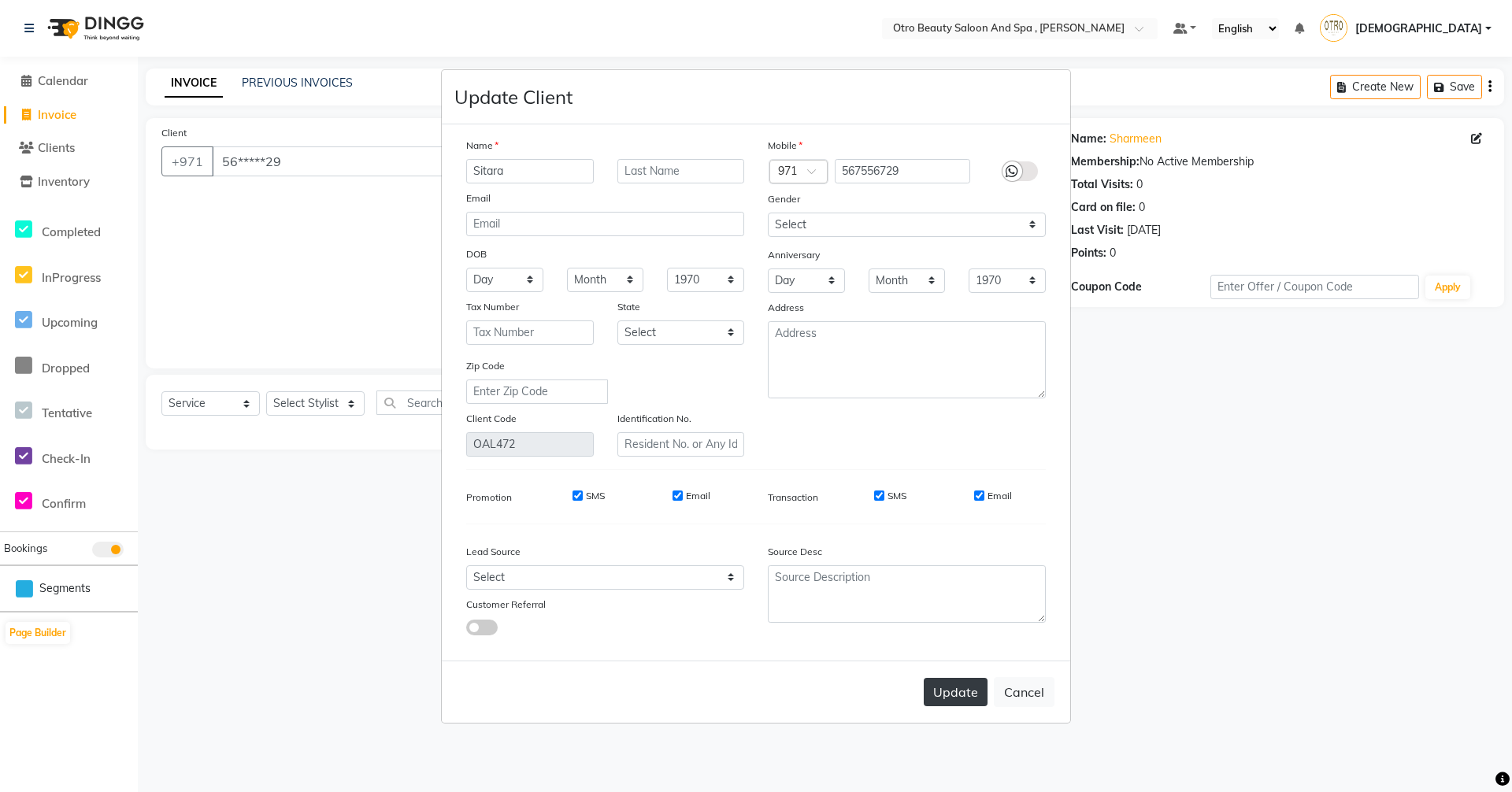
type input "Sitara"
click at [946, 697] on button "Update" at bounding box center [955, 692] width 64 height 29
click at [521, 170] on input "Sitara" at bounding box center [530, 171] width 128 height 25
select select
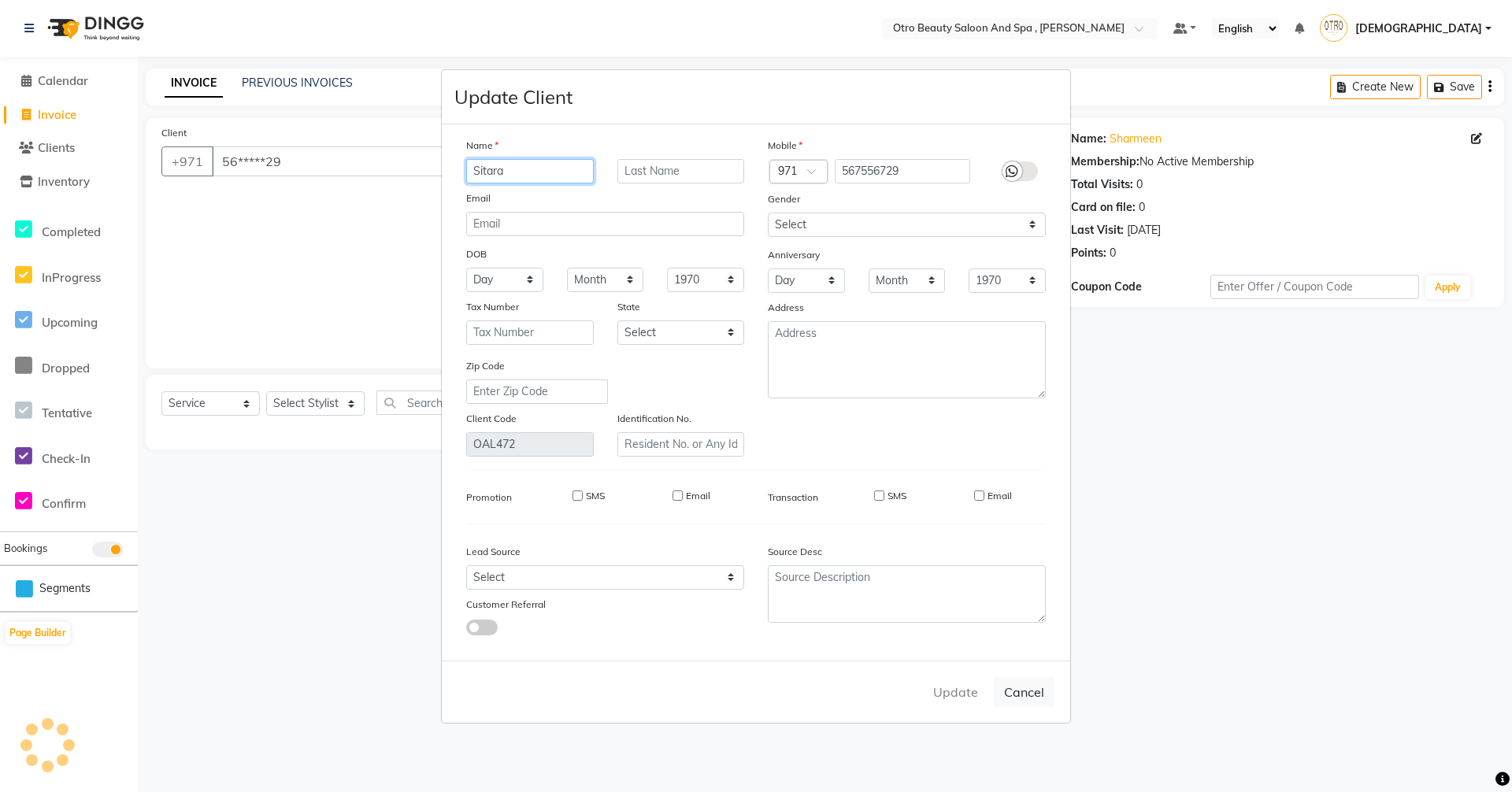
select select
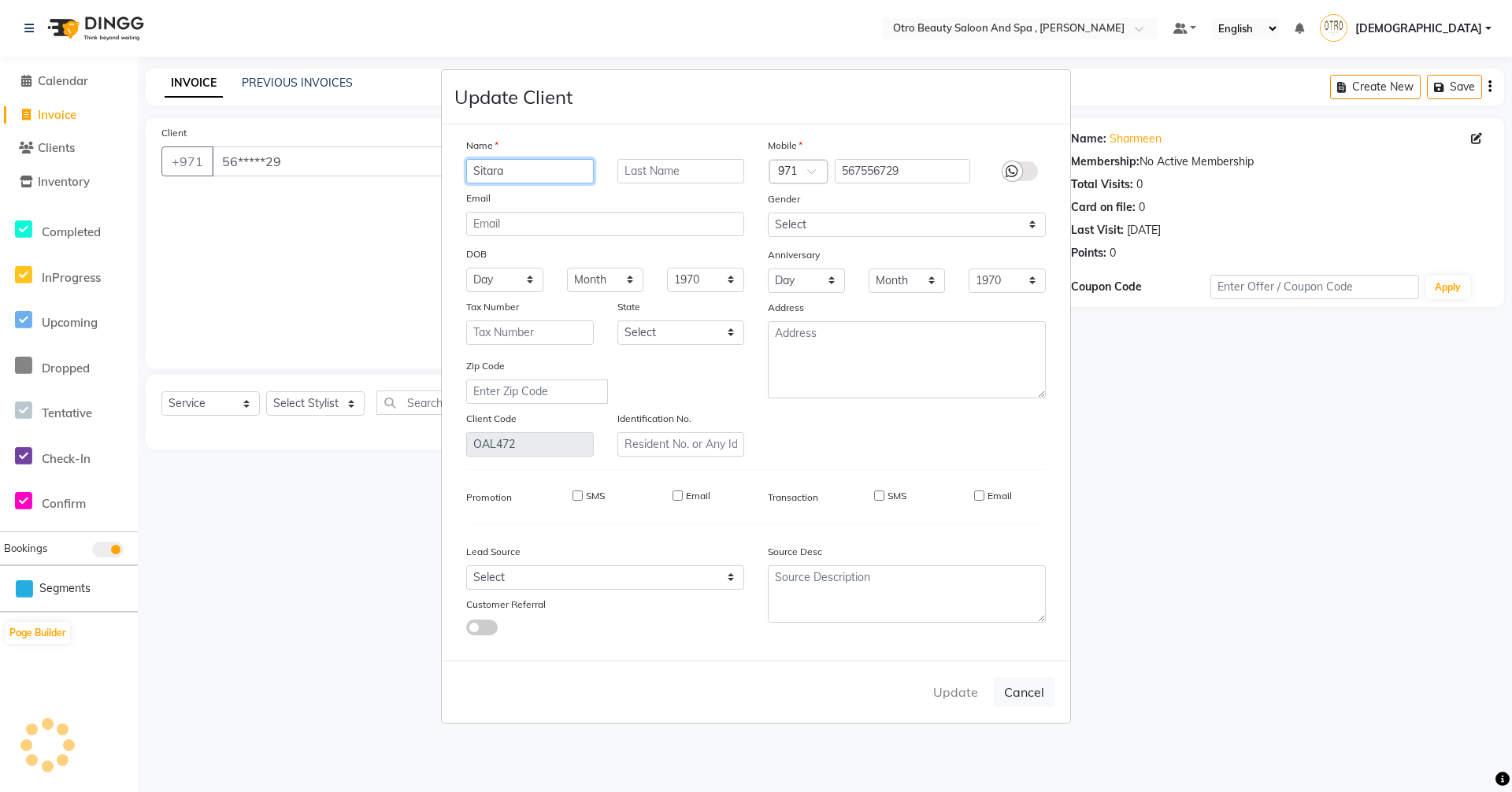
checkbox input "false"
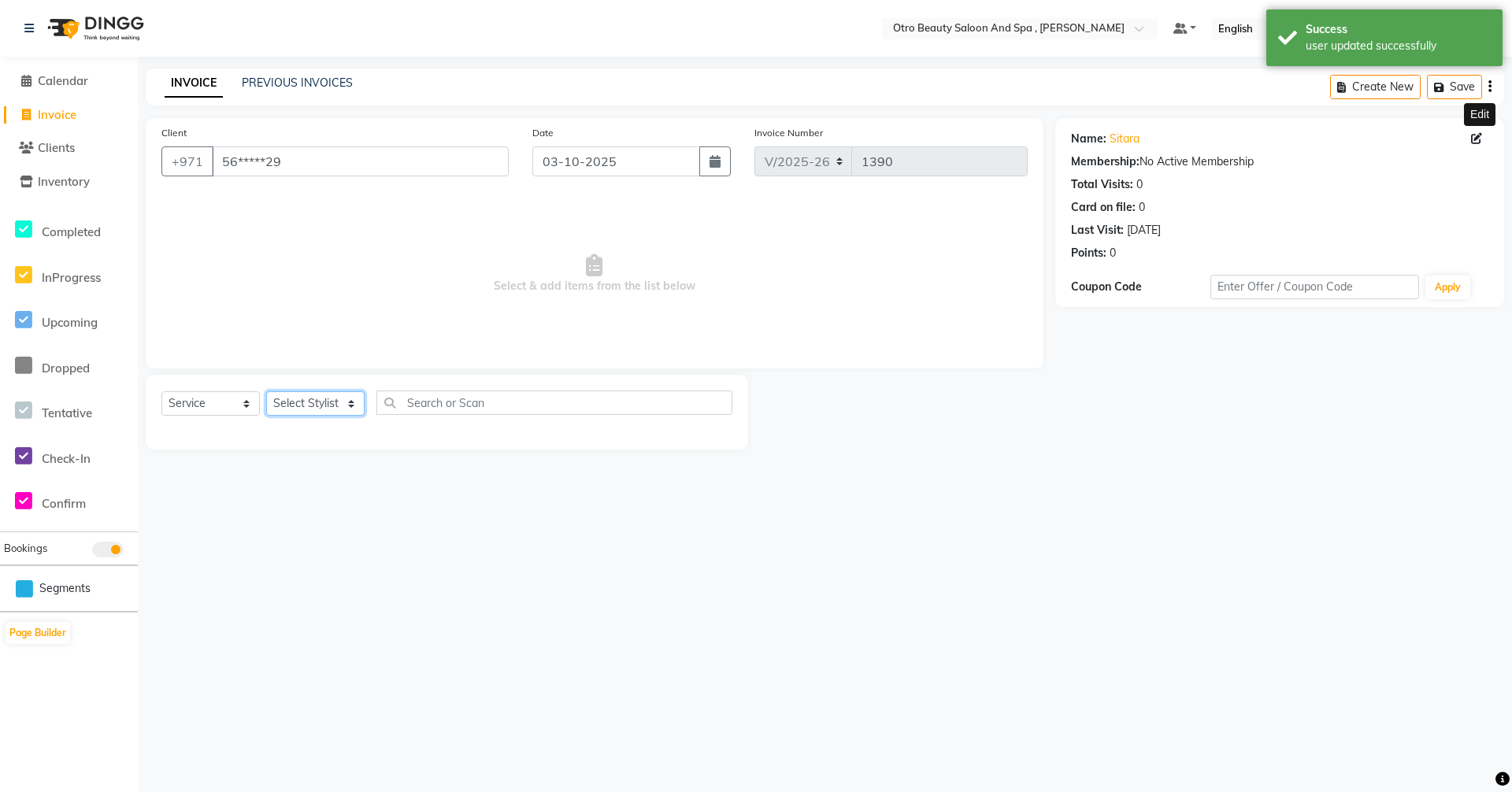
click at [355, 408] on select "Select Stylist [PERSON_NAME] [PERSON_NAME] Hera Karuna [PERSON_NAME] Mamita [PE…" at bounding box center [315, 404] width 98 height 25
select select "86184"
click at [266, 392] on select "Select Stylist [PERSON_NAME] [PERSON_NAME] Hera Karuna [PERSON_NAME] Mamita [PE…" at bounding box center [315, 404] width 98 height 25
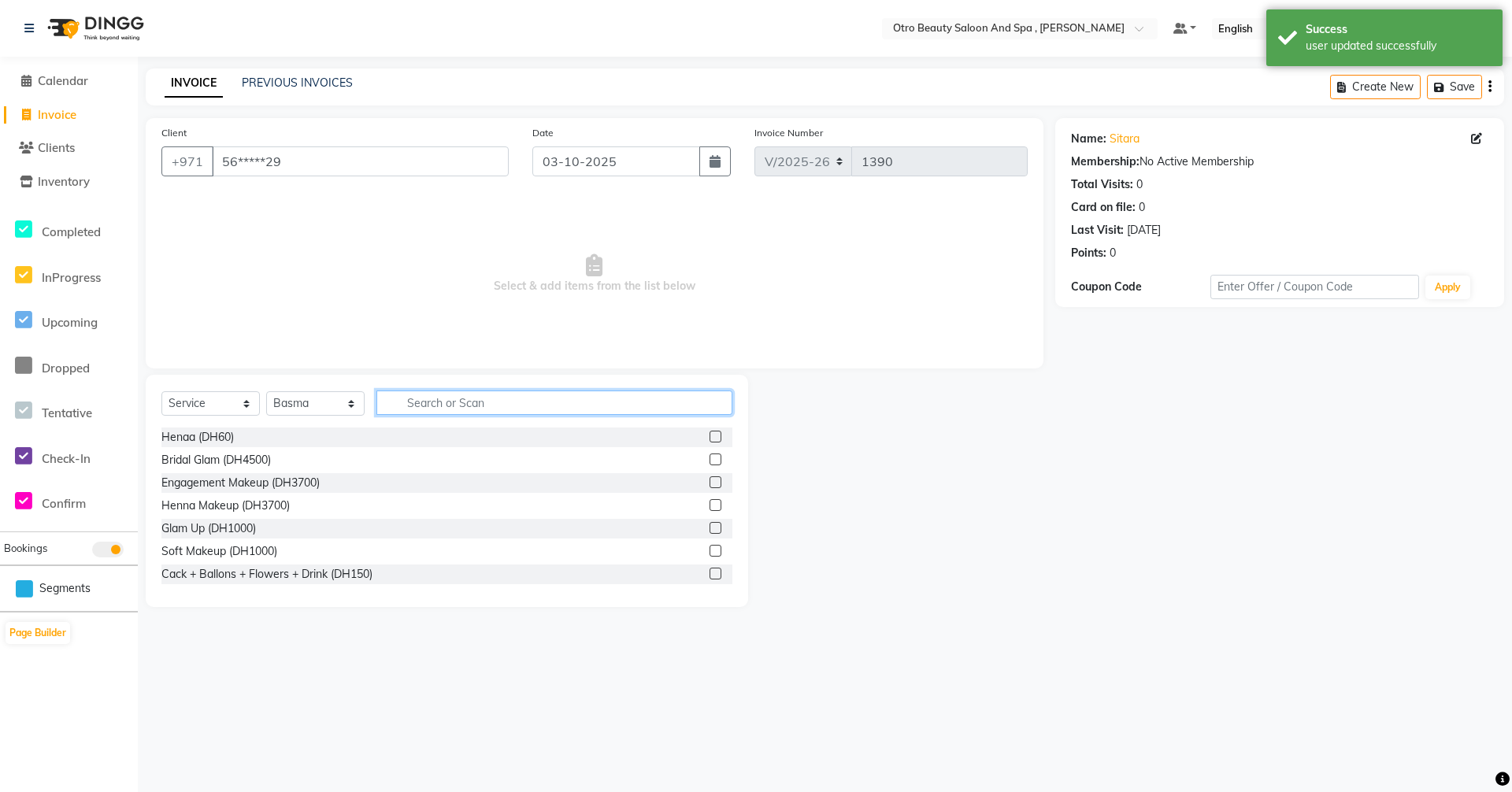
click at [468, 396] on input "text" at bounding box center [554, 403] width 356 height 25
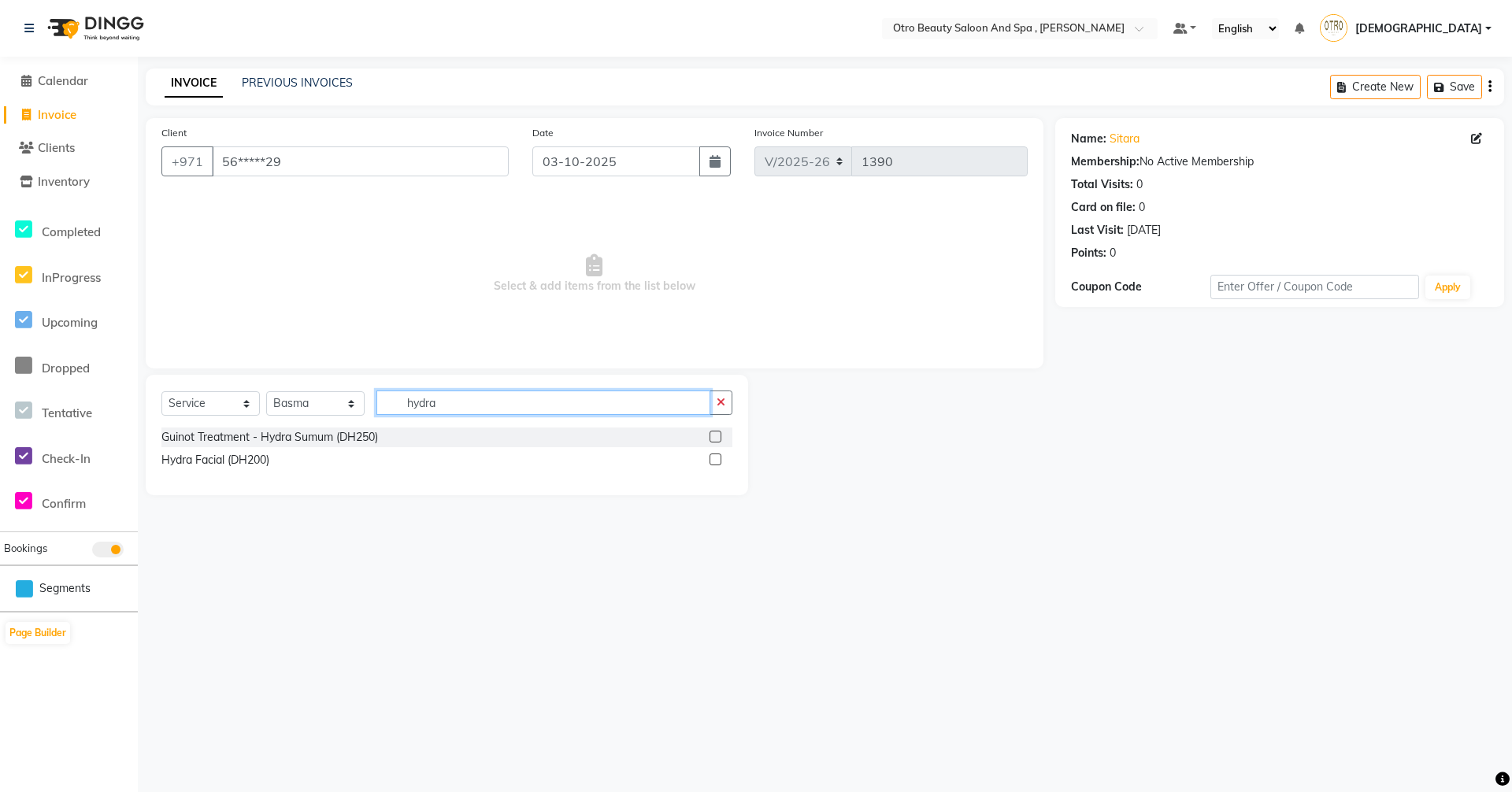
type input "hydra"
click at [717, 461] on label at bounding box center [715, 459] width 12 height 12
click at [717, 461] on input "checkbox" at bounding box center [715, 460] width 10 height 10
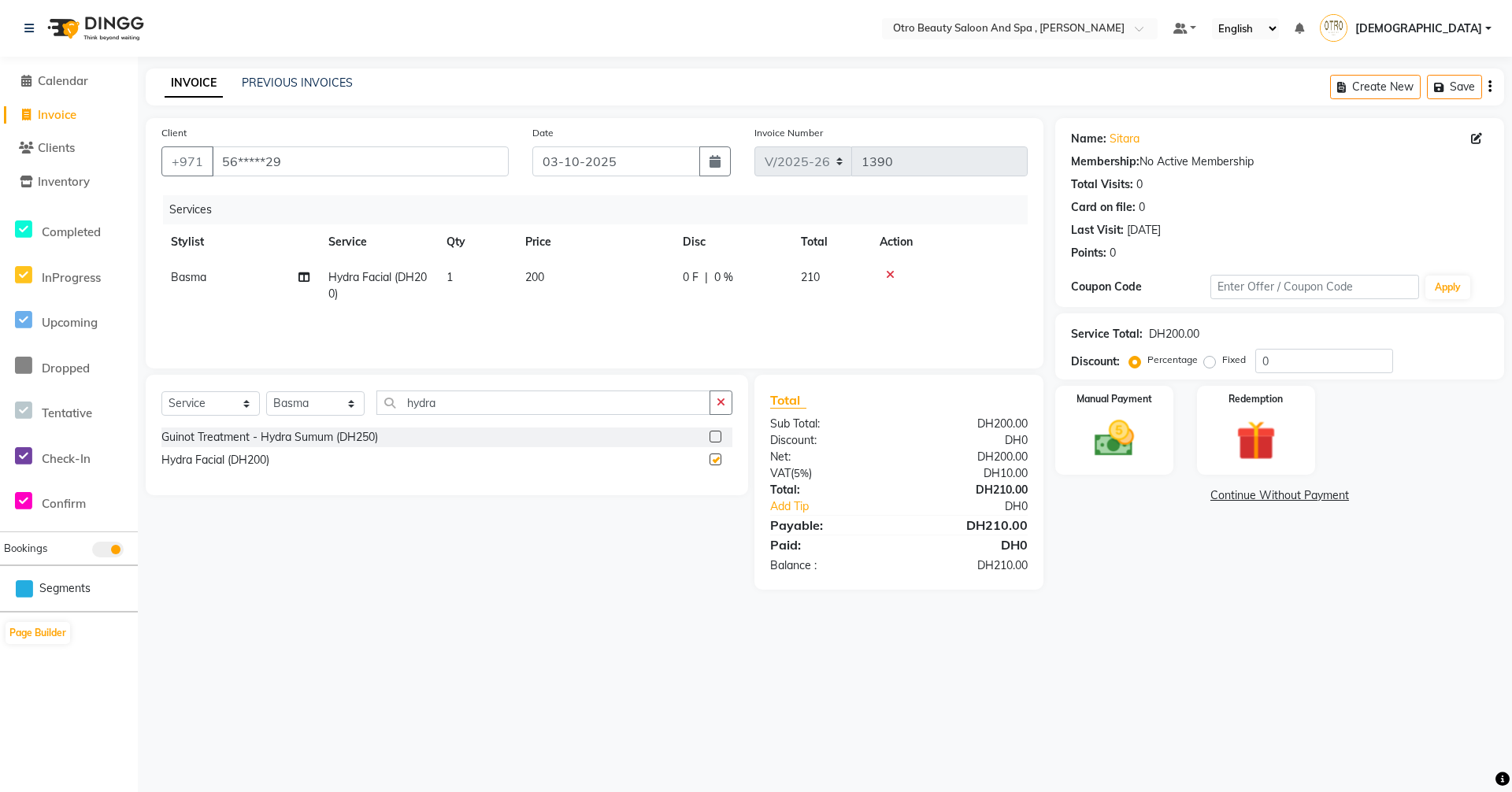
checkbox input "false"
click at [349, 406] on select "Select Stylist [PERSON_NAME] [PERSON_NAME] Hera Karuna [PERSON_NAME] Mamita [PE…" at bounding box center [315, 404] width 98 height 25
select select "86568"
click at [266, 392] on select "Select Stylist [PERSON_NAME] [PERSON_NAME] Hera Karuna [PERSON_NAME] Mamita [PE…" at bounding box center [315, 404] width 98 height 25
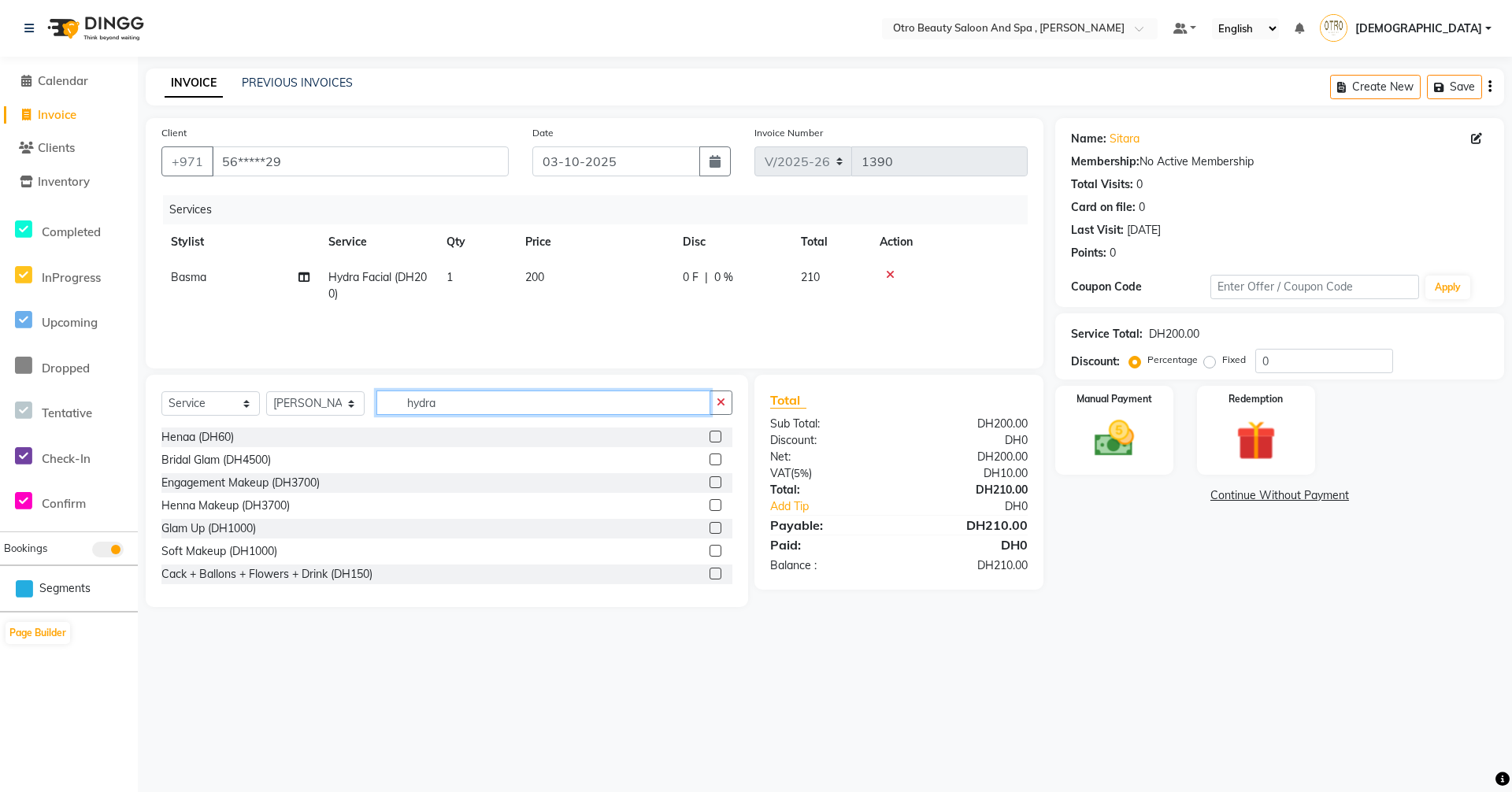
click at [492, 400] on input "hydra" at bounding box center [543, 403] width 334 height 25
type input "h"
type input "eye"
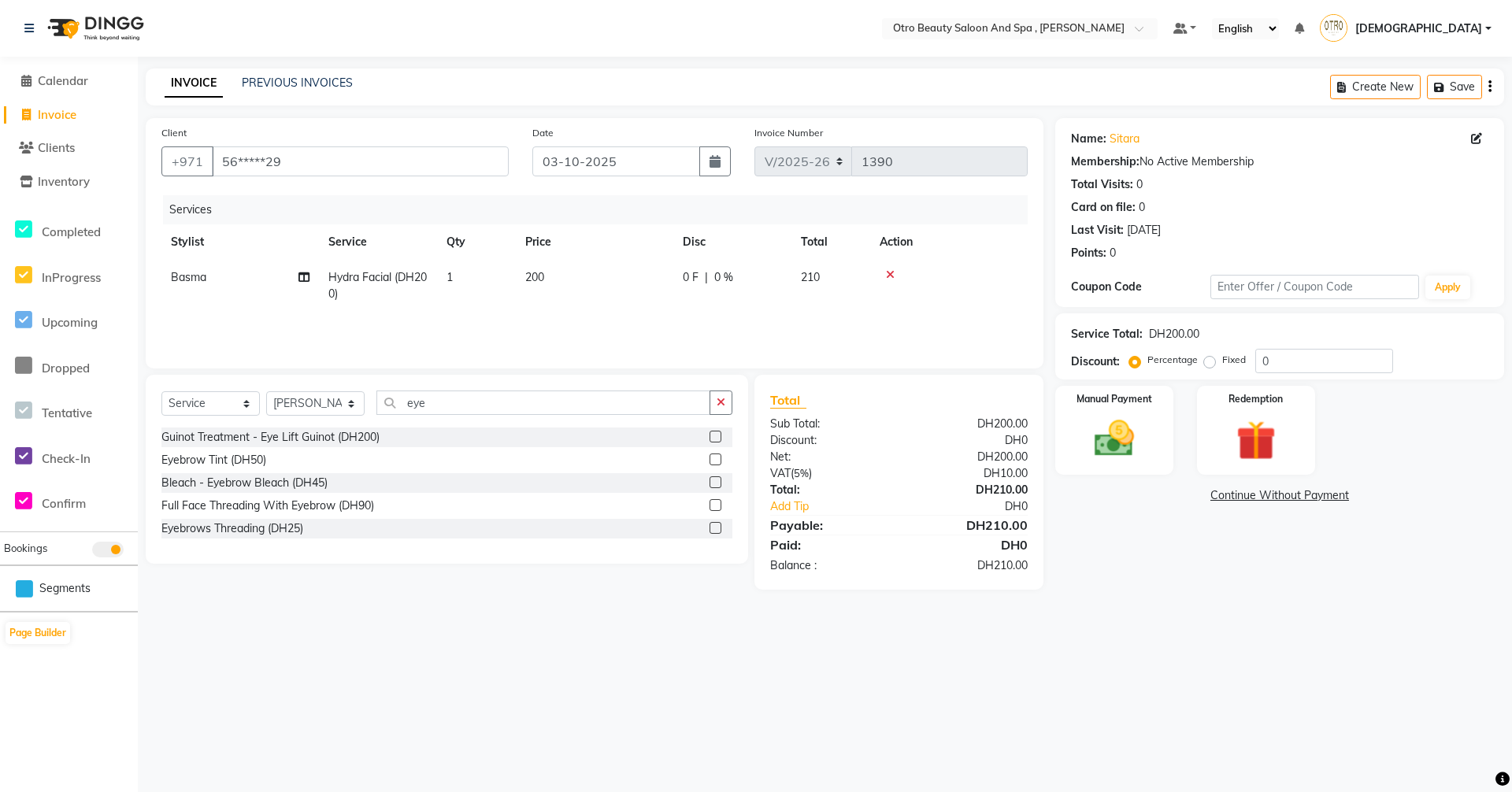
click at [718, 528] on label at bounding box center [715, 528] width 12 height 12
click at [718, 528] on input "checkbox" at bounding box center [715, 529] width 10 height 10
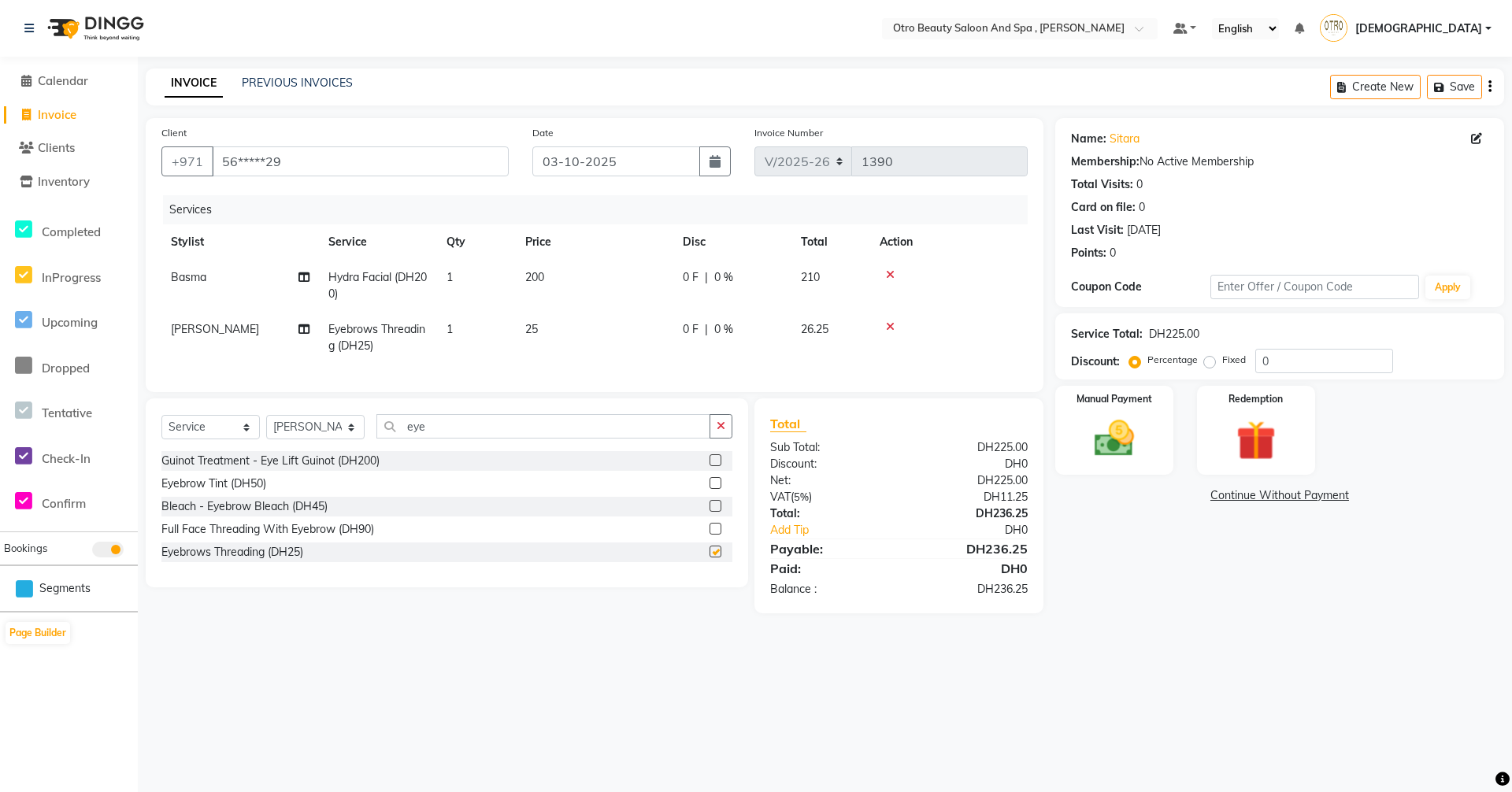
checkbox input "false"
click at [476, 439] on input "eye" at bounding box center [543, 426] width 334 height 25
type input "e"
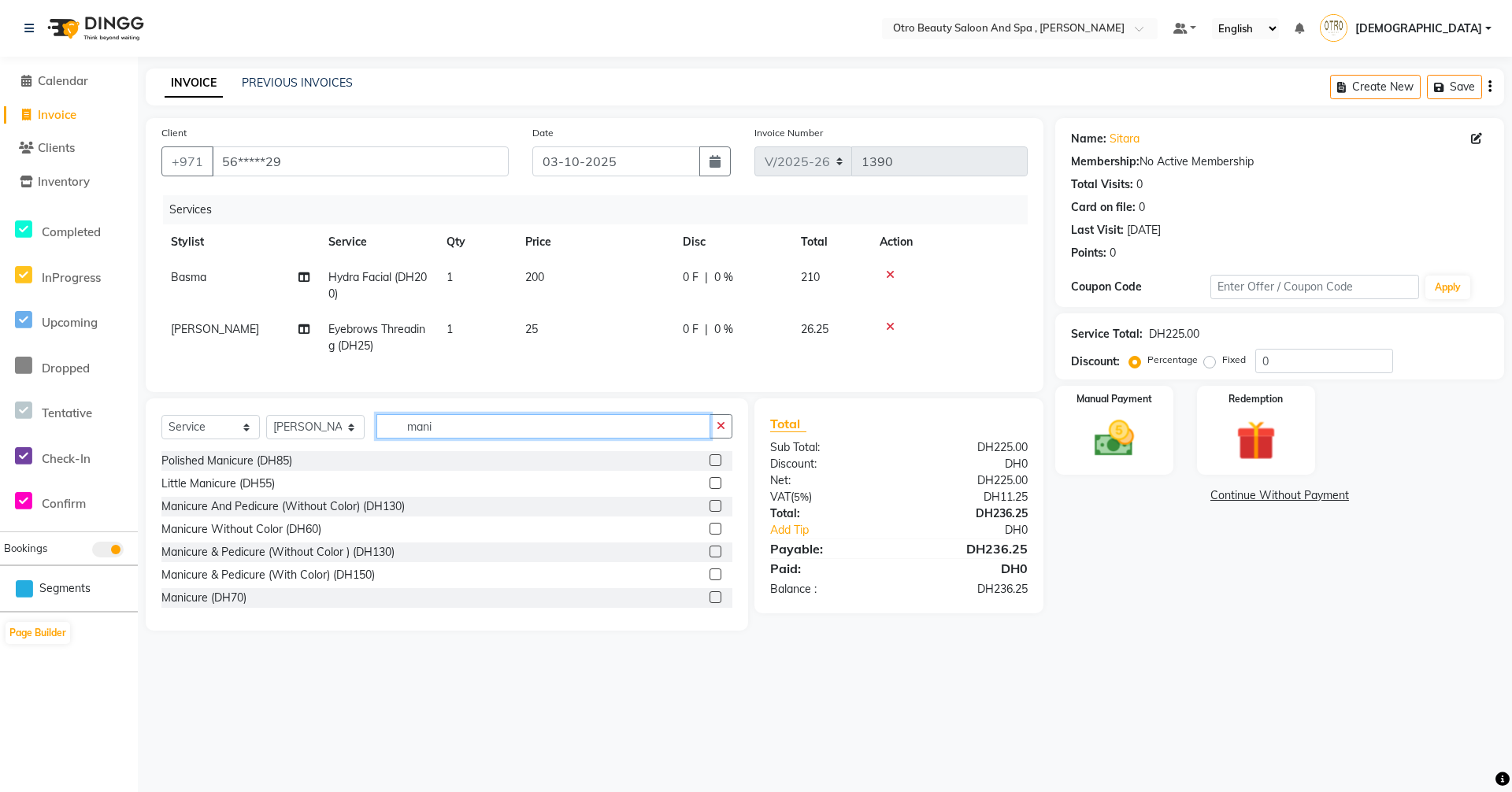
type input "mani"
click at [710, 558] on label at bounding box center [715, 551] width 12 height 12
click at [710, 558] on input "checkbox" at bounding box center [715, 552] width 10 height 10
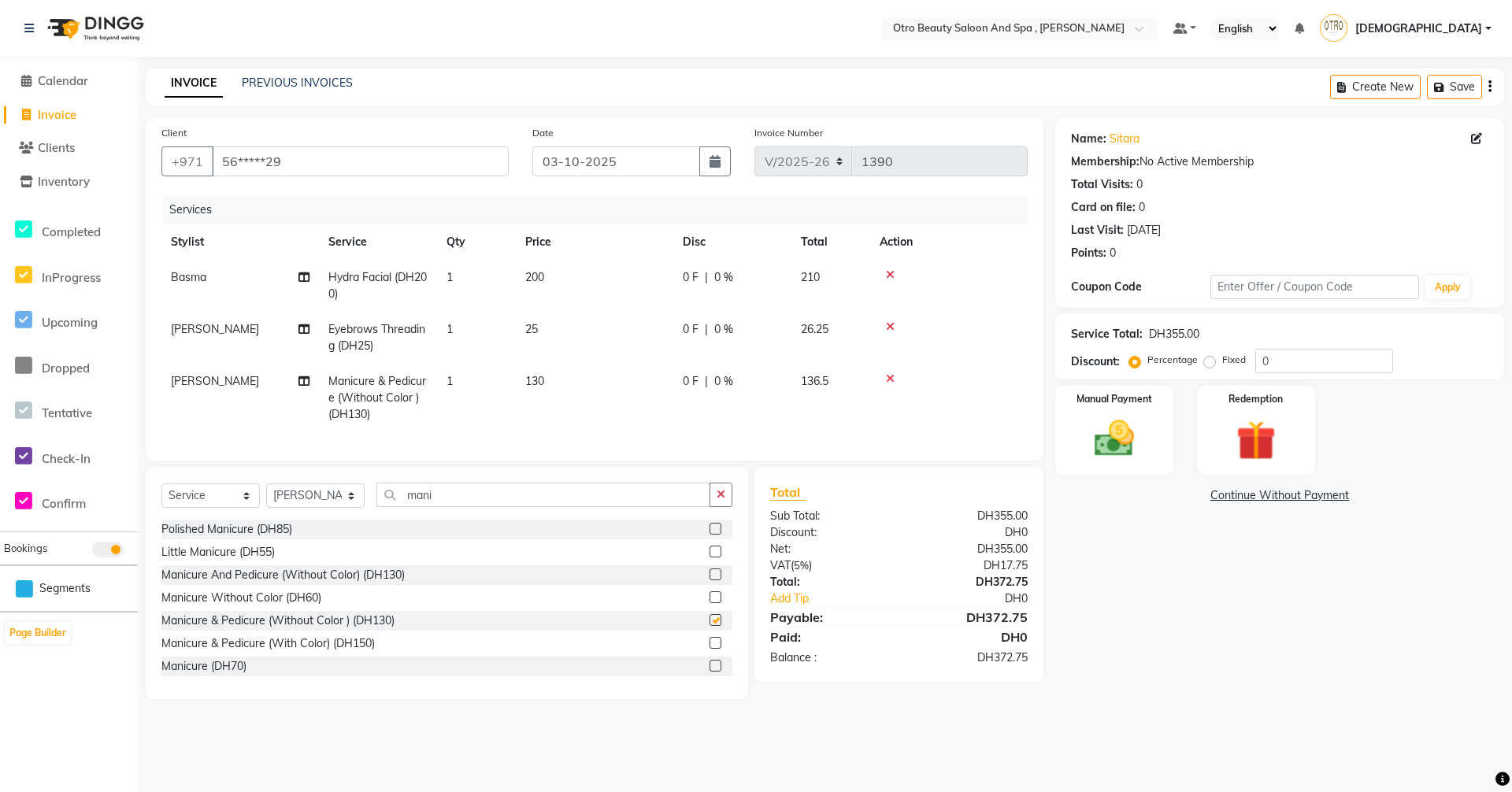
checkbox input "false"
click at [303, 380] on icon at bounding box center [304, 381] width 11 height 11
select select "86568"
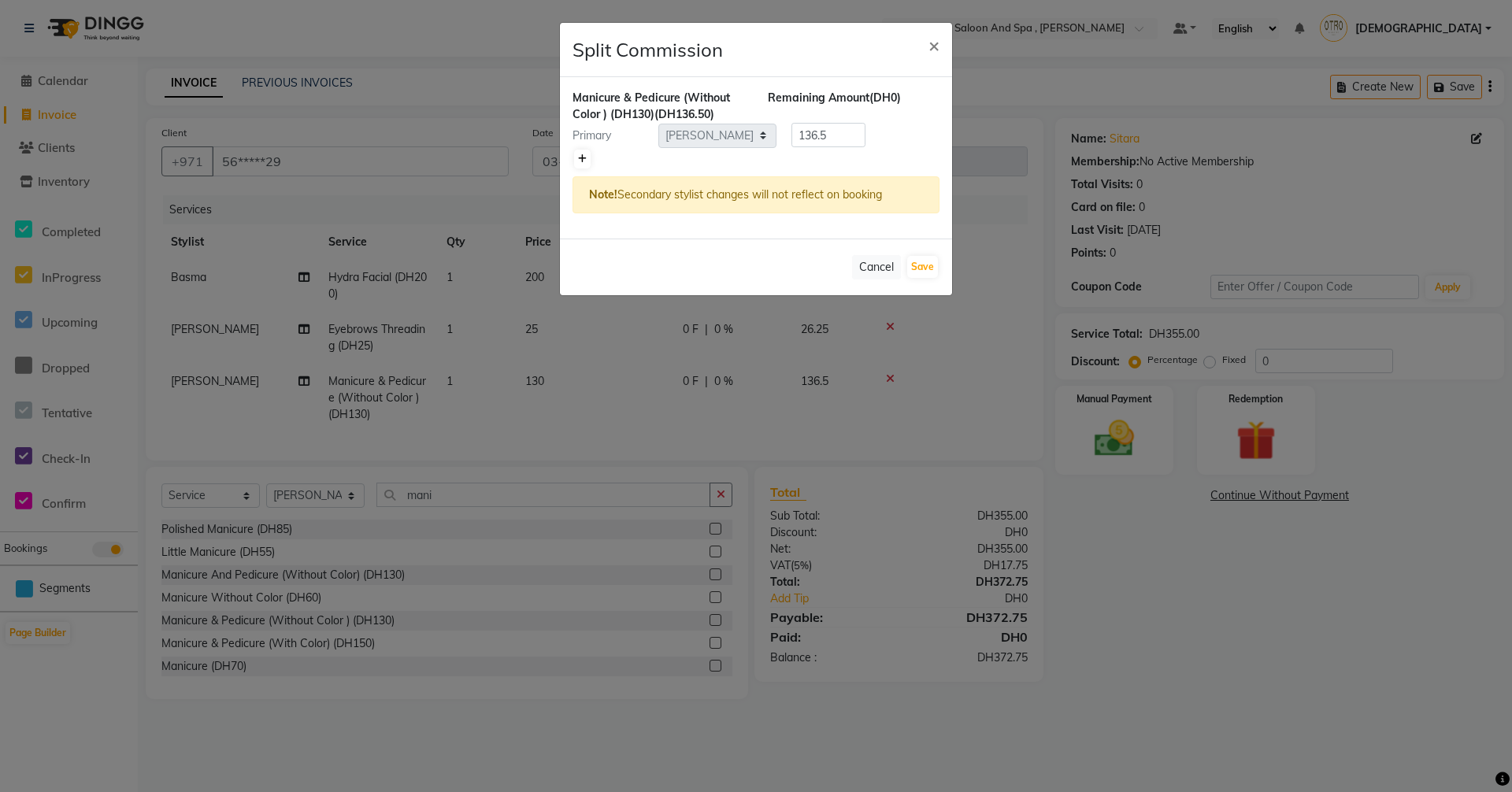
click at [586, 162] on icon at bounding box center [582, 160] width 9 height 10
type input "68.25"
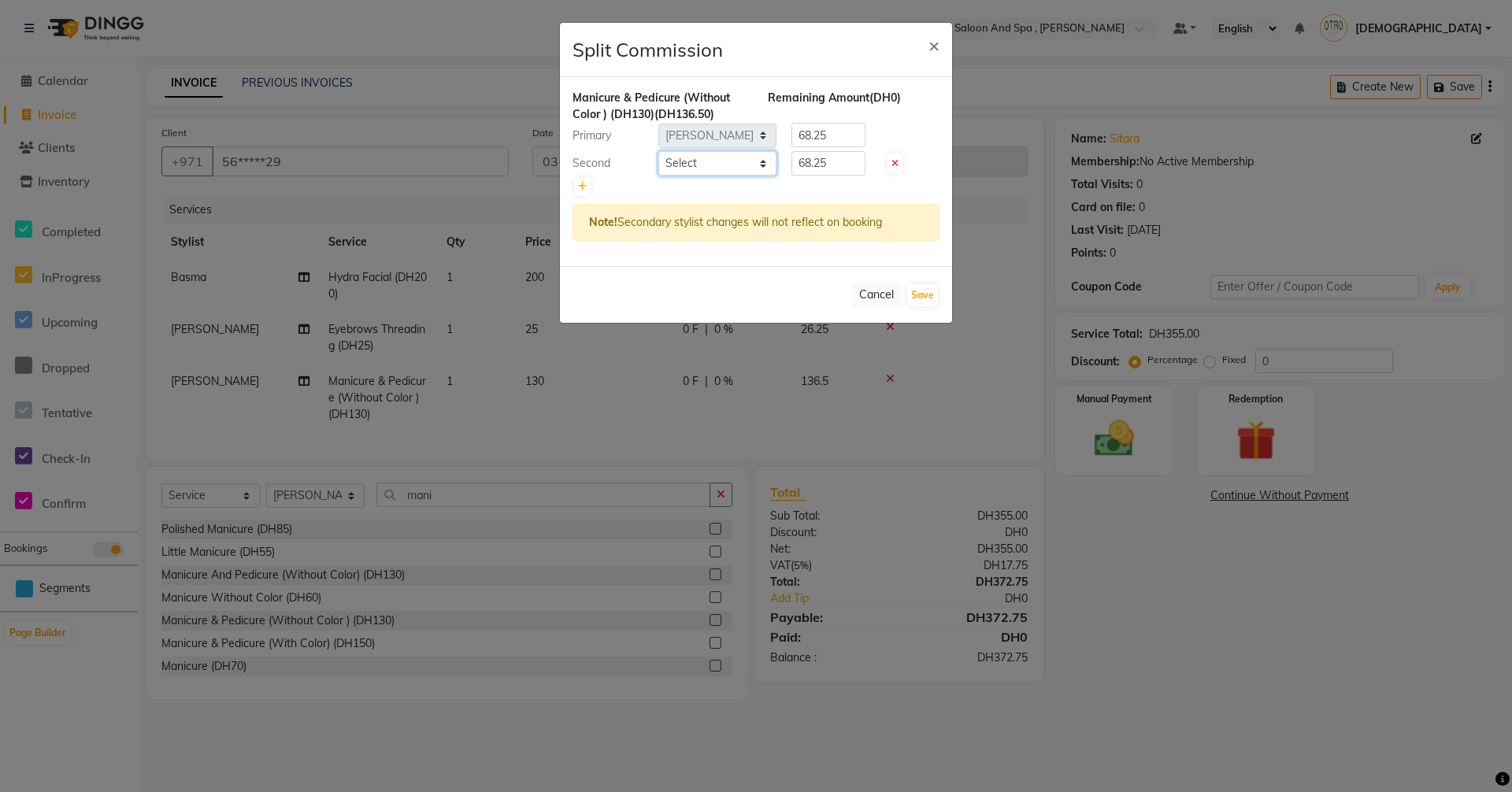
click at [768, 167] on select "Select [PERSON_NAME] [PERSON_NAME] Hera Karuna [PERSON_NAME] Mamita [PERSON_NAM…" at bounding box center [717, 164] width 118 height 25
select select "87851"
click at [658, 152] on select "Select [PERSON_NAME] [PERSON_NAME] Hera Karuna [PERSON_NAME] Mamita [PERSON_NAM…" at bounding box center [717, 164] width 118 height 25
click at [916, 297] on button "Save" at bounding box center [922, 295] width 31 height 22
select select "Select"
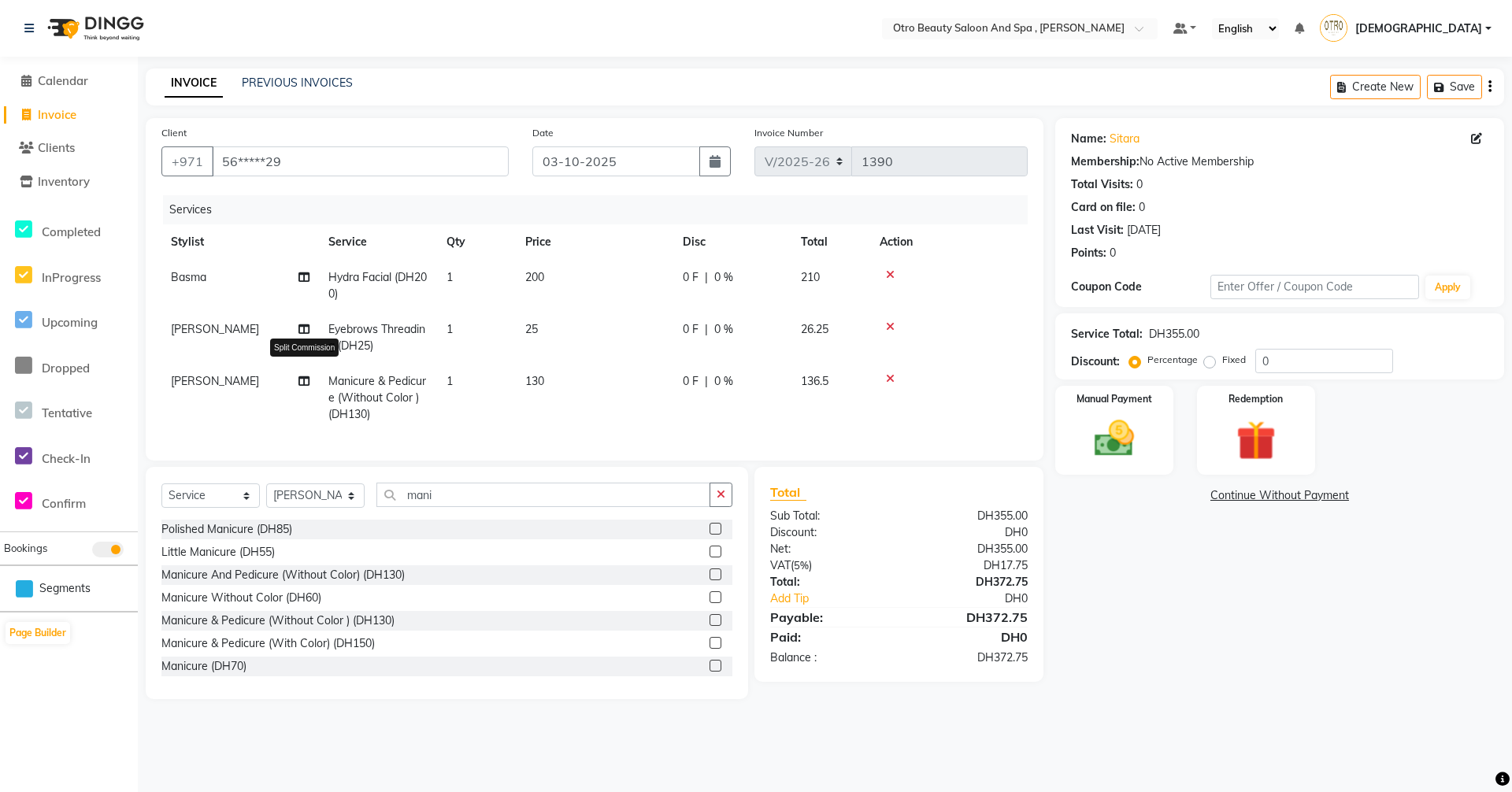
click at [300, 378] on icon at bounding box center [304, 381] width 11 height 11
select select "86568"
select select "87851"
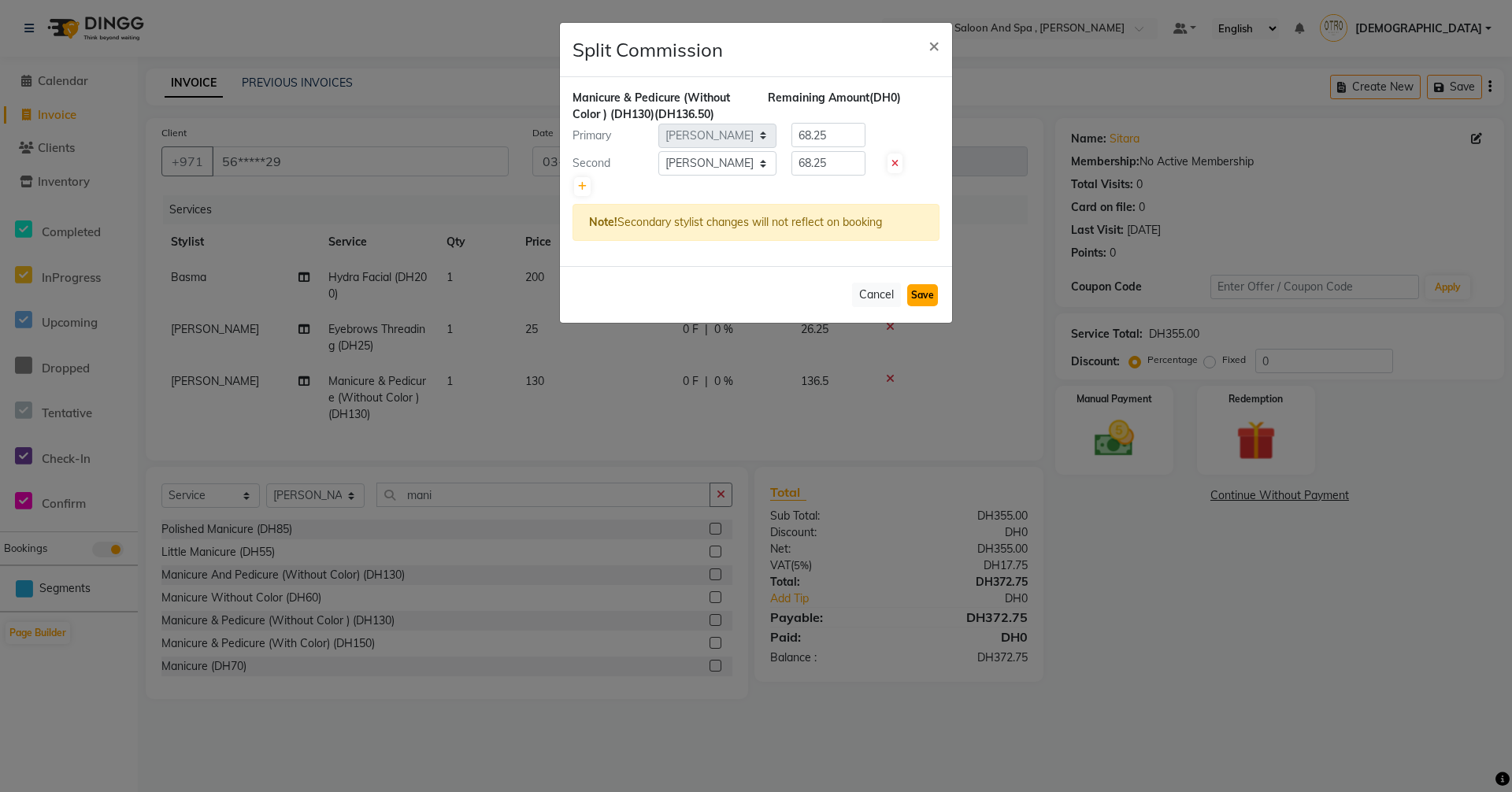
click at [935, 295] on button "Save" at bounding box center [922, 295] width 31 height 22
select select "Select"
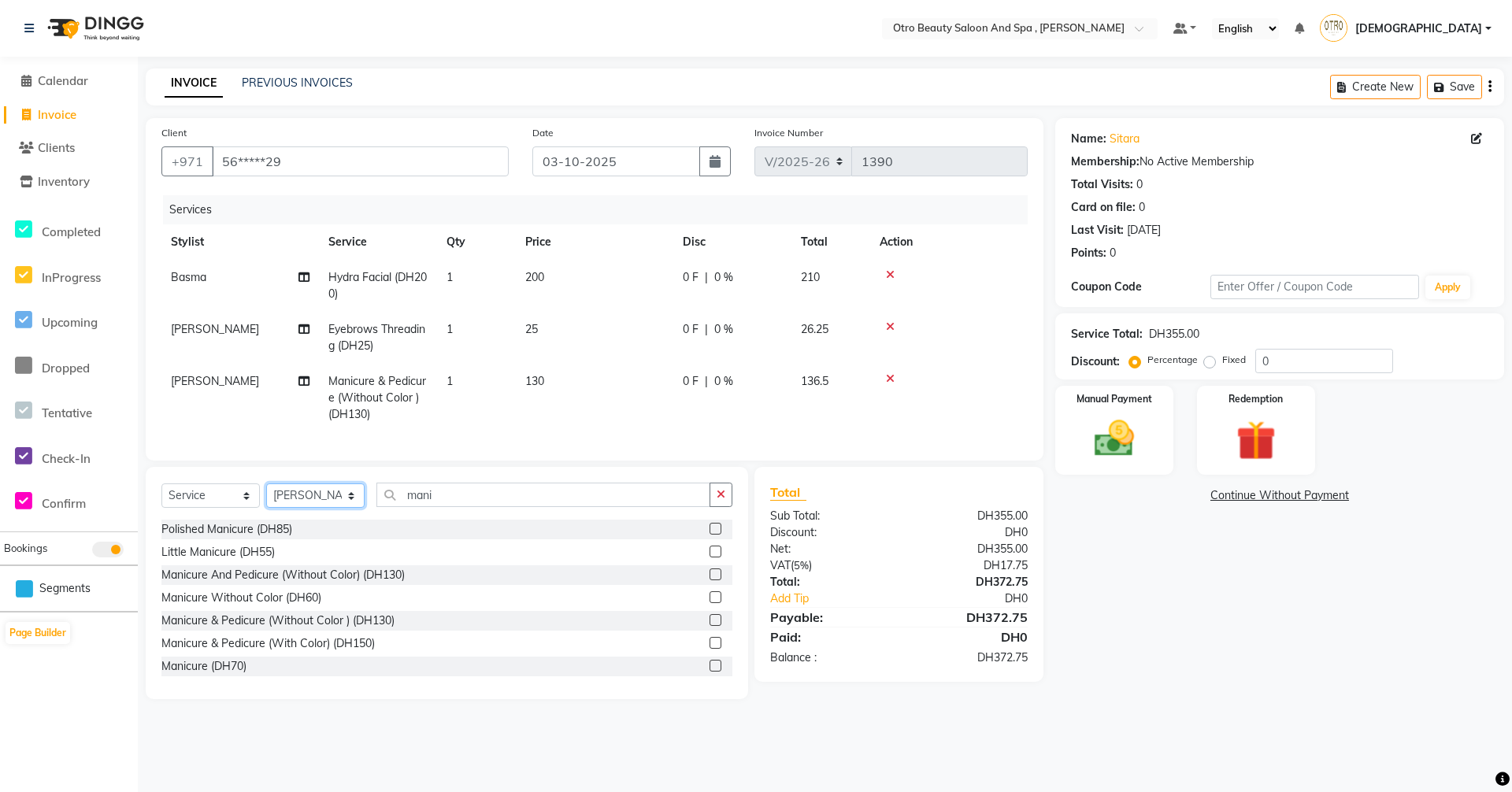
click at [352, 508] on select "Select Stylist [PERSON_NAME] [PERSON_NAME] Hera Karuna [PERSON_NAME] Mamita [PE…" at bounding box center [315, 495] width 98 height 25
select select "86535"
click at [266, 495] on select "Select Stylist [PERSON_NAME] [PERSON_NAME] Hera Karuna [PERSON_NAME] Mamita [PE…" at bounding box center [315, 495] width 98 height 25
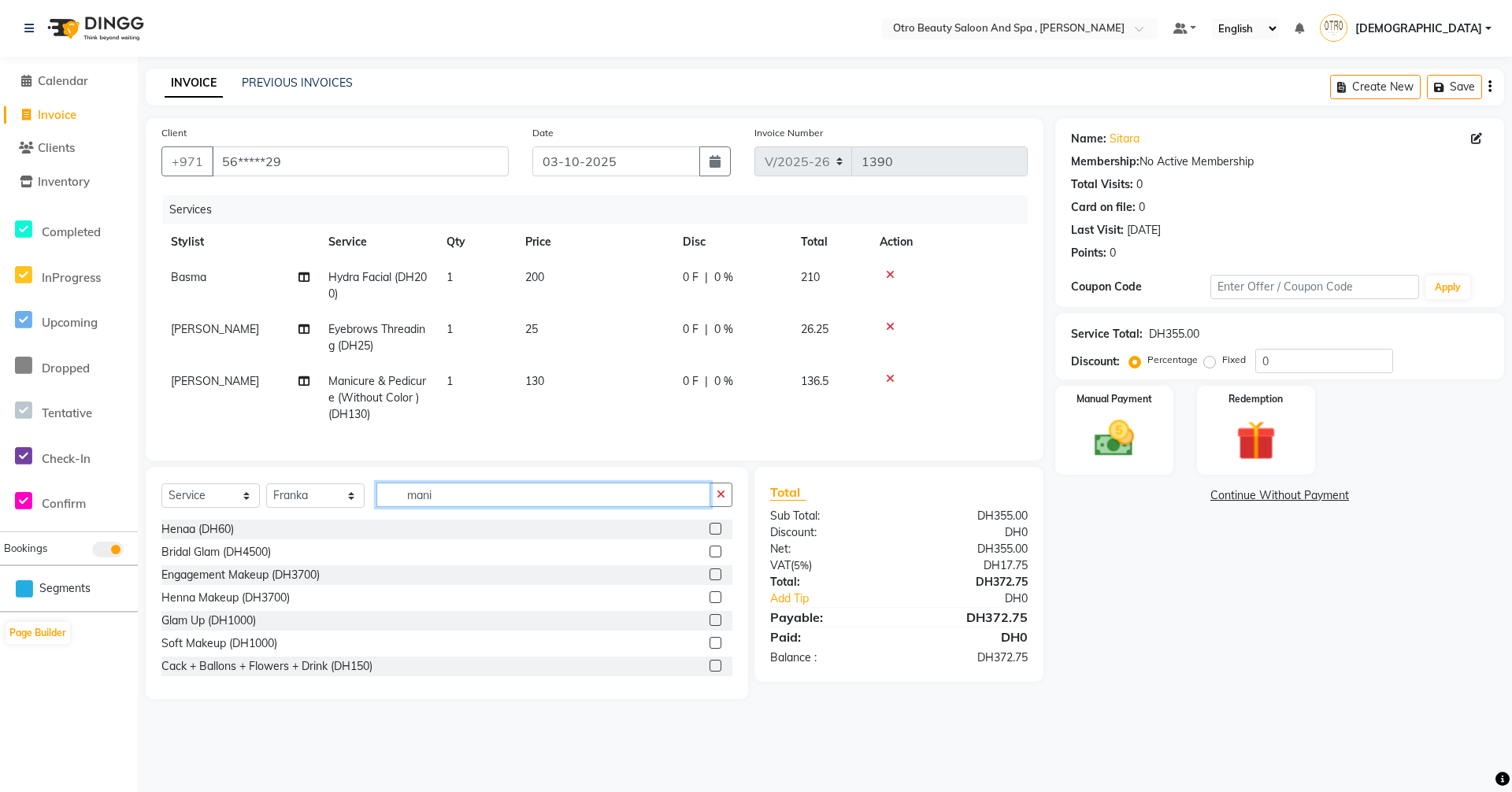
click at [440, 504] on input "mani" at bounding box center [543, 495] width 334 height 25
type input "m"
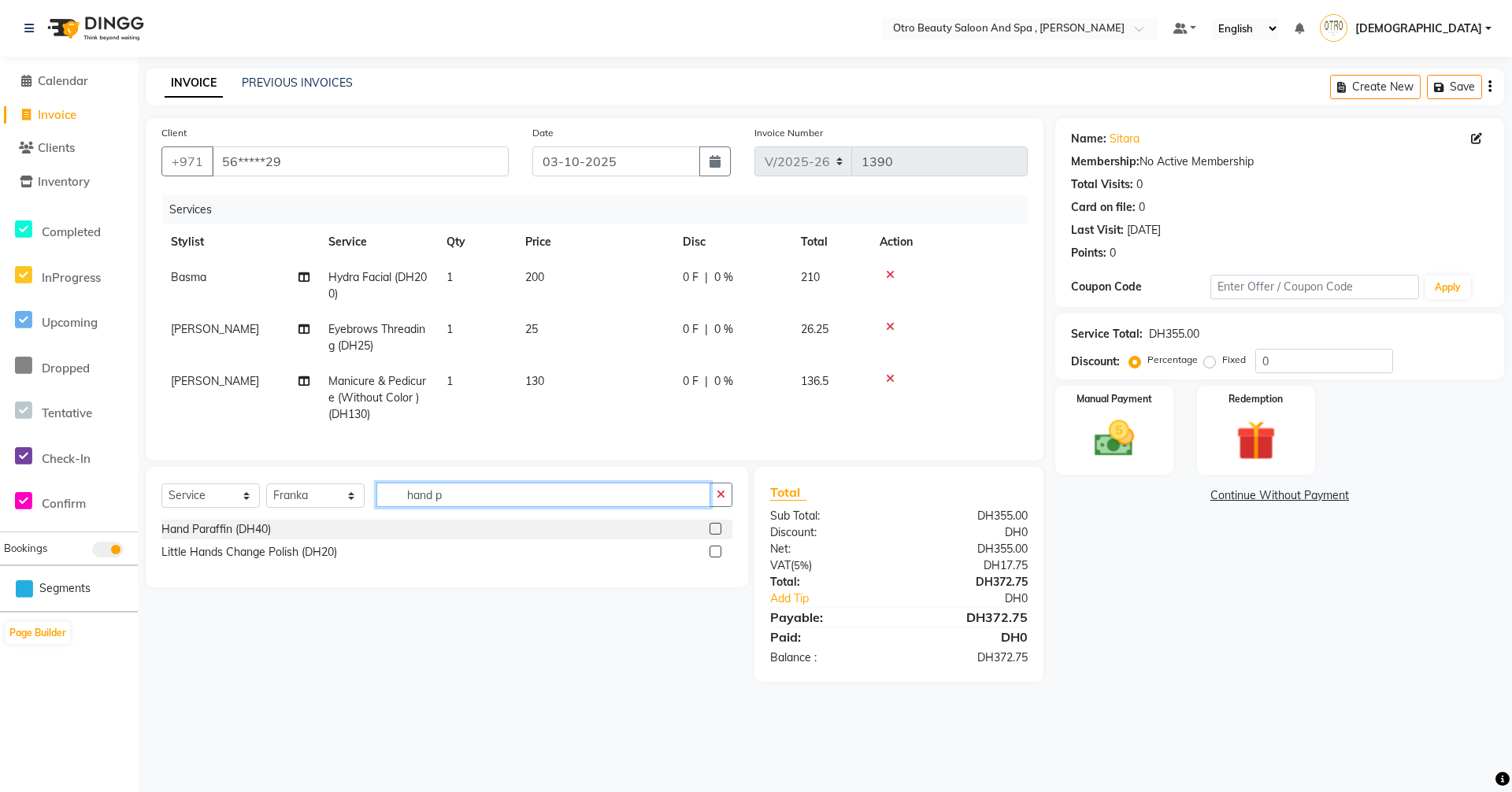
type input "hand p"
click at [711, 534] on label at bounding box center [715, 529] width 12 height 12
click at [711, 534] on input "checkbox" at bounding box center [715, 530] width 10 height 10
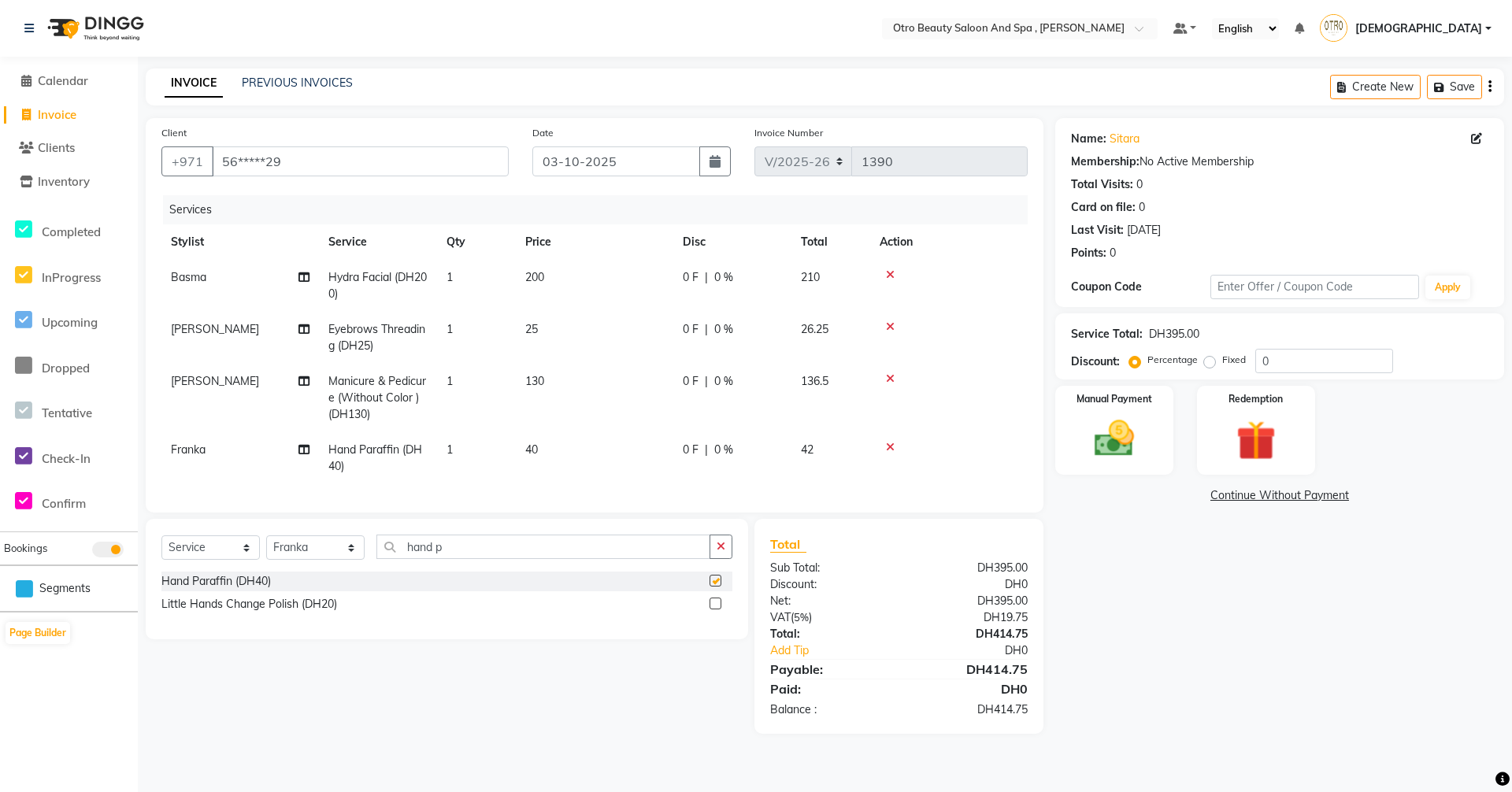
checkbox input "false"
click at [430, 559] on input "hand p" at bounding box center [543, 546] width 334 height 25
type input "feet p"
click at [718, 587] on label at bounding box center [715, 581] width 12 height 12
click at [718, 587] on input "checkbox" at bounding box center [715, 581] width 10 height 10
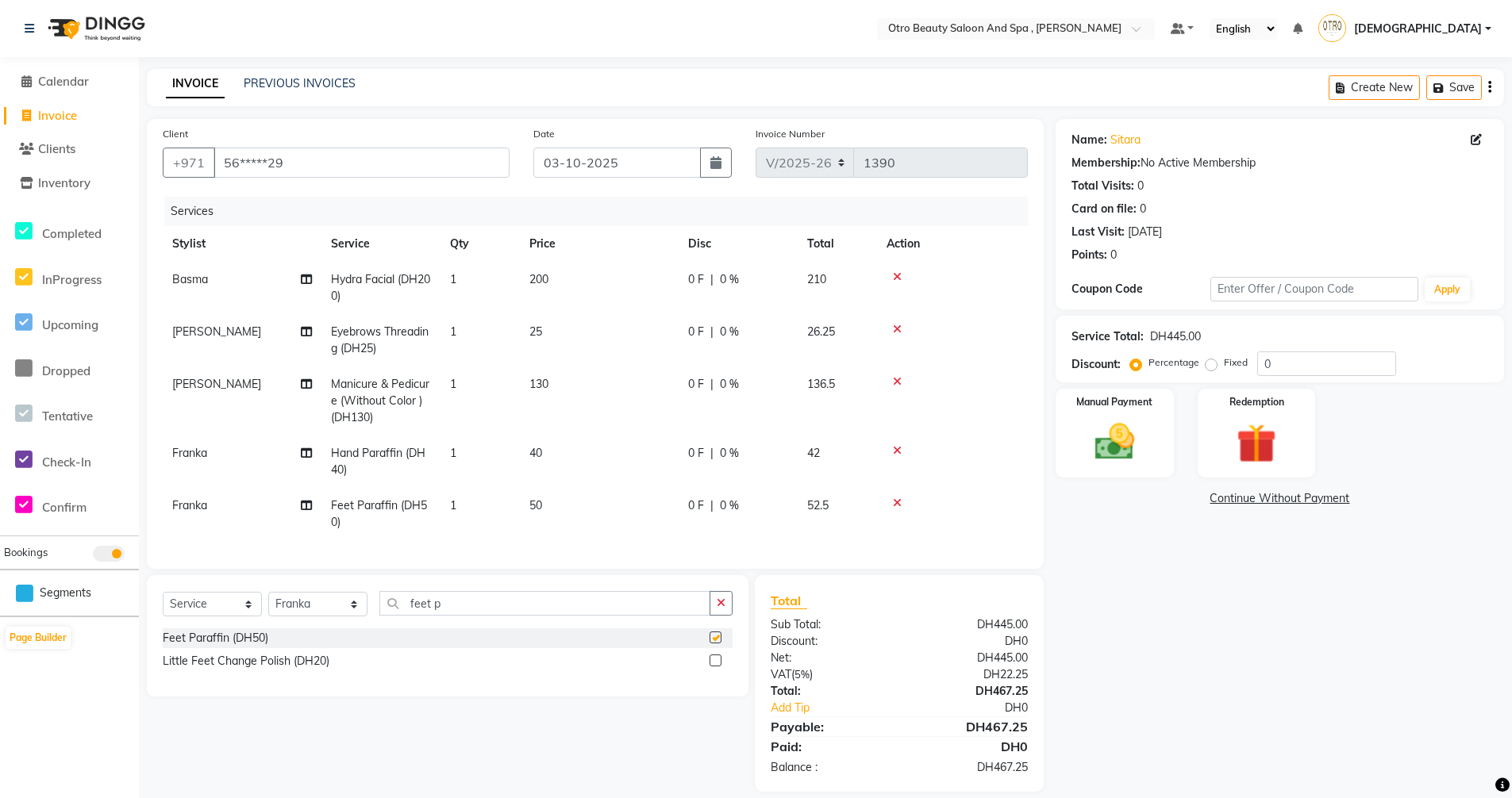
checkbox input "false"
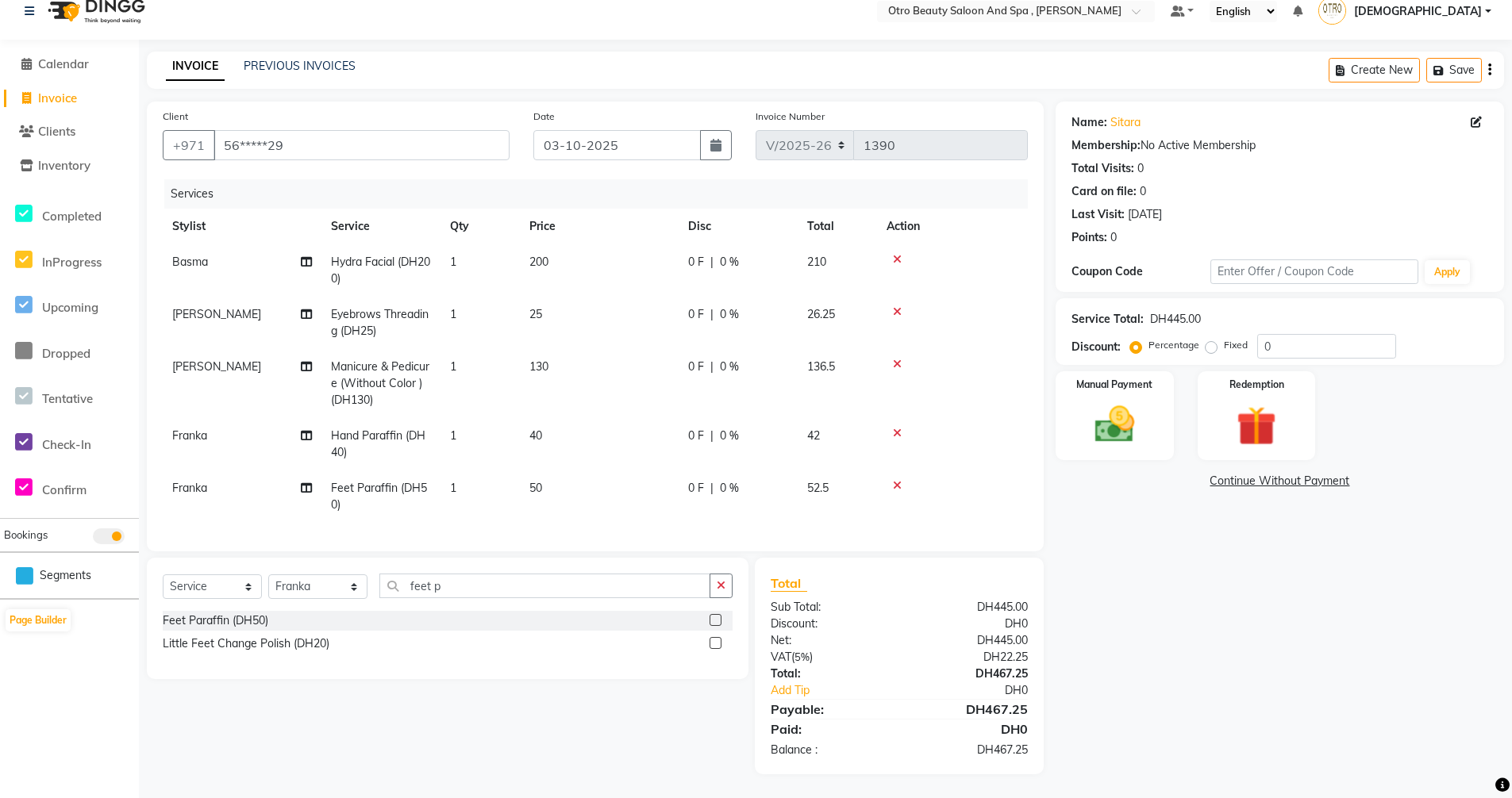
scroll to position [30, 0]
click at [1137, 388] on div "Manual Payment" at bounding box center [1114, 416] width 123 height 93
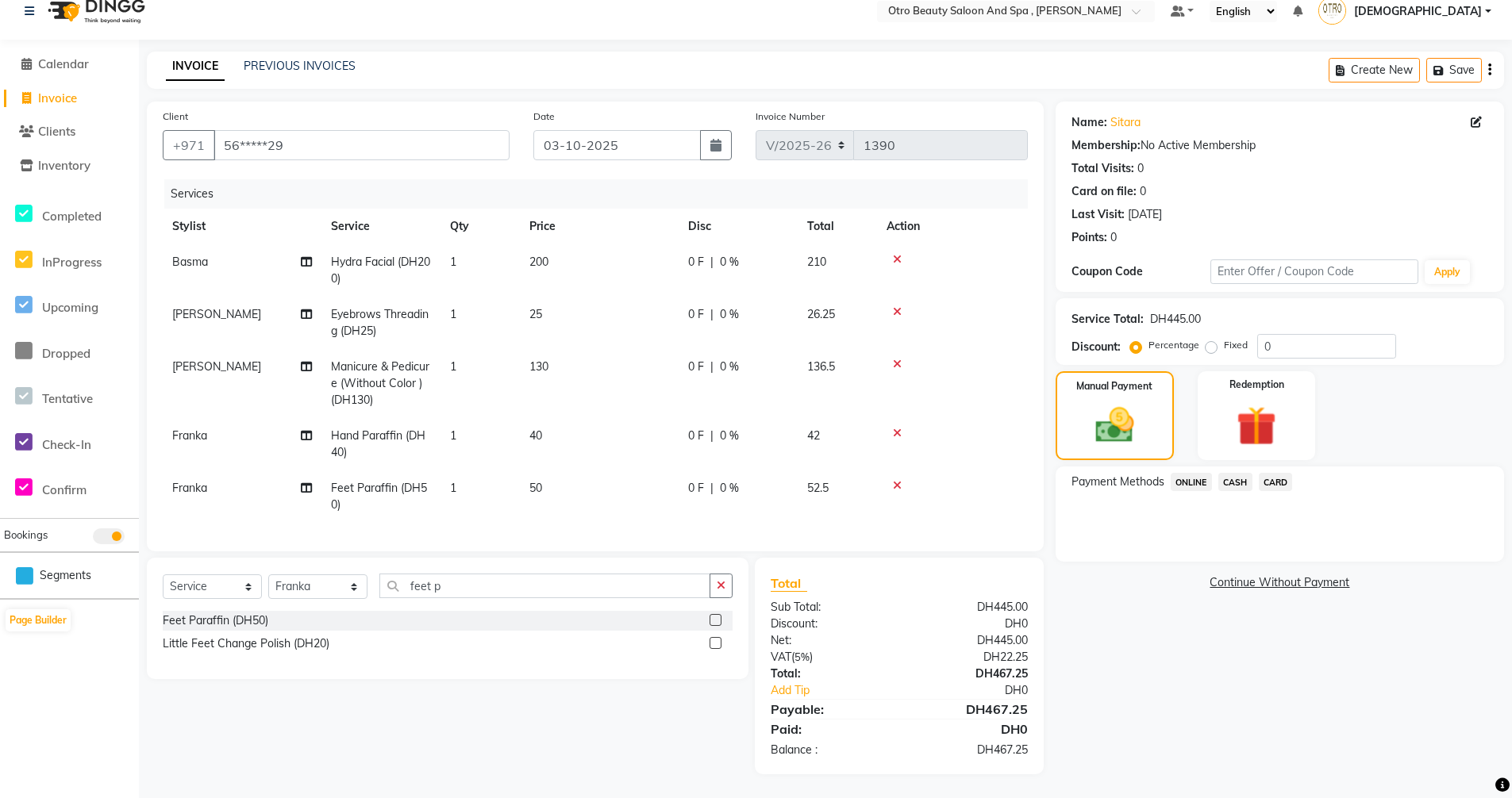
click at [1277, 473] on span "CARD" at bounding box center [1276, 481] width 34 height 18
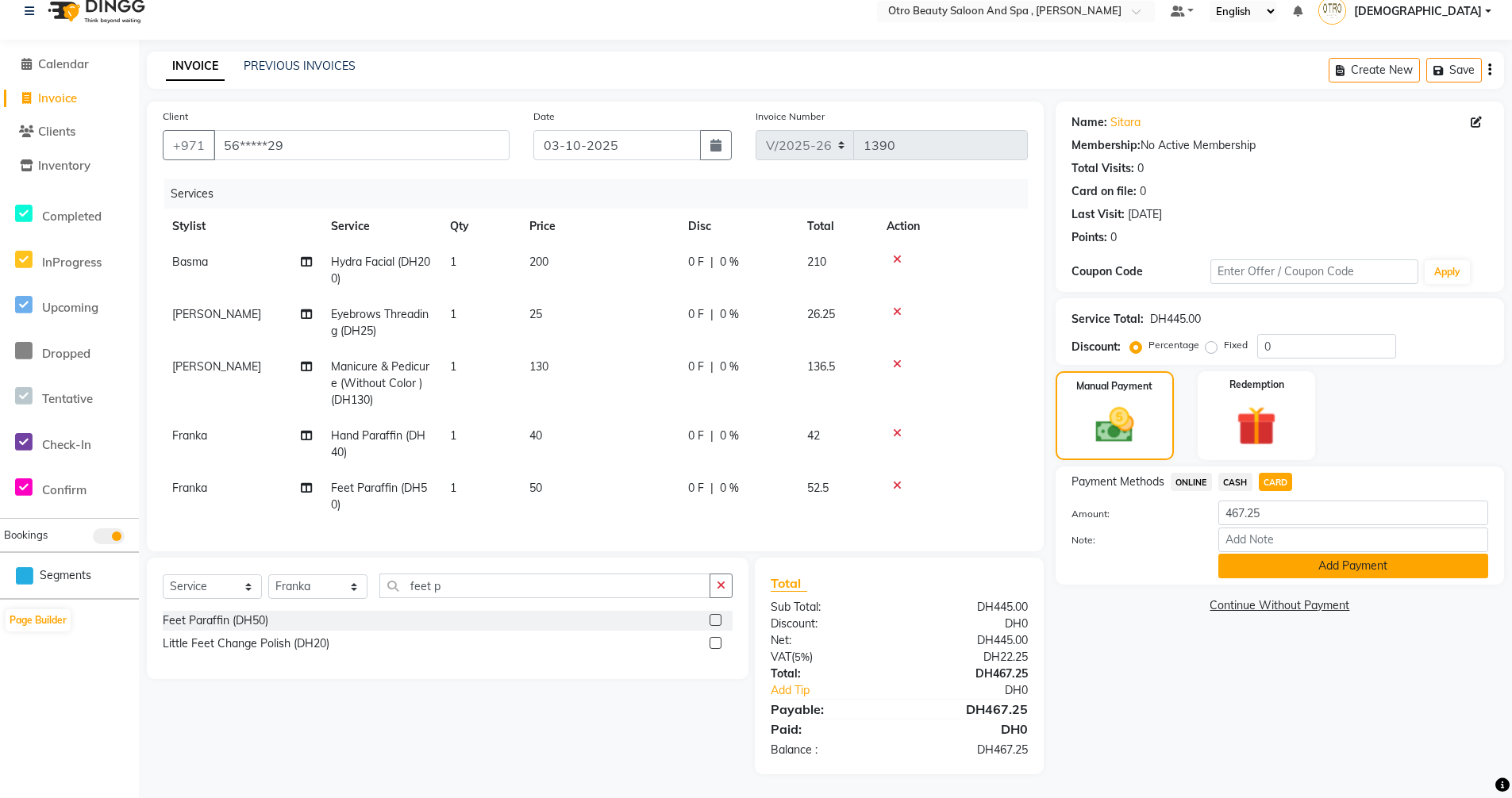
click at [1285, 554] on button "Add Payment" at bounding box center [1354, 566] width 270 height 25
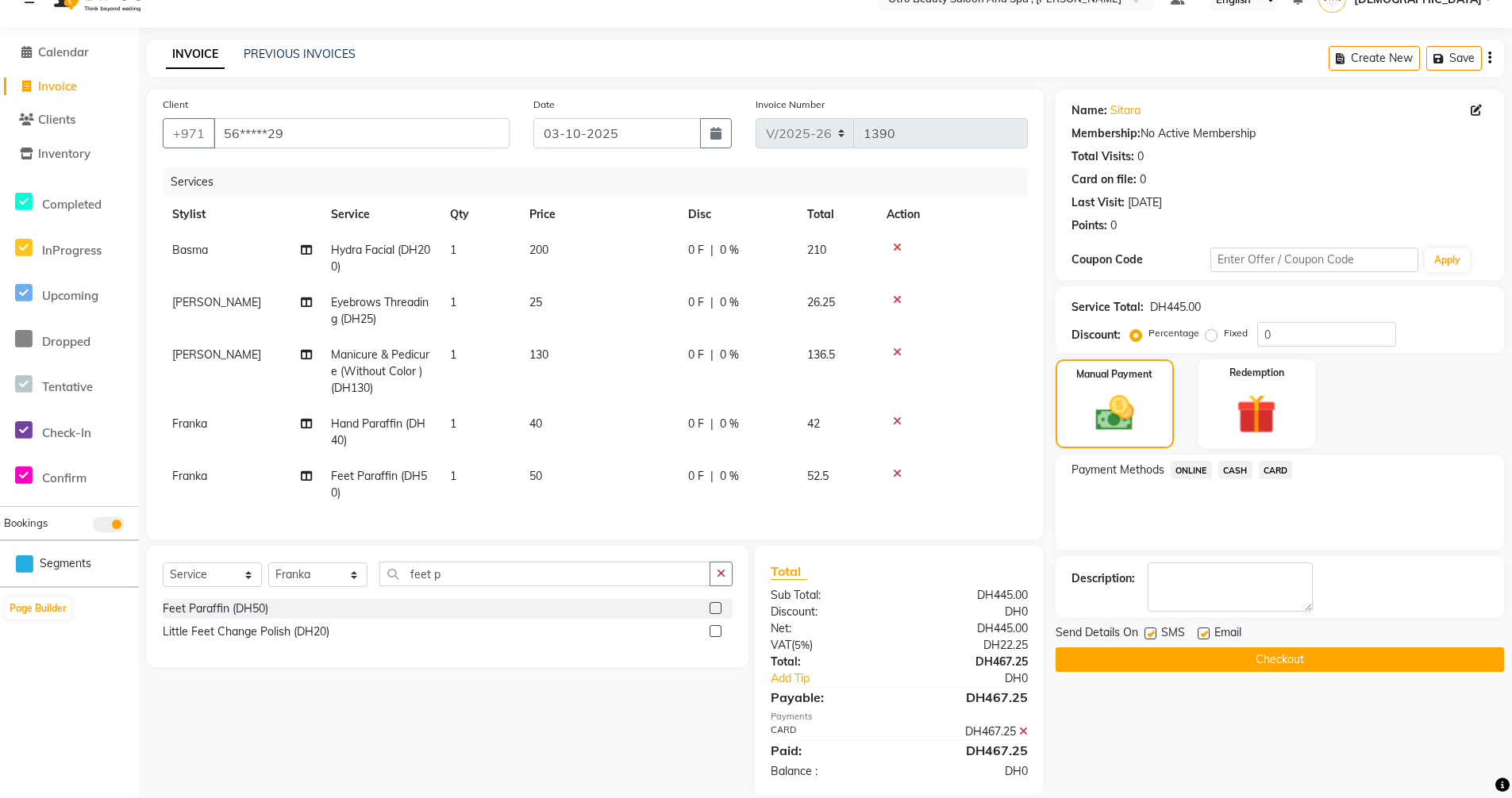
scroll to position [63, 0]
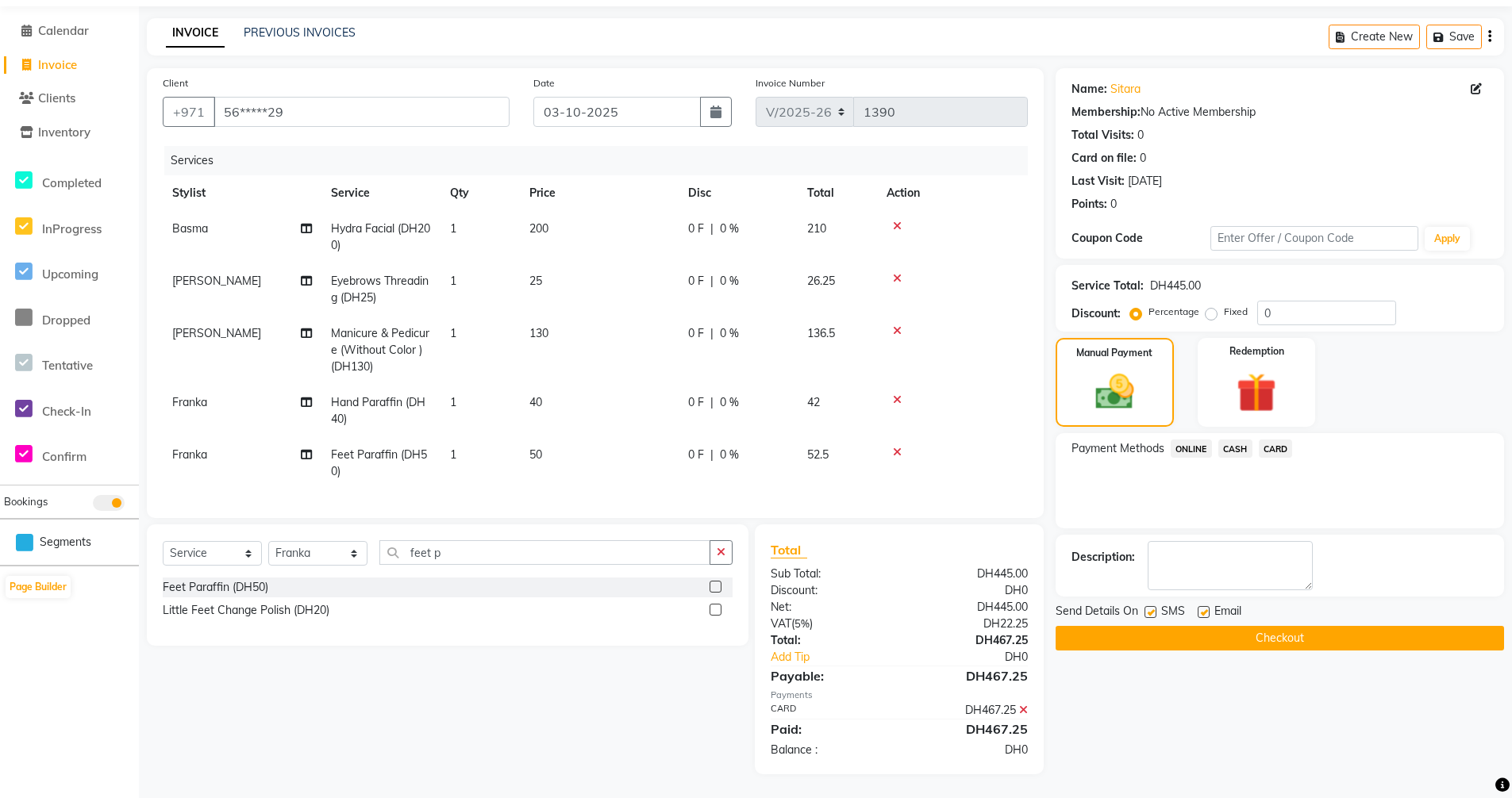
click at [1263, 628] on button "Checkout" at bounding box center [1280, 638] width 449 height 25
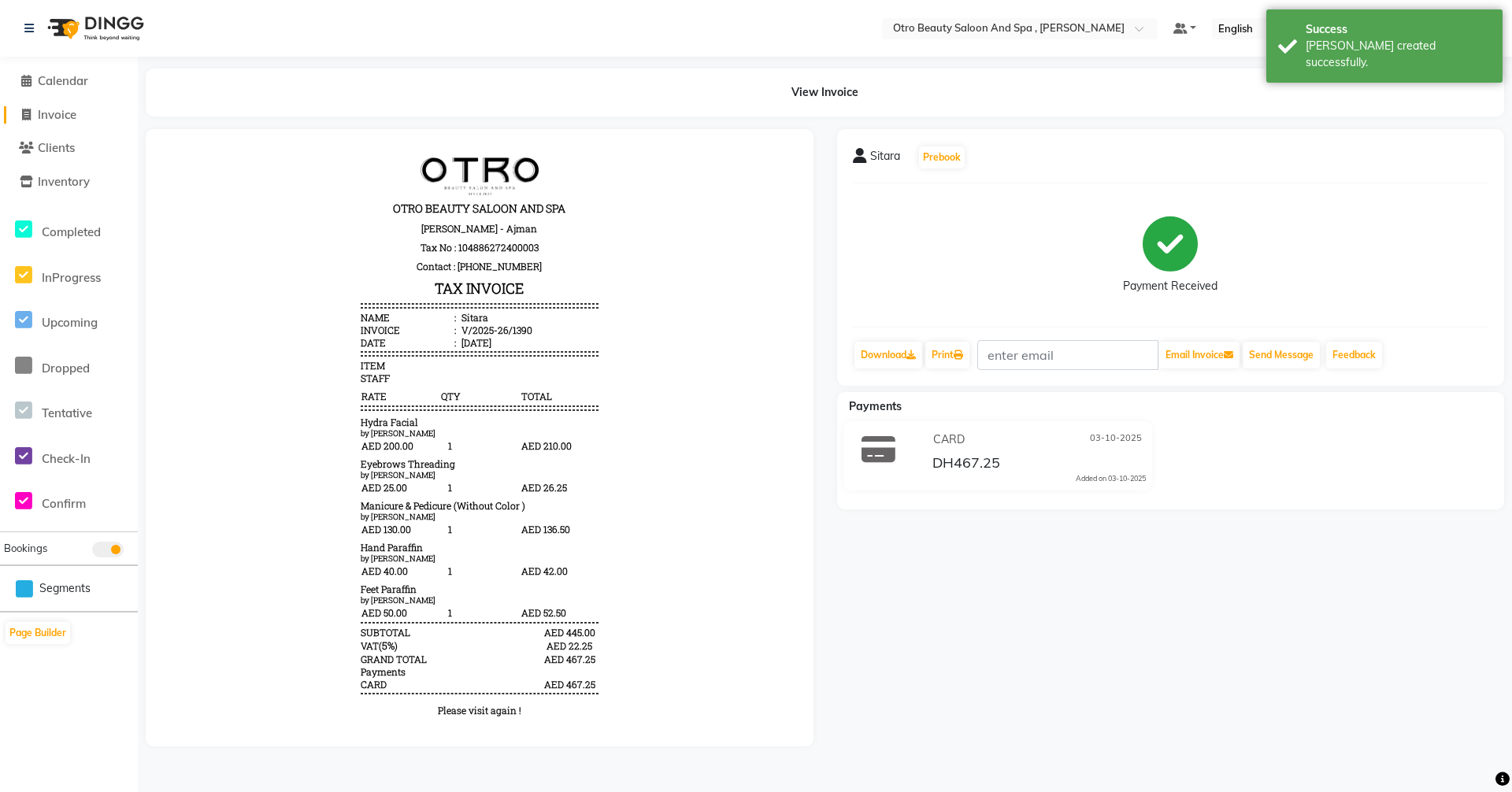
click at [63, 118] on span "Invoice" at bounding box center [57, 114] width 38 height 15
select select "service"
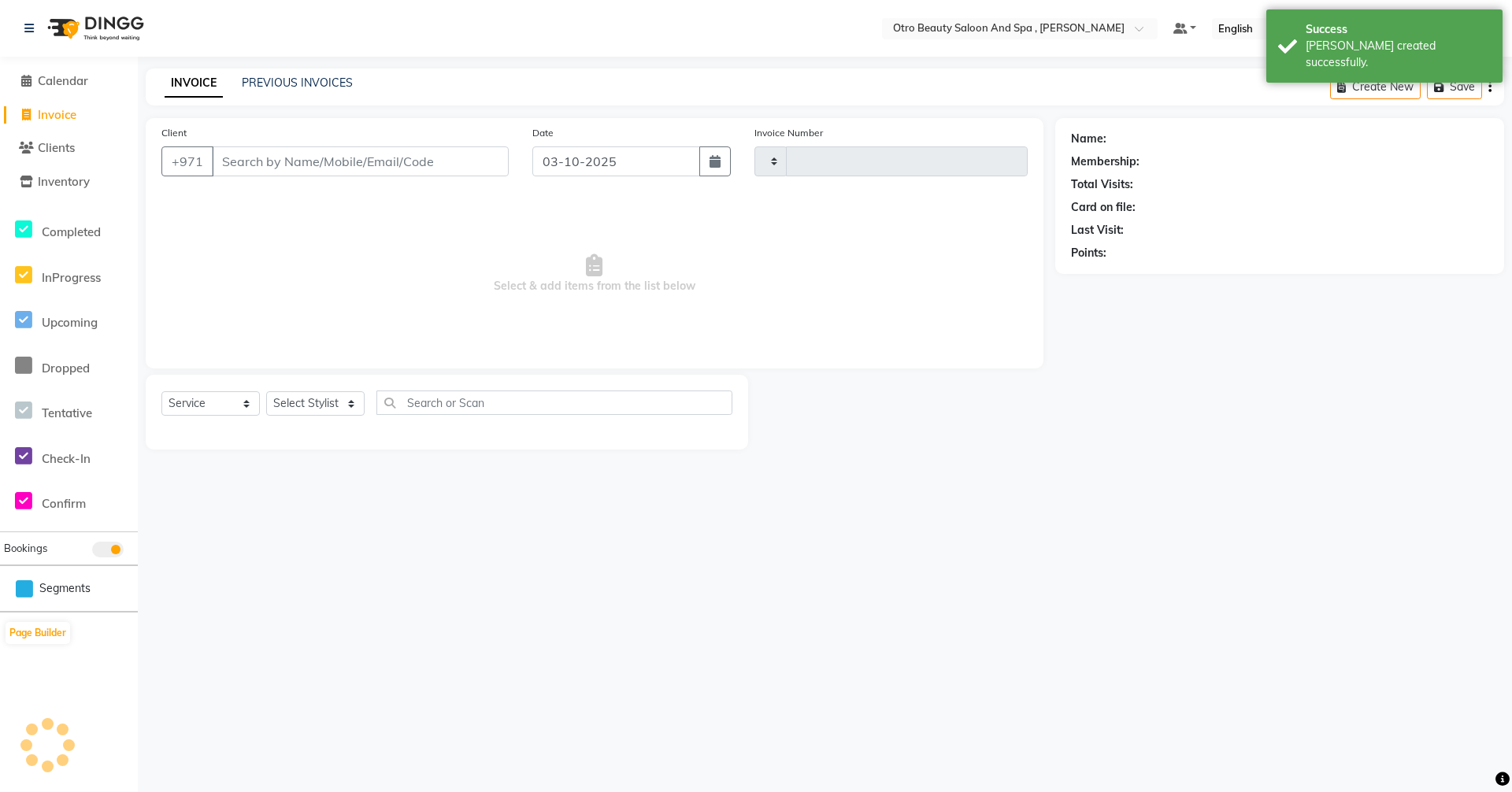
type input "1391"
select select "8622"
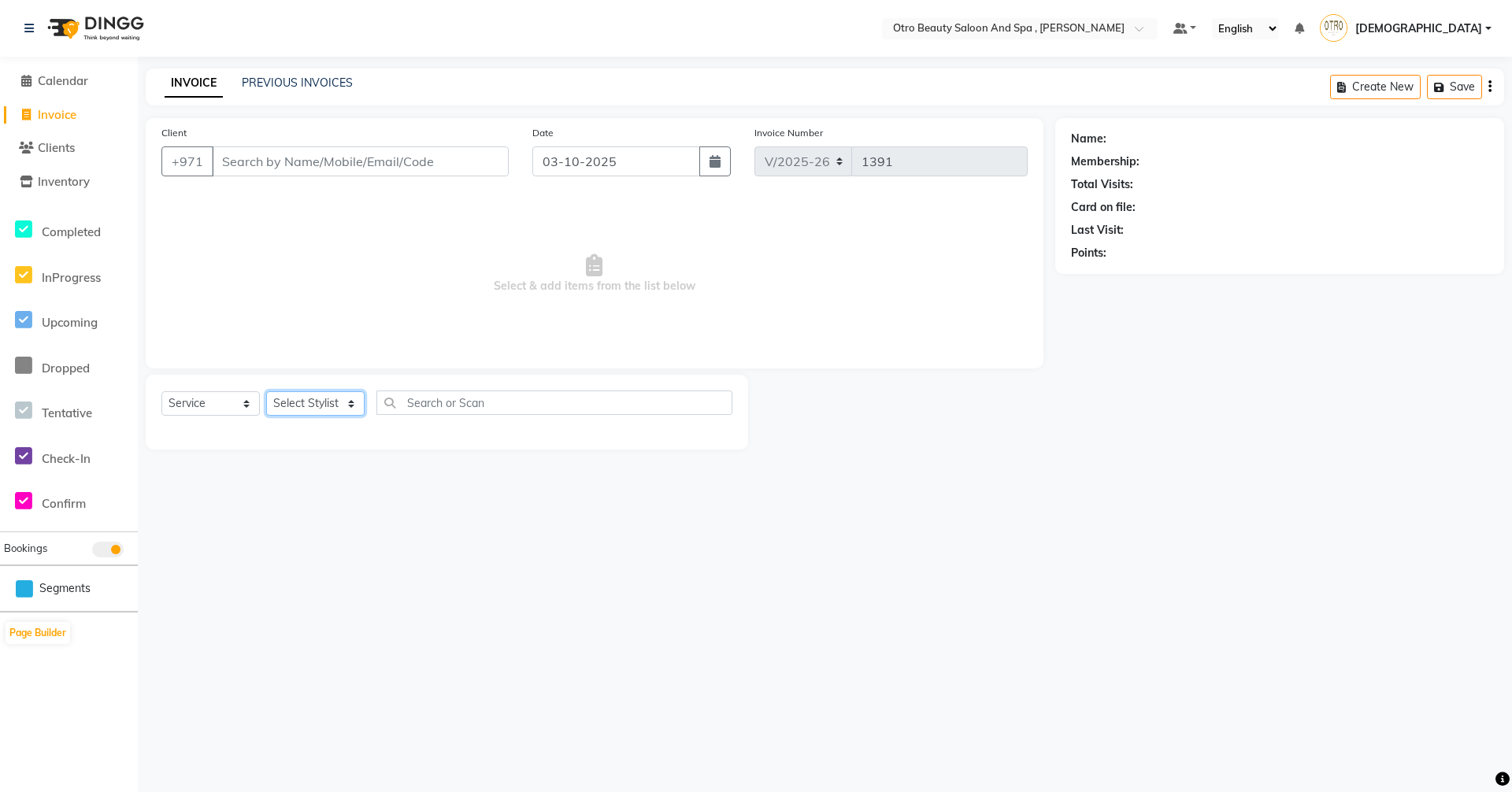
click at [356, 408] on select "Select Stylist [PERSON_NAME] [PERSON_NAME] Hera Karuna [PERSON_NAME] Mamita [PE…" at bounding box center [315, 404] width 98 height 25
drag, startPoint x: 357, startPoint y: 575, endPoint x: 323, endPoint y: 374, distance: 203.9
click at [356, 565] on div "Select Location × Otro Beauty Saloon And Spa , Al Yasmeen Default Panel My Pane…" at bounding box center [756, 396] width 1512 height 792
click at [270, 165] on input "Client" at bounding box center [360, 162] width 297 height 30
type input "588807811"
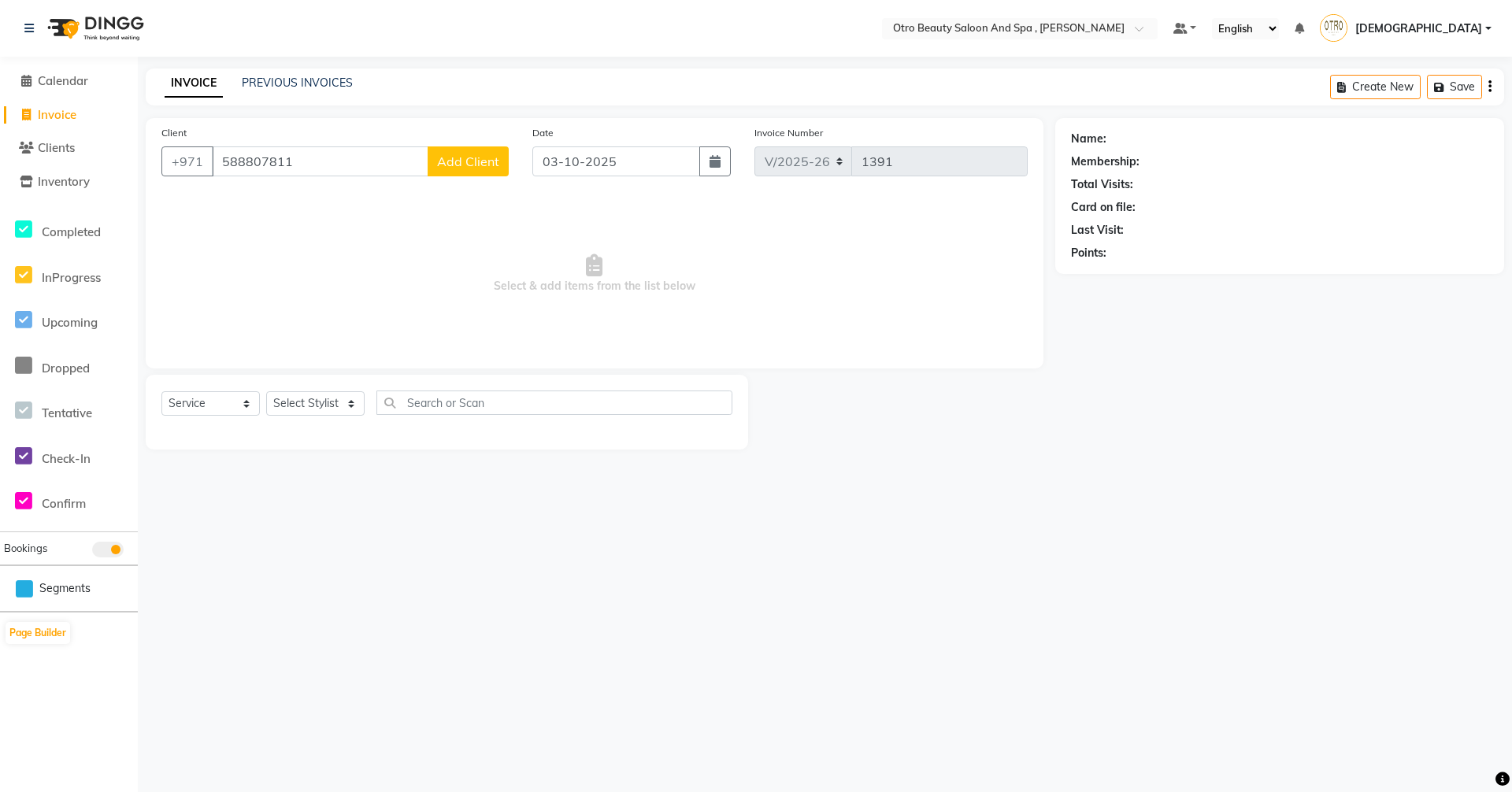
click at [453, 164] on span "Add Client" at bounding box center [468, 162] width 62 height 16
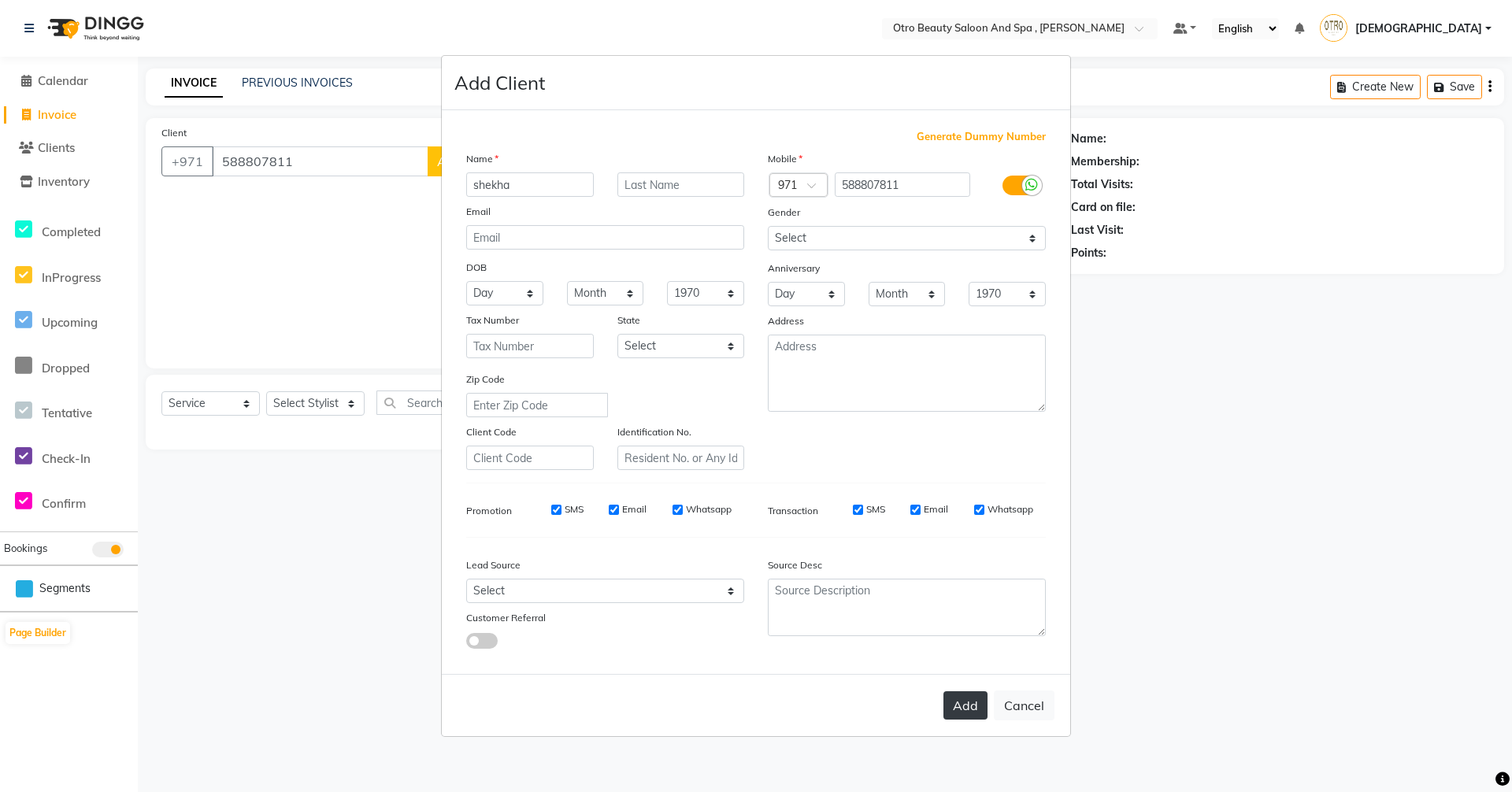
type input "shekha"
click at [972, 714] on button "Add" at bounding box center [965, 706] width 44 height 29
type input "58*****11"
select select
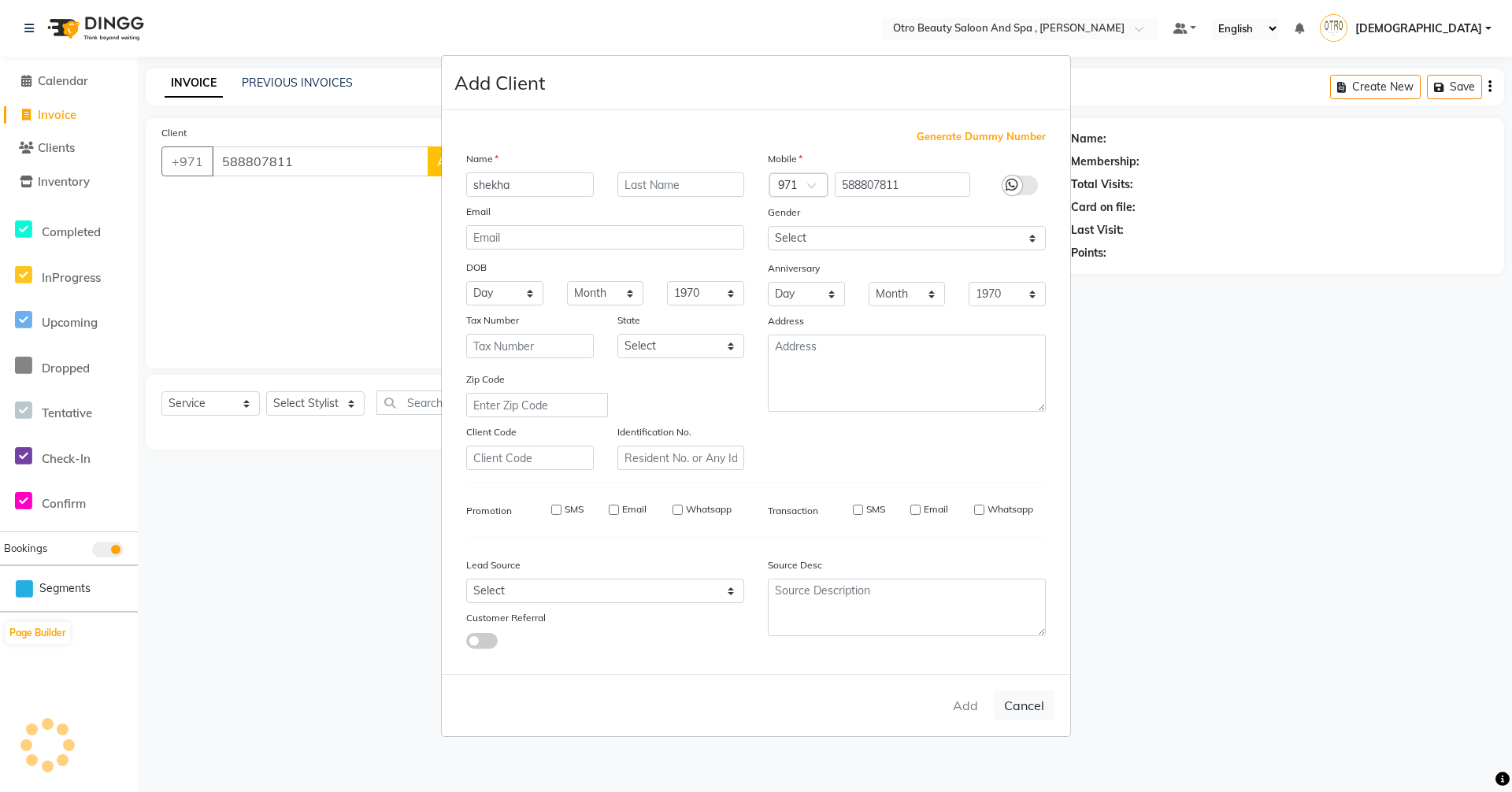
select select
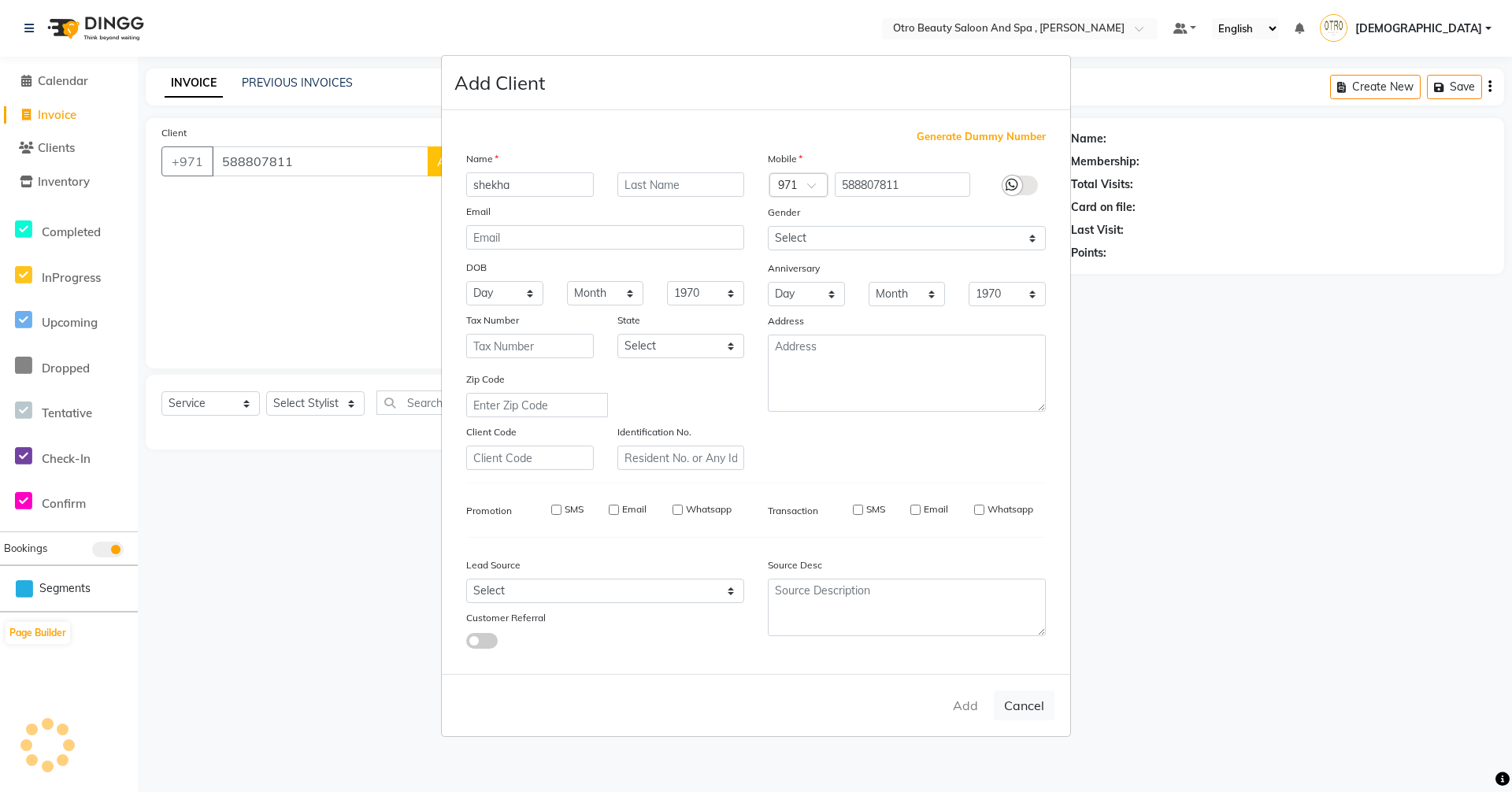
checkbox input "false"
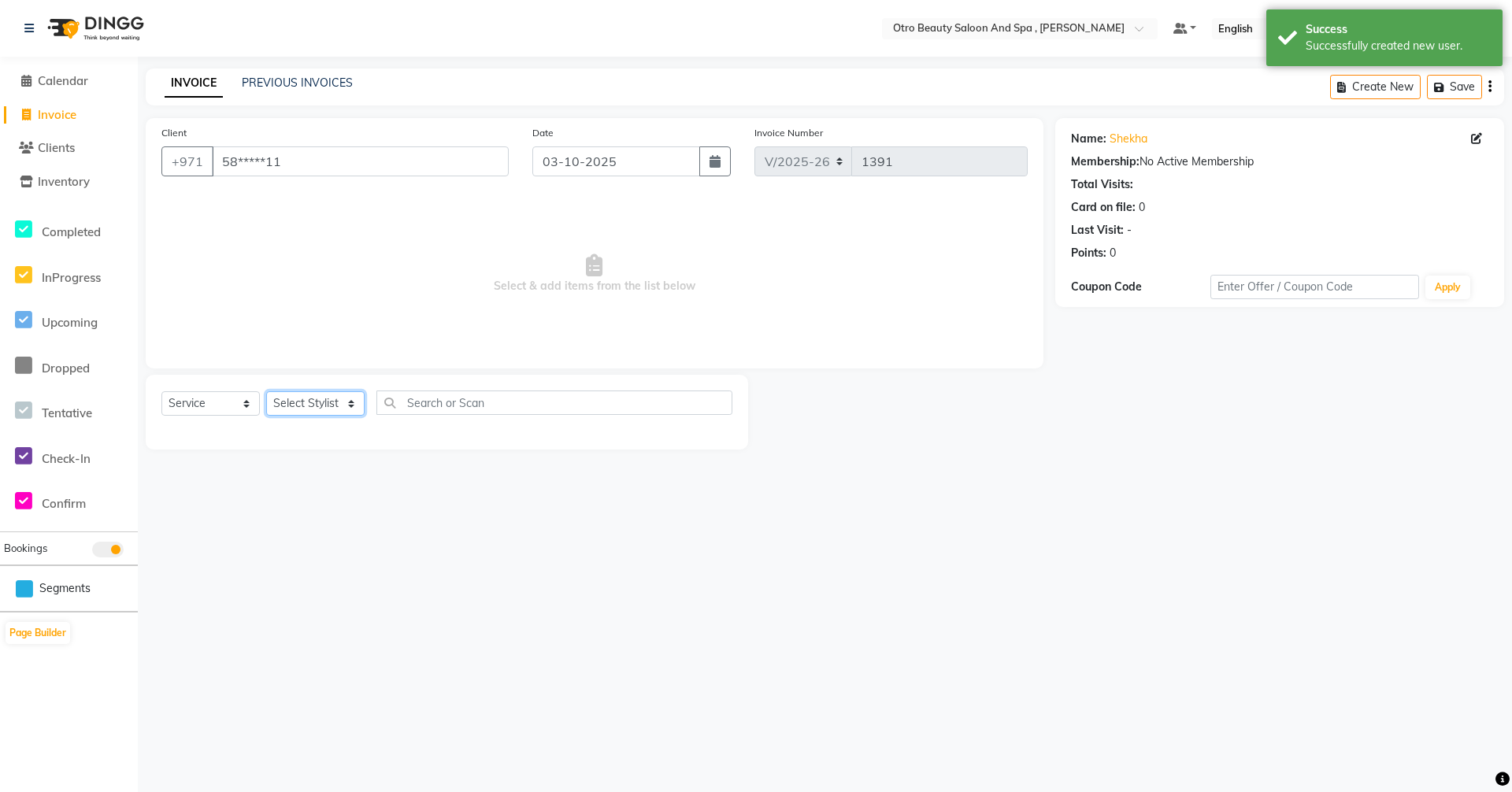
click at [351, 405] on select "Select Stylist [PERSON_NAME] [PERSON_NAME] Hera Karuna [PERSON_NAME] Mamita [PE…" at bounding box center [315, 404] width 98 height 25
select select "86539"
click at [266, 392] on select "Select Stylist [PERSON_NAME] [PERSON_NAME] Hera Karuna [PERSON_NAME] Mamita [PE…" at bounding box center [315, 404] width 98 height 25
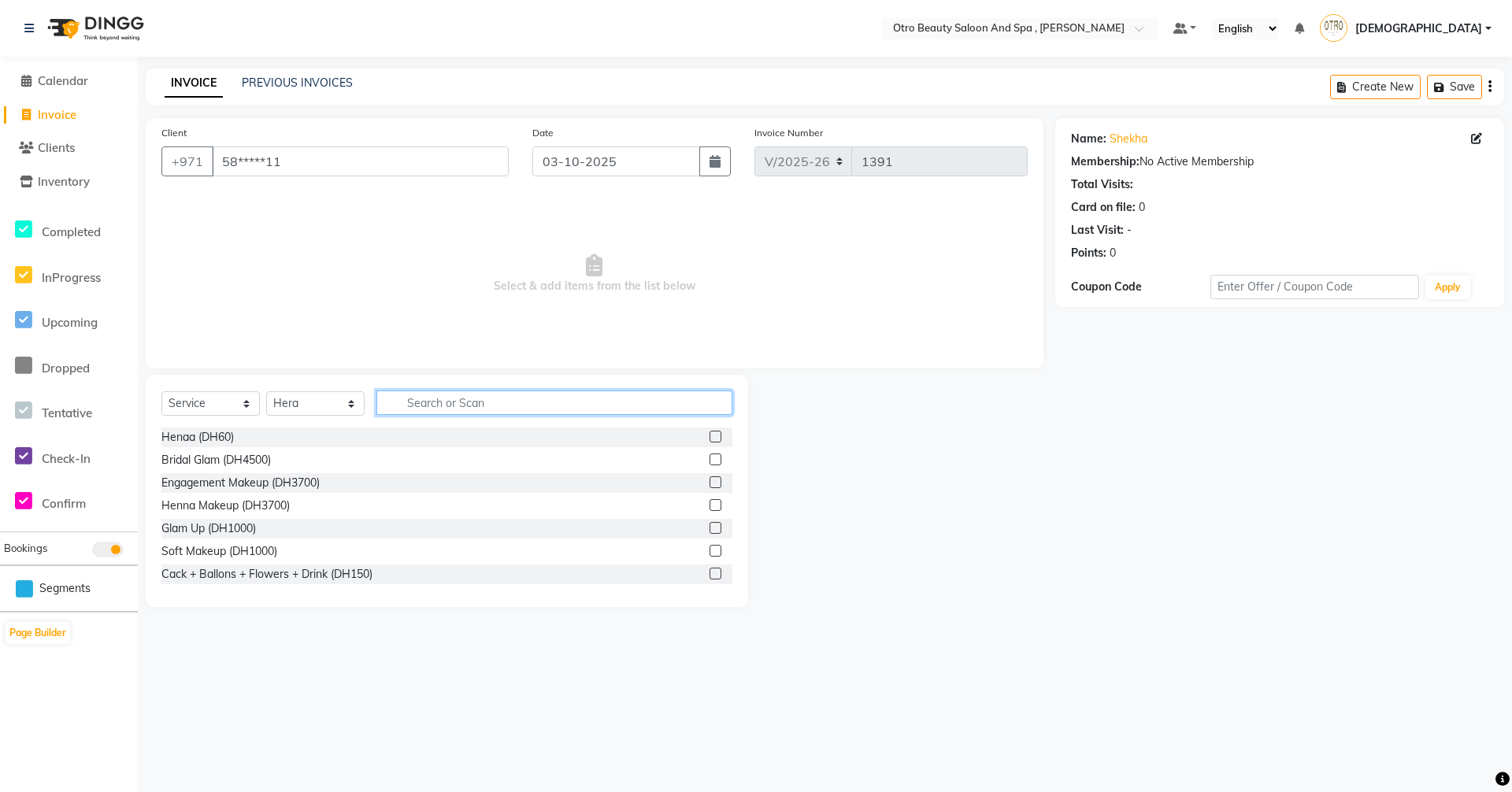
click at [488, 400] on input "text" at bounding box center [554, 403] width 356 height 25
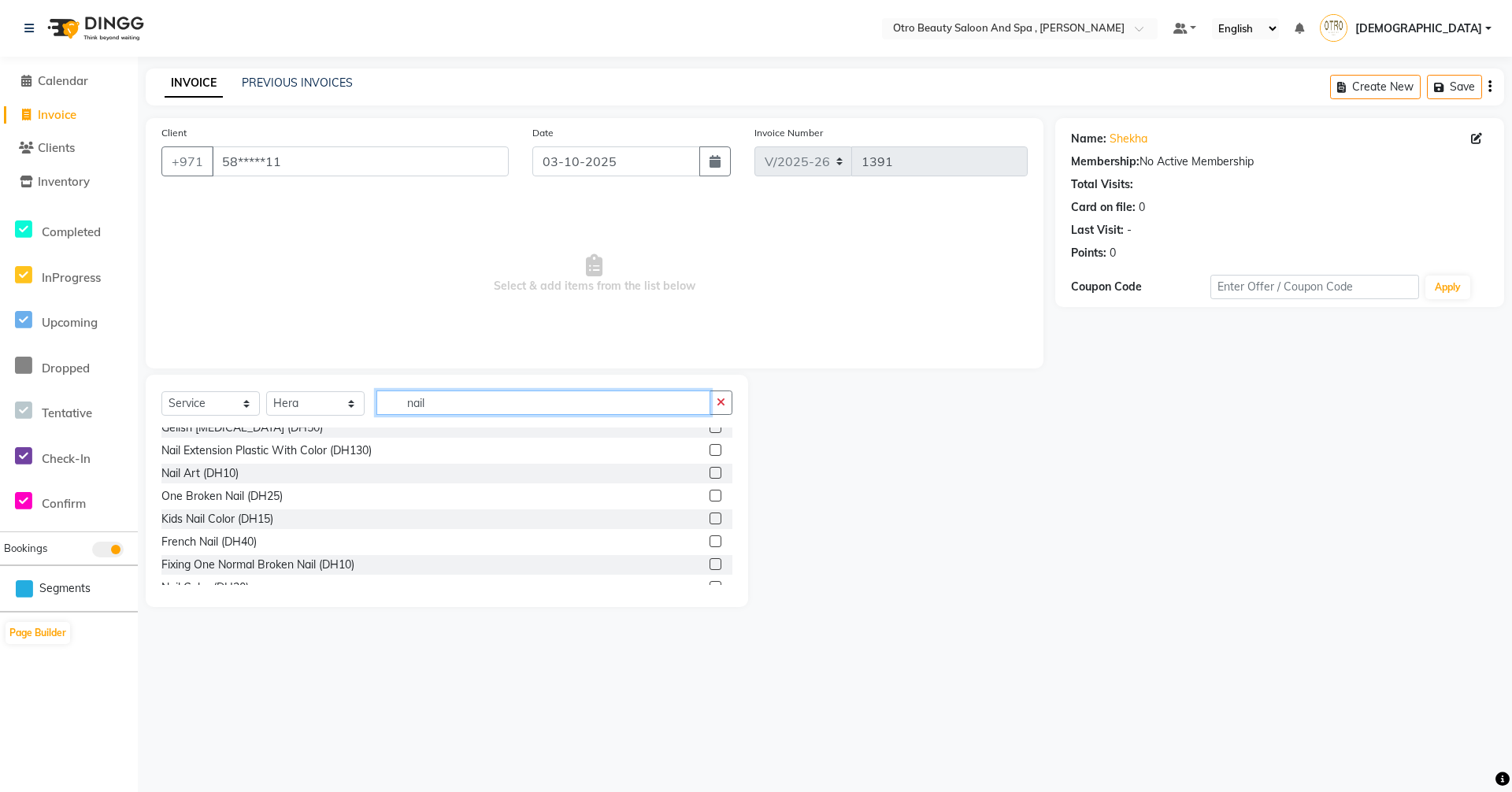
scroll to position [162, 0]
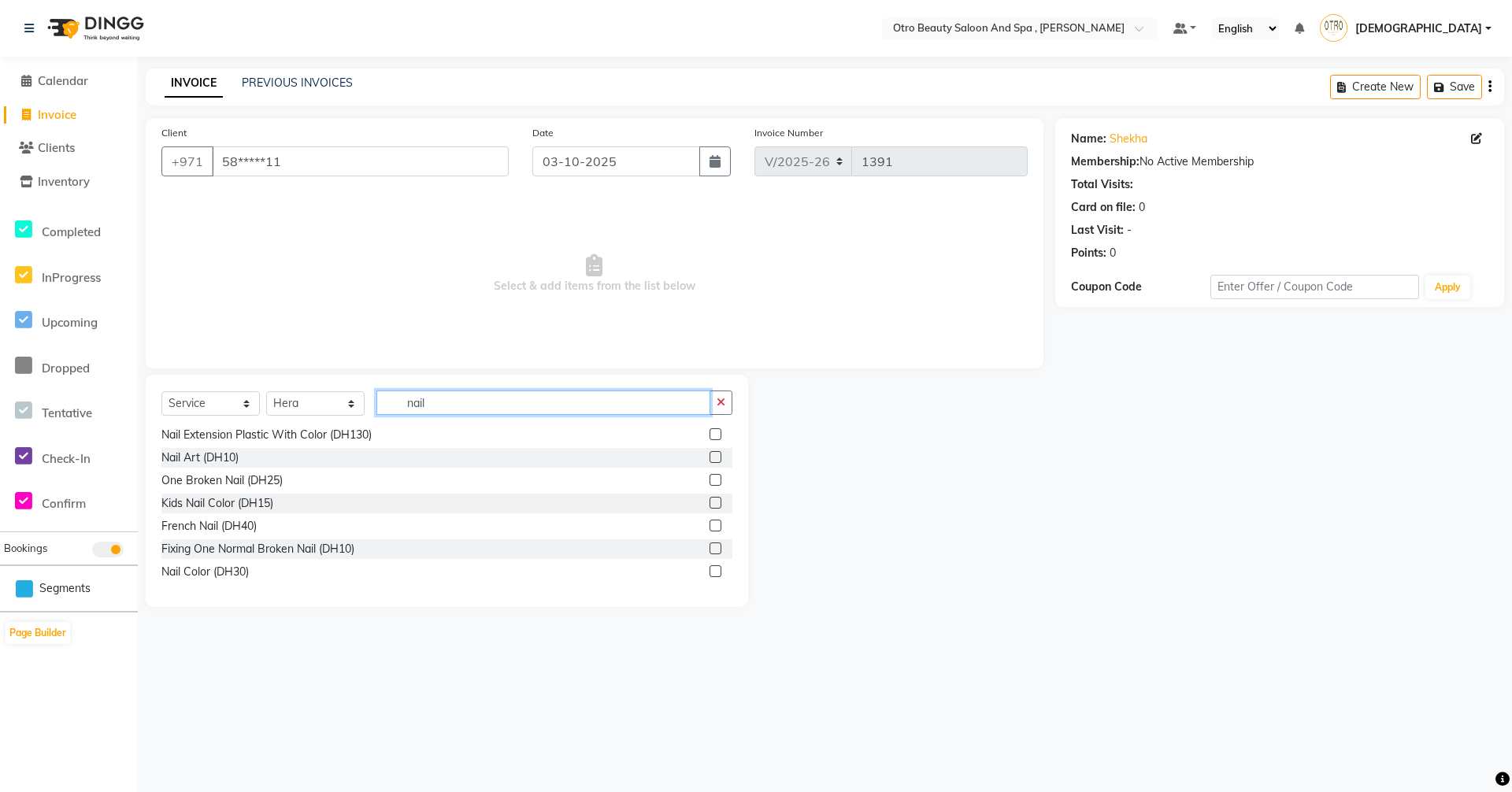
type input "nail"
click at [710, 572] on label at bounding box center [715, 571] width 12 height 12
click at [710, 572] on input "checkbox" at bounding box center [715, 572] width 10 height 10
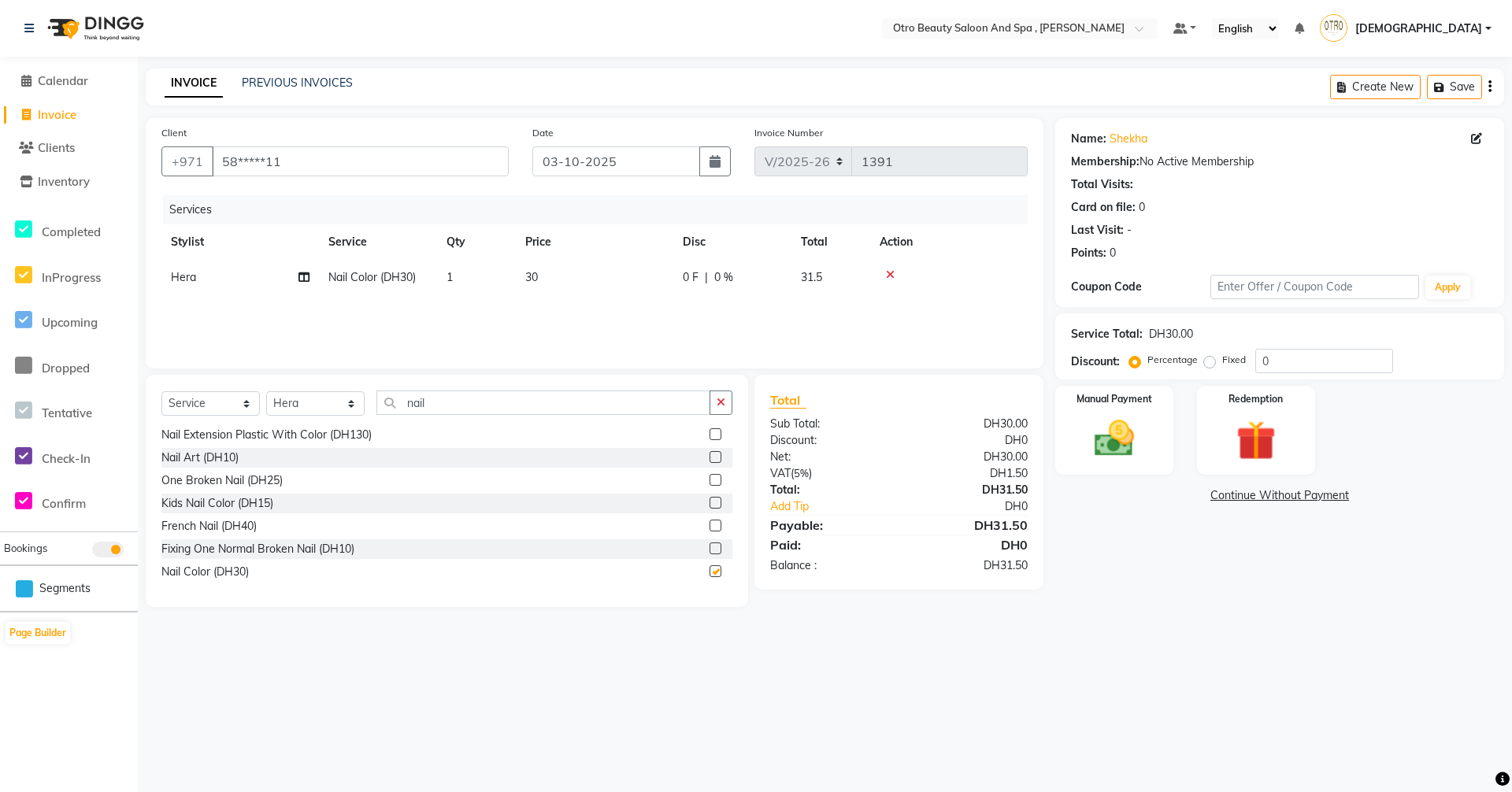
checkbox input "false"
click at [348, 409] on select "Select Stylist [PERSON_NAME] [PERSON_NAME] Hera Karuna [PERSON_NAME] Mamita [PE…" at bounding box center [315, 404] width 98 height 25
select select "86568"
click at [266, 392] on select "Select Stylist [PERSON_NAME] [PERSON_NAME] Hera Karuna [PERSON_NAME] Mamita [PE…" at bounding box center [315, 404] width 98 height 25
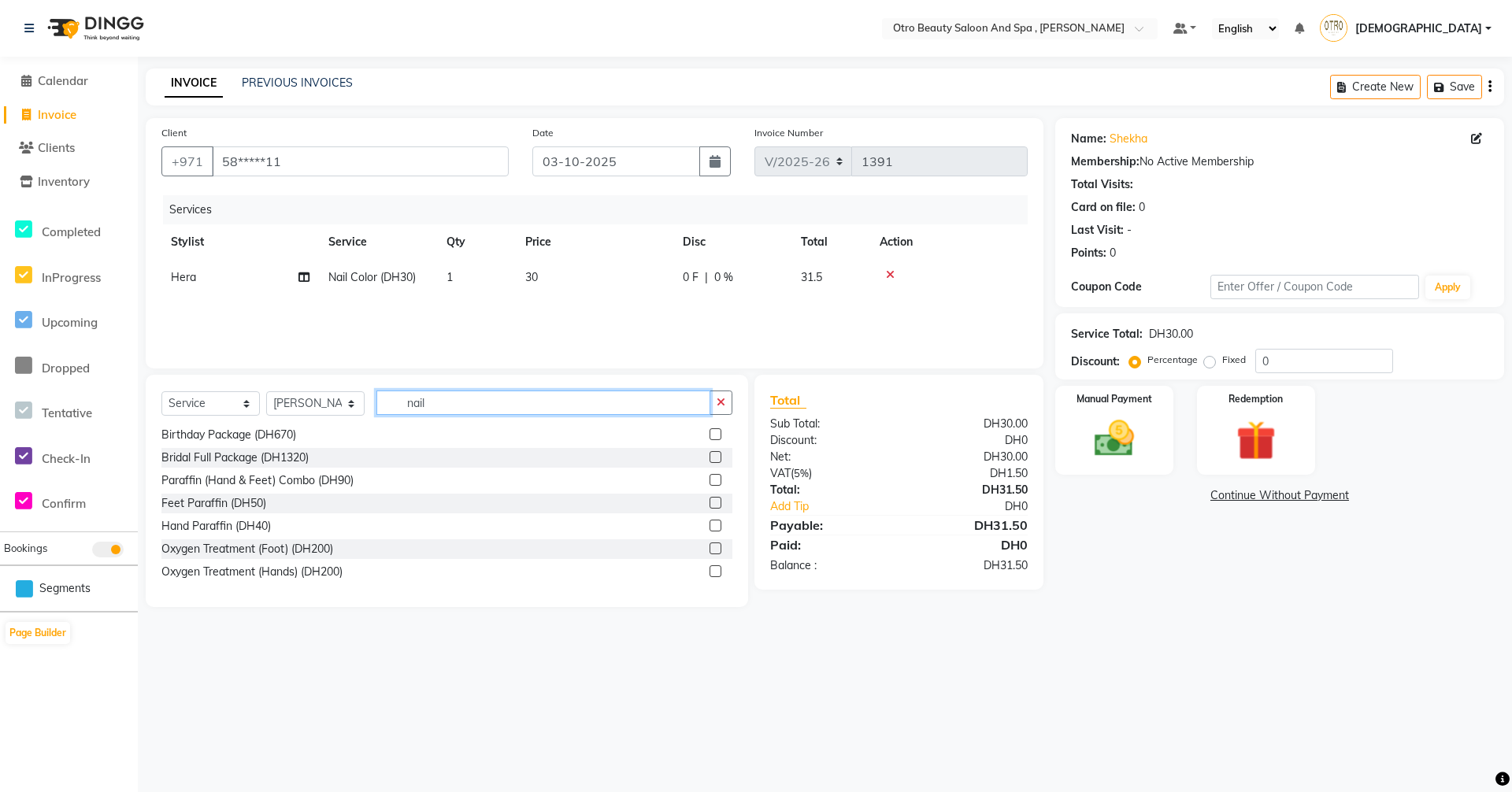
click at [453, 403] on input "nail" at bounding box center [543, 403] width 334 height 25
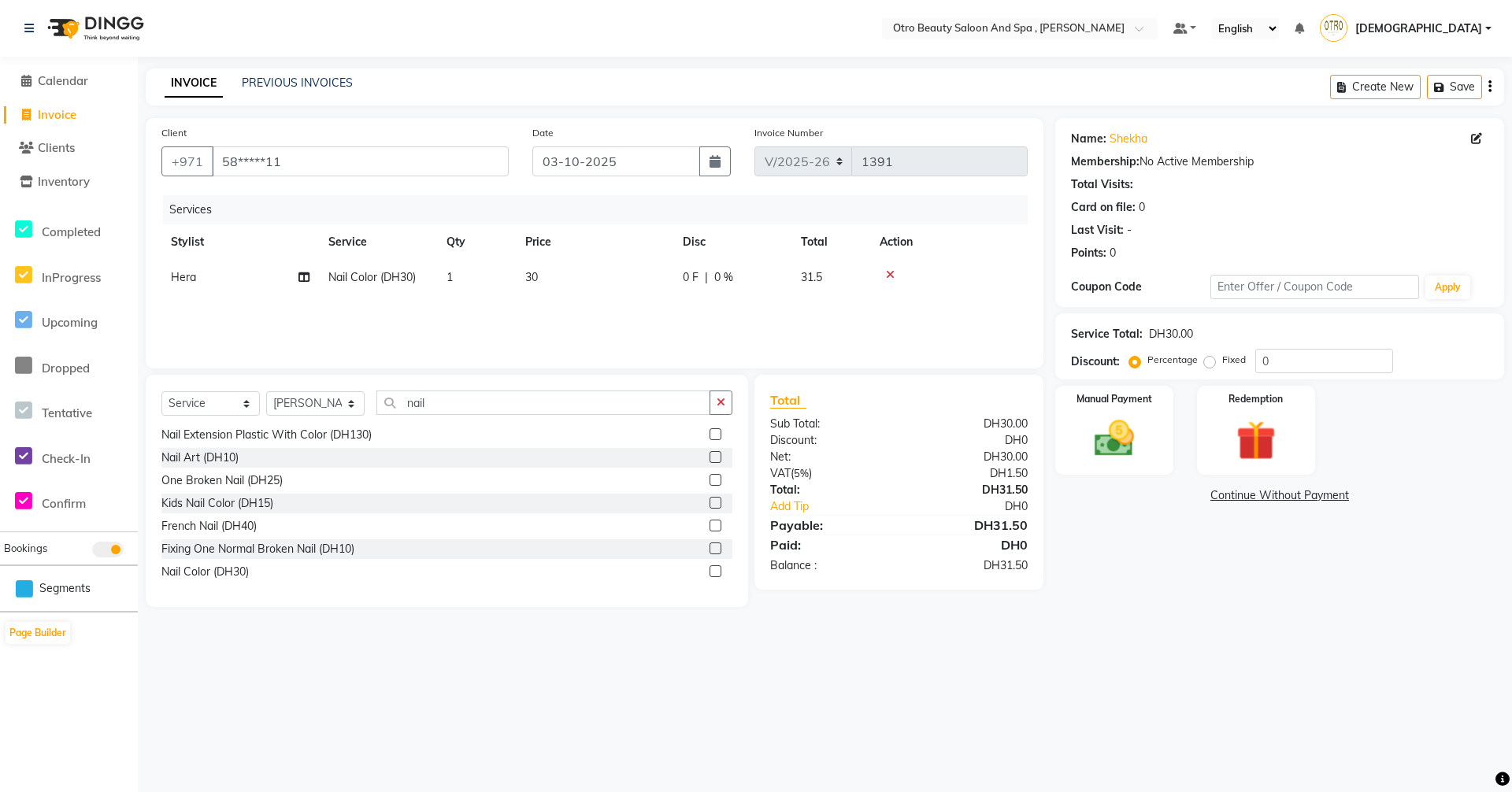
click at [710, 571] on label at bounding box center [715, 571] width 12 height 12
click at [710, 571] on input "checkbox" at bounding box center [715, 572] width 10 height 10
checkbox input "false"
click at [1104, 419] on img at bounding box center [1114, 439] width 68 height 48
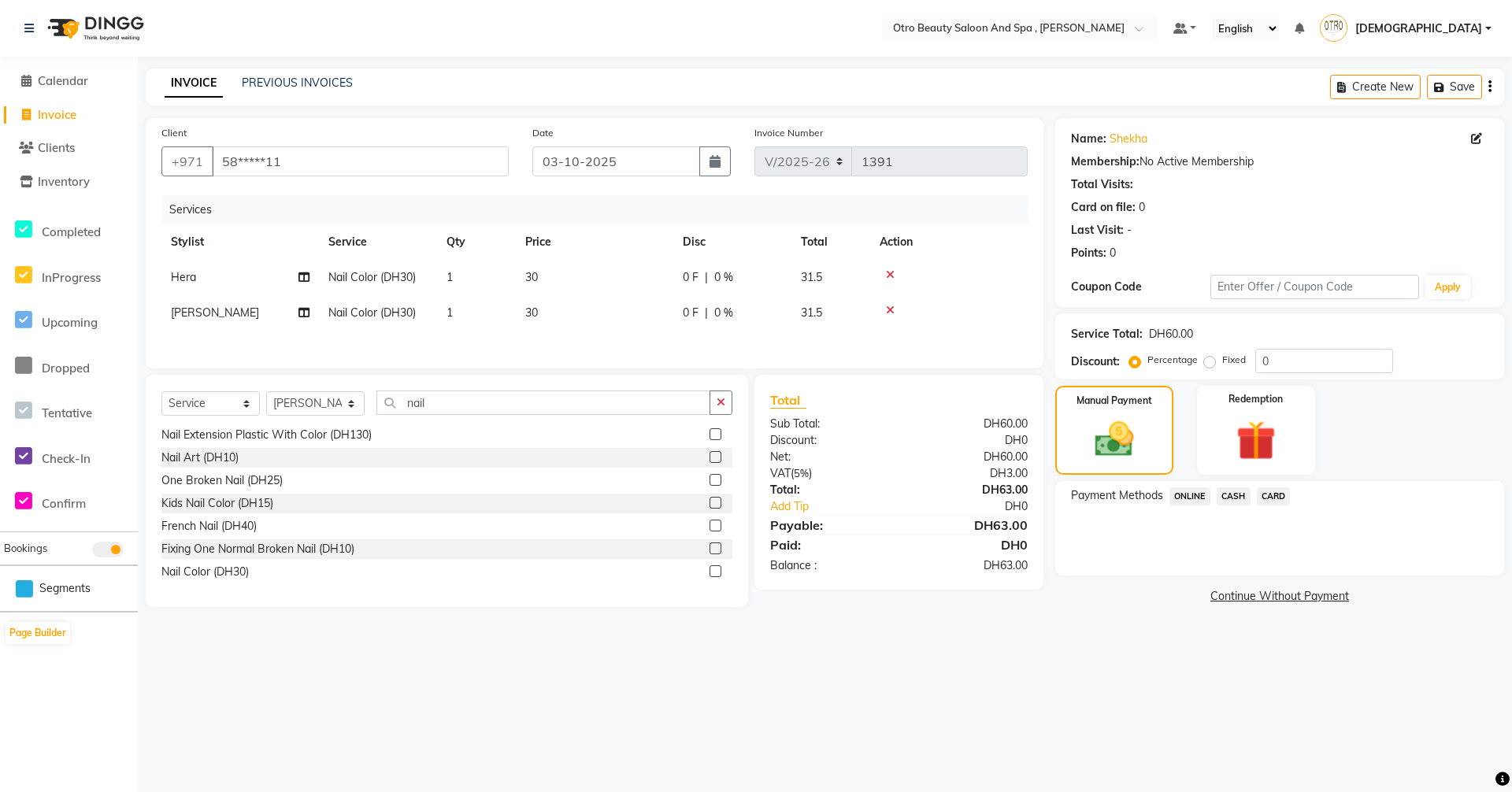
click at [1270, 492] on span "CARD" at bounding box center [1274, 496] width 33 height 18
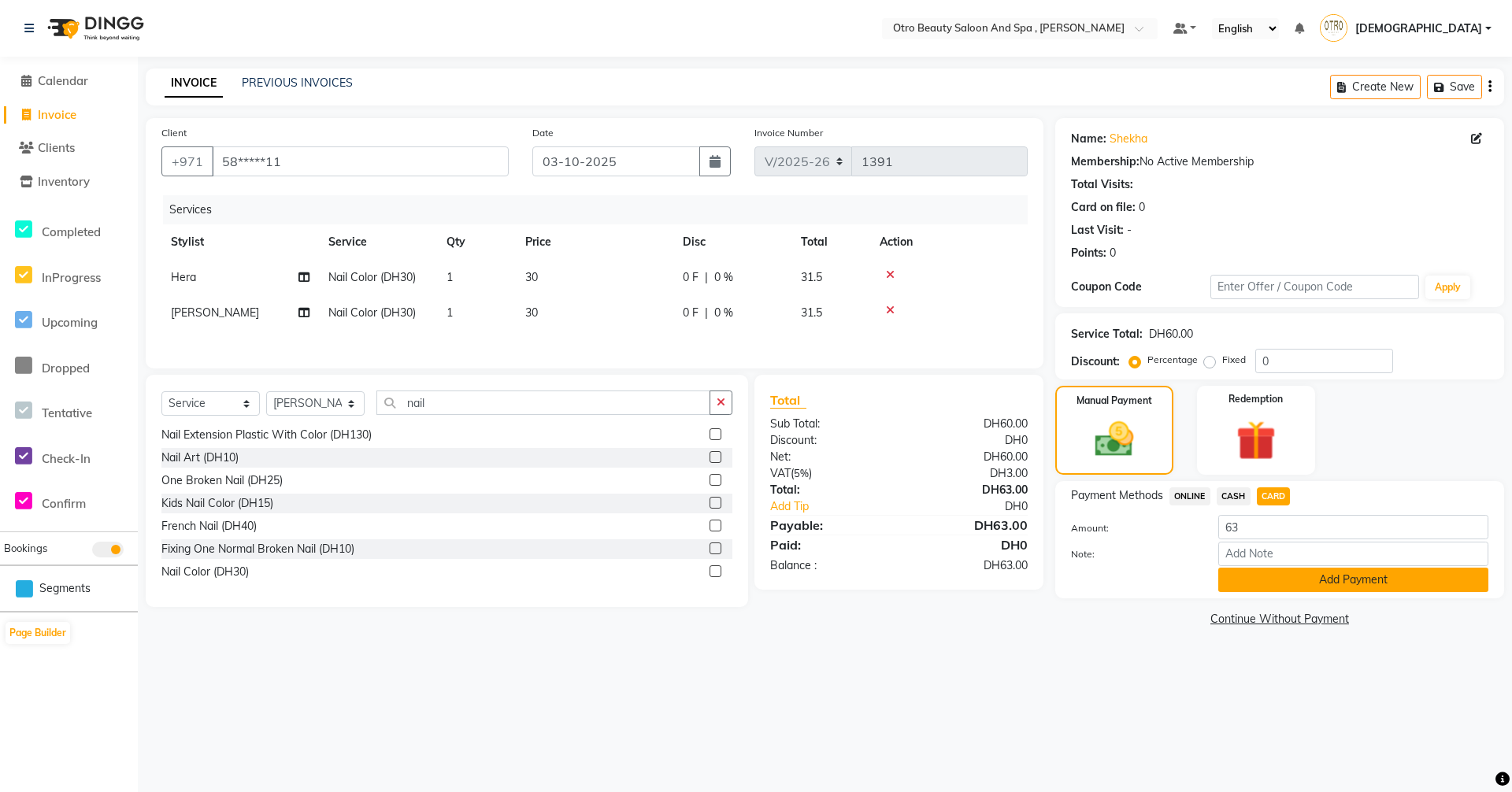
click at [1268, 579] on button "Add Payment" at bounding box center [1353, 580] width 270 height 25
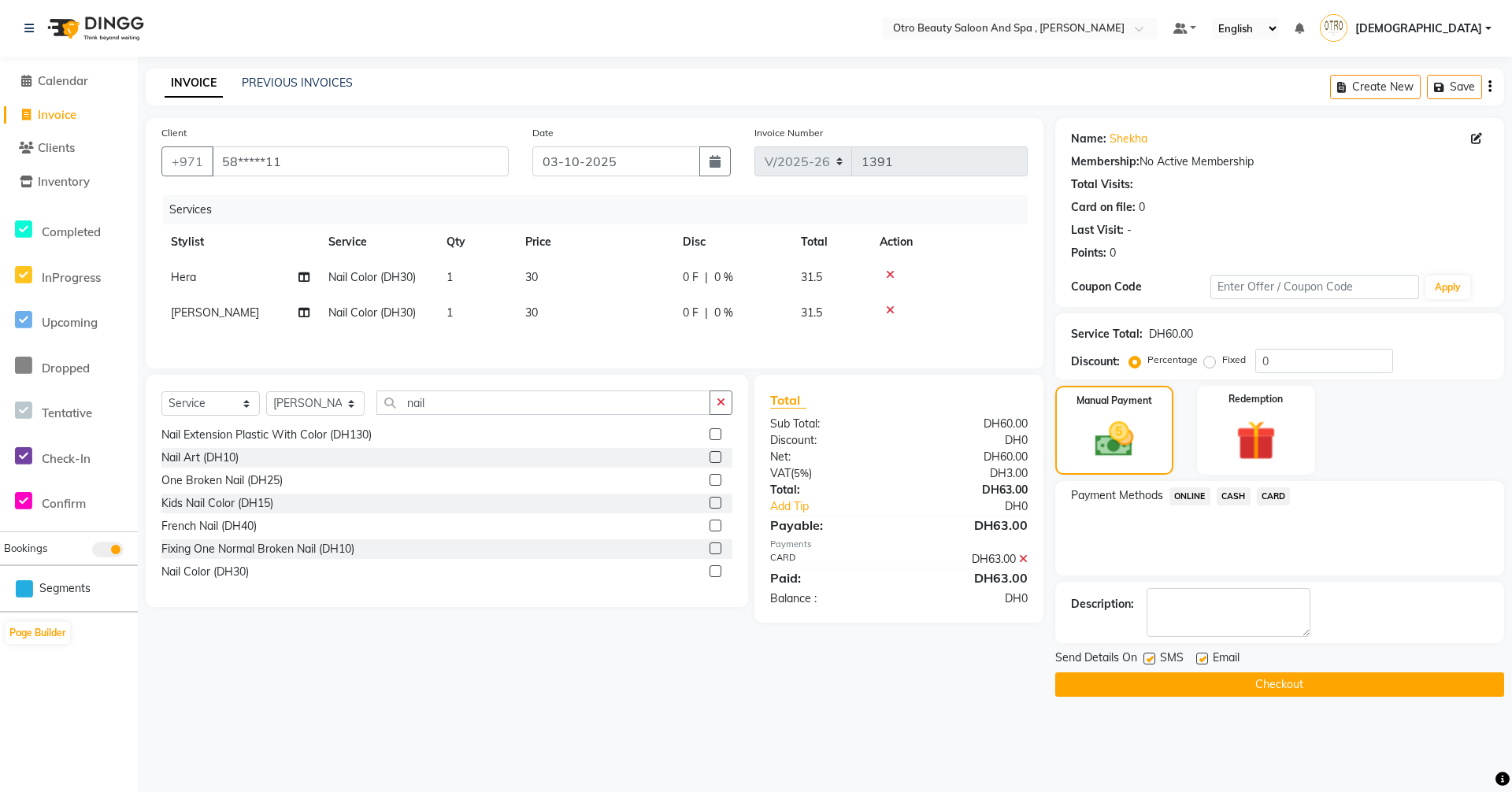
click at [1241, 691] on button "Checkout" at bounding box center [1279, 684] width 449 height 25
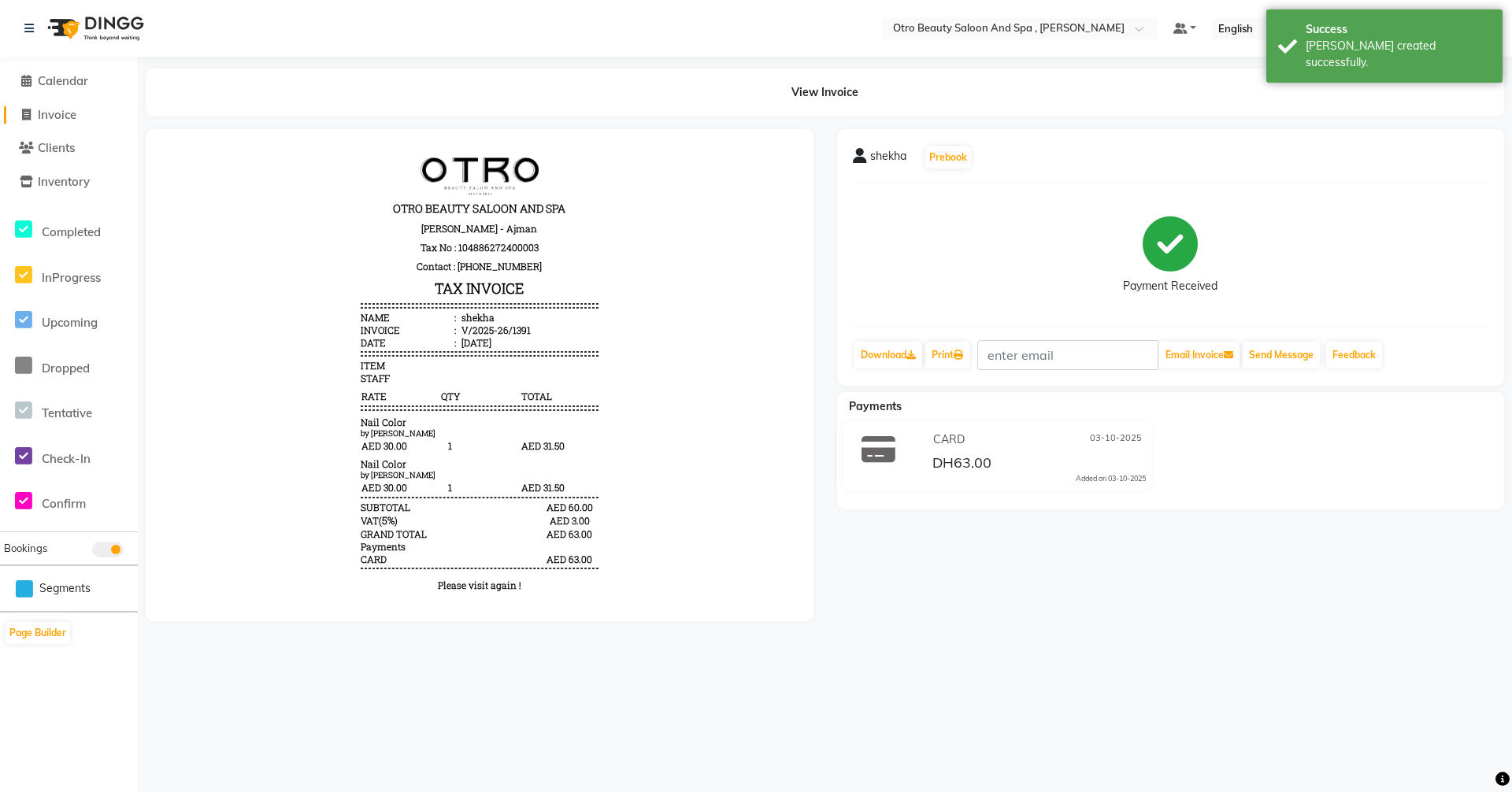
click at [43, 119] on span "Invoice" at bounding box center [57, 114] width 38 height 15
select select "8622"
select select "service"
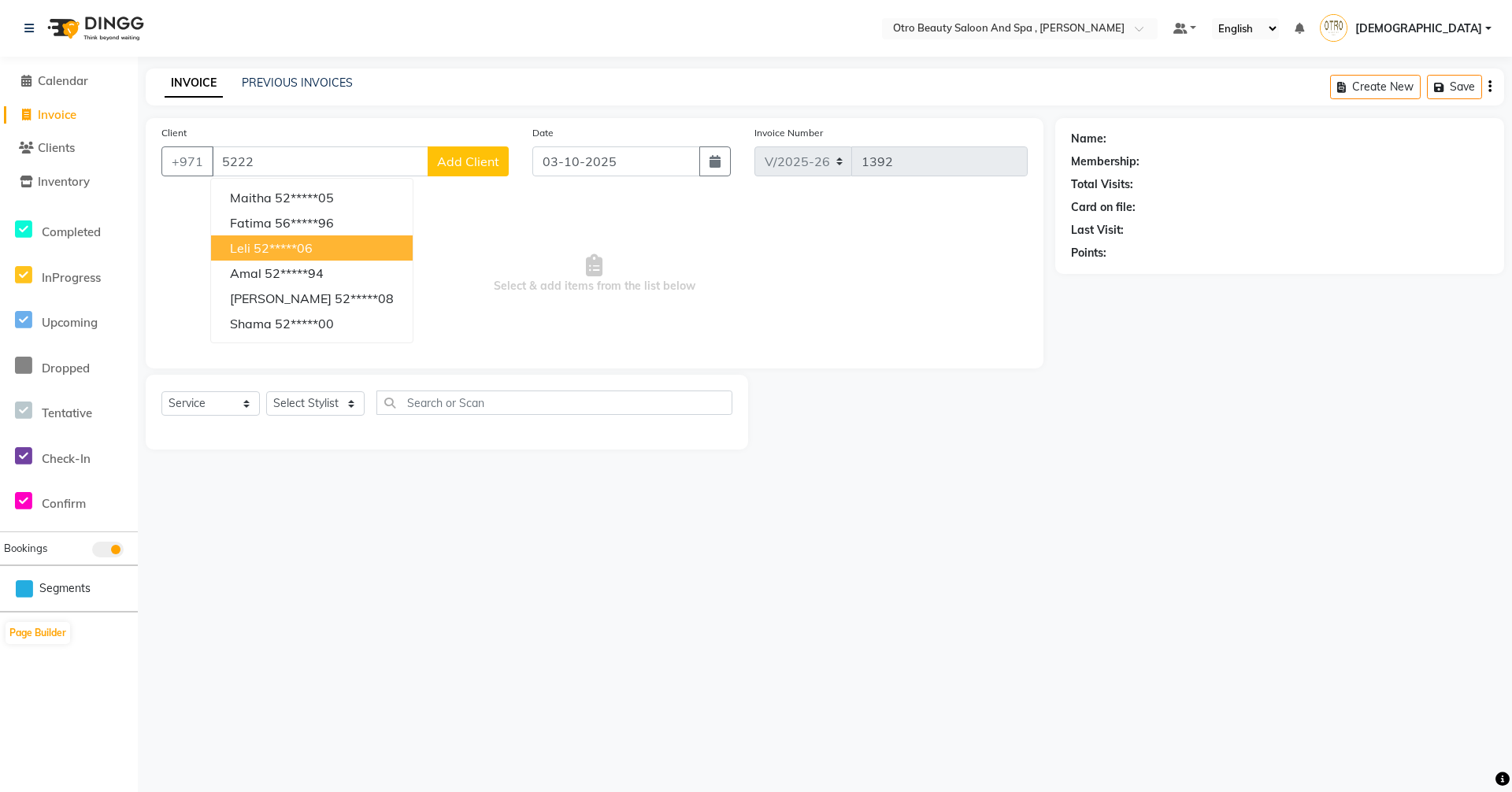
click at [252, 254] on button "leli 52*****06" at bounding box center [312, 248] width 202 height 26
type input "52*****06"
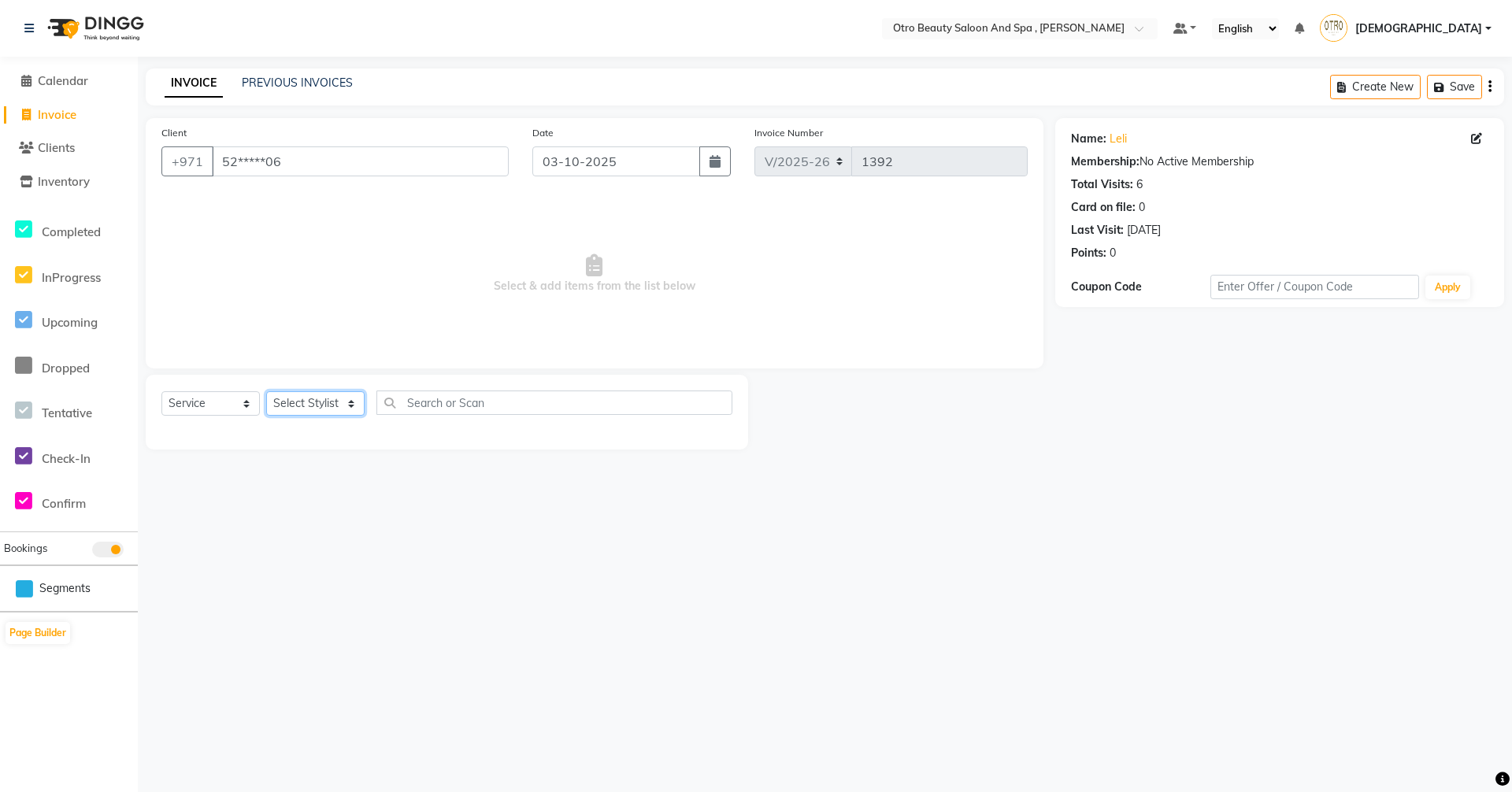
click at [353, 406] on select "Select Stylist [PERSON_NAME] [PERSON_NAME] Hera Karuna [PERSON_NAME] Mamita [PE…" at bounding box center [315, 404] width 98 height 25
select select "86568"
click at [266, 392] on select "Select Stylist [PERSON_NAME] [PERSON_NAME] Hera Karuna [PERSON_NAME] Mamita [PE…" at bounding box center [315, 404] width 98 height 25
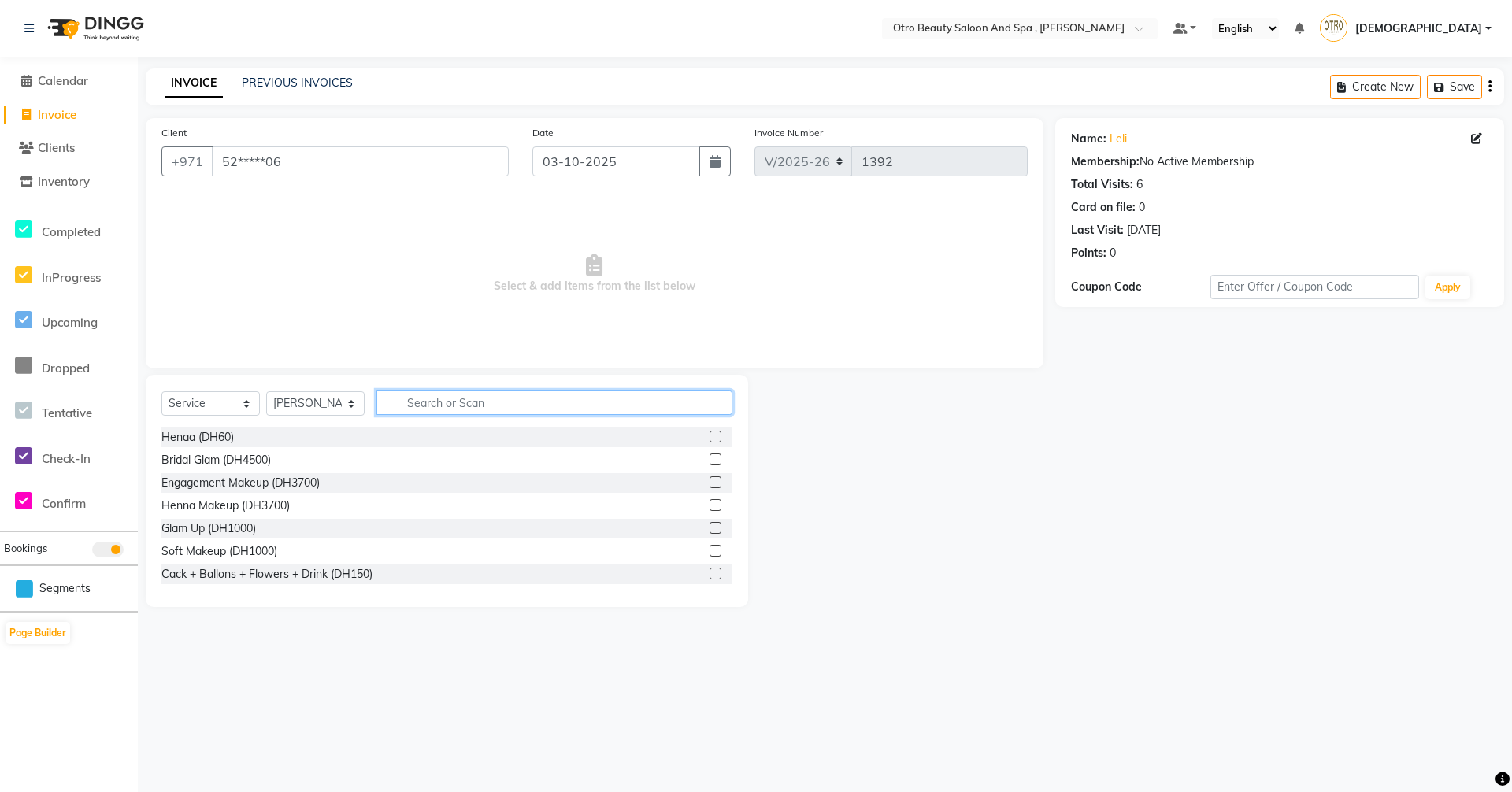
click at [459, 397] on input "text" at bounding box center [554, 403] width 356 height 25
type input "eye"
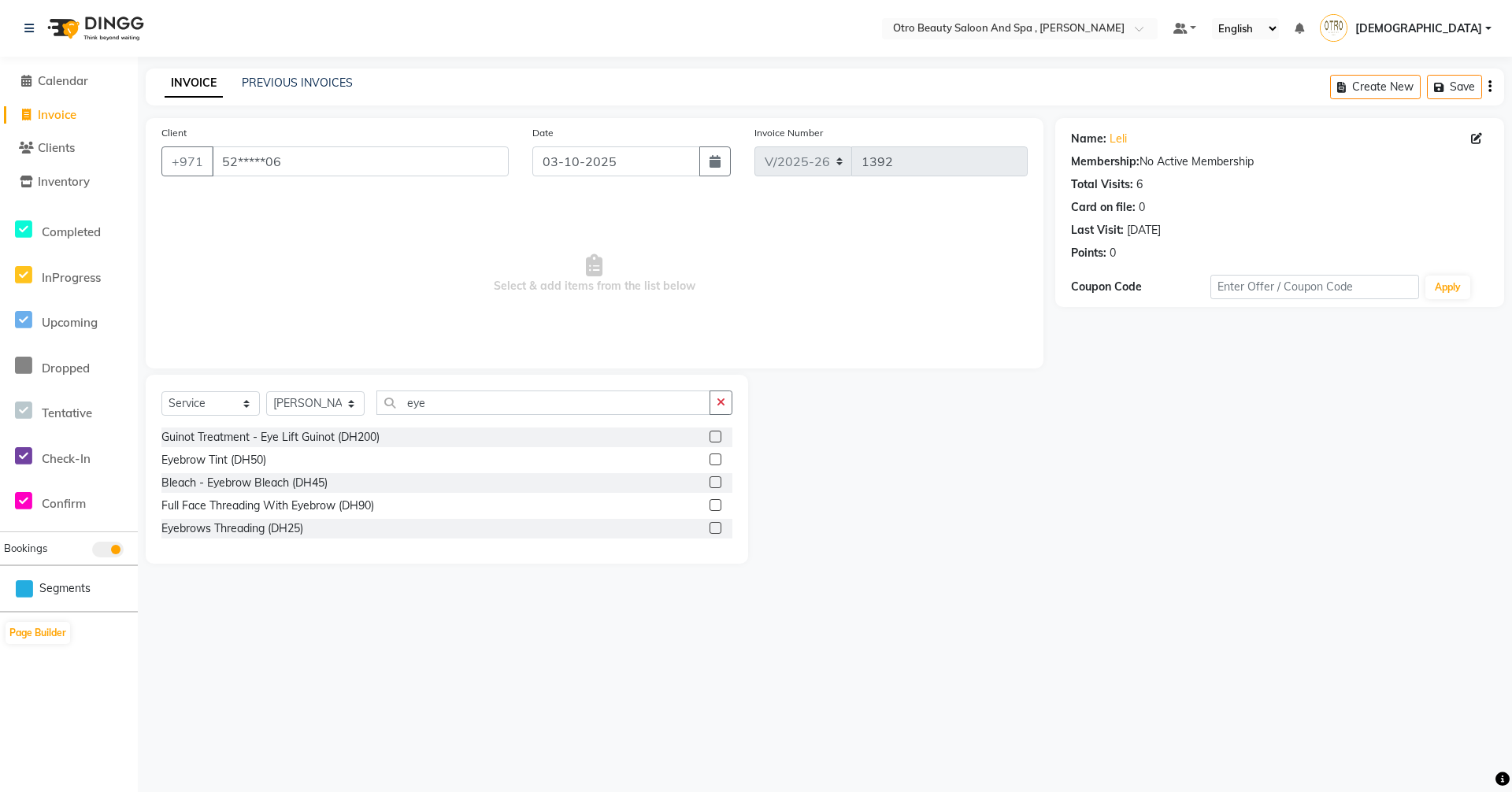
click at [715, 527] on label at bounding box center [715, 528] width 12 height 12
click at [715, 527] on input "checkbox" at bounding box center [715, 529] width 10 height 10
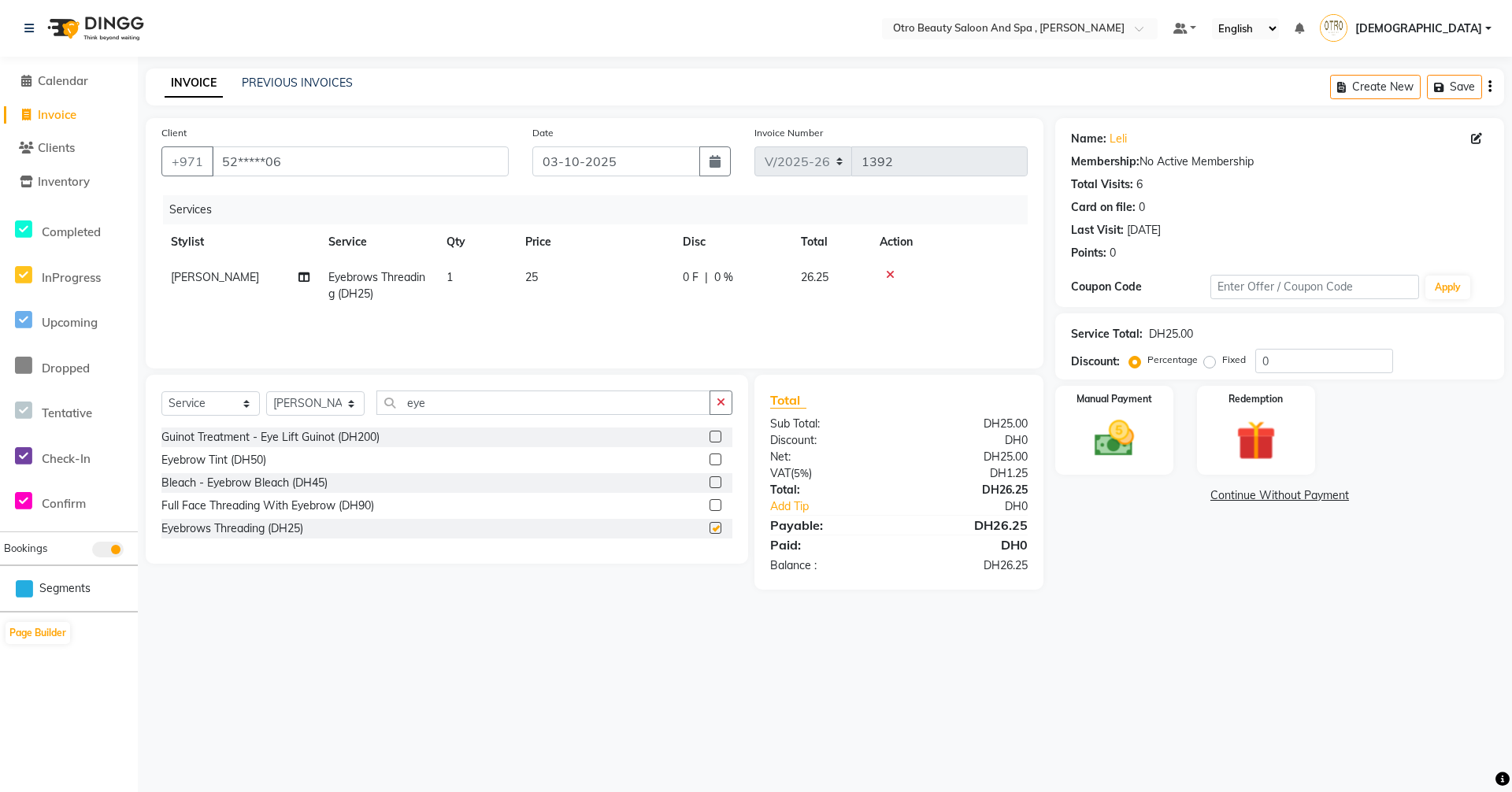
checkbox input "false"
click at [1125, 450] on img at bounding box center [1114, 439] width 68 height 48
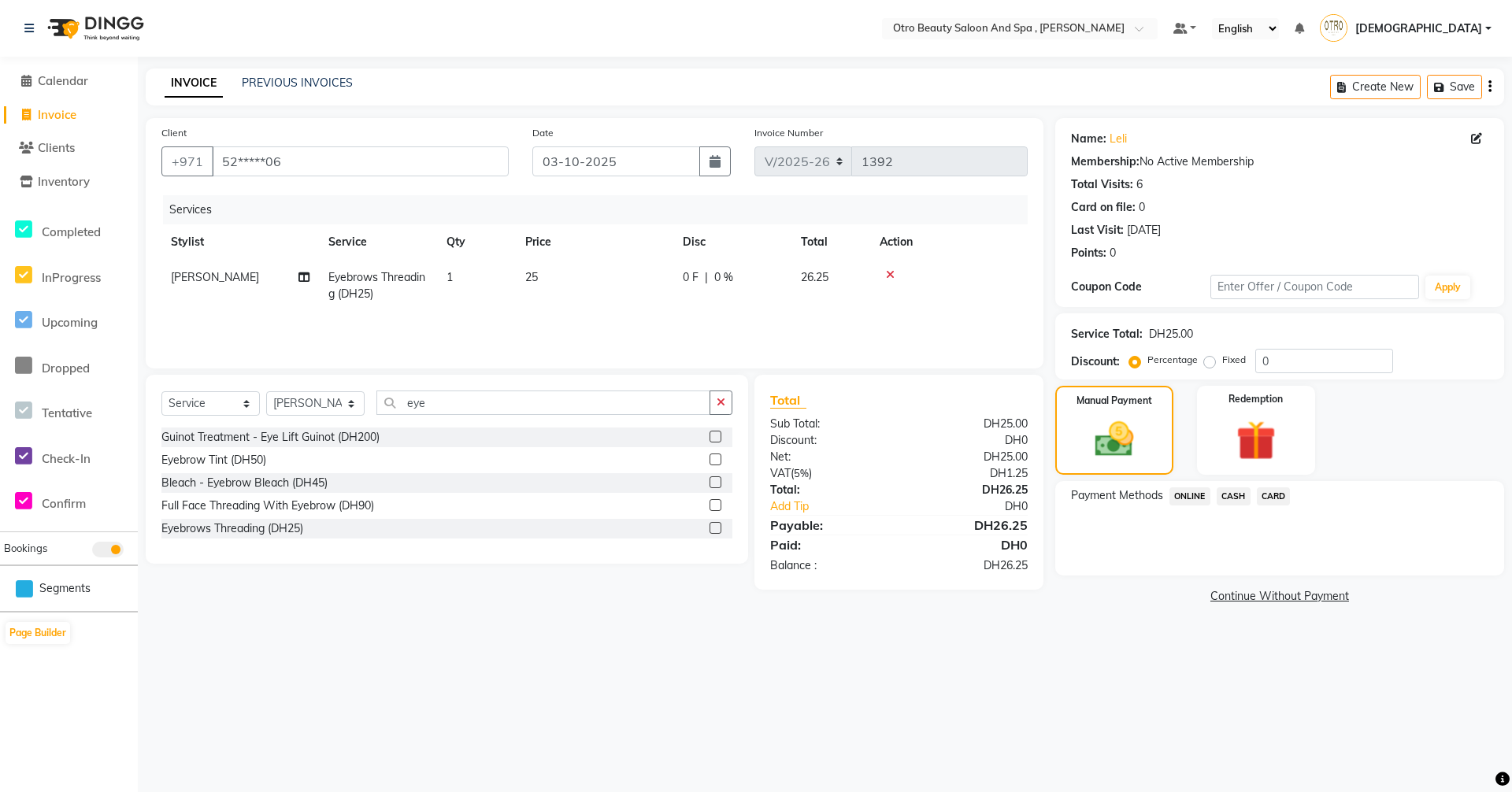
click at [1267, 496] on span "CARD" at bounding box center [1274, 496] width 33 height 18
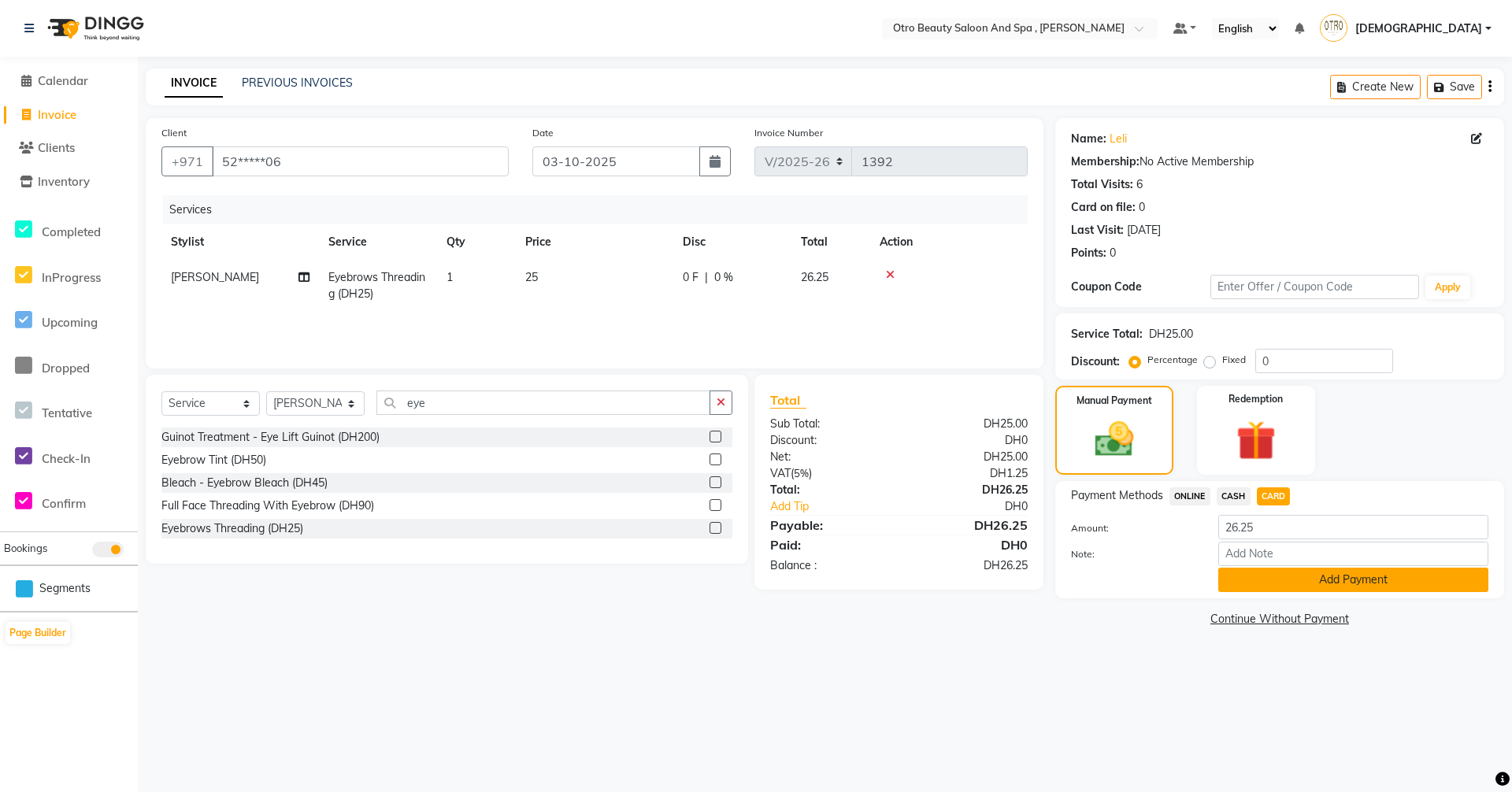
click at [1319, 583] on button "Add Payment" at bounding box center [1353, 580] width 270 height 25
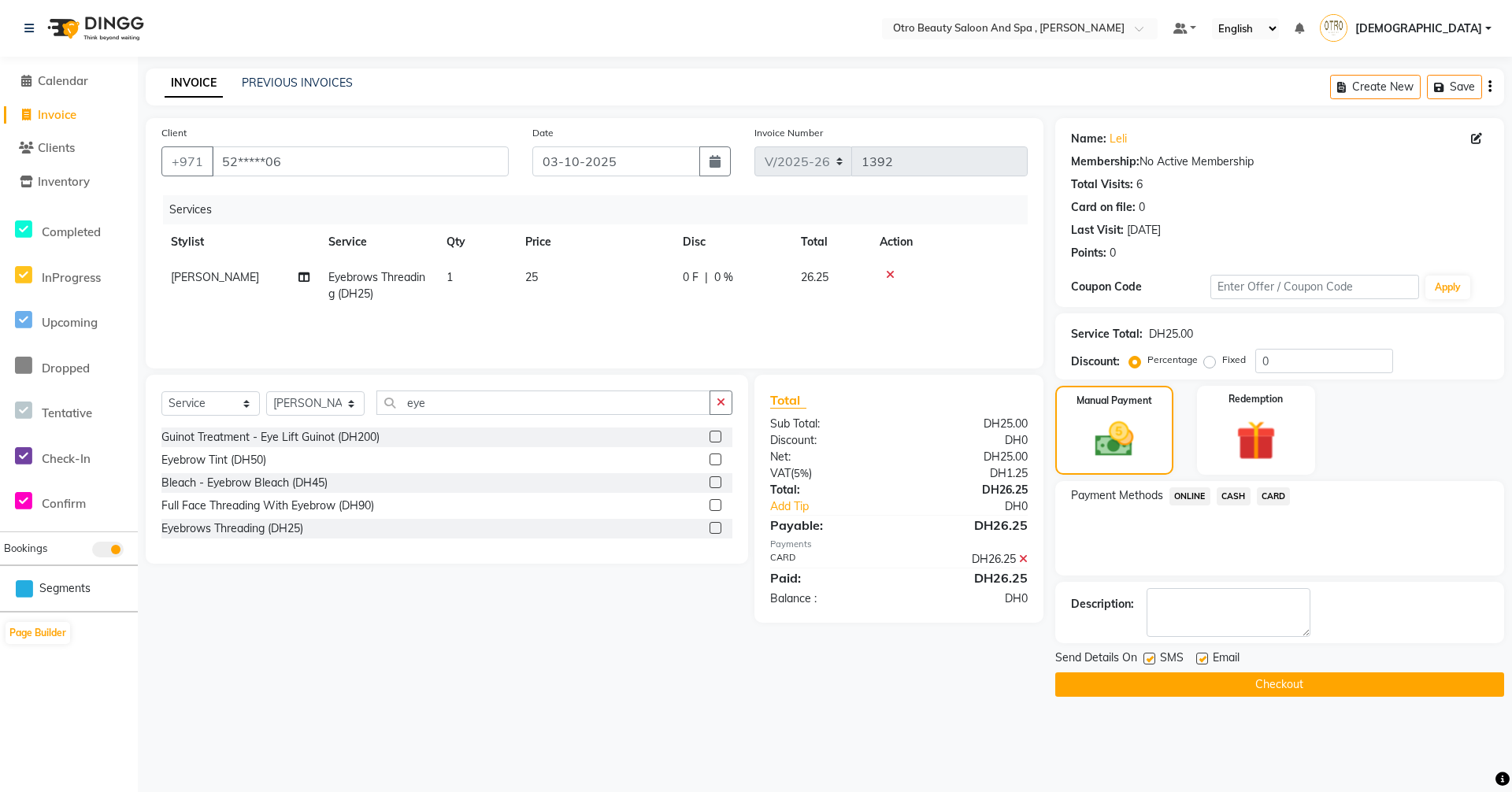
click at [1290, 692] on button "Checkout" at bounding box center [1279, 684] width 449 height 25
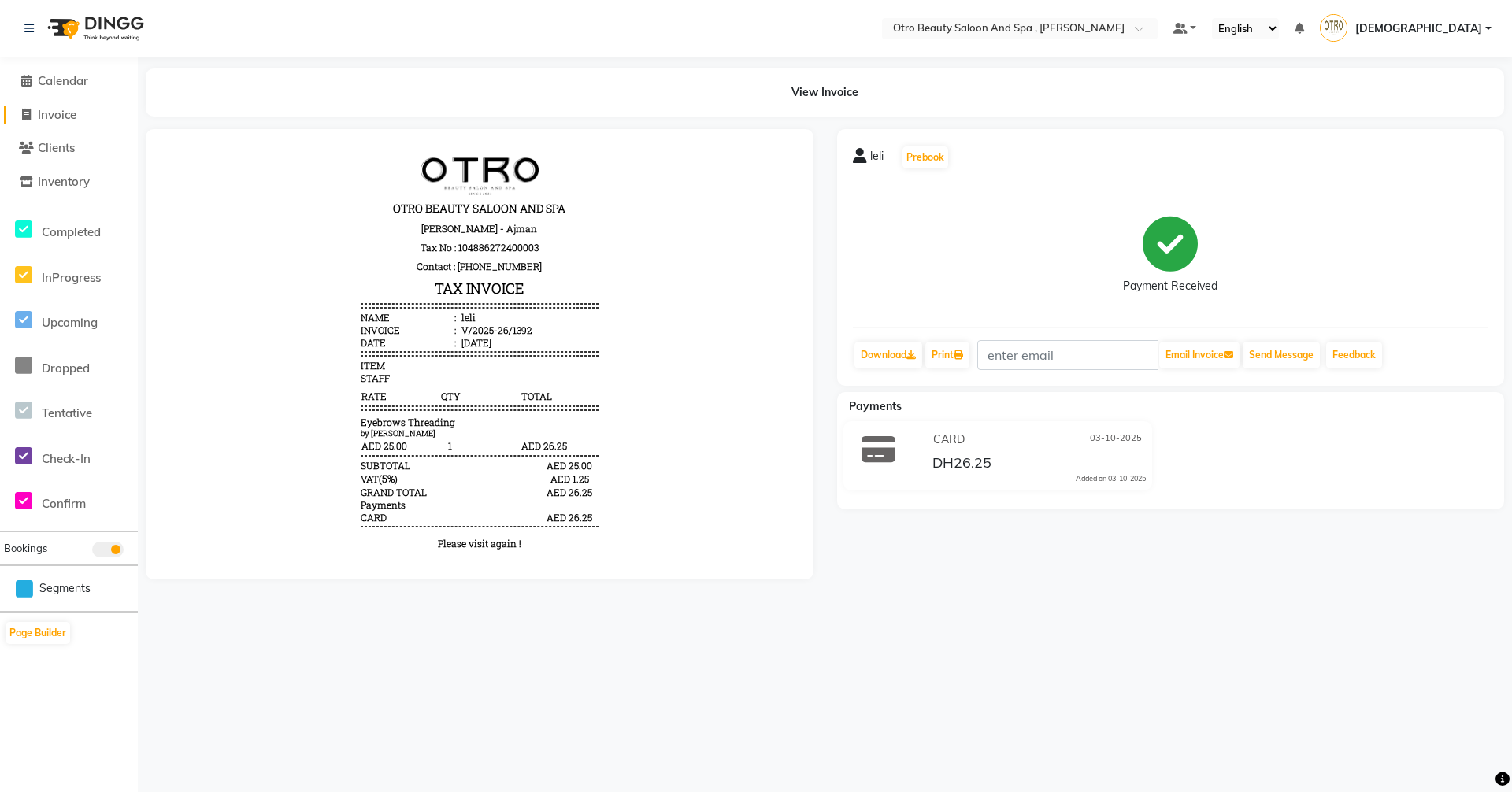
click at [73, 115] on span "Invoice" at bounding box center [57, 114] width 38 height 15
select select "8622"
select select "service"
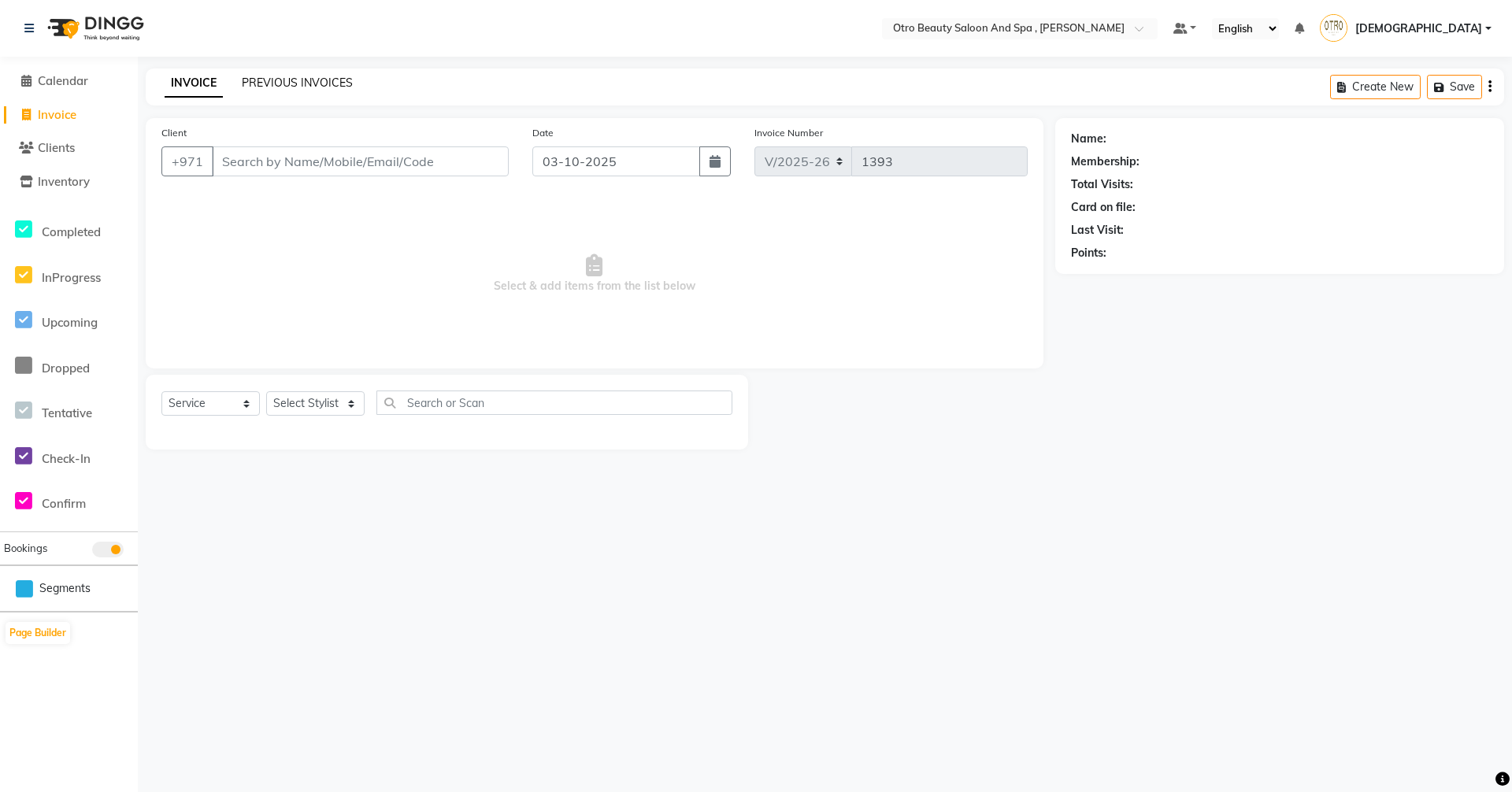
click at [296, 81] on link "PREVIOUS INVOICES" at bounding box center [297, 83] width 111 height 14
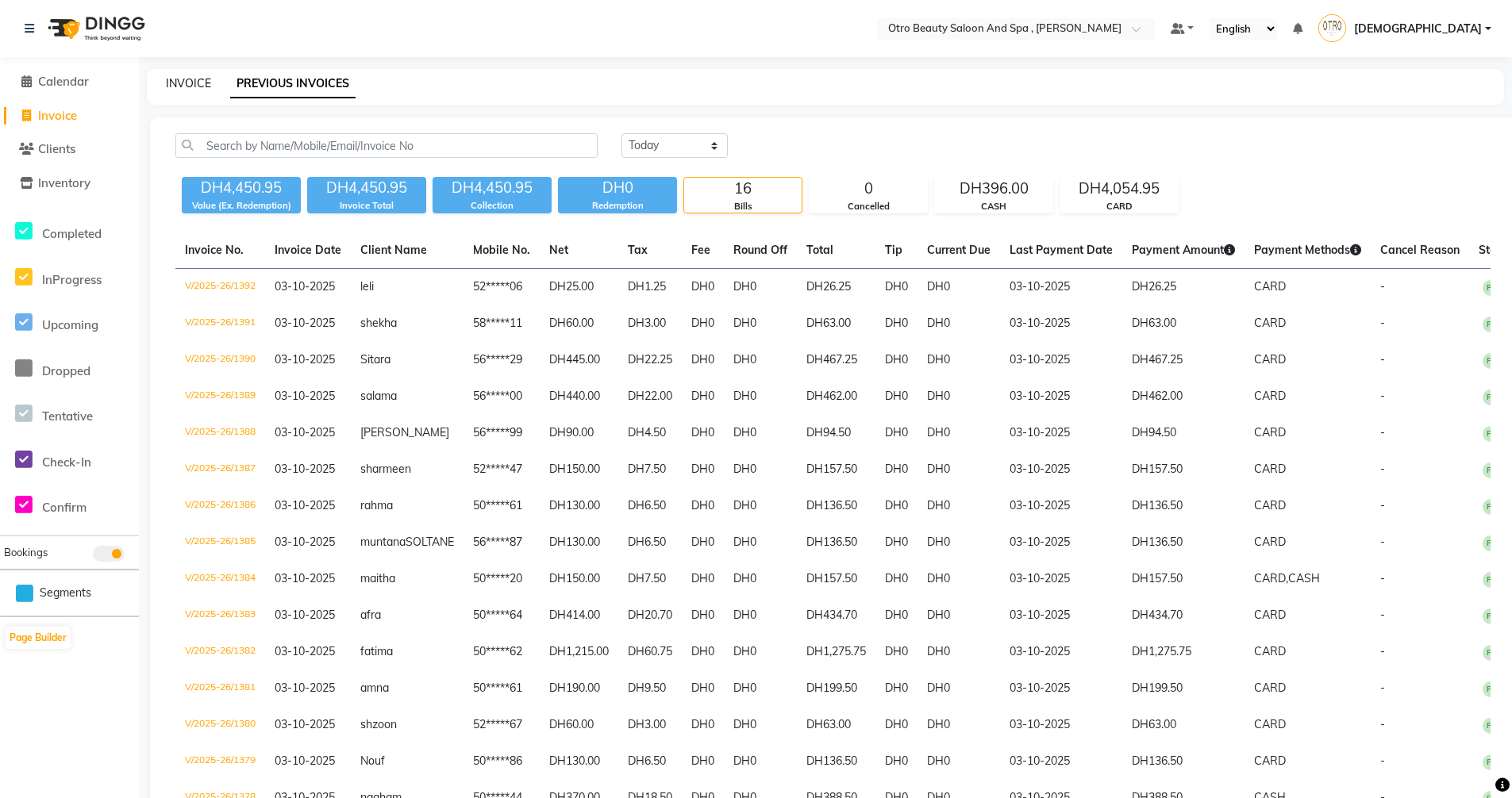
click at [191, 84] on link "INVOICE" at bounding box center [188, 84] width 45 height 14
select select "service"
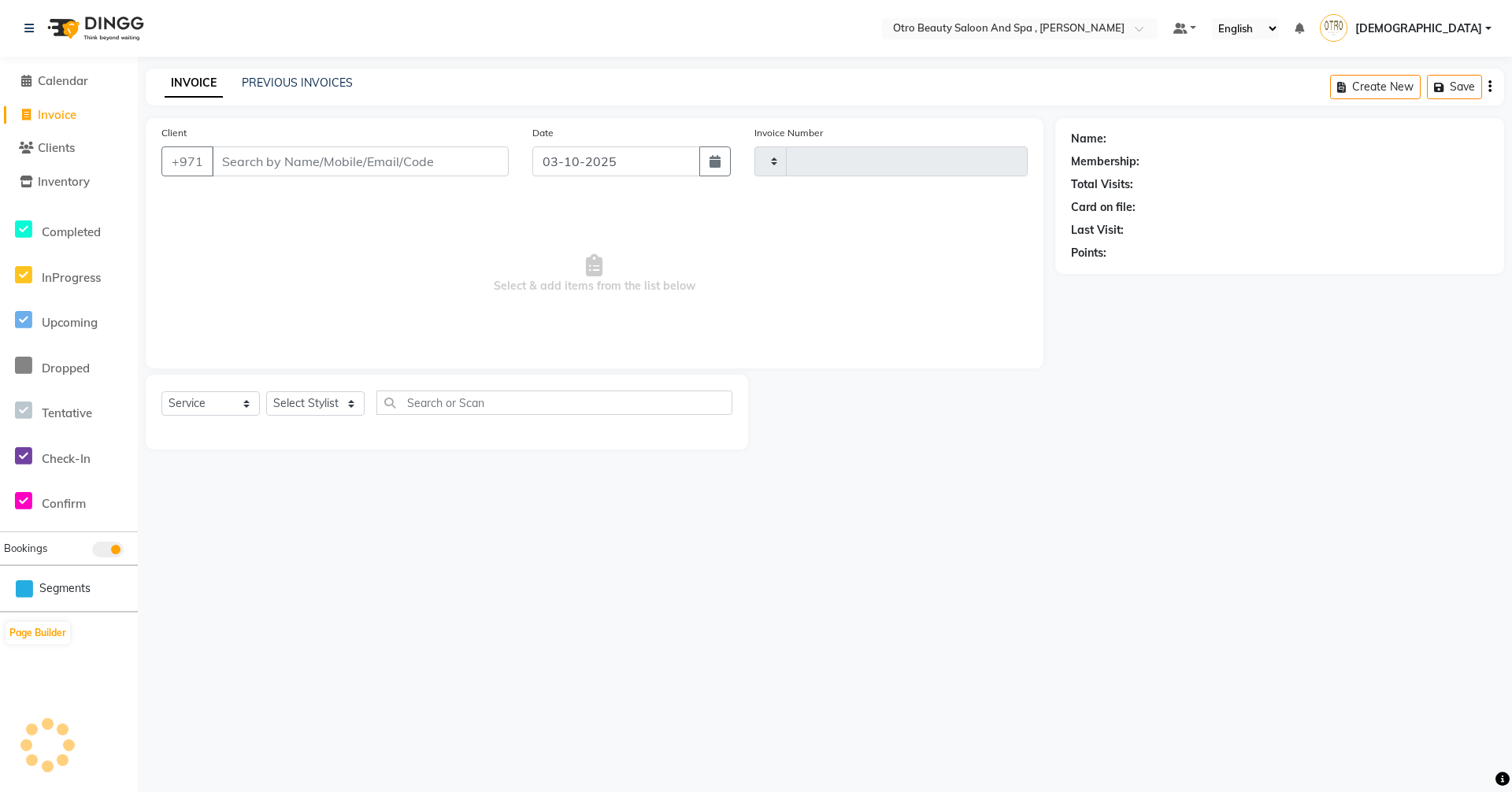
type input "1393"
select select "8622"
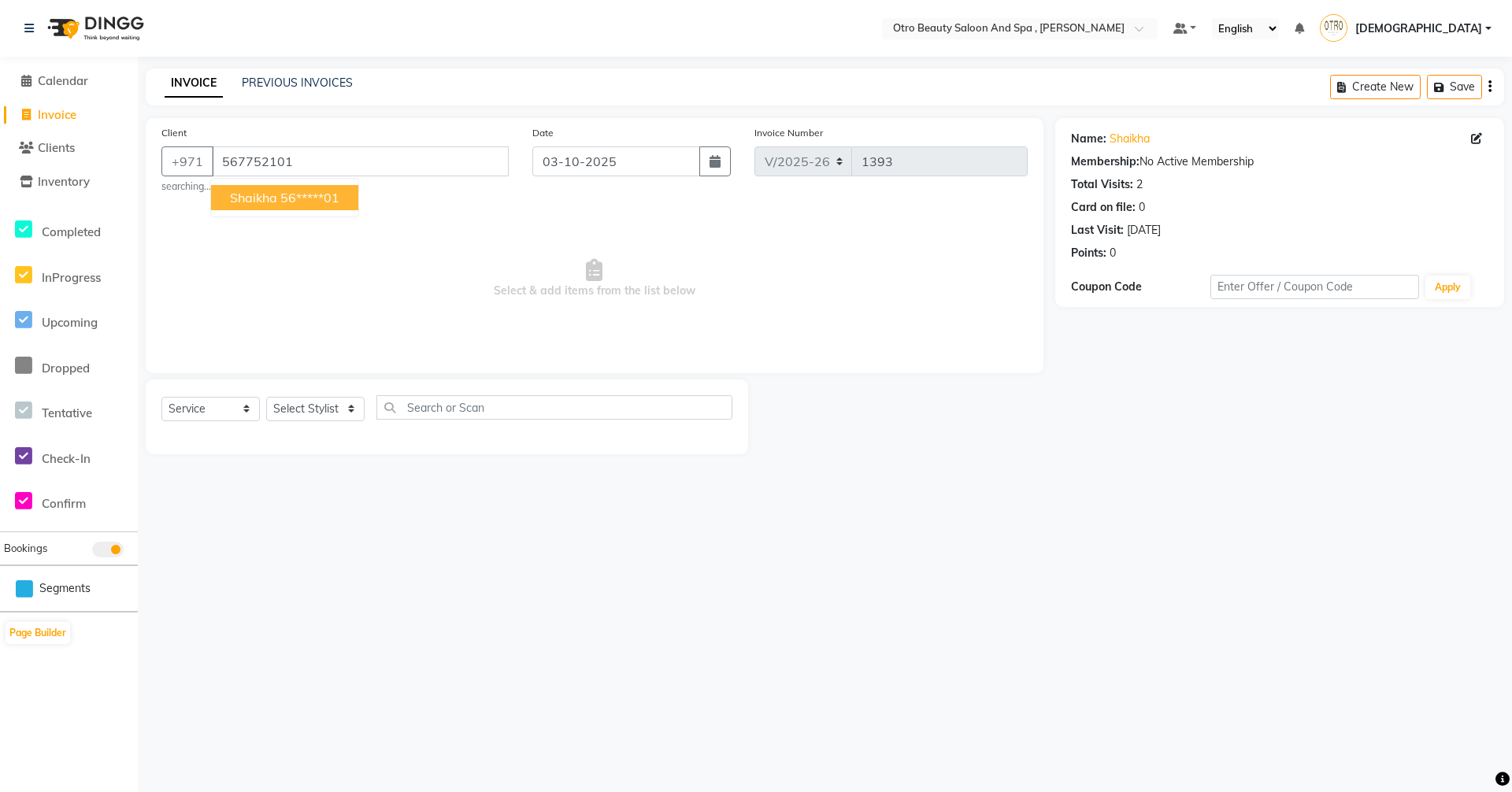
click at [303, 199] on ngb-highlight "56*****01" at bounding box center [310, 198] width 59 height 16
type input "56*****01"
click at [348, 406] on select "Select Stylist [PERSON_NAME] [PERSON_NAME] Hera Karuna [PERSON_NAME] Mamita [PE…" at bounding box center [315, 409] width 98 height 25
select select "86535"
click at [266, 397] on select "Select Stylist [PERSON_NAME] [PERSON_NAME] Hera Karuna [PERSON_NAME] Mamita [PE…" at bounding box center [315, 409] width 98 height 25
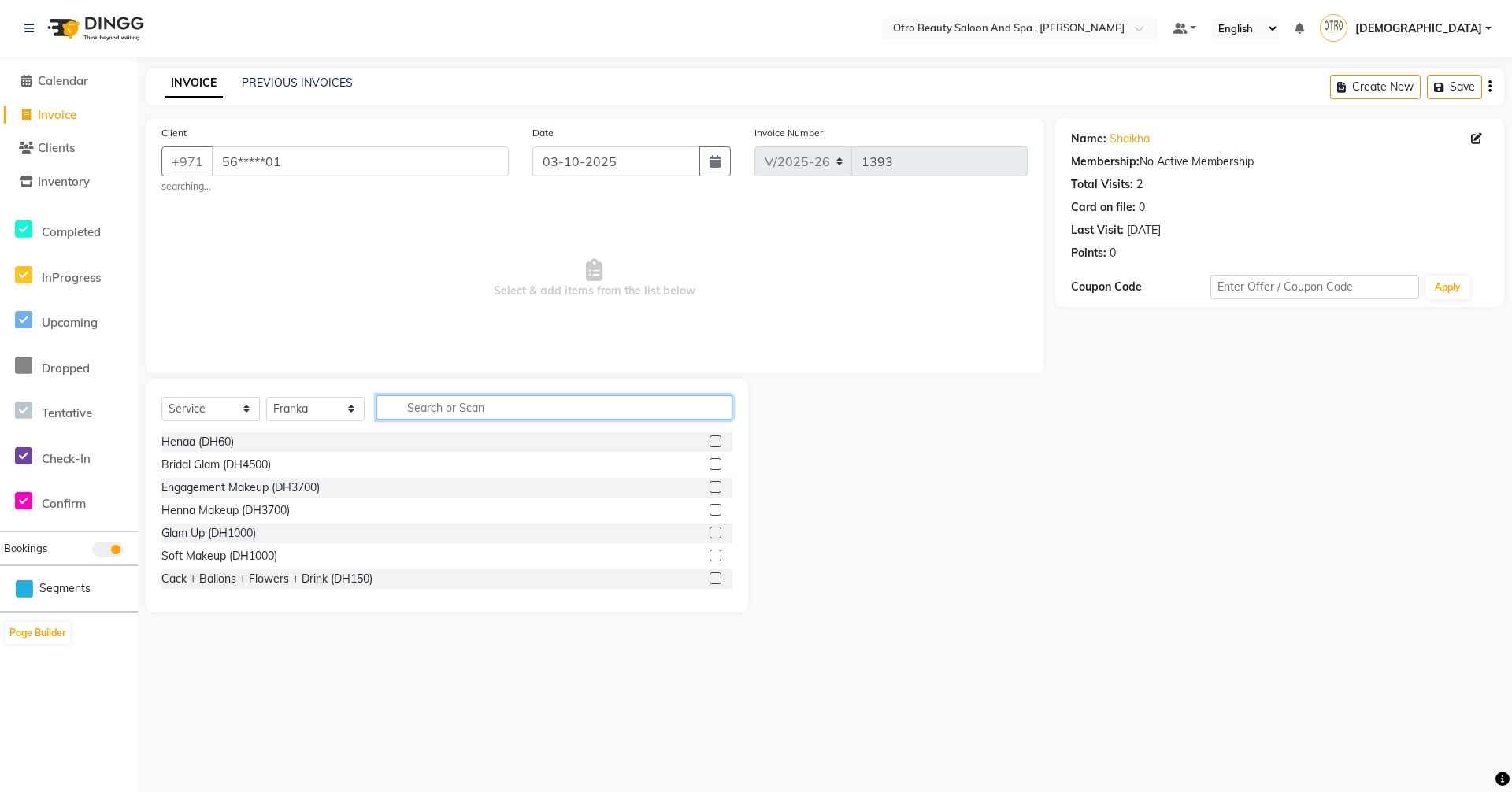
click at [486, 409] on input "text" at bounding box center [554, 408] width 356 height 25
type input "mani"
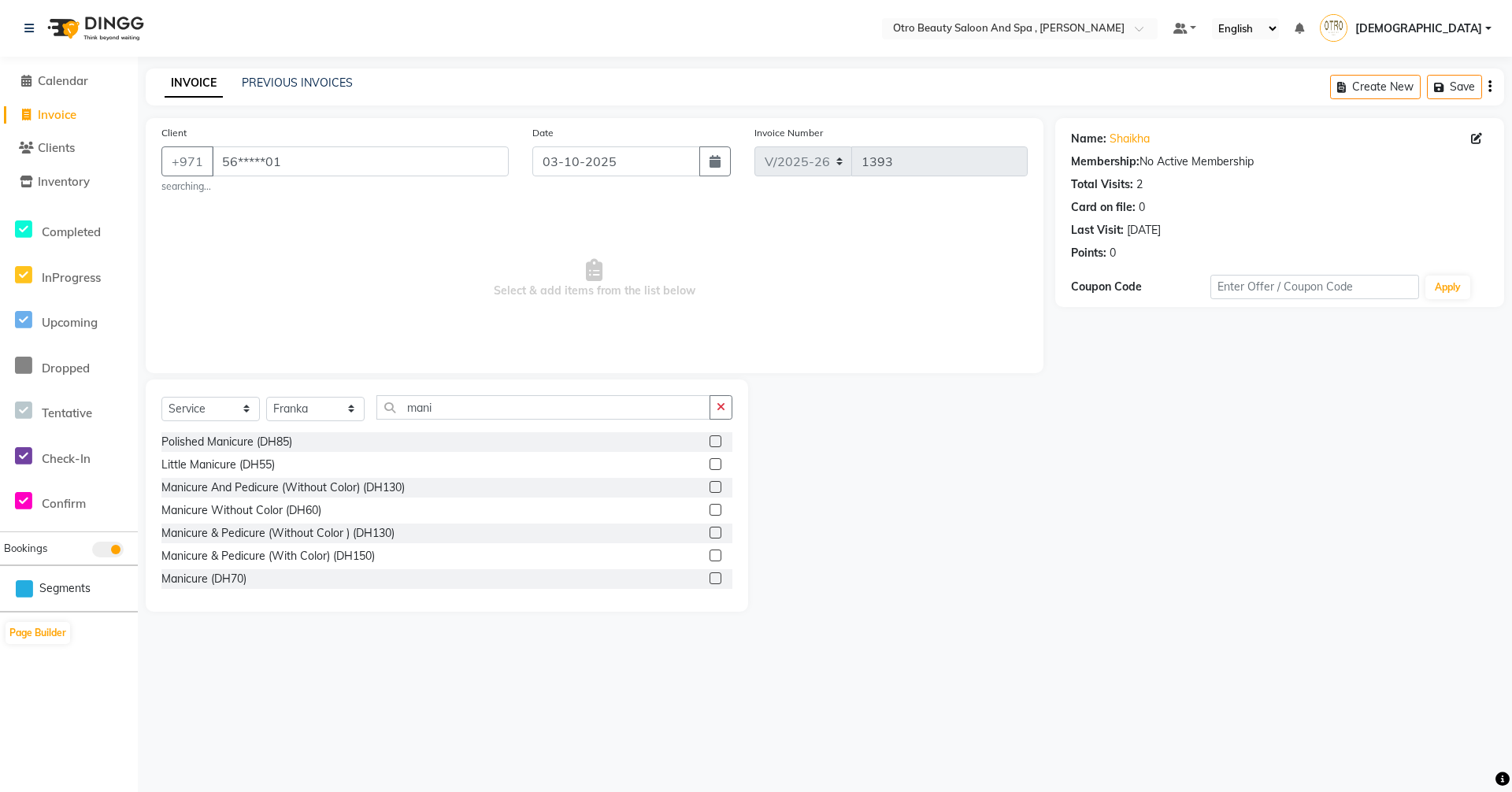
click at [710, 530] on label at bounding box center [715, 533] width 12 height 12
click at [710, 530] on input "checkbox" at bounding box center [715, 534] width 10 height 10
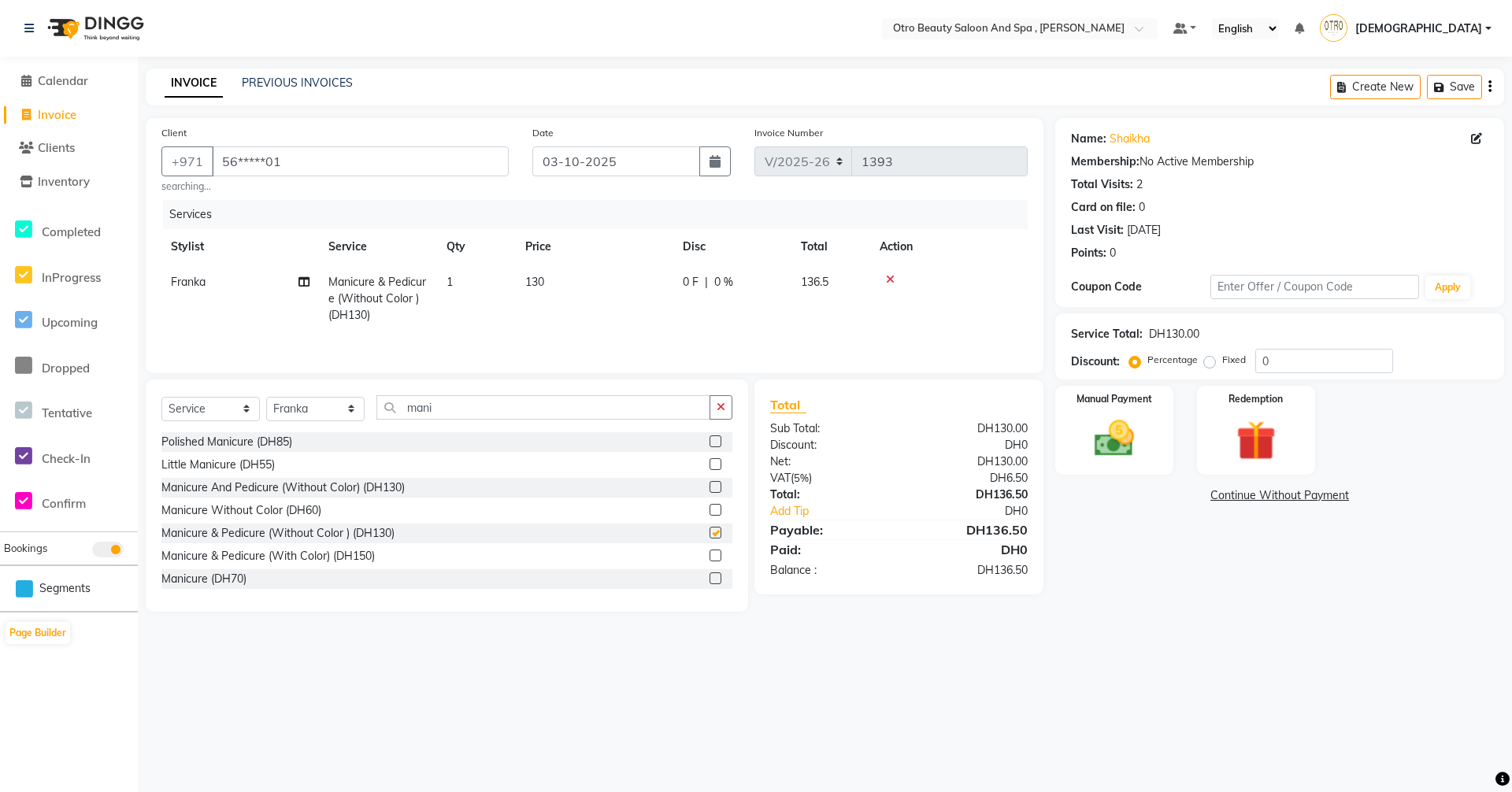
checkbox input "false"
click at [304, 281] on icon at bounding box center [304, 282] width 11 height 11
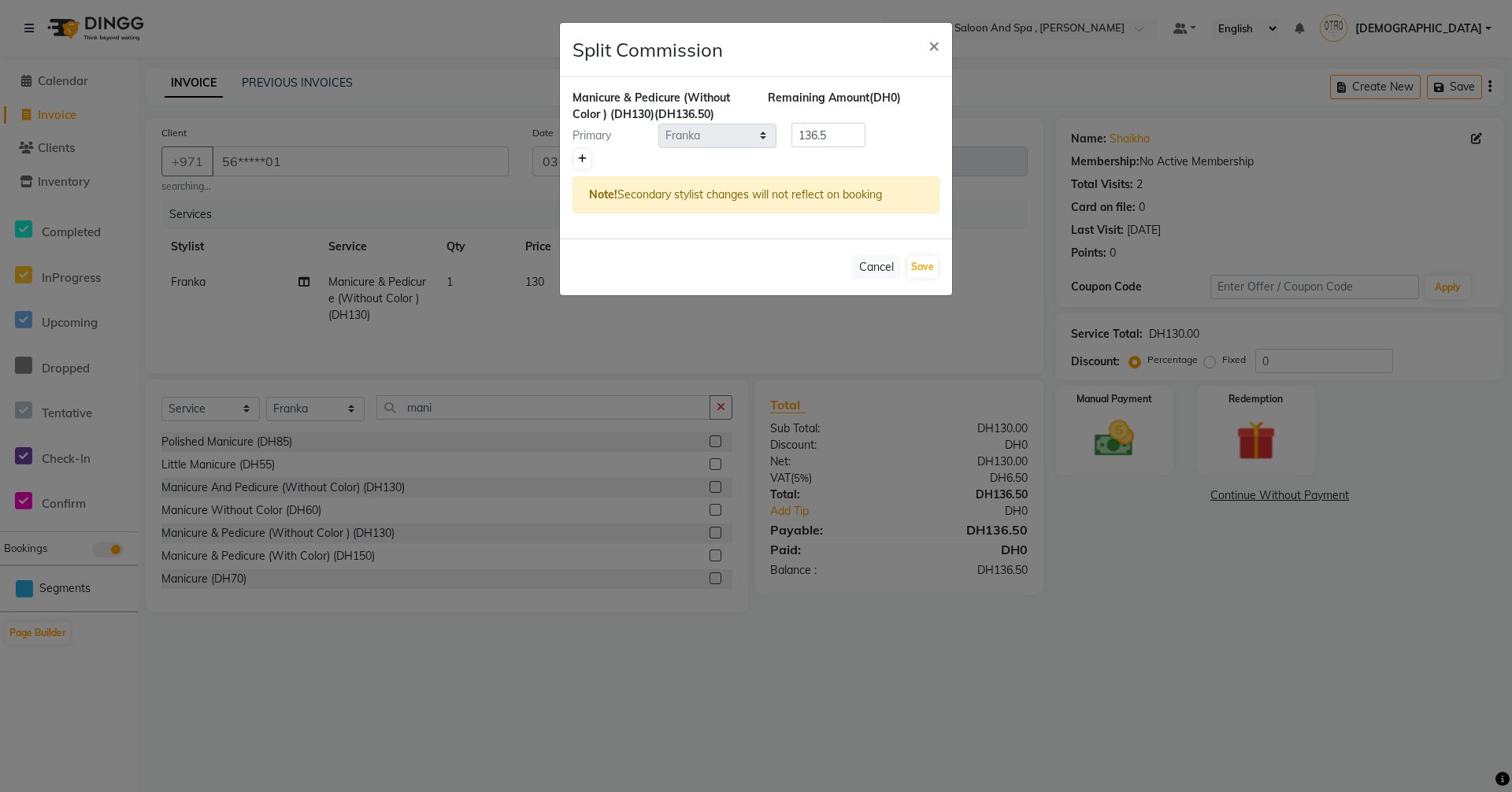
click at [584, 160] on icon at bounding box center [582, 160] width 9 height 10
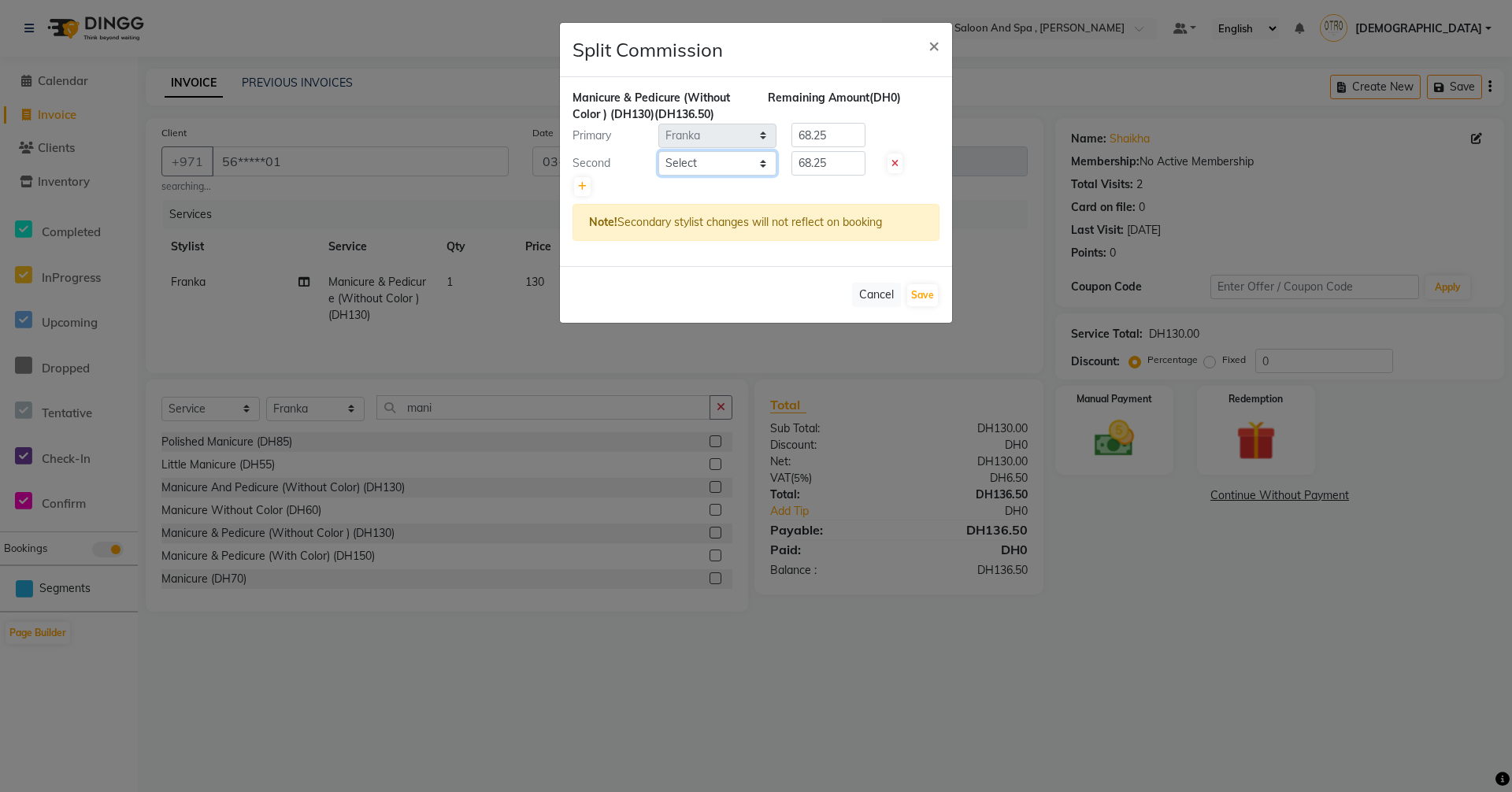
click at [762, 163] on select "Select [PERSON_NAME] [PERSON_NAME] Hera Karuna [PERSON_NAME] Mamita [PERSON_NAM…" at bounding box center [717, 164] width 118 height 25
click at [658, 152] on select "Select [PERSON_NAME] [PERSON_NAME] Hera Karuna [PERSON_NAME] Mamita [PERSON_NAM…" at bounding box center [717, 164] width 118 height 25
click at [927, 293] on button "Save" at bounding box center [922, 295] width 31 height 22
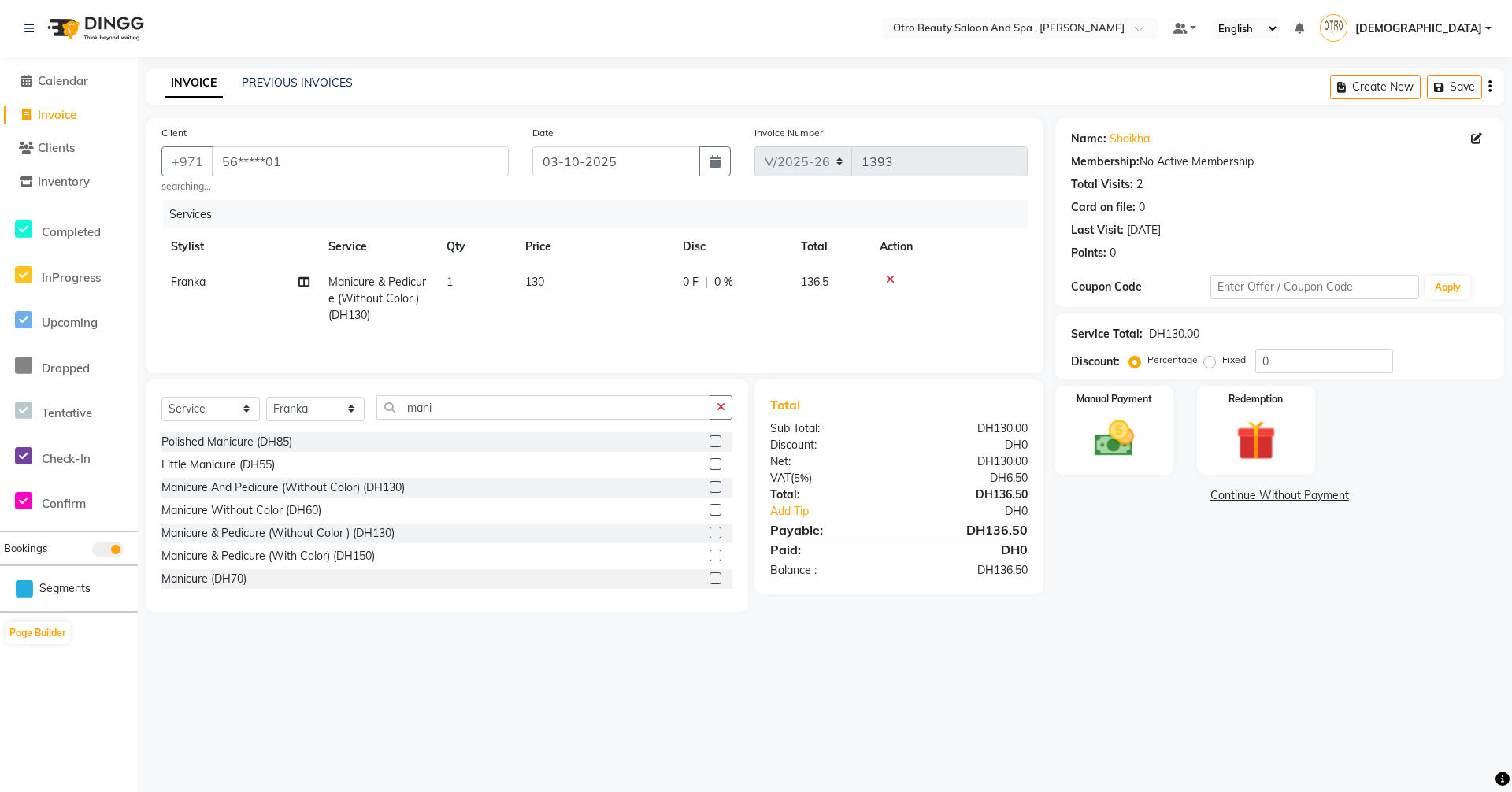
click at [302, 283] on icon at bounding box center [304, 282] width 11 height 11
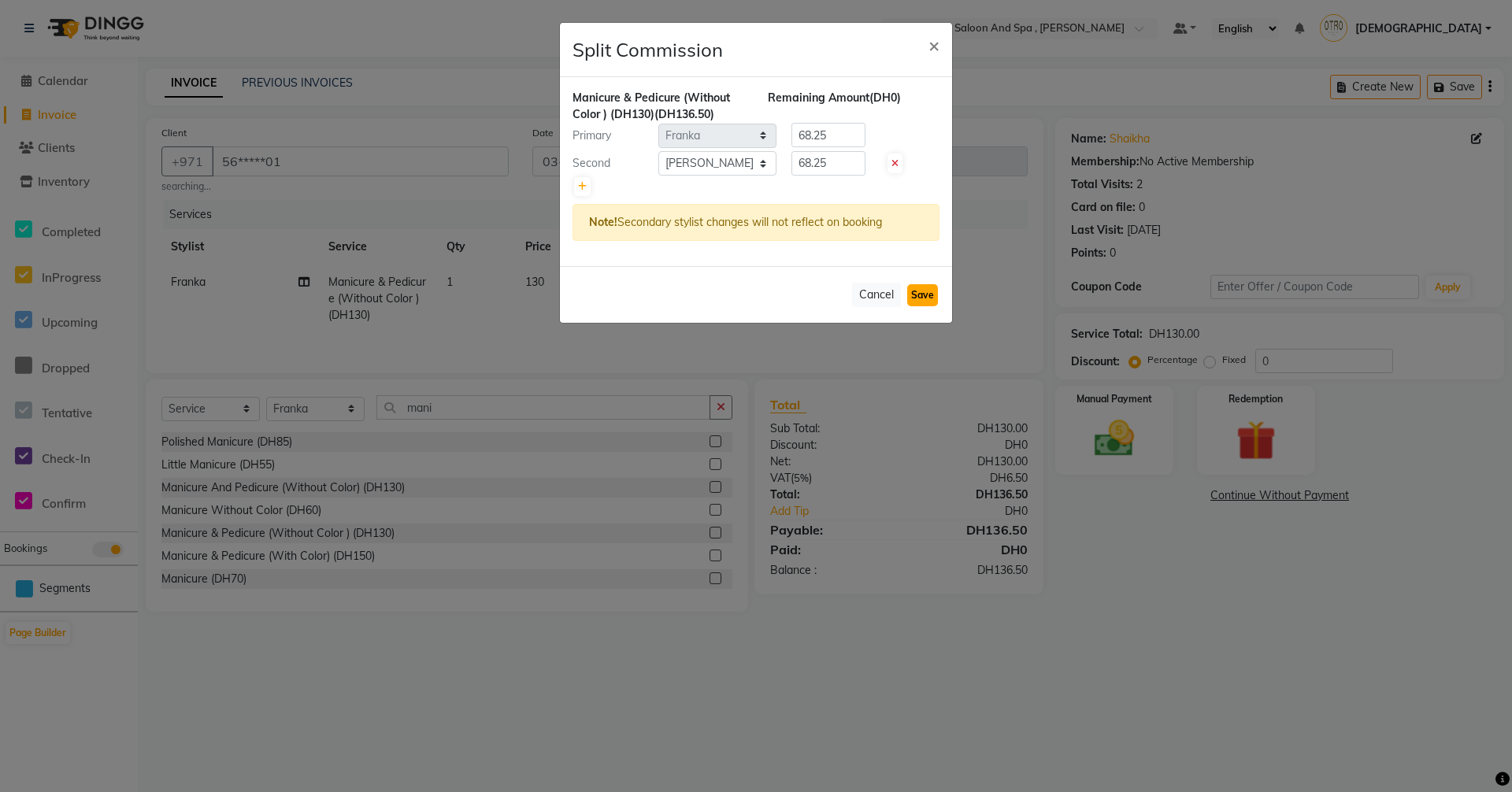
click at [927, 293] on button "Save" at bounding box center [922, 295] width 31 height 22
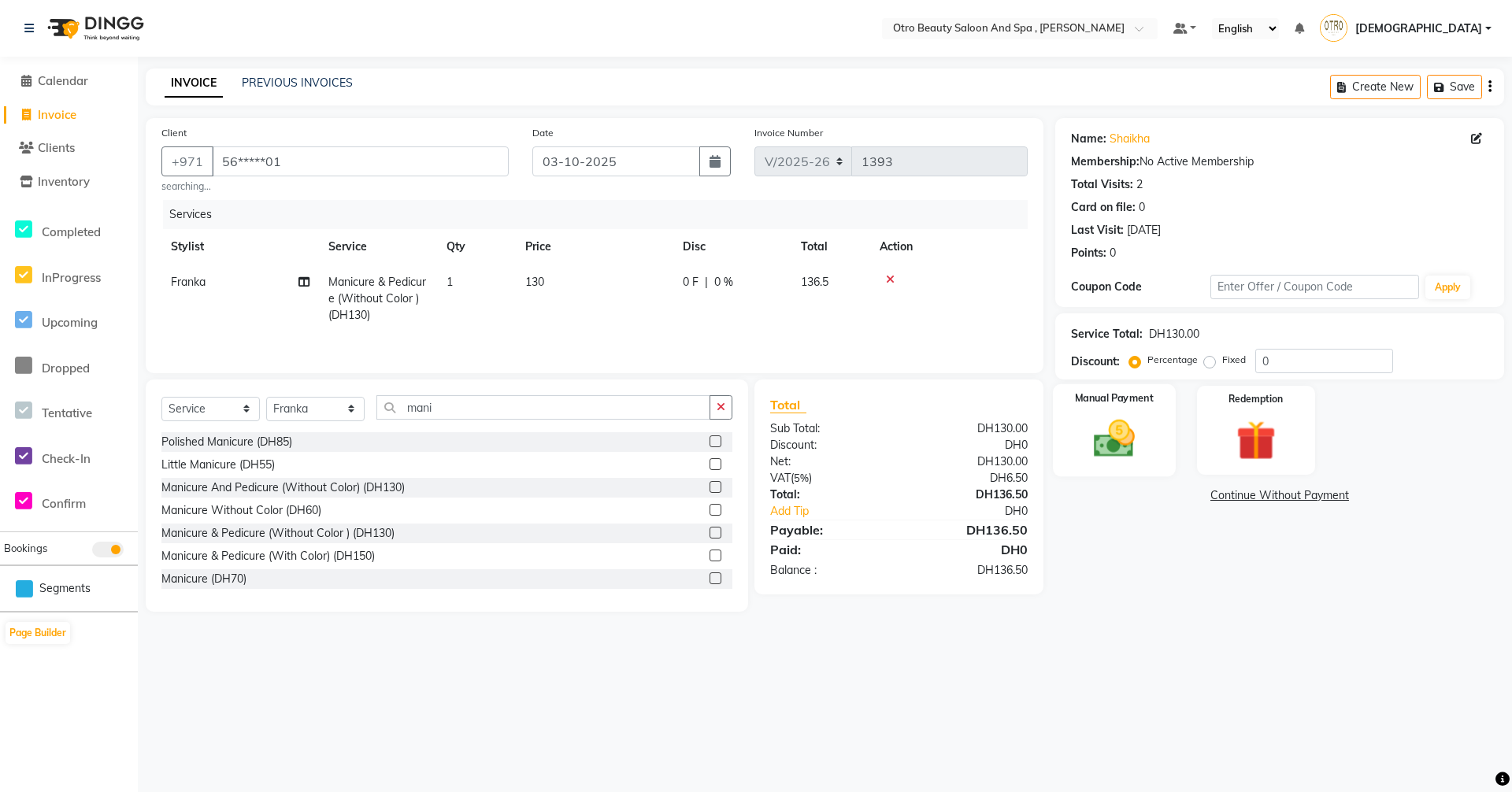
click at [1068, 404] on div "Manual Payment" at bounding box center [1114, 431] width 123 height 93
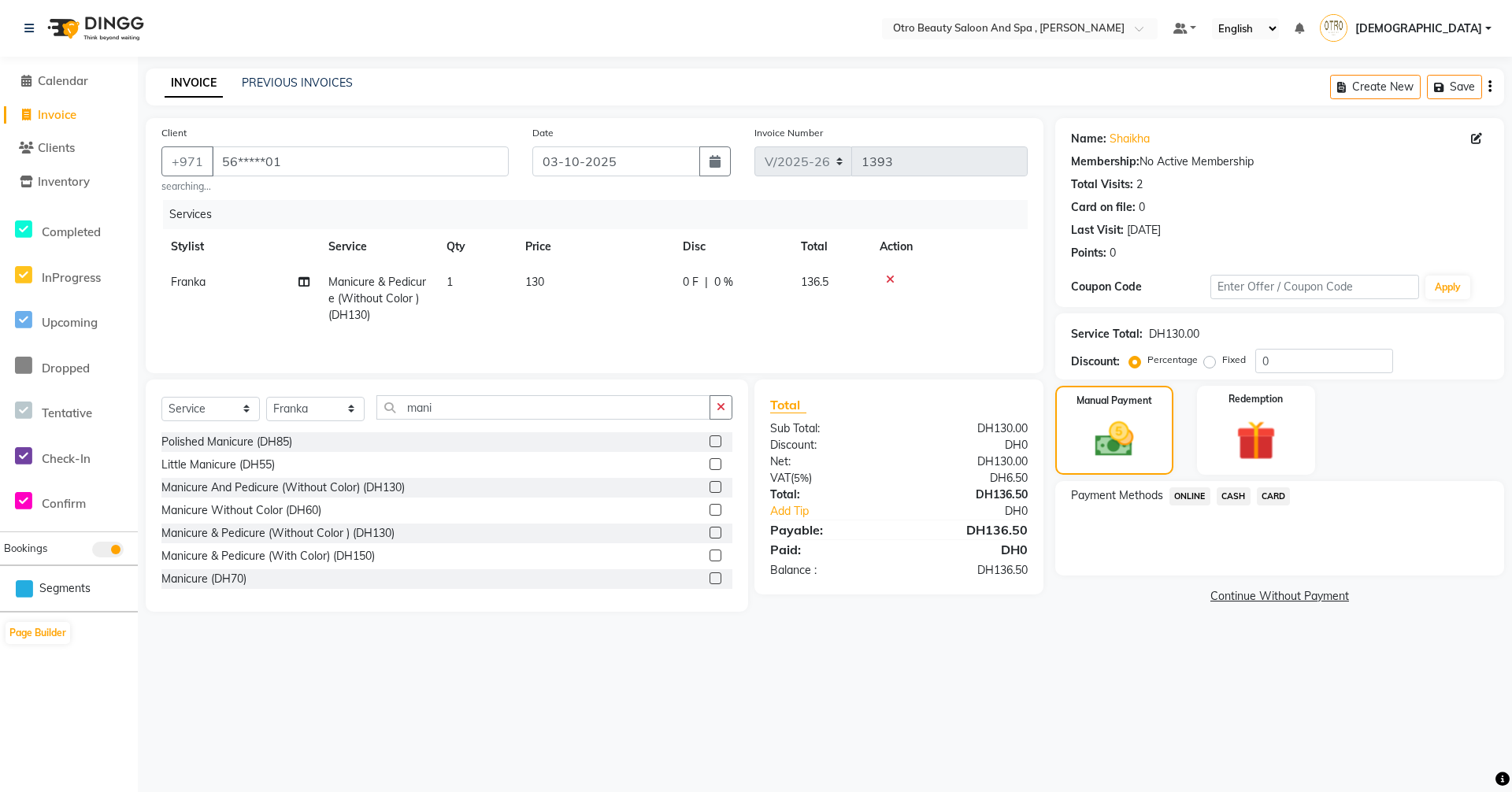
click at [1279, 498] on span "CARD" at bounding box center [1274, 496] width 33 height 18
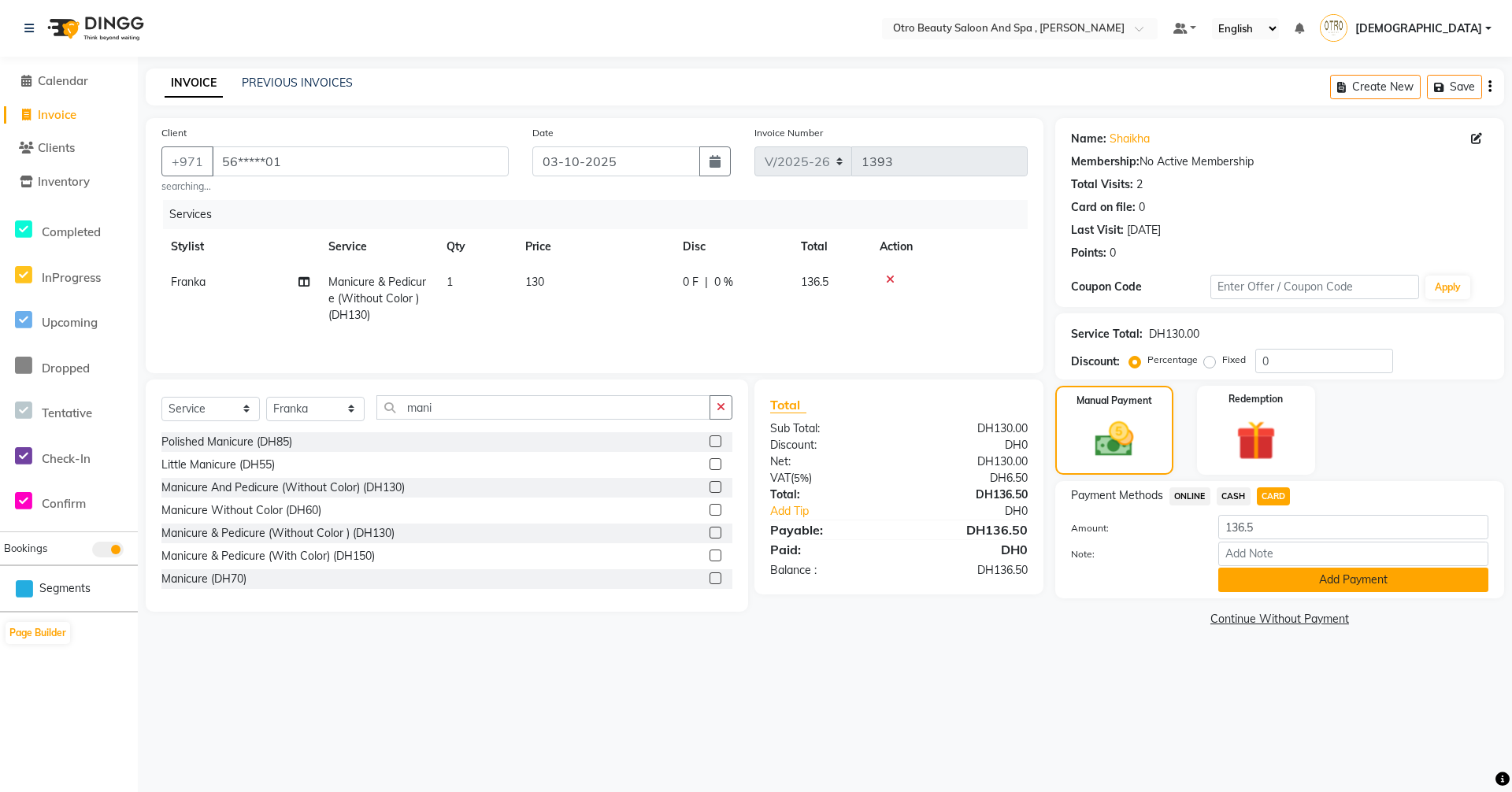
click at [1311, 584] on button "Add Payment" at bounding box center [1353, 580] width 270 height 25
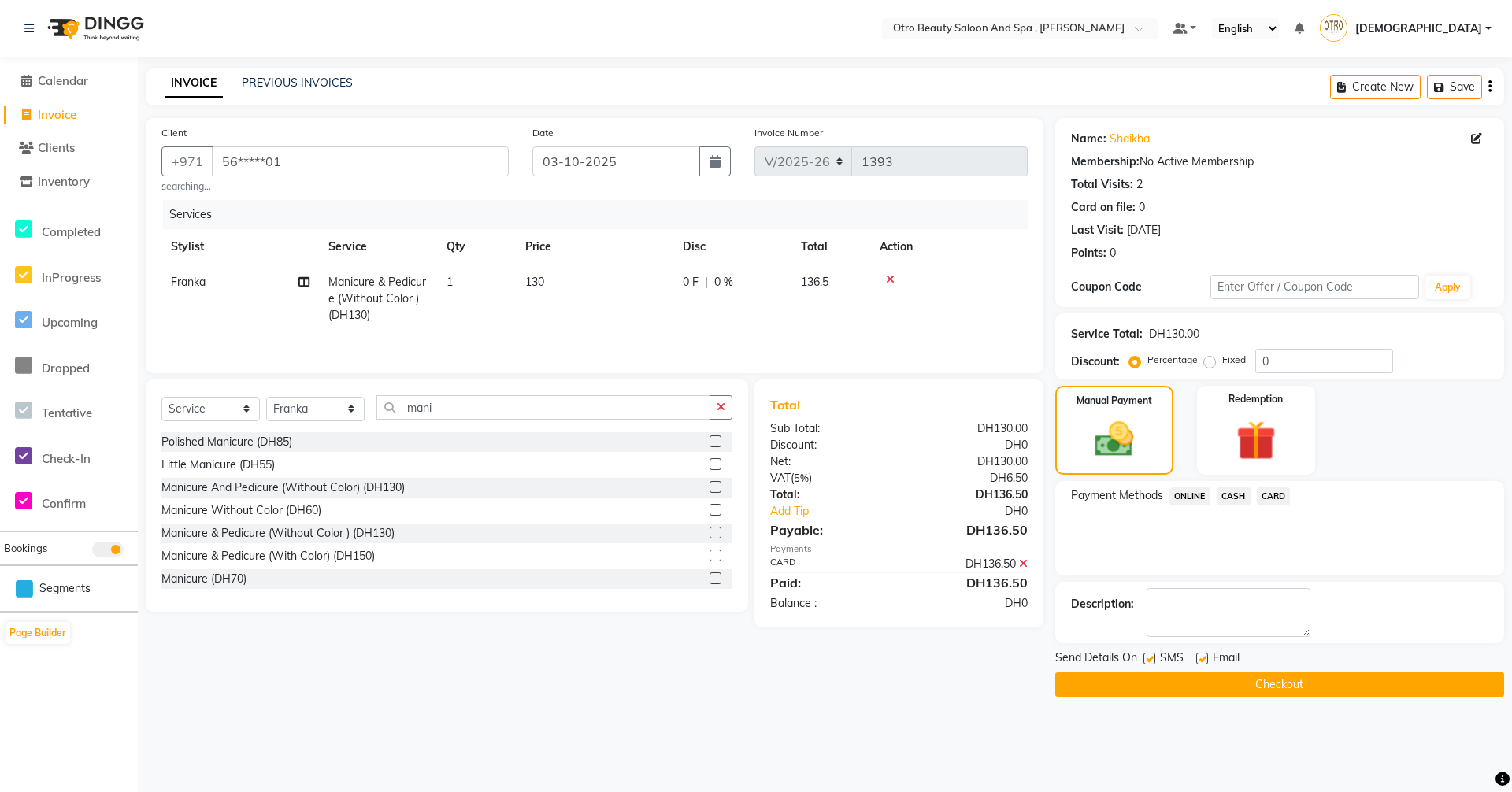
click at [1299, 688] on button "Checkout" at bounding box center [1279, 684] width 449 height 25
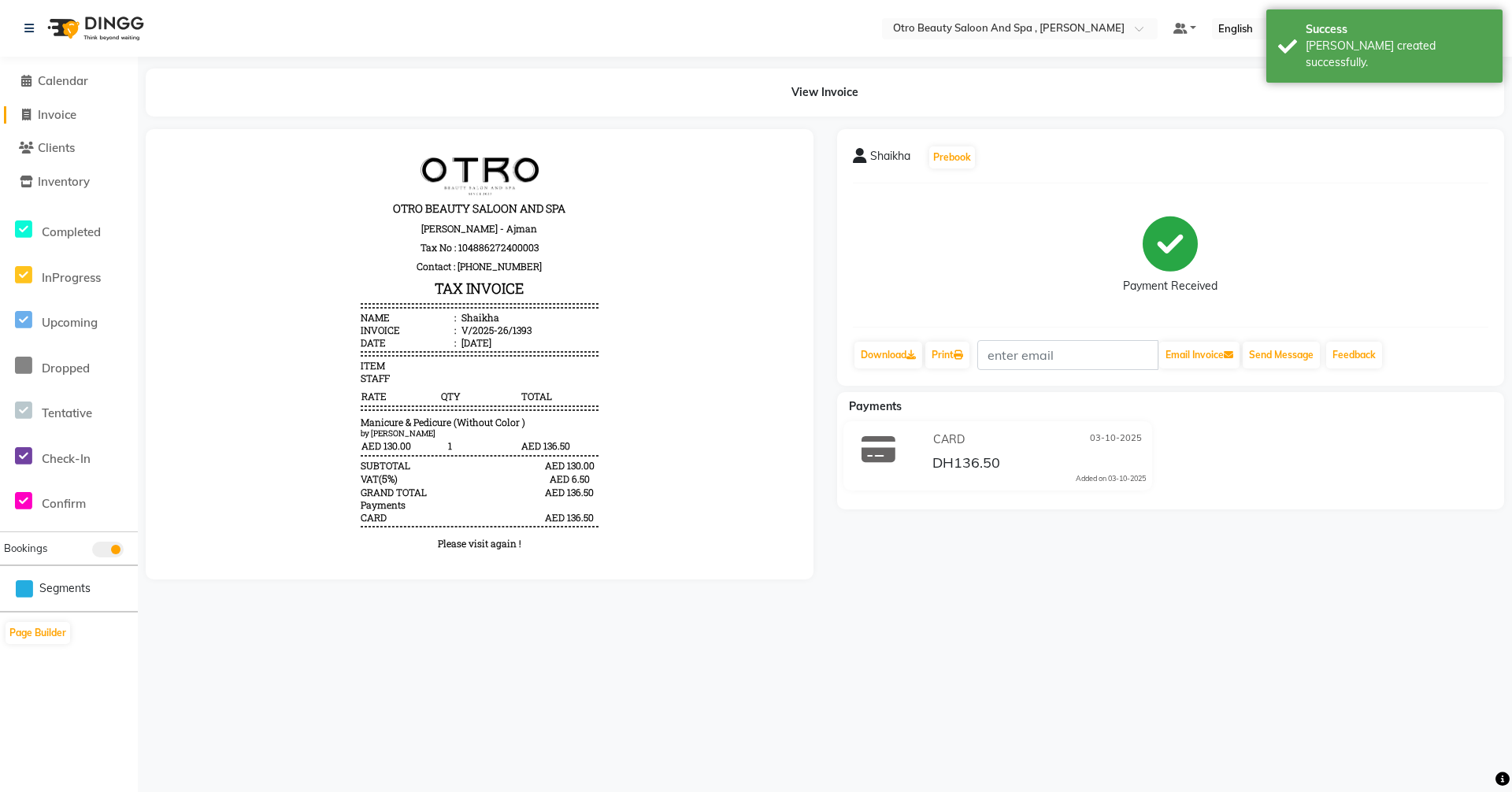
click at [67, 116] on span "Invoice" at bounding box center [57, 114] width 38 height 15
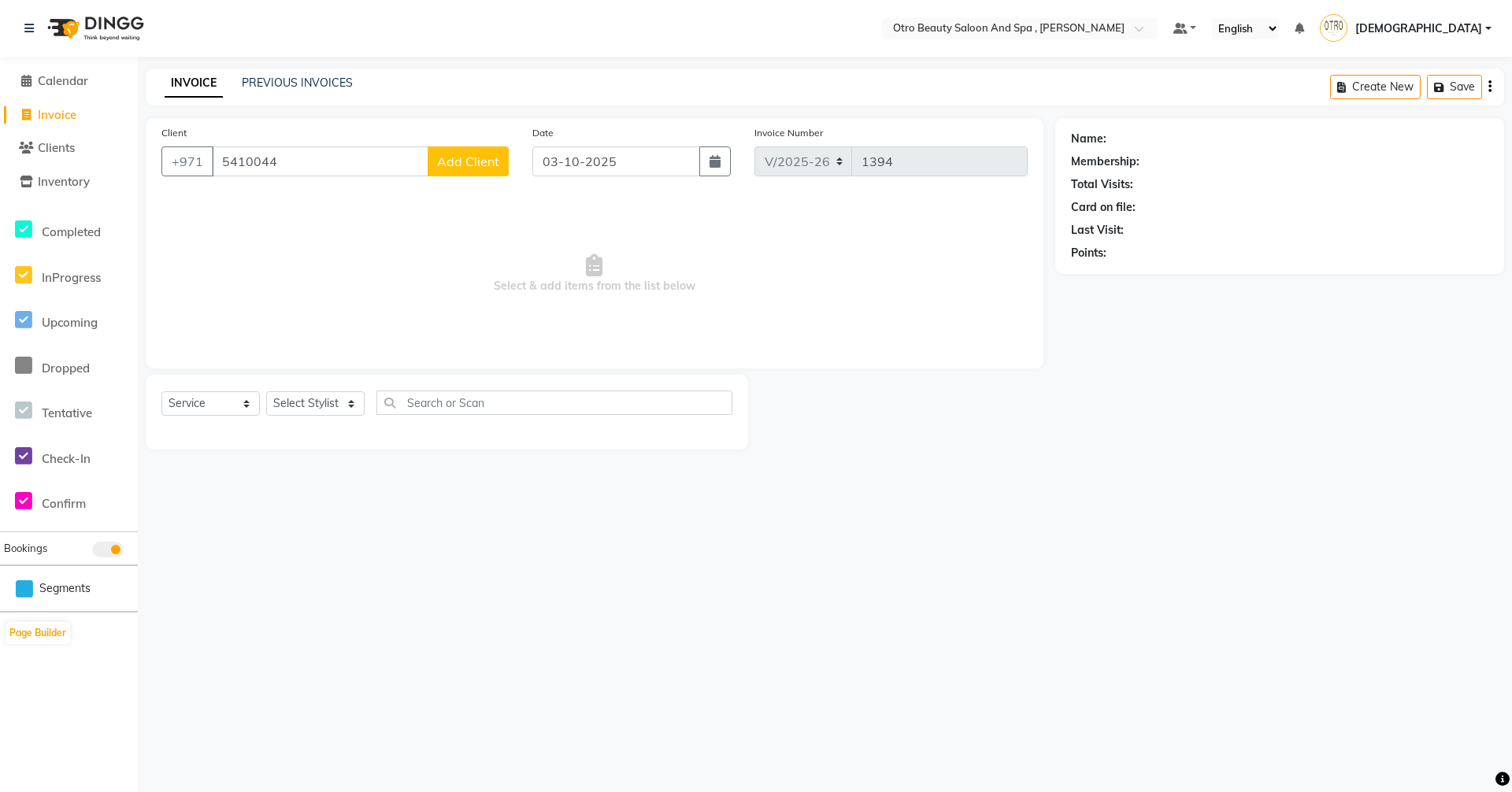
click at [242, 162] on input "5410044" at bounding box center [321, 162] width 217 height 30
click at [468, 164] on span "Add Client" at bounding box center [468, 162] width 62 height 16
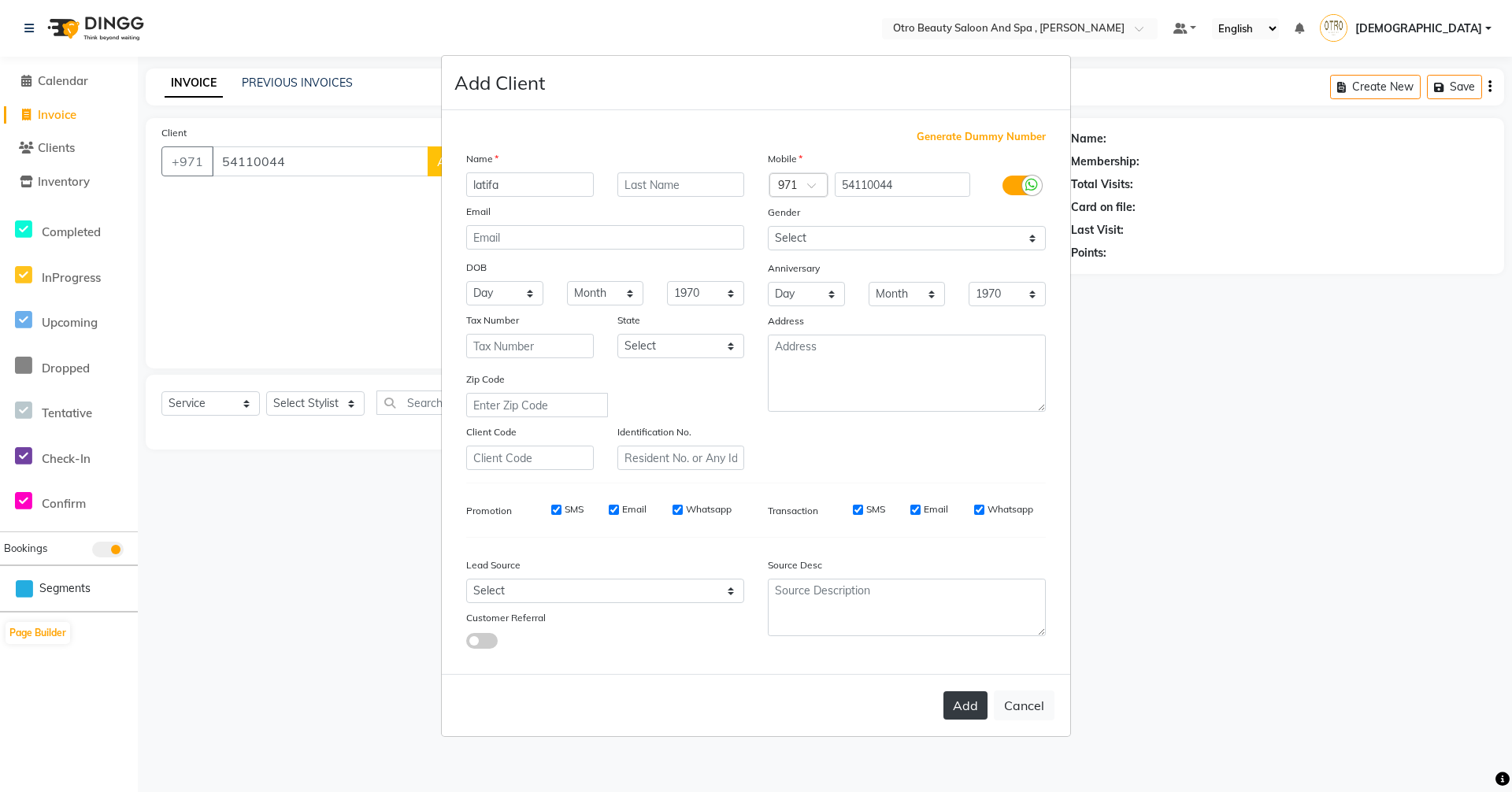
click at [961, 715] on button "Add" at bounding box center [965, 706] width 44 height 29
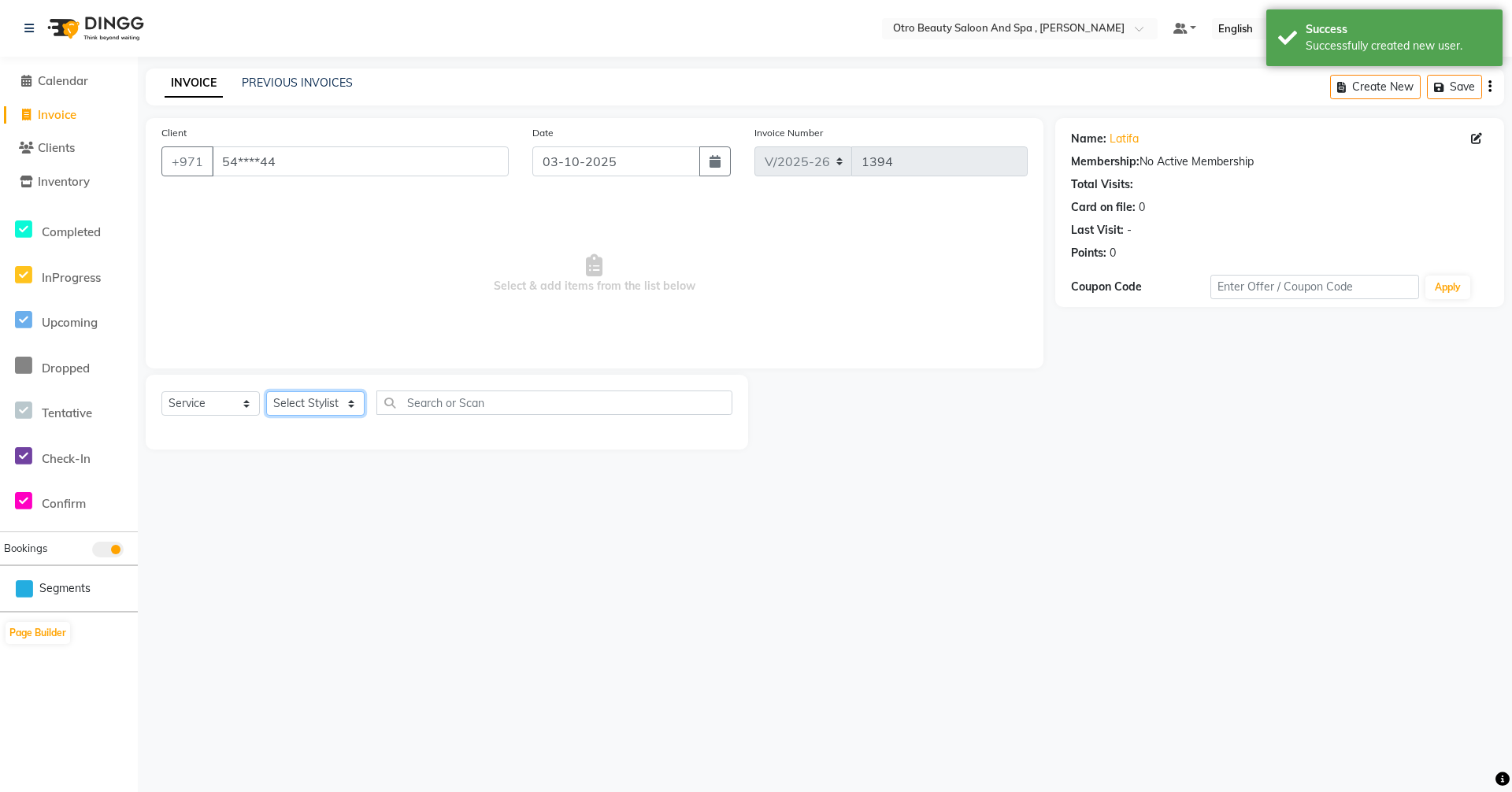
click at [351, 404] on select "Select Stylist [PERSON_NAME] [PERSON_NAME] Hera Karuna [PERSON_NAME] Mamita [PE…" at bounding box center [315, 404] width 98 height 25
click at [266, 392] on select "Select Stylist [PERSON_NAME] [PERSON_NAME] Hera Karuna [PERSON_NAME] Mamita [PE…" at bounding box center [315, 404] width 98 height 25
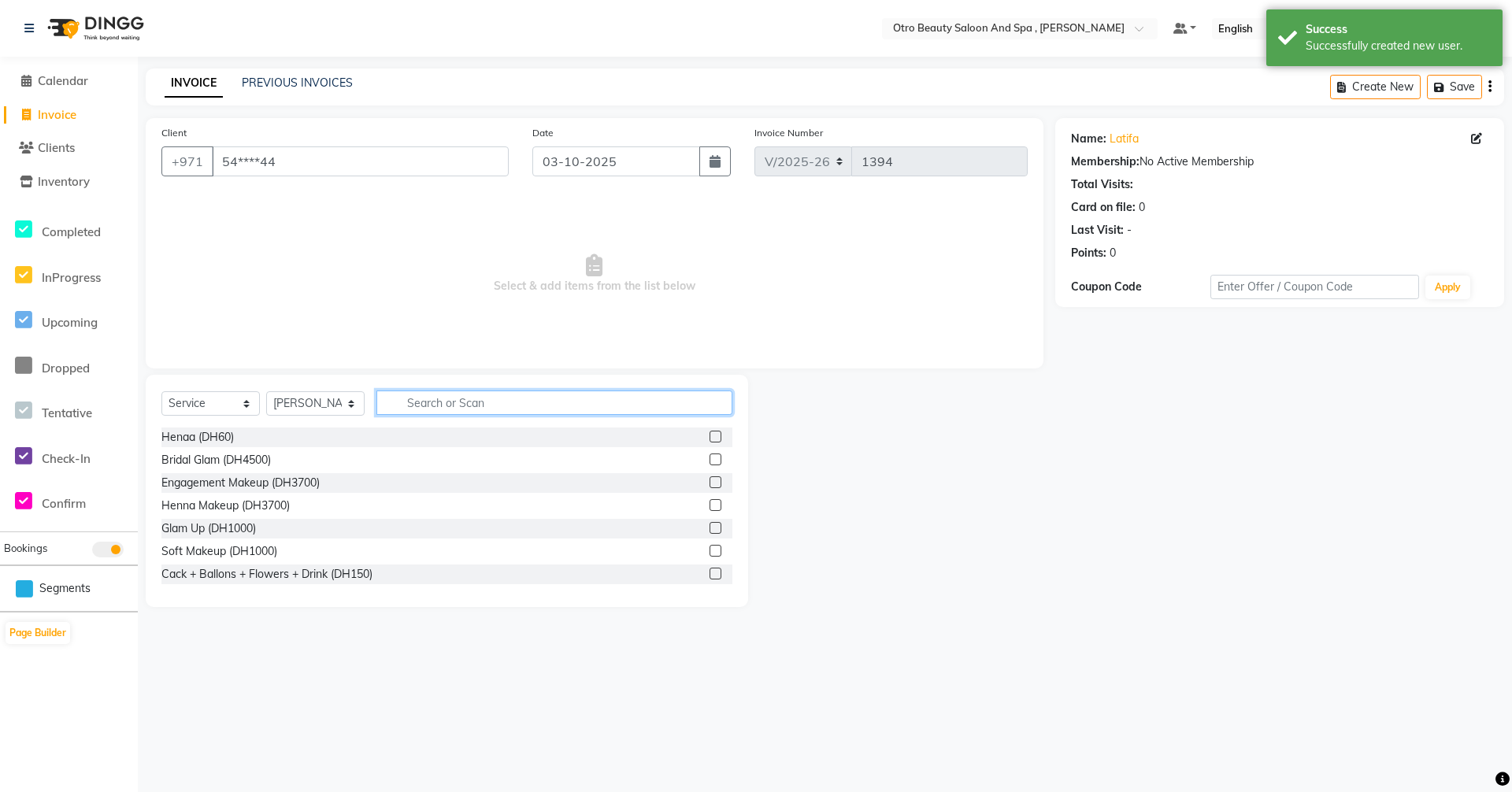
click at [427, 396] on input "text" at bounding box center [554, 403] width 356 height 25
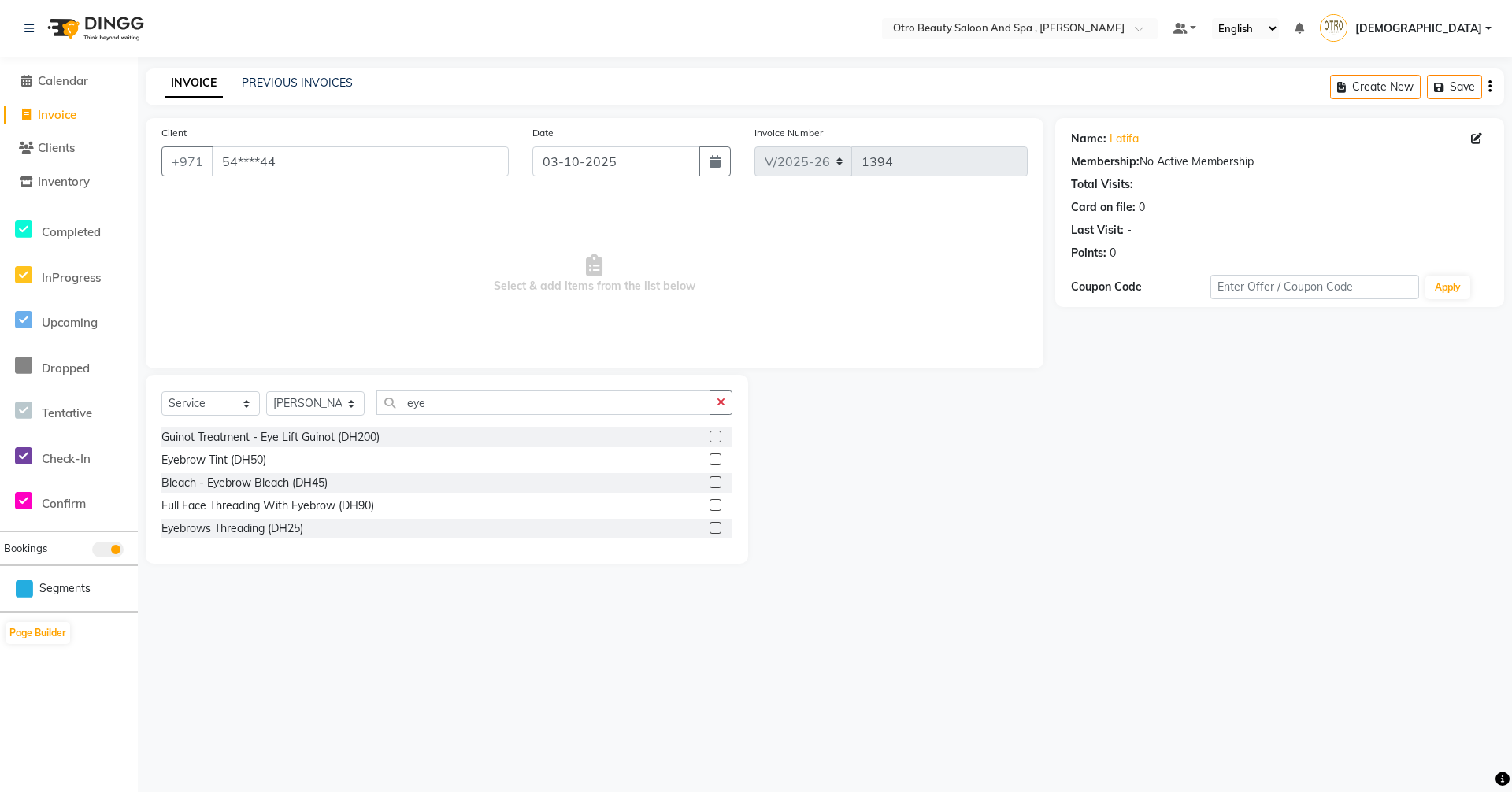
click at [717, 529] on label at bounding box center [715, 528] width 12 height 12
click at [717, 529] on input "checkbox" at bounding box center [715, 529] width 10 height 10
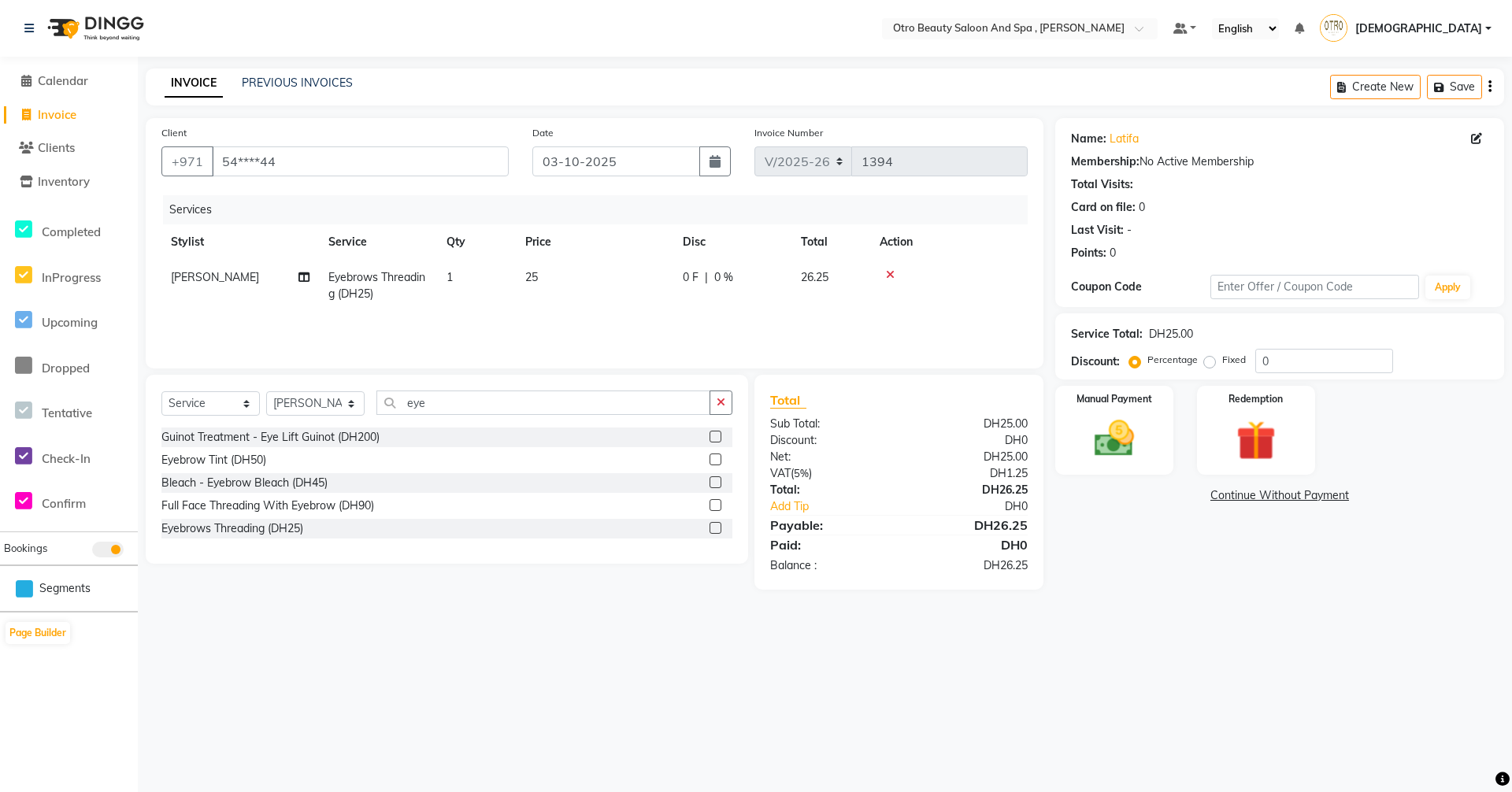
click at [715, 528] on label at bounding box center [715, 528] width 12 height 12
click at [715, 528] on input "checkbox" at bounding box center [715, 529] width 10 height 10
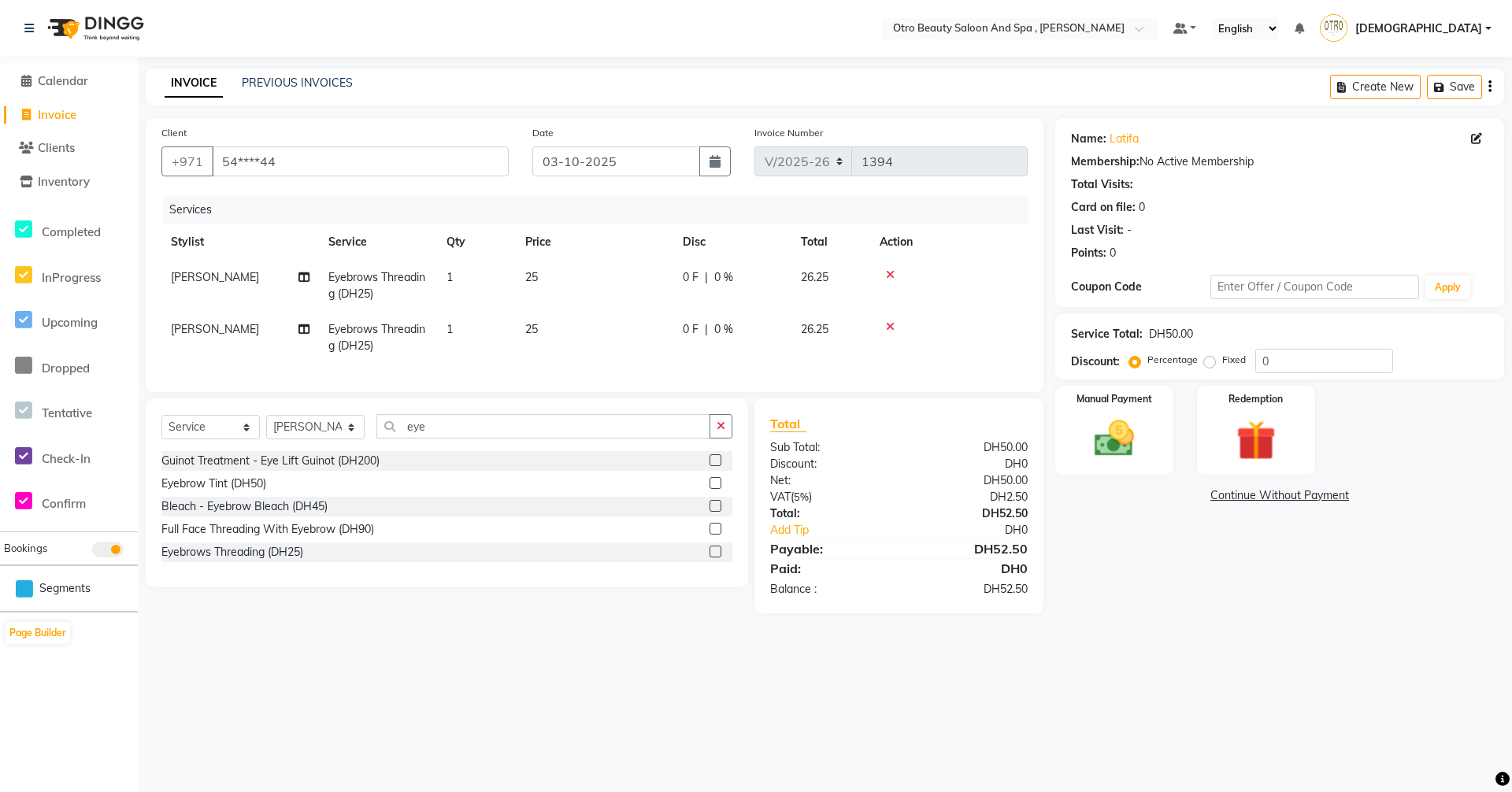
click at [896, 329] on div at bounding box center [949, 327] width 139 height 11
click at [463, 439] on input "eye" at bounding box center [543, 426] width 334 height 25
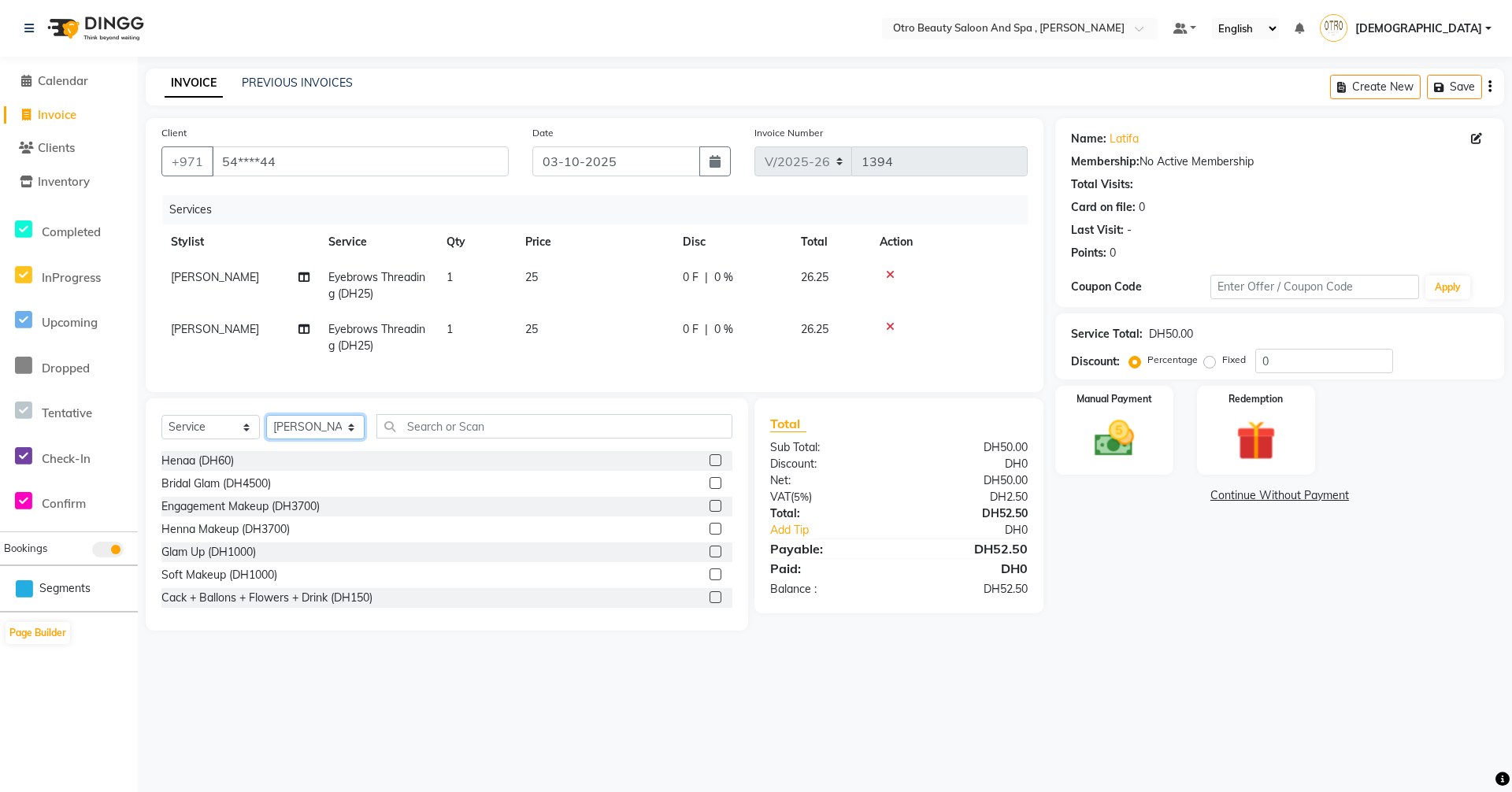
click at [352, 437] on select "Select Stylist [PERSON_NAME] [PERSON_NAME] Hera Karuna [PERSON_NAME] Mamita [PE…" at bounding box center [315, 427] width 98 height 25
click at [266, 427] on select "Select Stylist [PERSON_NAME] [PERSON_NAME] Hera Karuna [PERSON_NAME] Mamita [PE…" at bounding box center [315, 427] width 98 height 25
click at [462, 439] on input "text" at bounding box center [554, 426] width 356 height 25
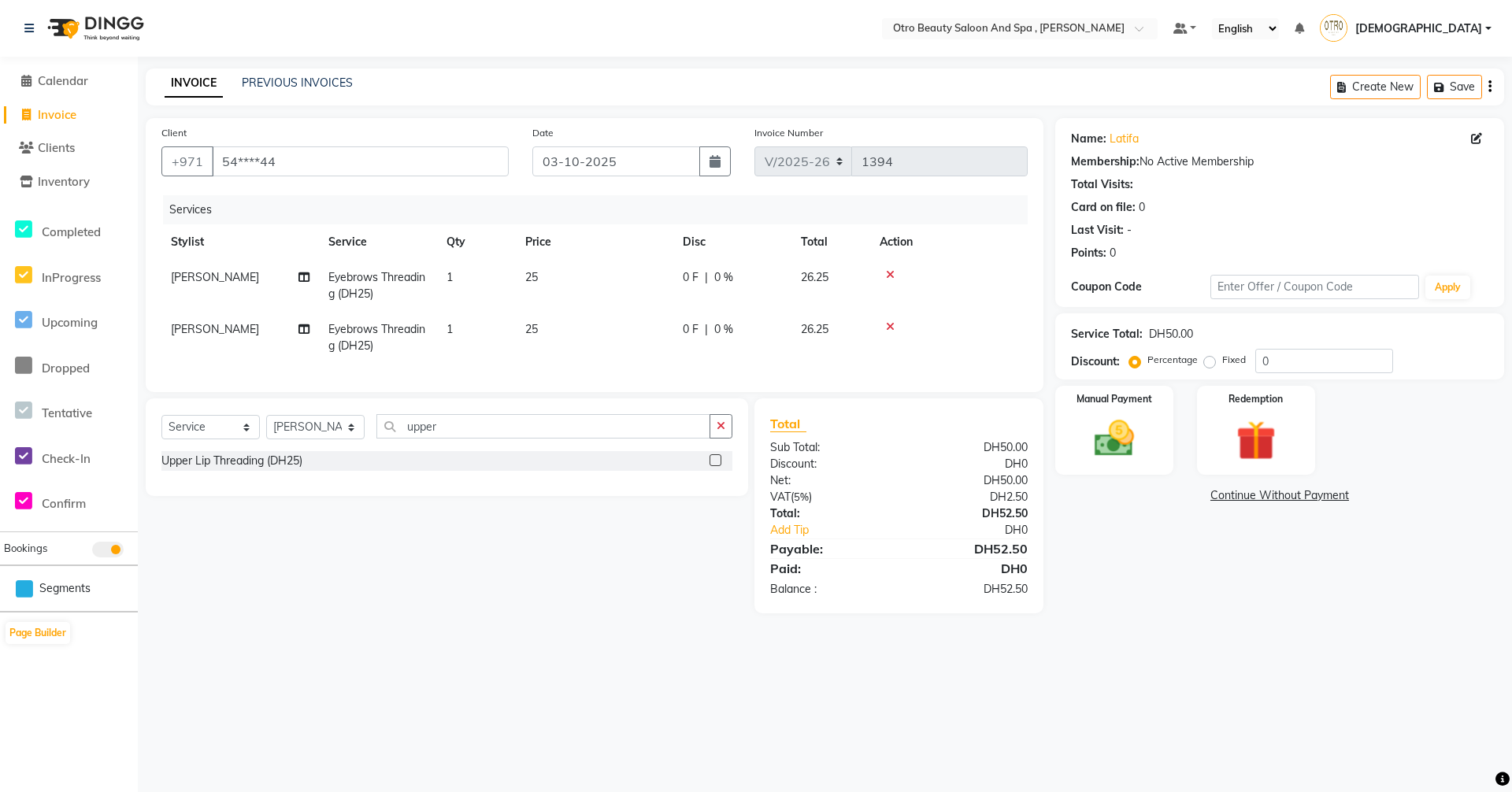
click at [715, 467] on label at bounding box center [715, 460] width 12 height 12
click at [715, 467] on input "checkbox" at bounding box center [715, 461] width 10 height 10
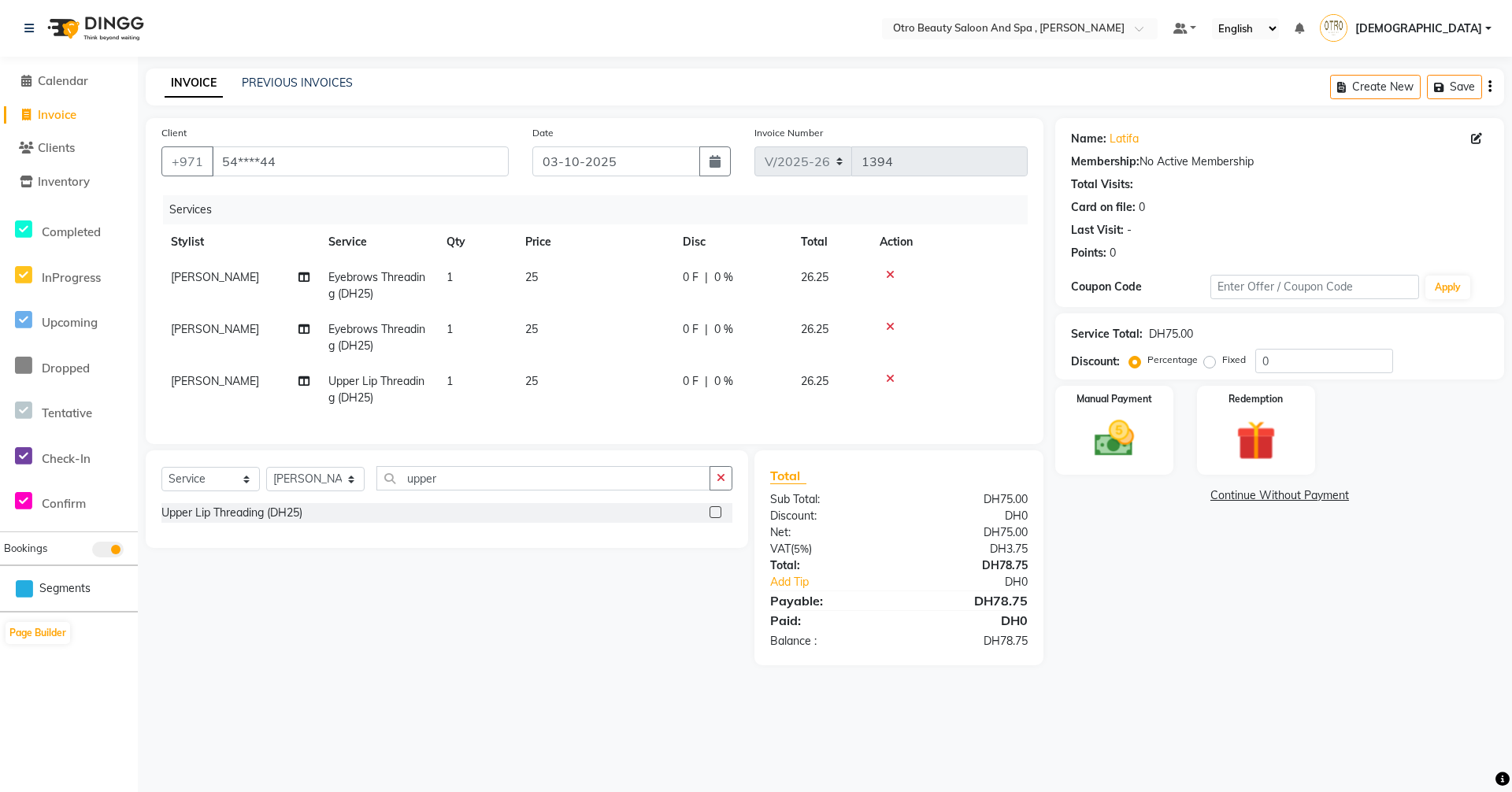
click at [890, 322] on icon at bounding box center [890, 327] width 9 height 11
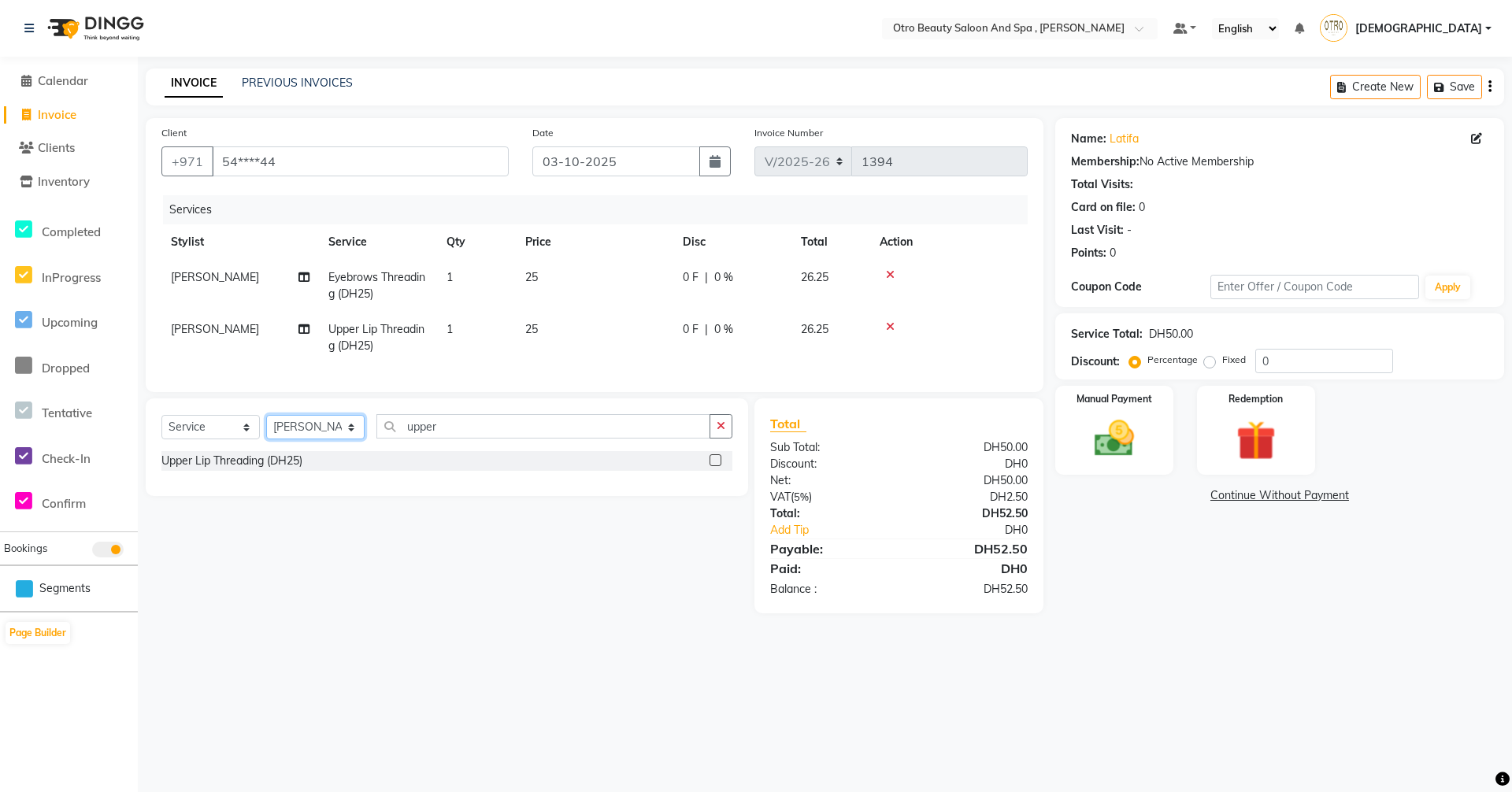
click at [352, 439] on select "Select Stylist [PERSON_NAME] [PERSON_NAME] Hera Karuna [PERSON_NAME] Mamita [PE…" at bounding box center [315, 427] width 98 height 25
click at [266, 427] on select "Select Stylist [PERSON_NAME] [PERSON_NAME] Hera Karuna [PERSON_NAME] Mamita [PE…" at bounding box center [315, 427] width 98 height 25
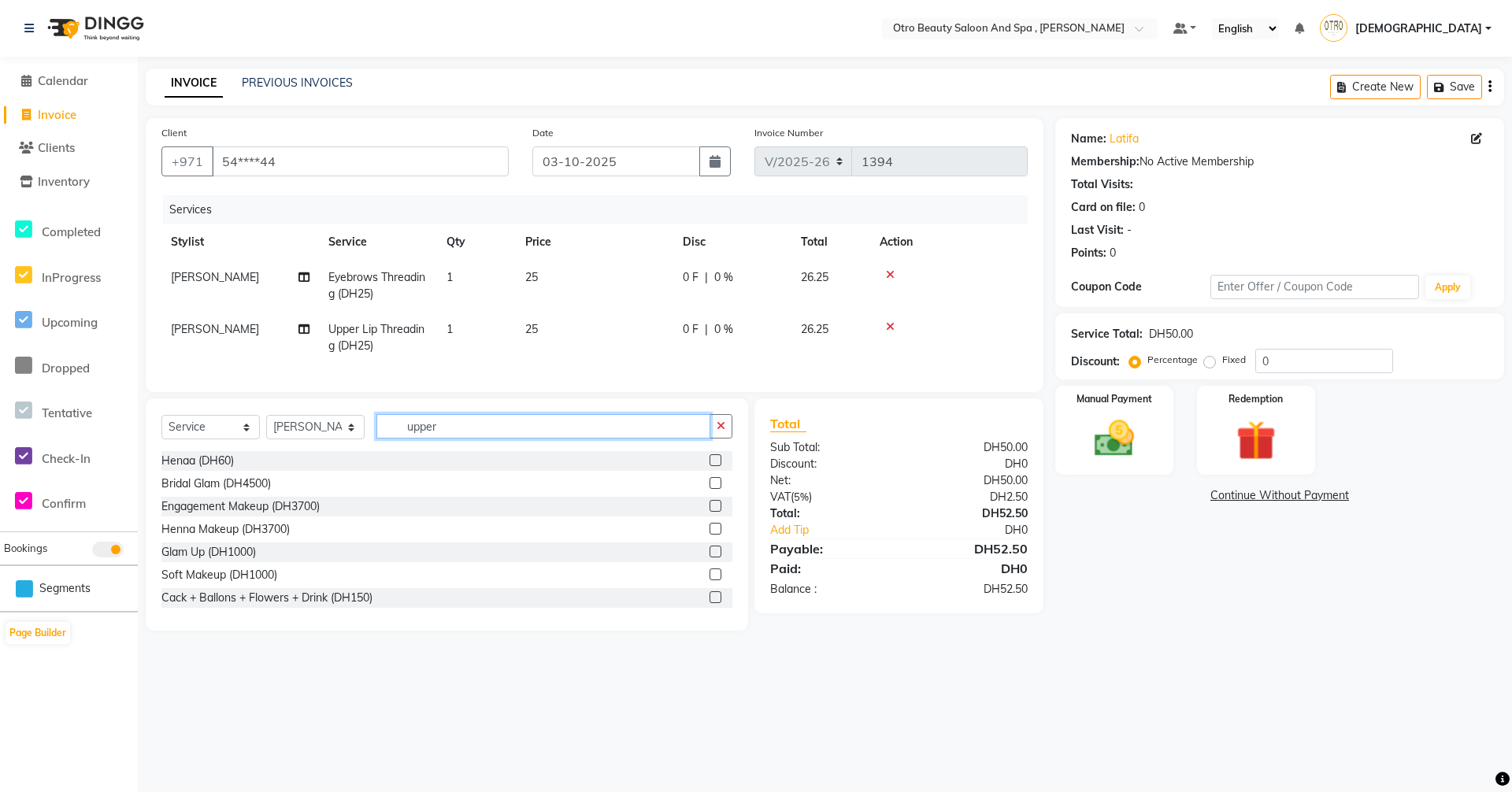
click at [461, 438] on input "upper" at bounding box center [543, 426] width 334 height 25
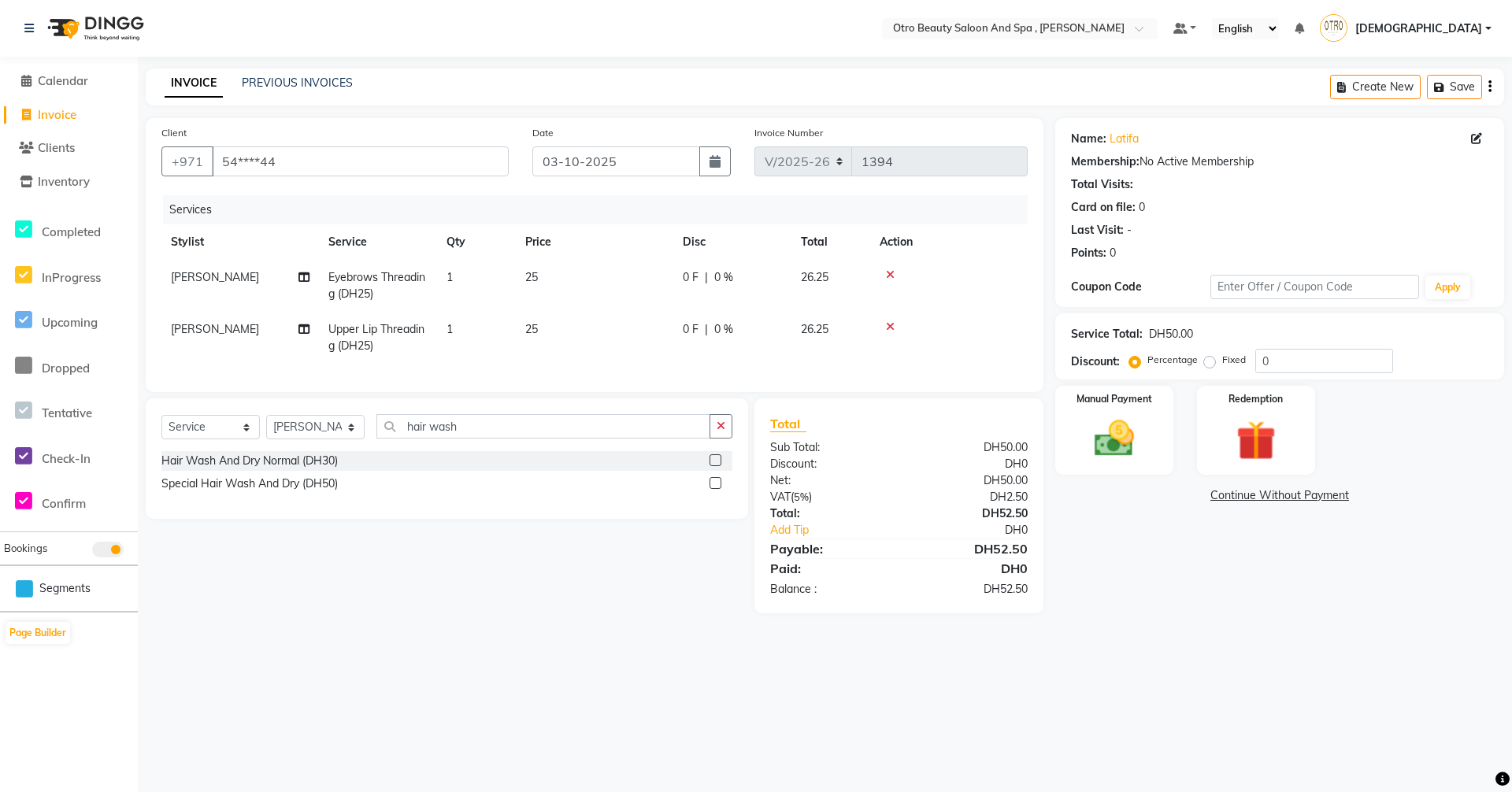
click at [715, 467] on label at bounding box center [715, 460] width 12 height 12
click at [715, 467] on input "checkbox" at bounding box center [715, 461] width 10 height 10
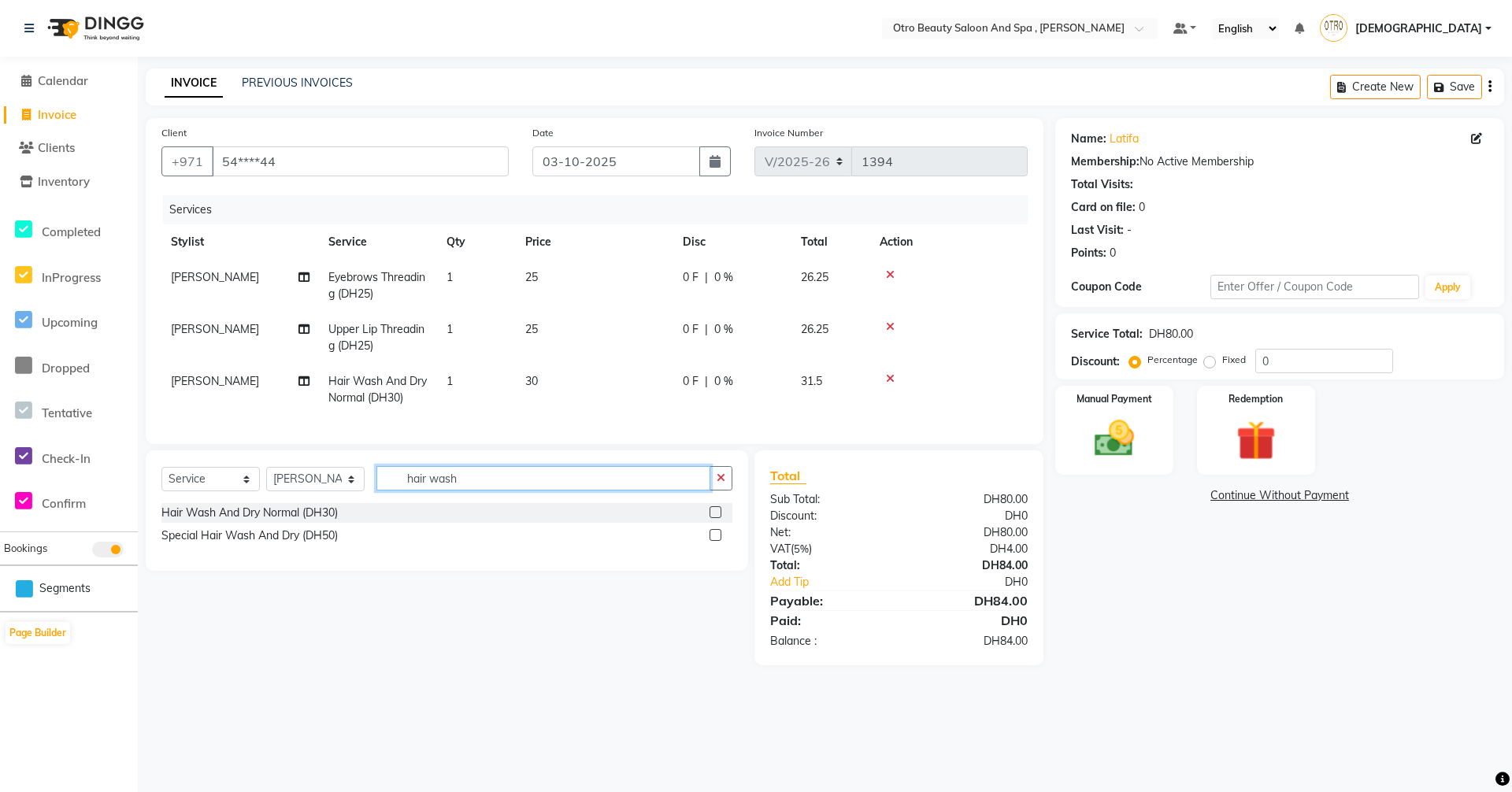
click at [505, 484] on input "hair wash" at bounding box center [543, 479] width 334 height 25
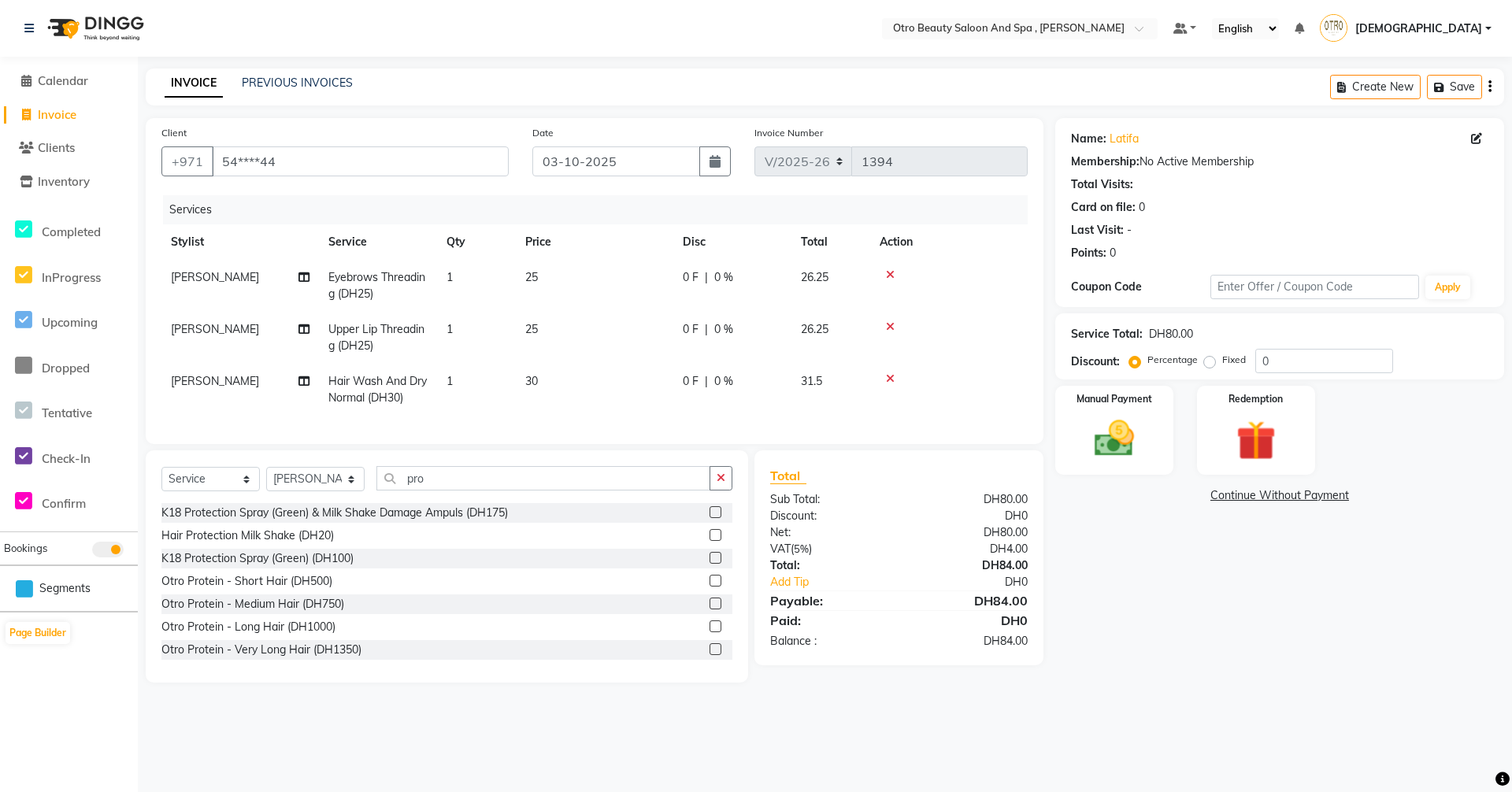
click at [710, 541] on label at bounding box center [715, 535] width 12 height 12
click at [710, 541] on input "checkbox" at bounding box center [715, 535] width 10 height 10
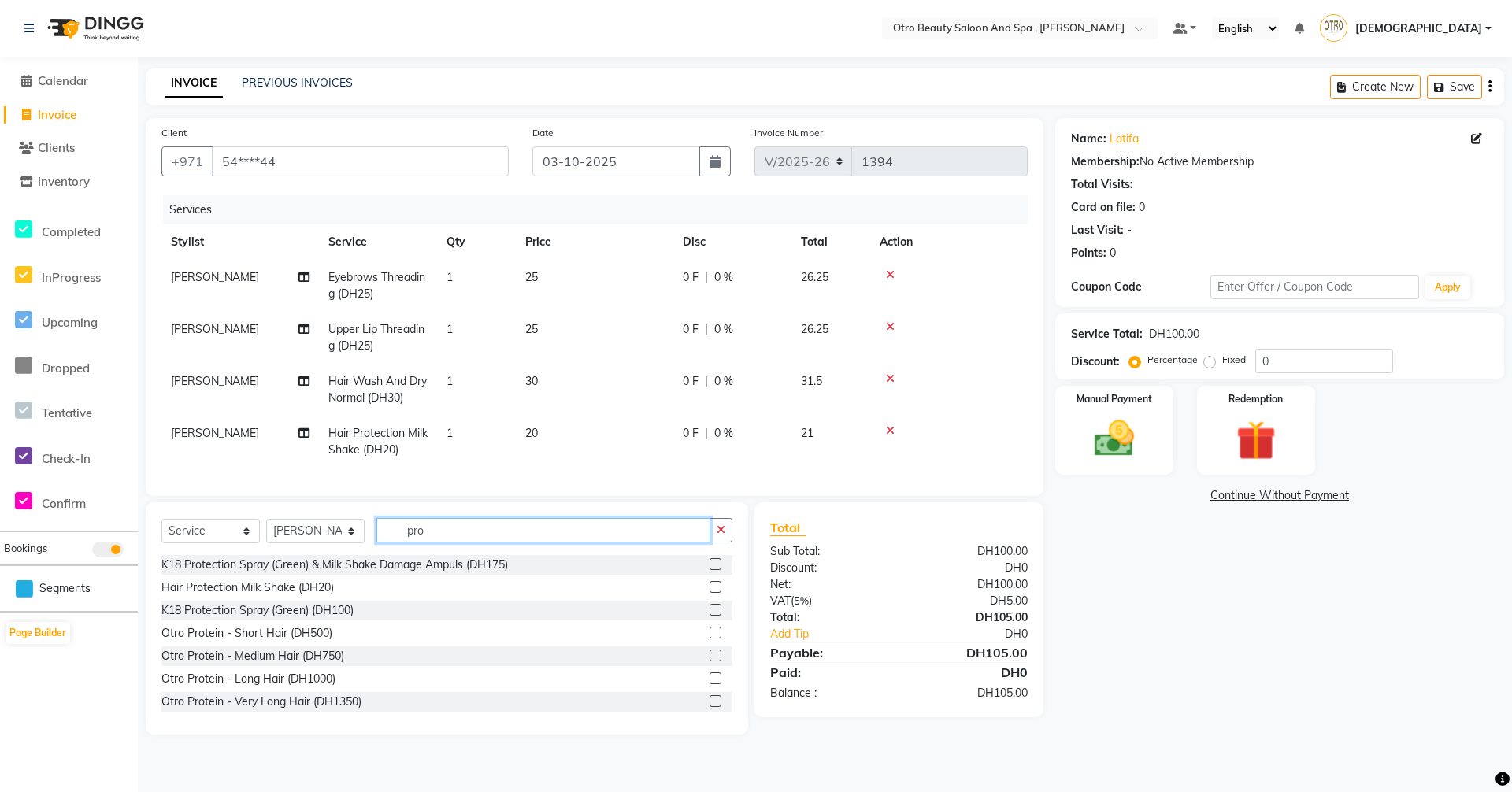
click at [435, 542] on input "pro" at bounding box center [543, 530] width 334 height 25
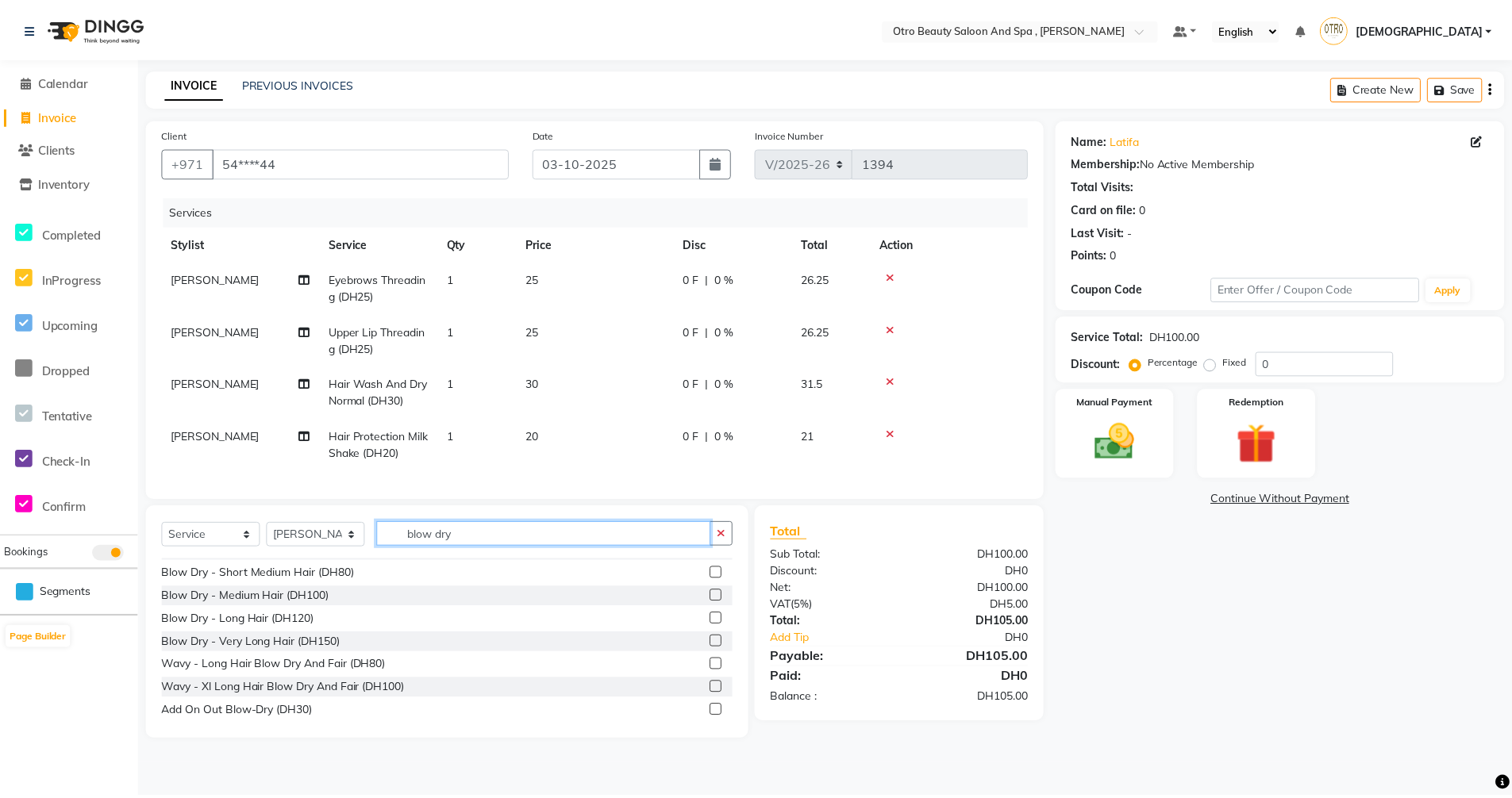
scroll to position [117, 0]
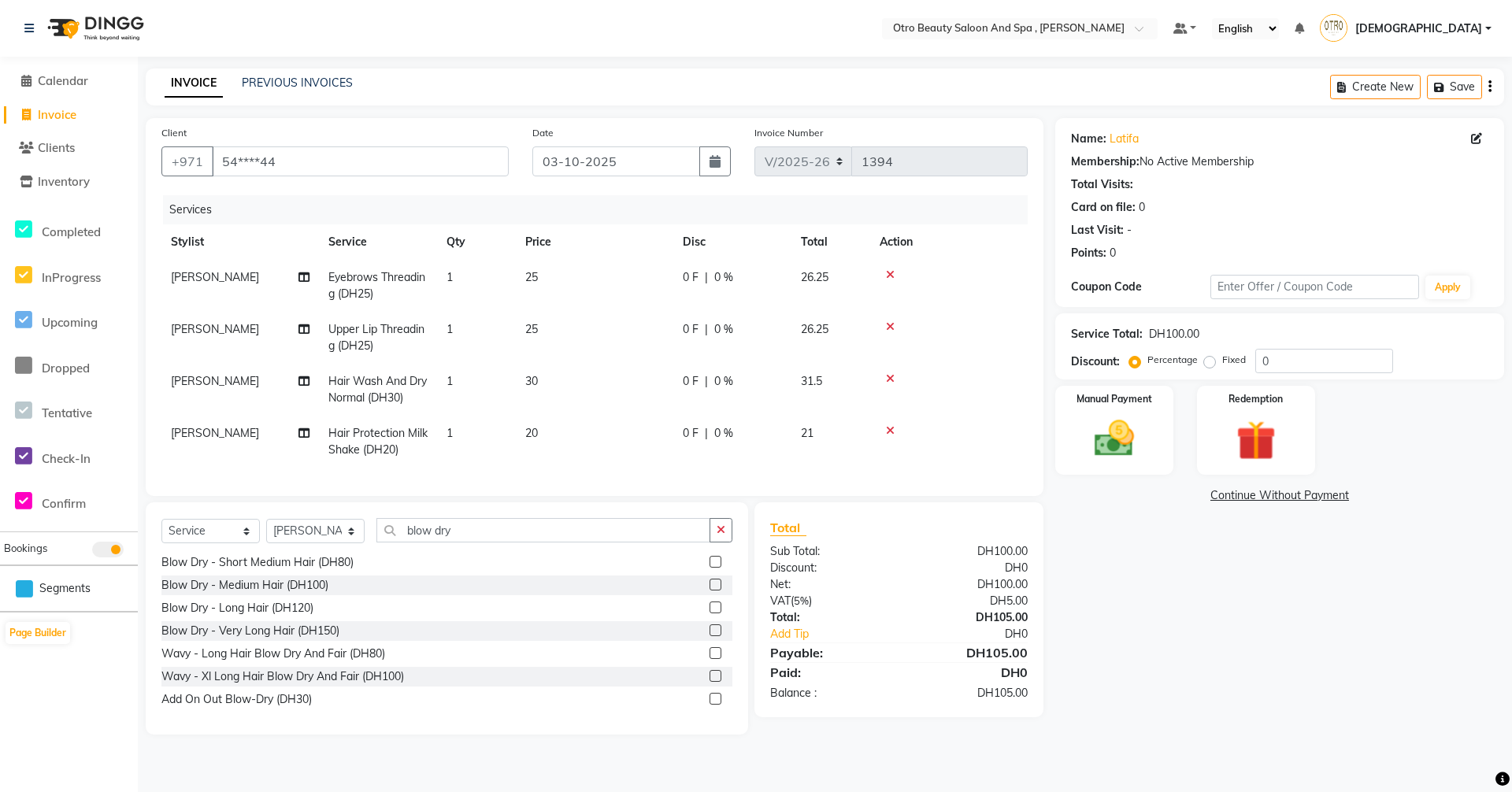
click at [710, 613] on label at bounding box center [715, 607] width 12 height 12
click at [710, 613] on input "checkbox" at bounding box center [715, 608] width 10 height 10
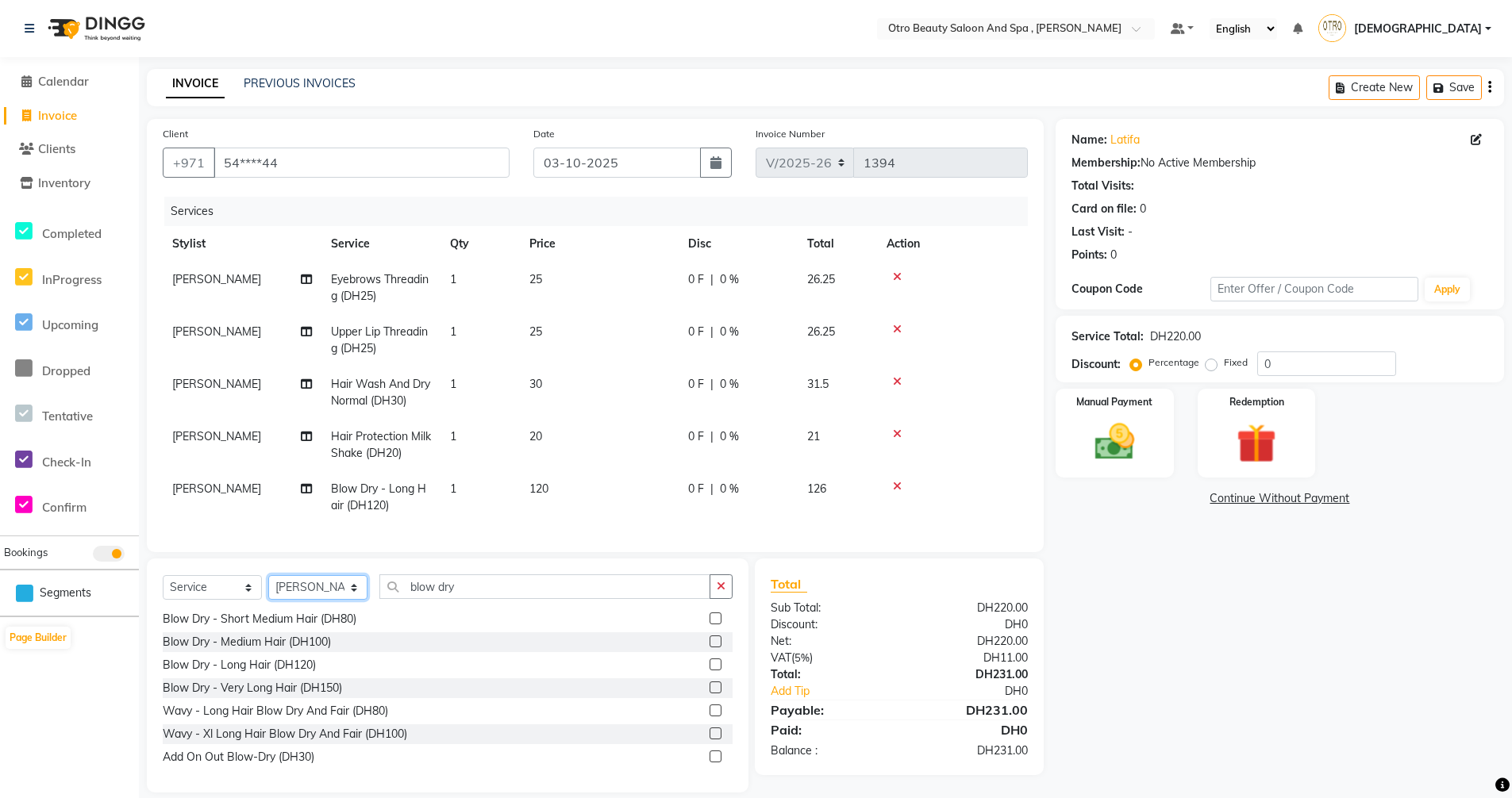
click at [356, 600] on select "Select Stylist [PERSON_NAME] [PERSON_NAME] Hera Karuna [PERSON_NAME] Mamita [PE…" at bounding box center [318, 587] width 99 height 25
click at [268, 587] on select "Select Stylist [PERSON_NAME] [PERSON_NAME] Hera Karuna [PERSON_NAME] Mamita [PE…" at bounding box center [318, 587] width 99 height 25
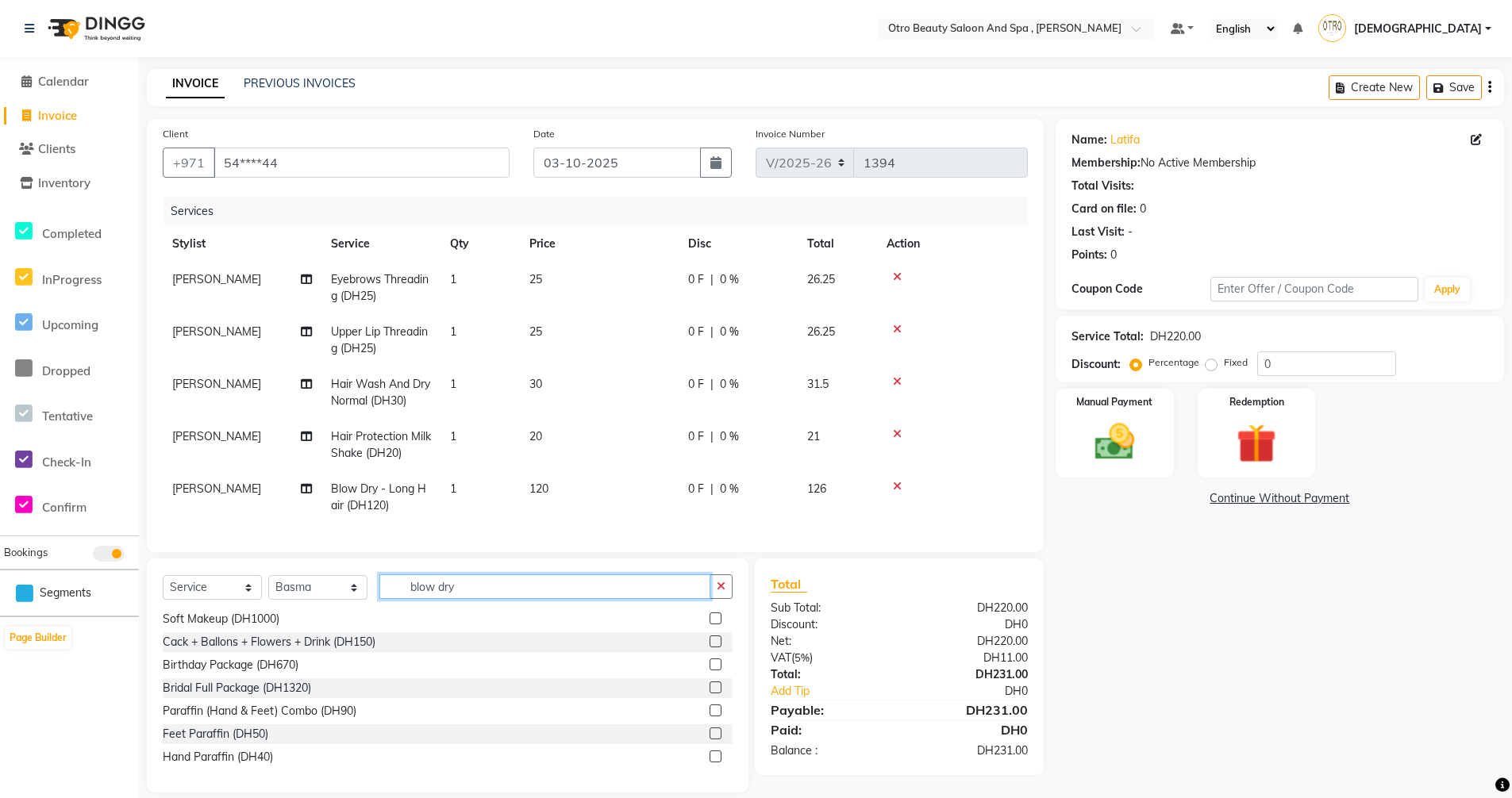
click at [510, 596] on input "blow dry" at bounding box center [545, 587] width 331 height 25
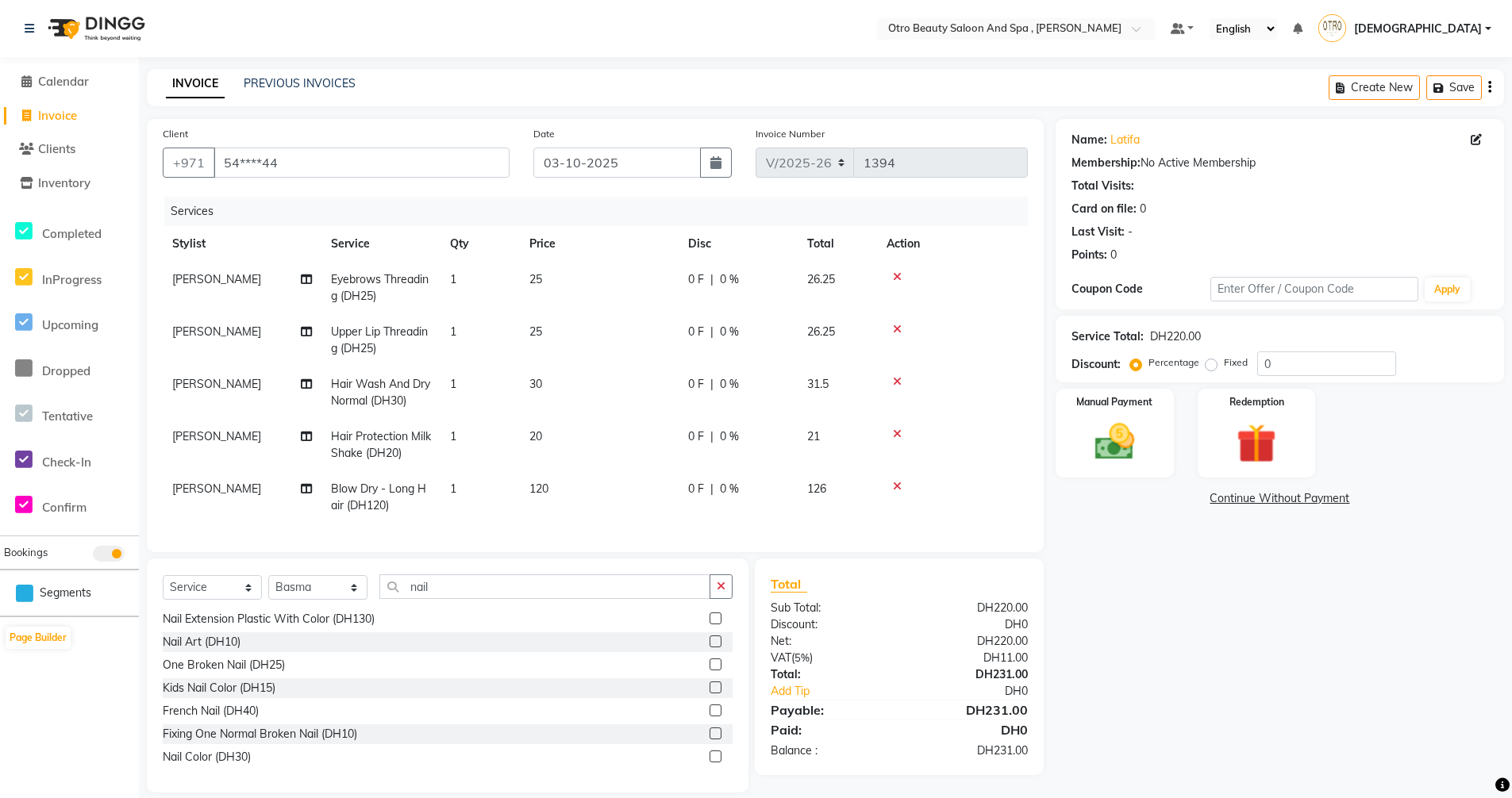
click at [710, 763] on label at bounding box center [715, 756] width 12 height 12
click at [710, 763] on input "checkbox" at bounding box center [715, 757] width 10 height 10
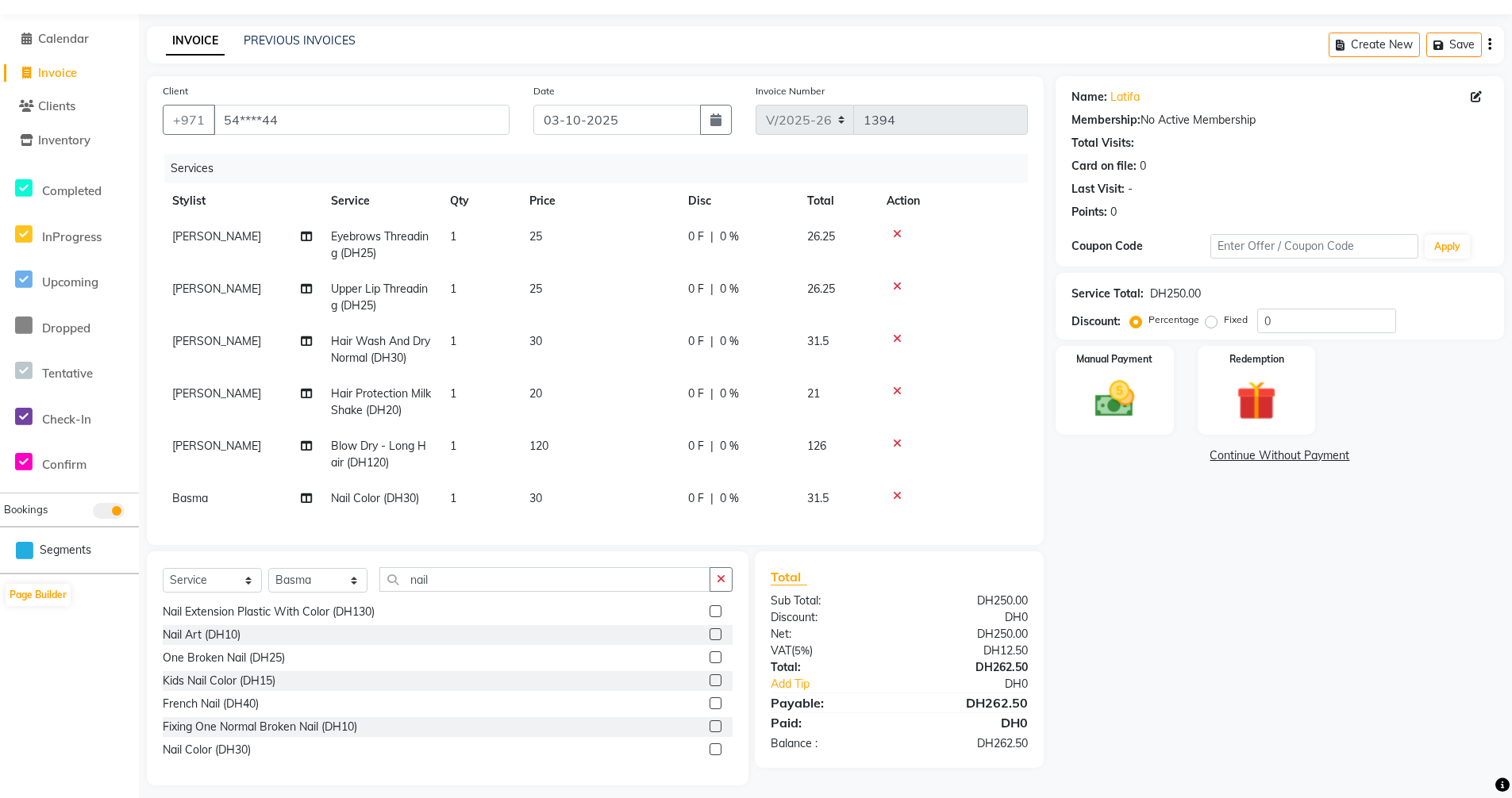
scroll to position [66, 0]
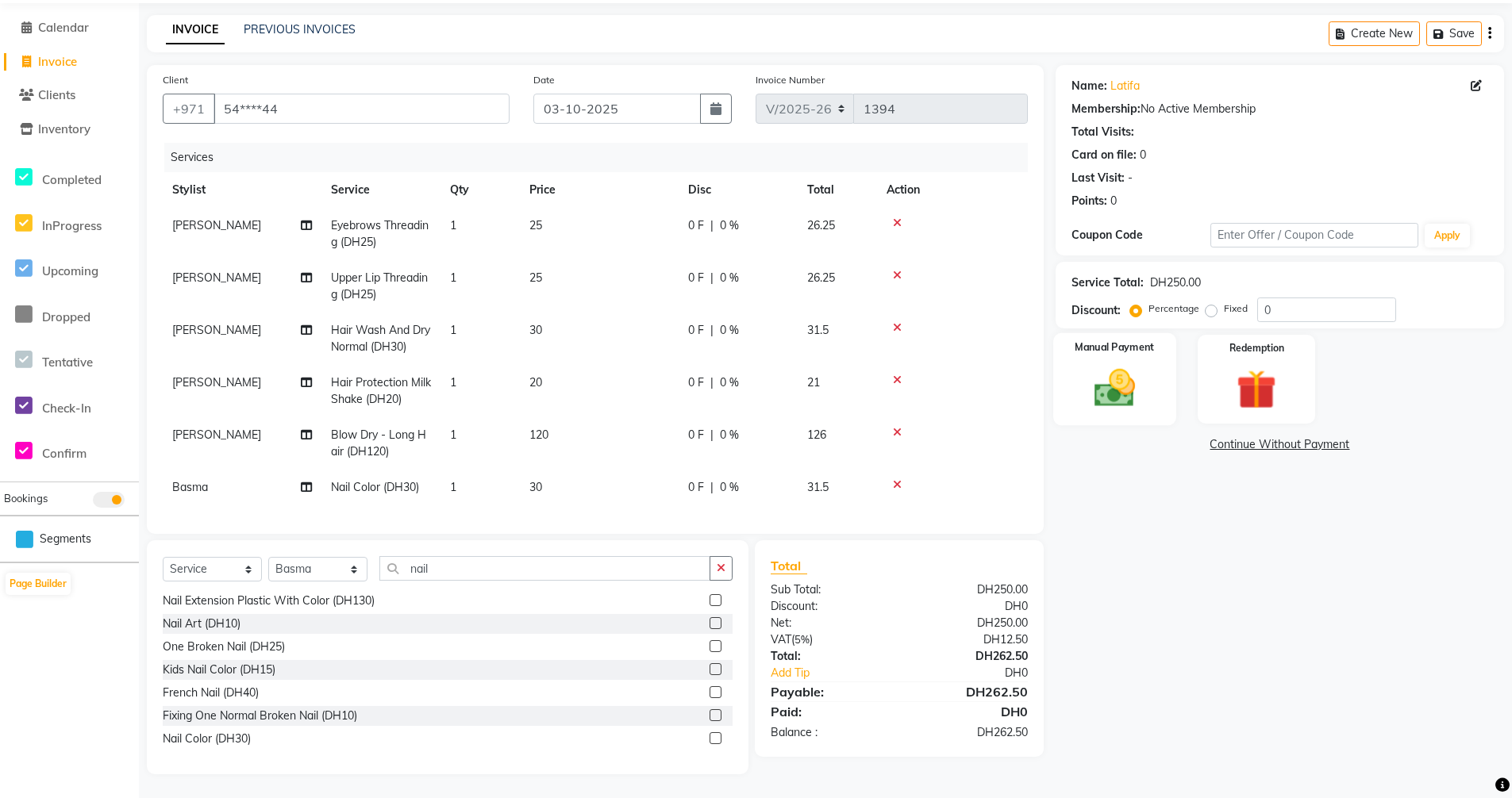
click at [1130, 349] on div "Manual Payment" at bounding box center [1114, 380] width 123 height 93
click at [1286, 436] on span "CARD" at bounding box center [1276, 445] width 34 height 18
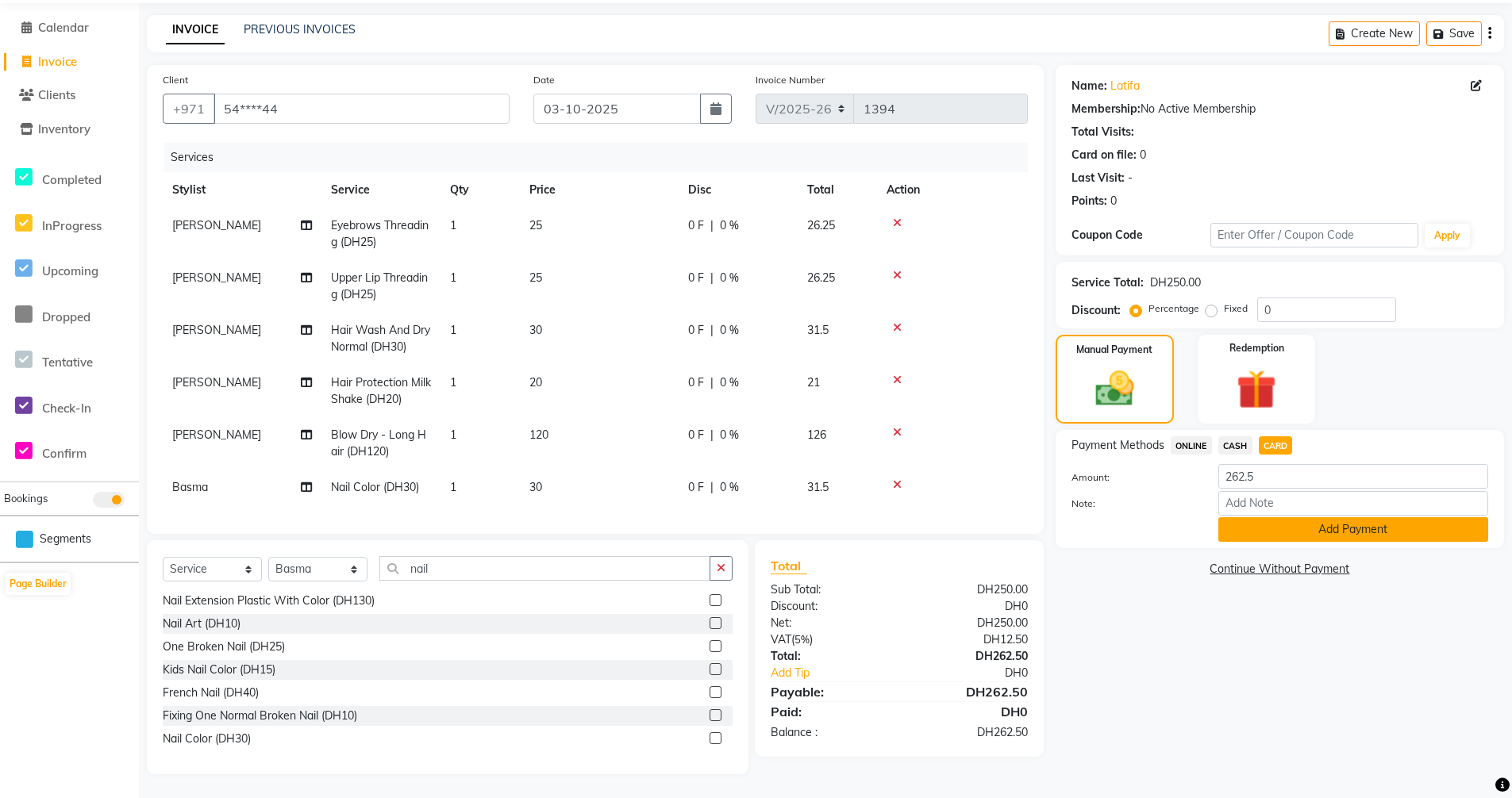
click at [1270, 518] on button "Add Payment" at bounding box center [1354, 530] width 270 height 25
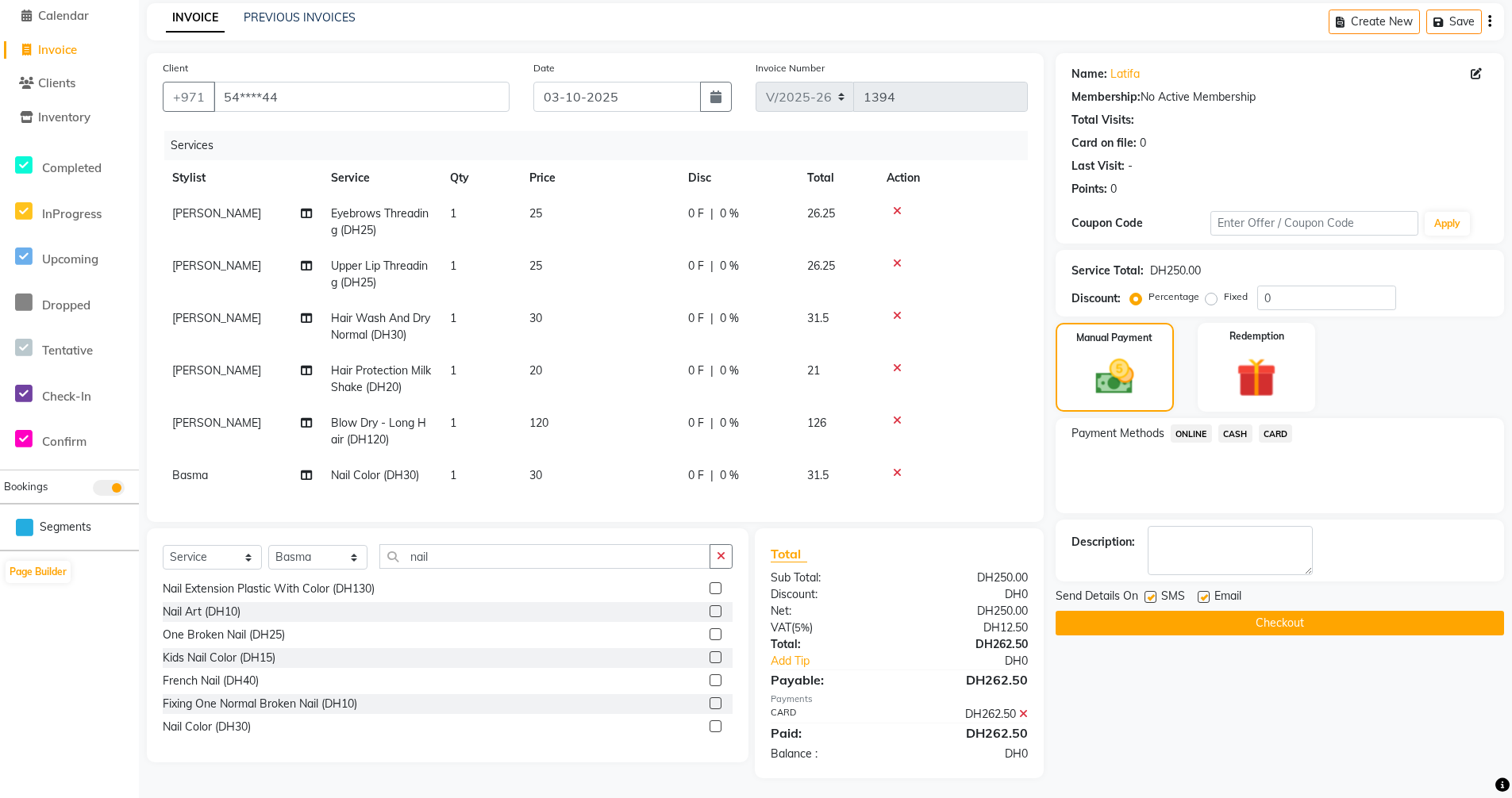
click at [1276, 623] on button "Checkout" at bounding box center [1280, 623] width 449 height 25
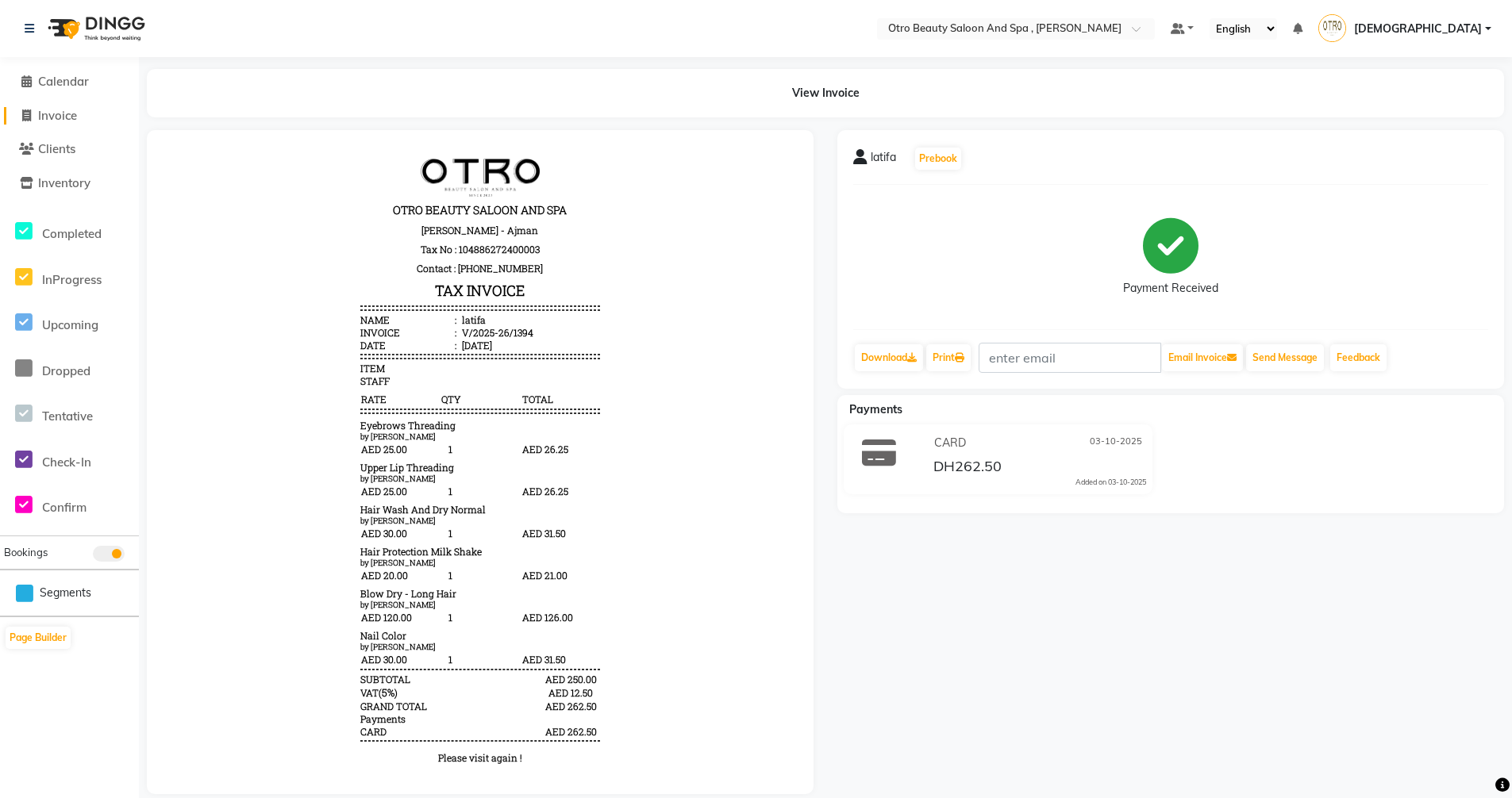
click at [62, 113] on span "Invoice" at bounding box center [57, 115] width 39 height 15
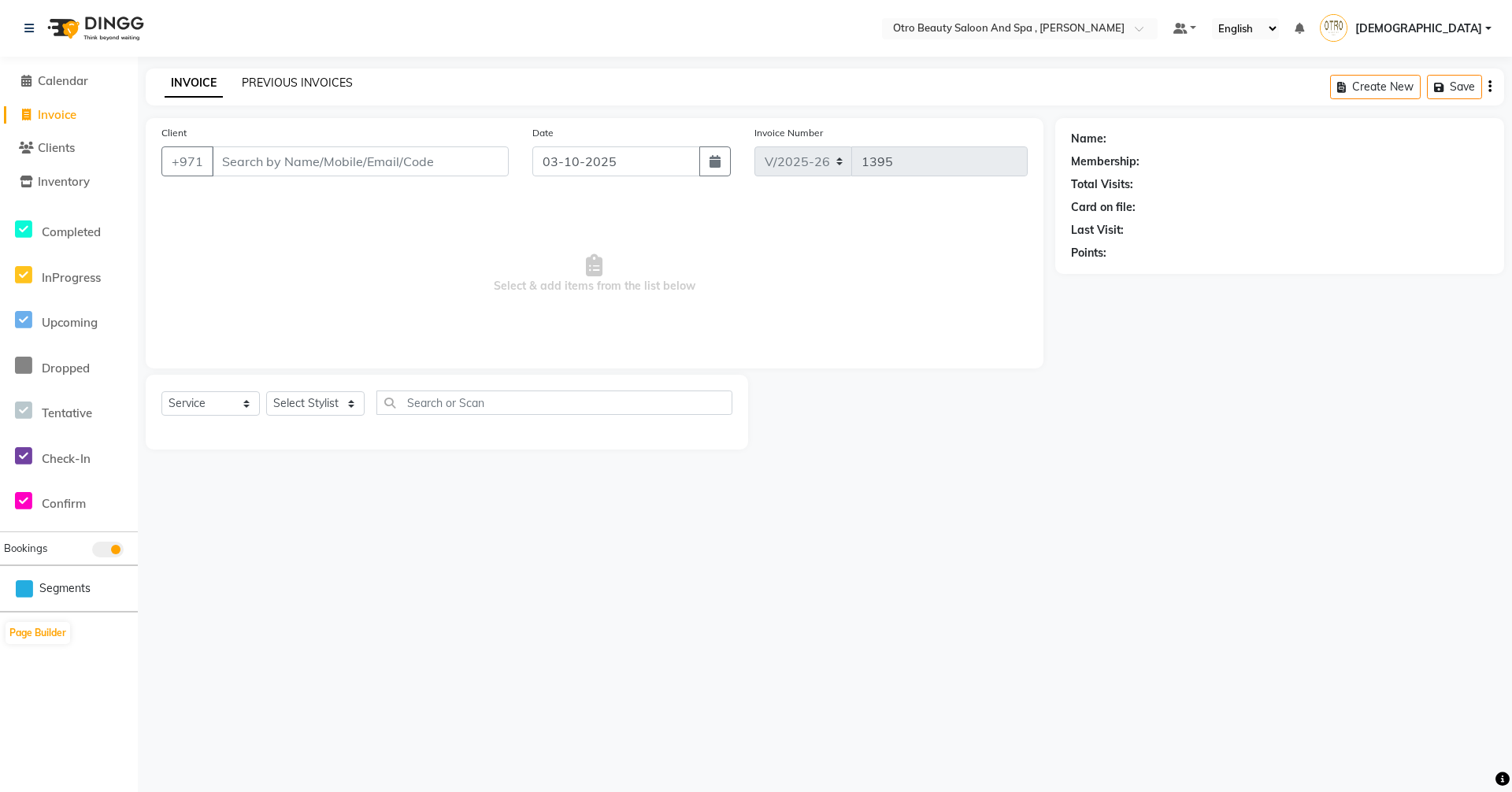
click at [289, 84] on link "PREVIOUS INVOICES" at bounding box center [297, 83] width 111 height 14
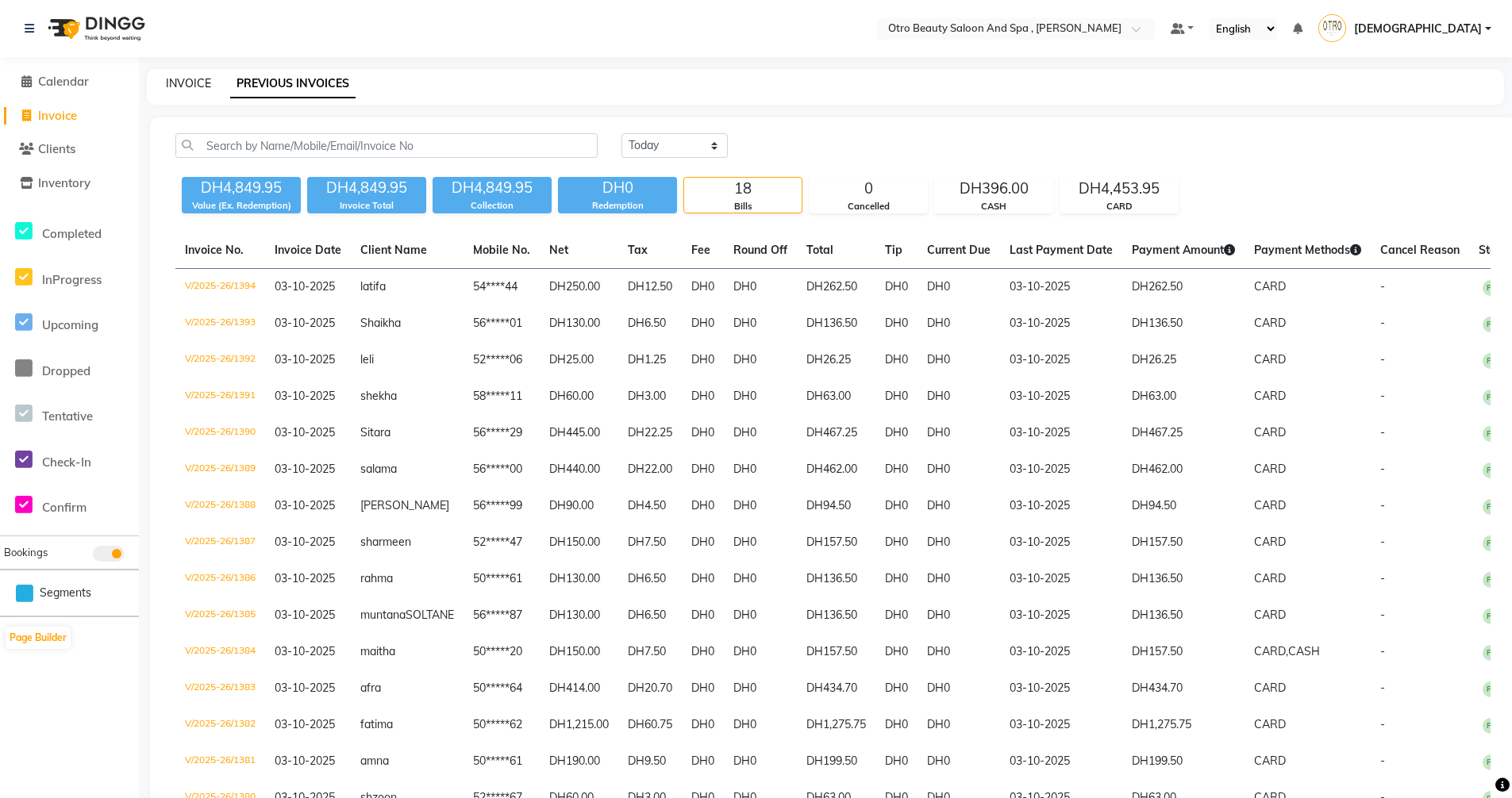
click at [196, 86] on link "INVOICE" at bounding box center [188, 84] width 45 height 14
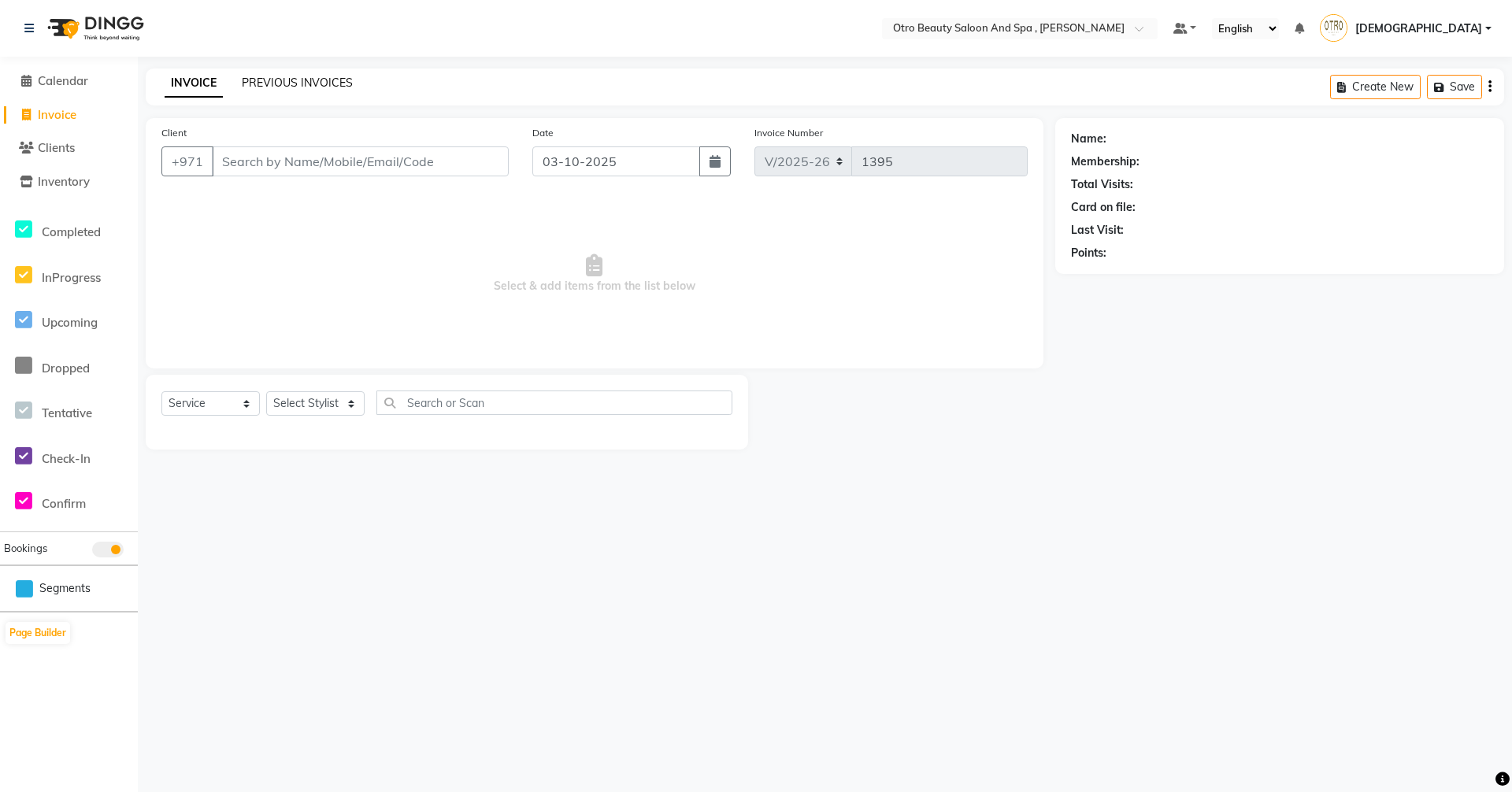
click at [317, 81] on link "PREVIOUS INVOICES" at bounding box center [297, 83] width 111 height 14
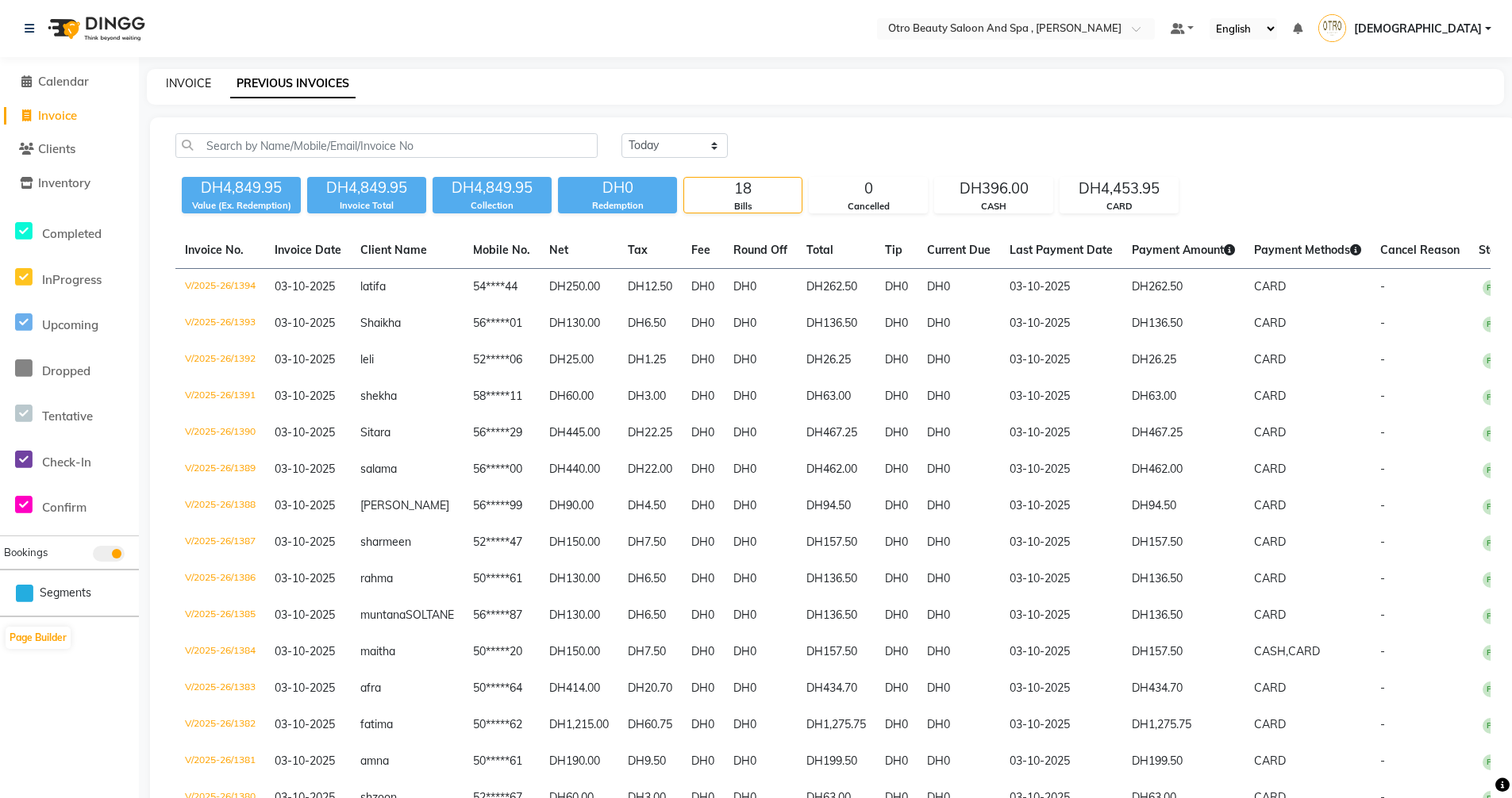
click at [174, 86] on link "INVOICE" at bounding box center [188, 84] width 45 height 14
